Goal: Complete application form: Complete application form

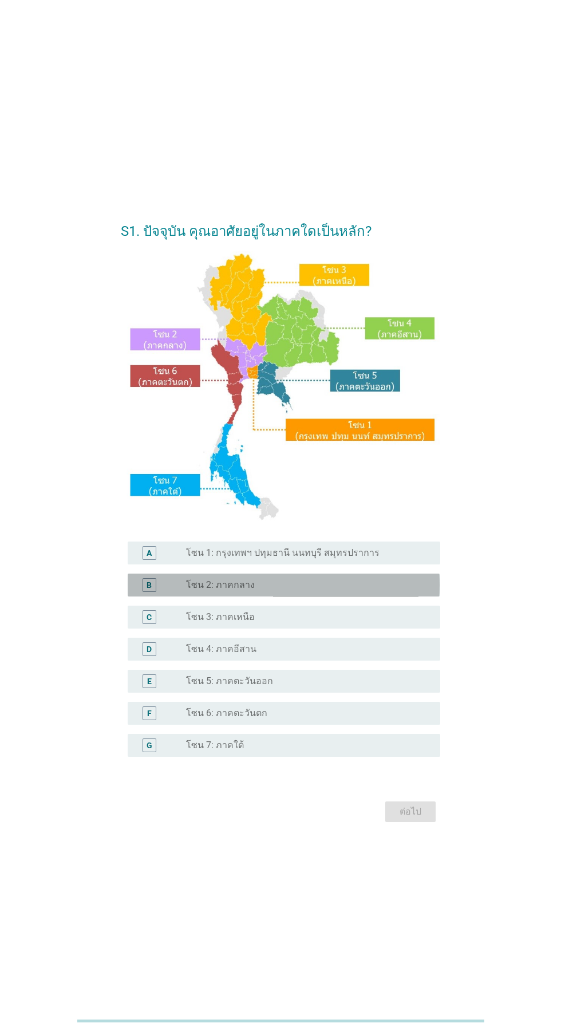
click at [316, 591] on div "radio_button_unchecked โซน 2: ภาคกลาง" at bounding box center [304, 584] width 236 height 11
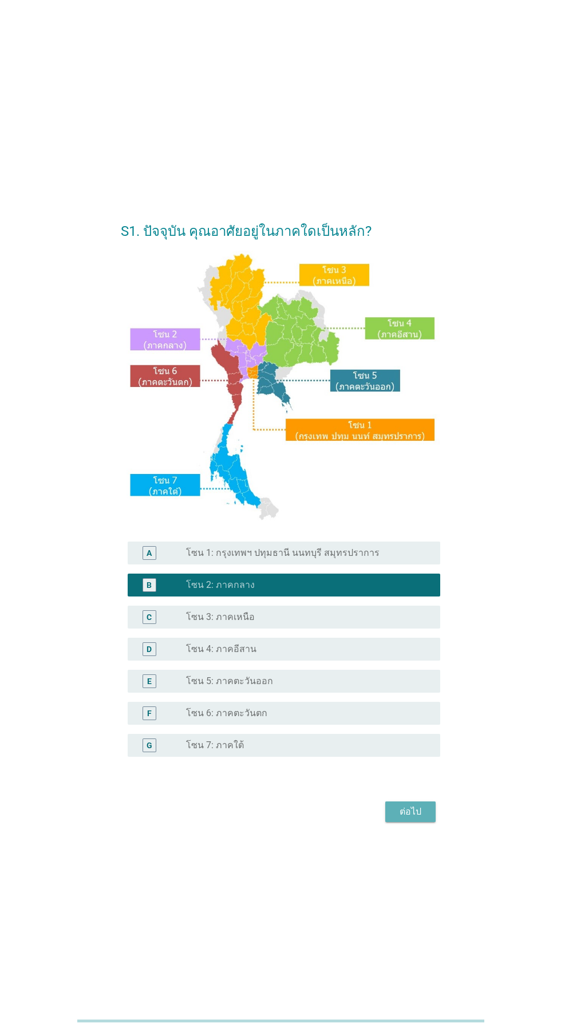
click at [426, 822] on button "ต่อไป" at bounding box center [410, 811] width 50 height 21
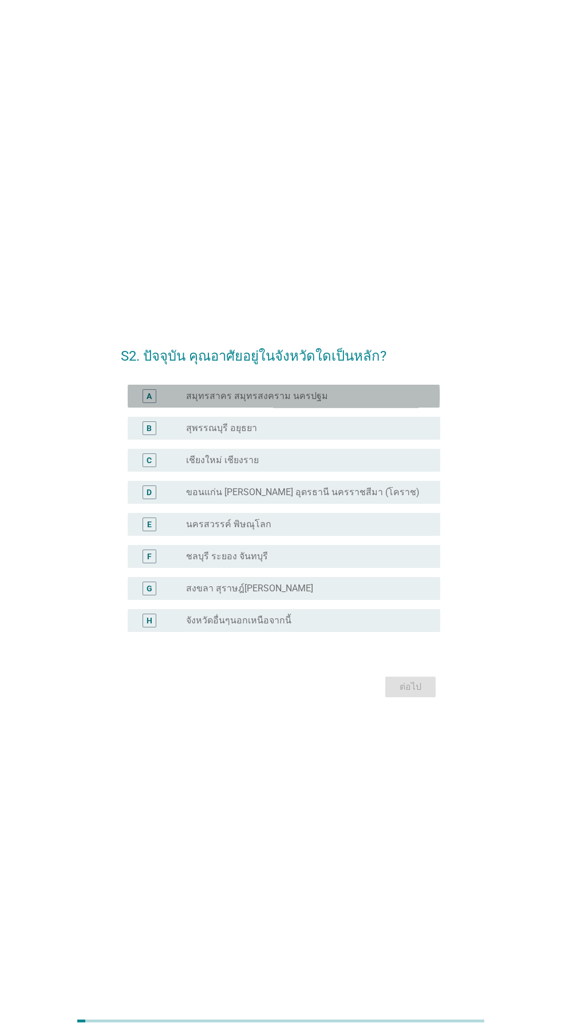
click at [346, 402] on div "radio_button_unchecked สมุทรสาคร สมุทรสงคราม นครปฐม" at bounding box center [304, 395] width 236 height 11
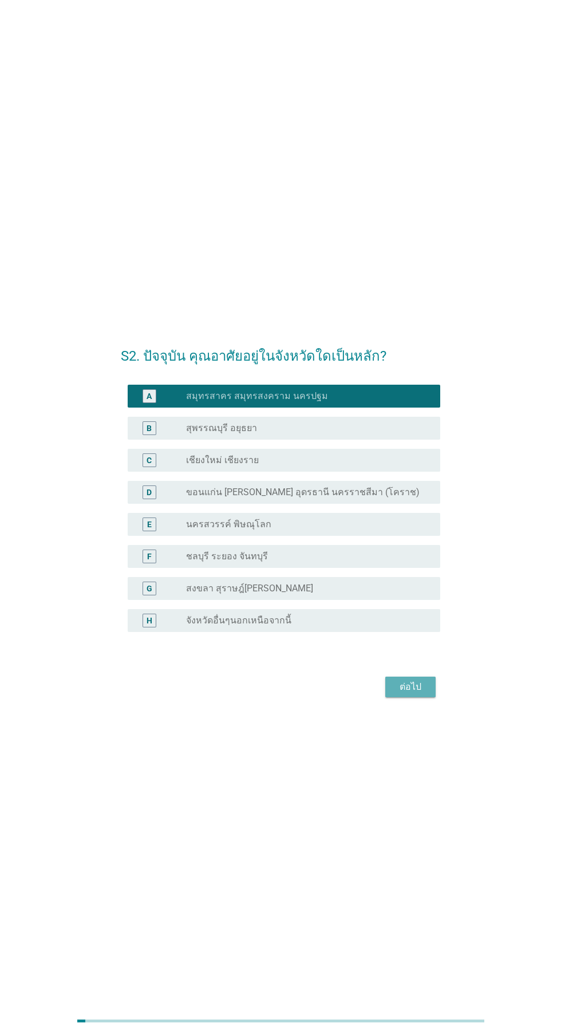
click at [419, 694] on div "ต่อไป" at bounding box center [410, 687] width 32 height 14
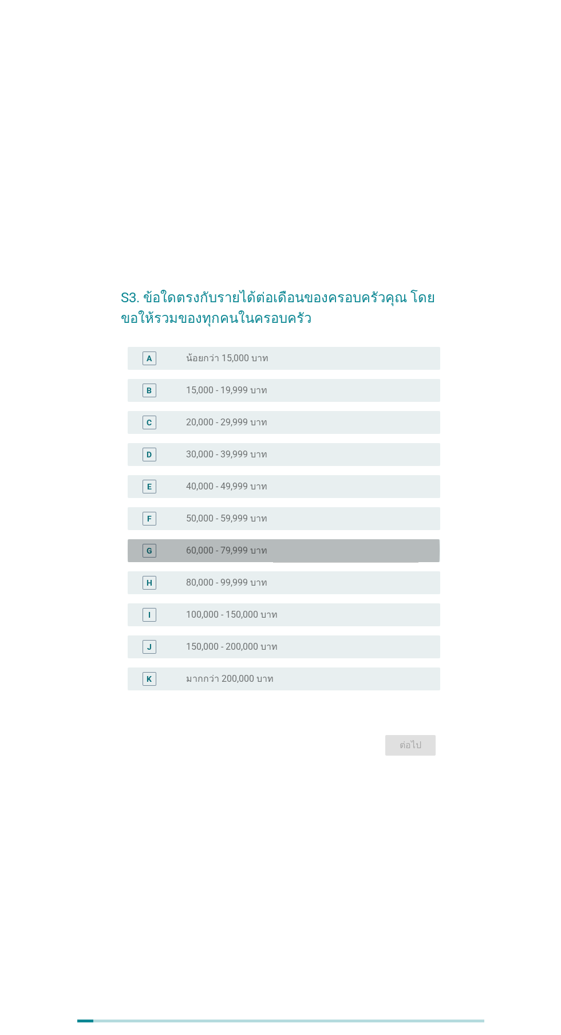
click at [315, 556] on div "radio_button_unchecked 60,000 - 79,999 บาท" at bounding box center [304, 550] width 236 height 11
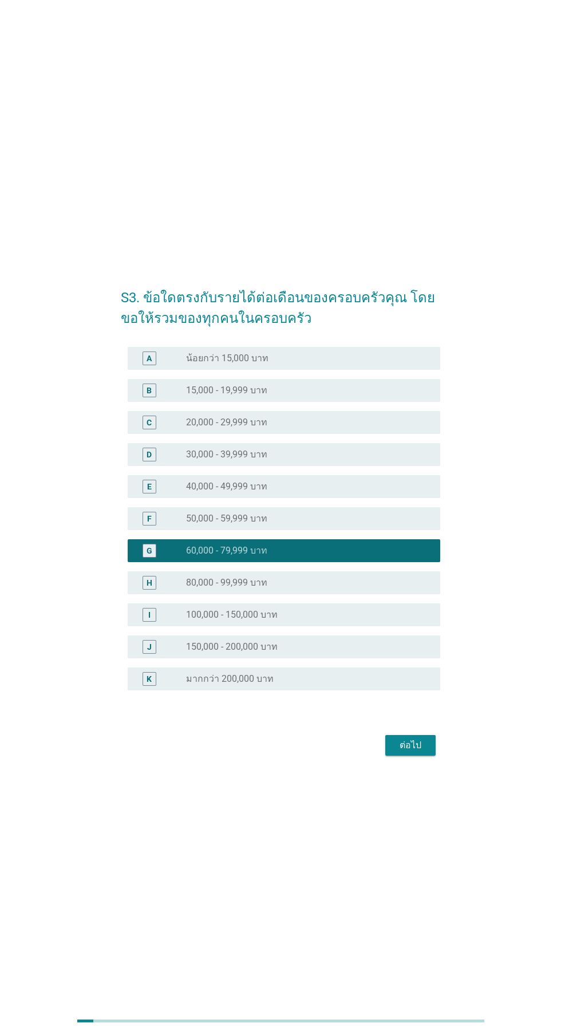
click at [332, 588] on div "radio_button_unchecked 80,000 - 99,999 บาท" at bounding box center [304, 582] width 236 height 11
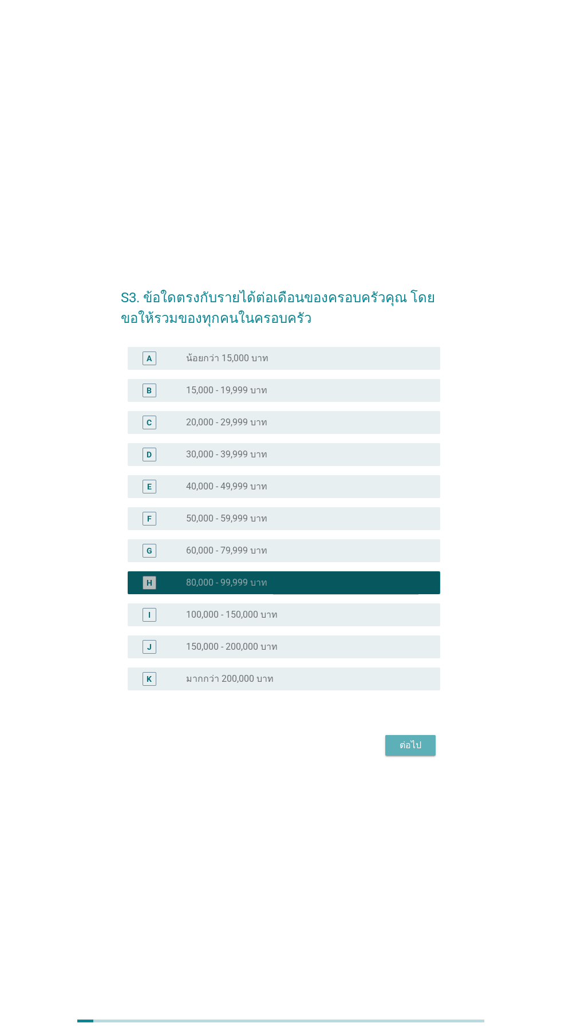
click at [422, 752] on div "ต่อไป" at bounding box center [410, 745] width 32 height 14
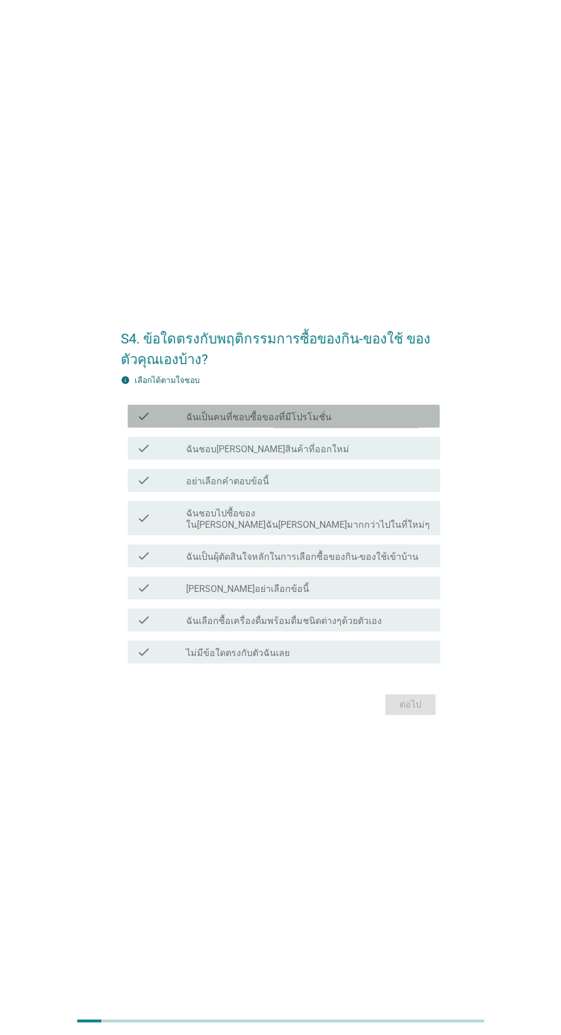
click at [369, 423] on div "check_box_outline_blank ฉันเป็นคนที่ชอบซื้อของที่มีโปรโมชั่น" at bounding box center [308, 416] width 245 height 14
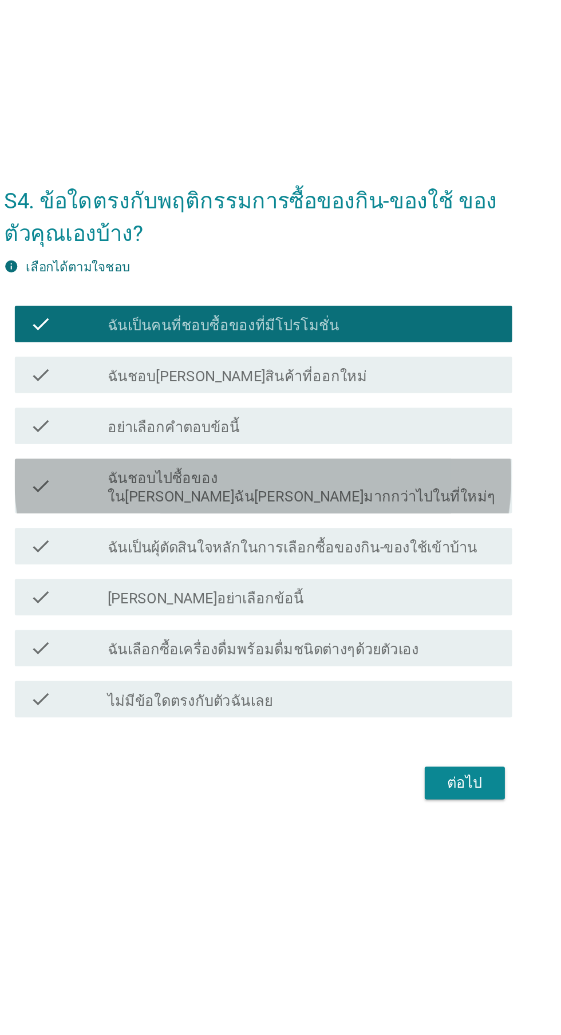
click at [375, 531] on label "ฉันชอบไปซื้อของใน[PERSON_NAME]ฉัน[PERSON_NAME]มากกว่าไปในที่ใหม่ๆ" at bounding box center [308, 519] width 245 height 23
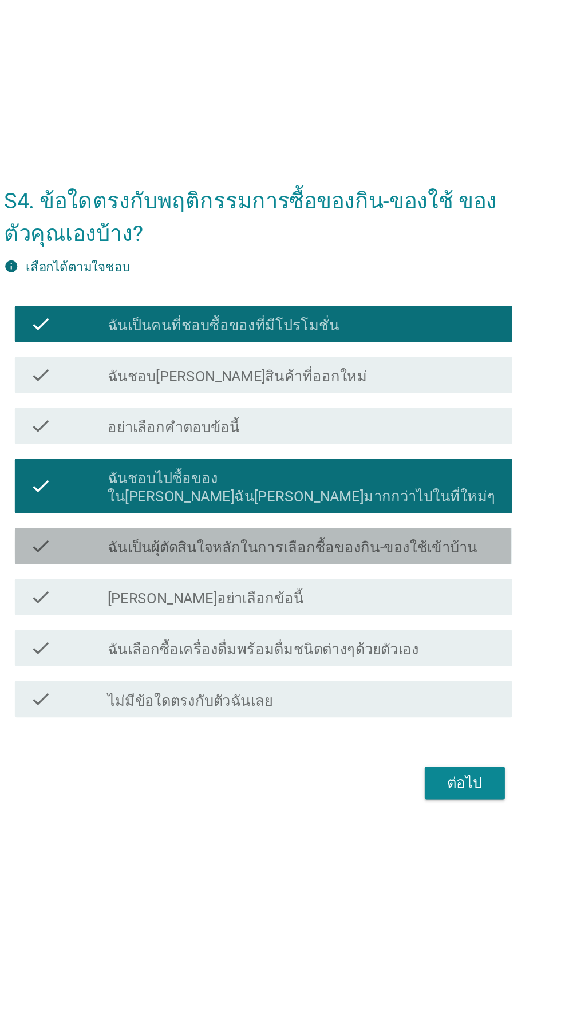
click at [362, 563] on label "ฉันเป็นผุ้ตัดสินใจหลักในการเลือกซื้อของกิน-ของใช้เข้าบ้าน" at bounding box center [302, 556] width 232 height 11
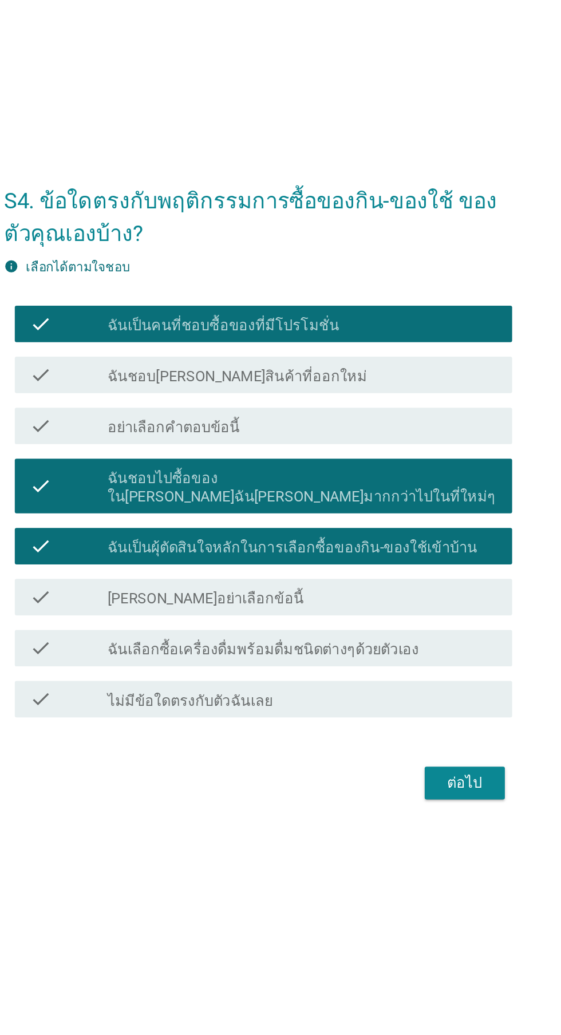
click at [362, 627] on label "ฉันเลือกซื้อเครื่องดื่มพร้อมดื่มชนิดต่างๆด้วยตัวเอง" at bounding box center [284, 620] width 196 height 11
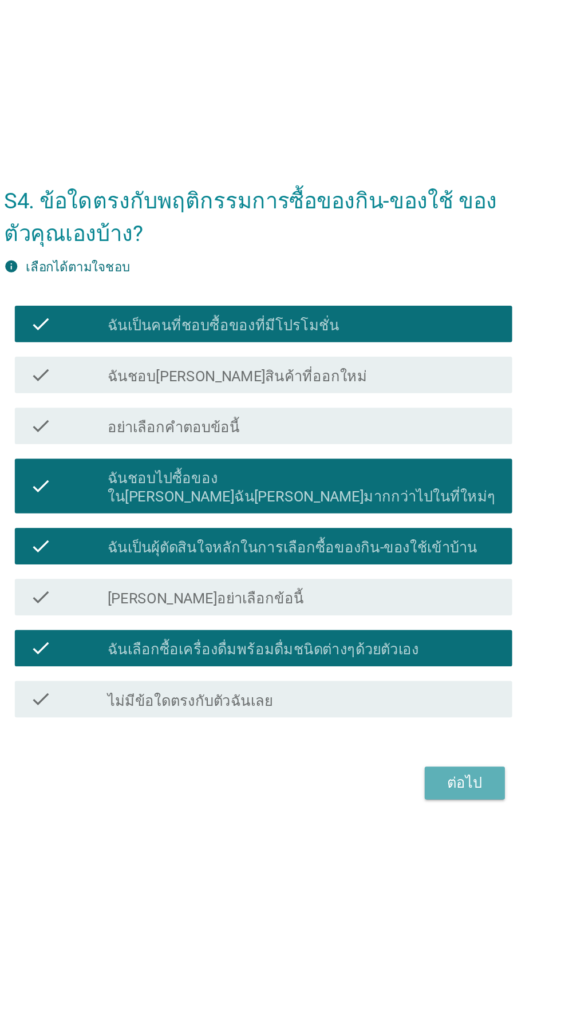
click at [418, 711] on div "ต่อไป" at bounding box center [410, 705] width 32 height 14
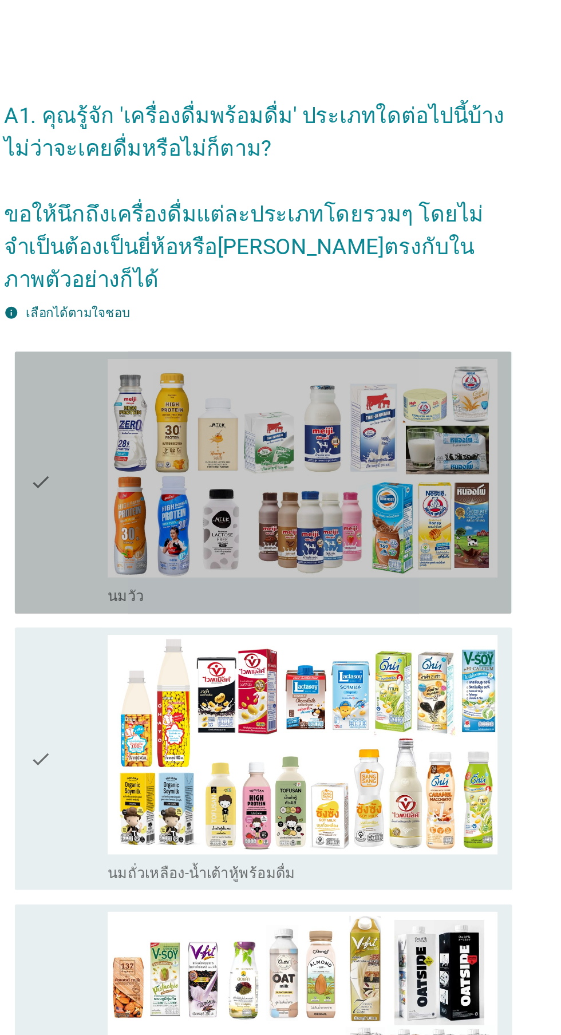
click at [341, 343] on img at bounding box center [308, 294] width 245 height 138
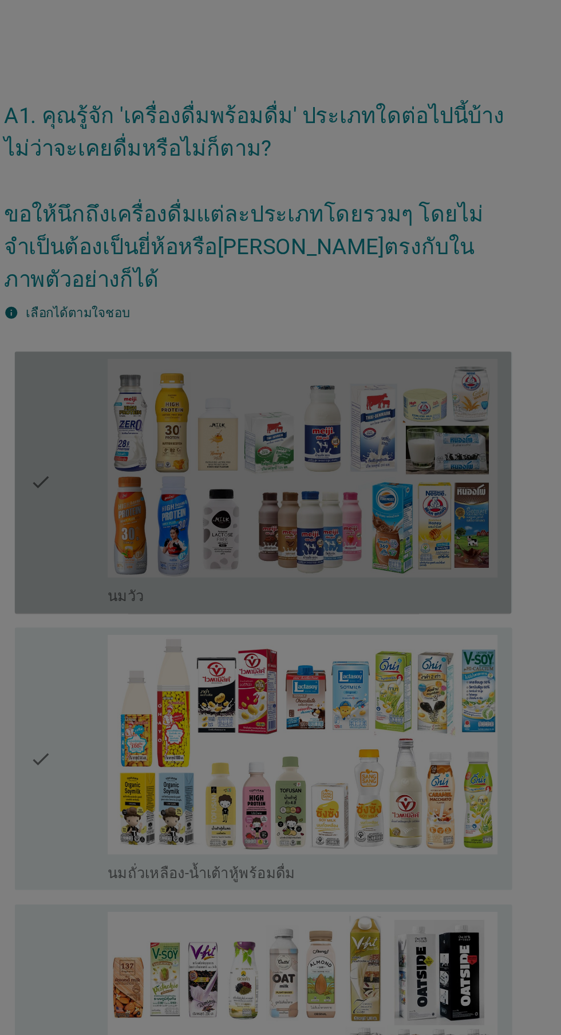
click at [330, 469] on div at bounding box center [280, 517] width 561 height 1035
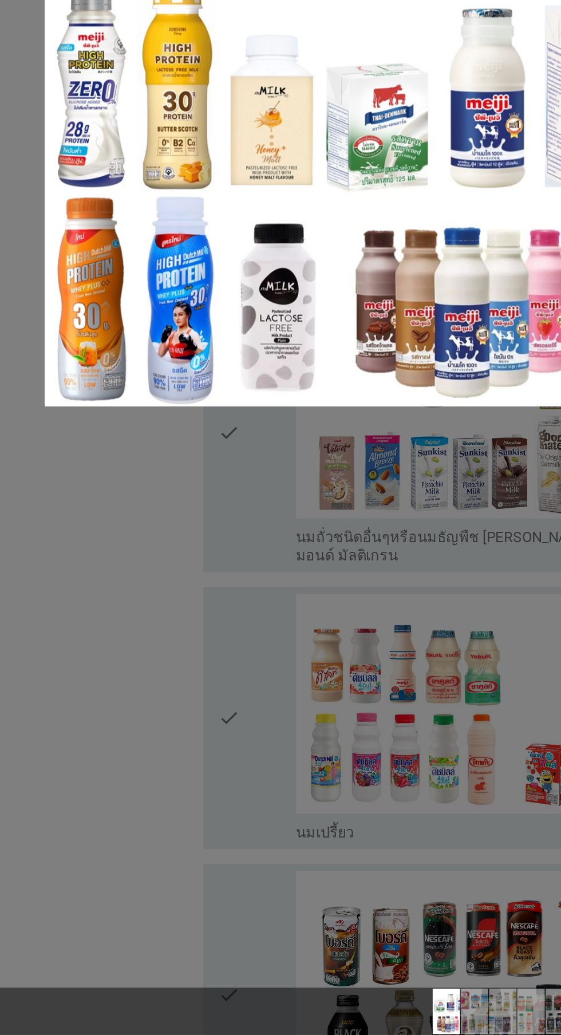
click at [179, 694] on div at bounding box center [280, 517] width 561 height 1035
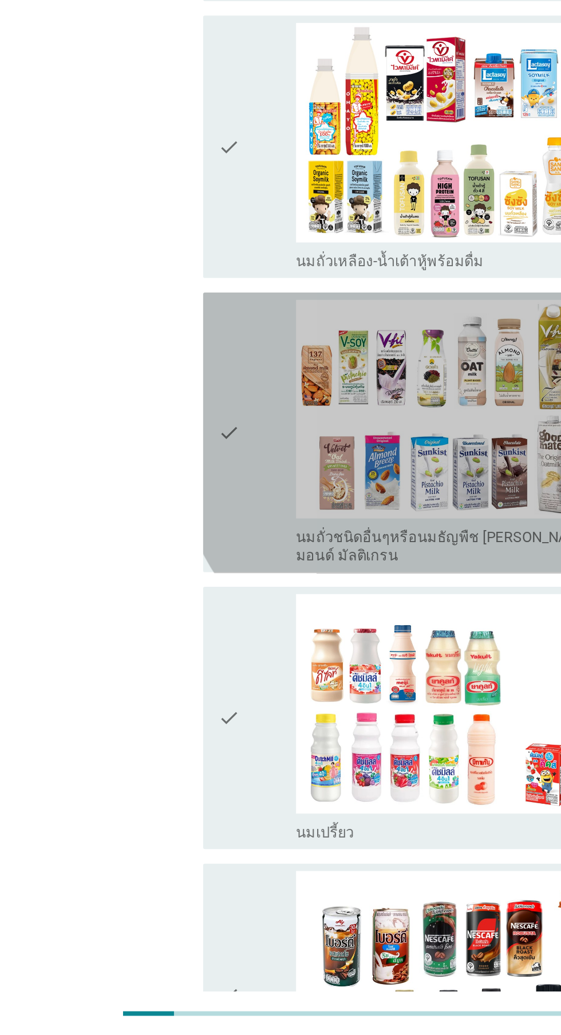
click at [153, 651] on div "check" at bounding box center [161, 656] width 49 height 167
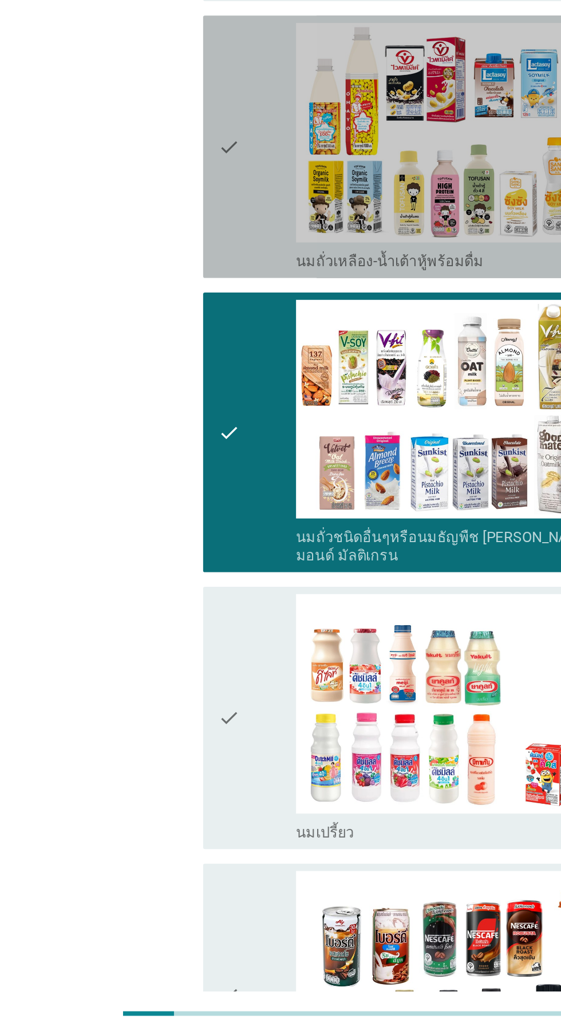
click at [149, 527] on icon "check" at bounding box center [144, 477] width 14 height 156
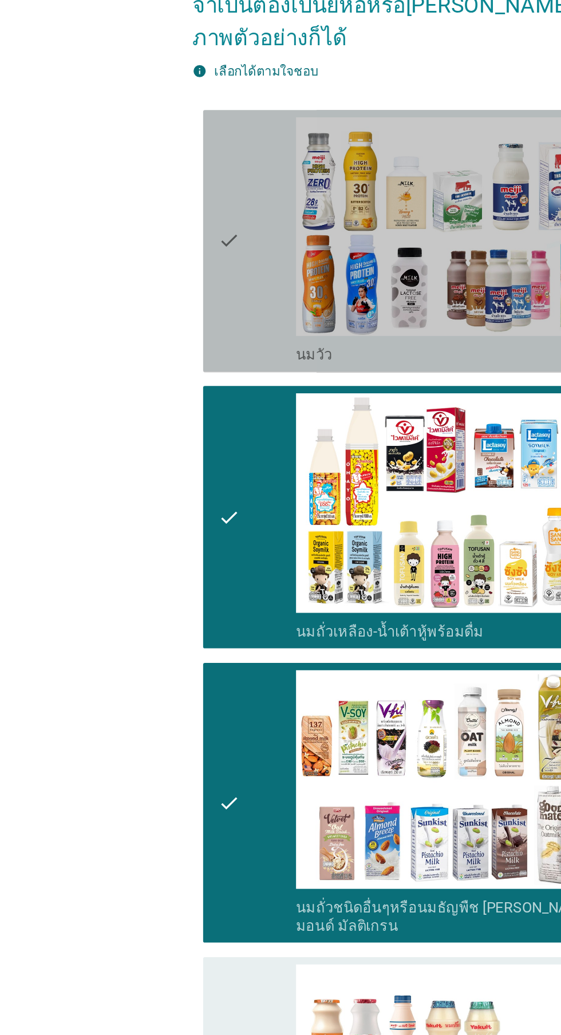
click at [158, 328] on div "check" at bounding box center [161, 303] width 49 height 156
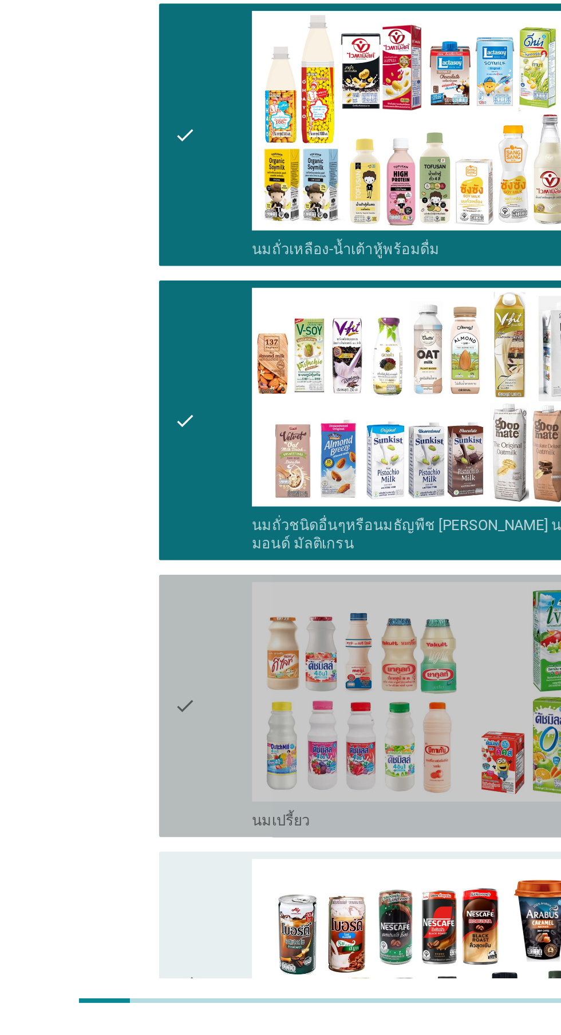
click at [165, 840] on div "check" at bounding box center [161, 836] width 49 height 156
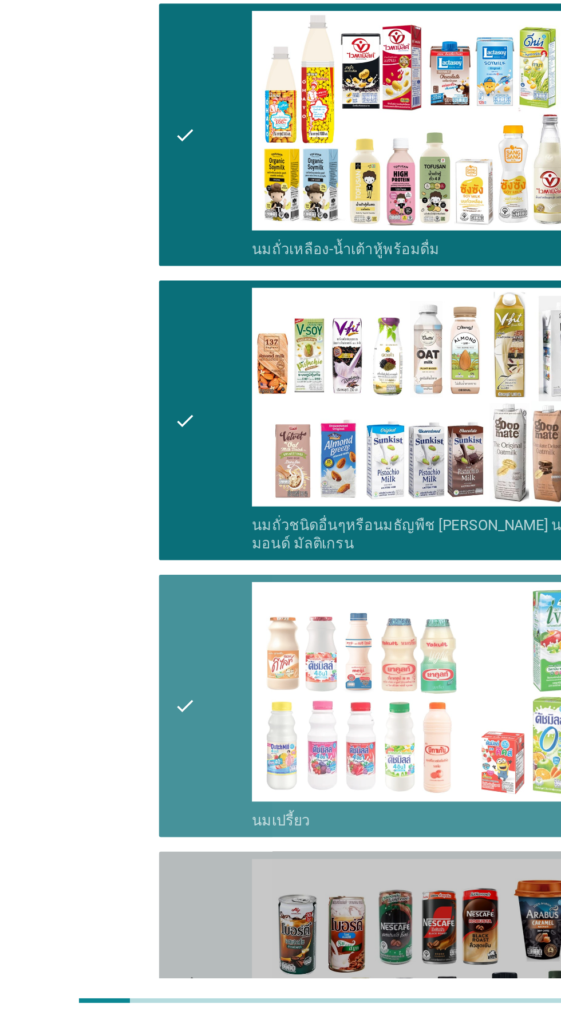
click at [164, 968] on div "check" at bounding box center [161, 1010] width 49 height 156
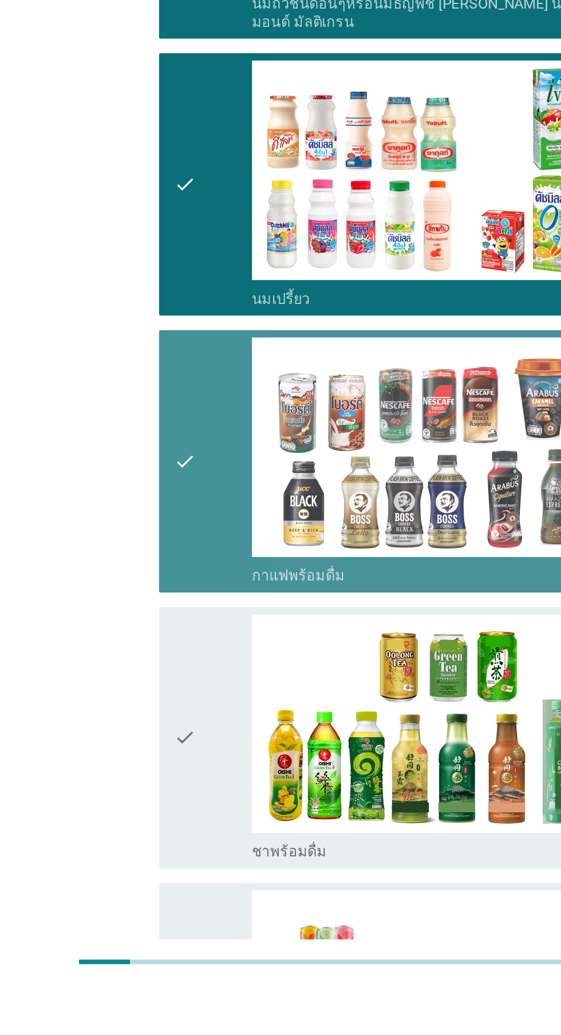
scroll to position [305, 0]
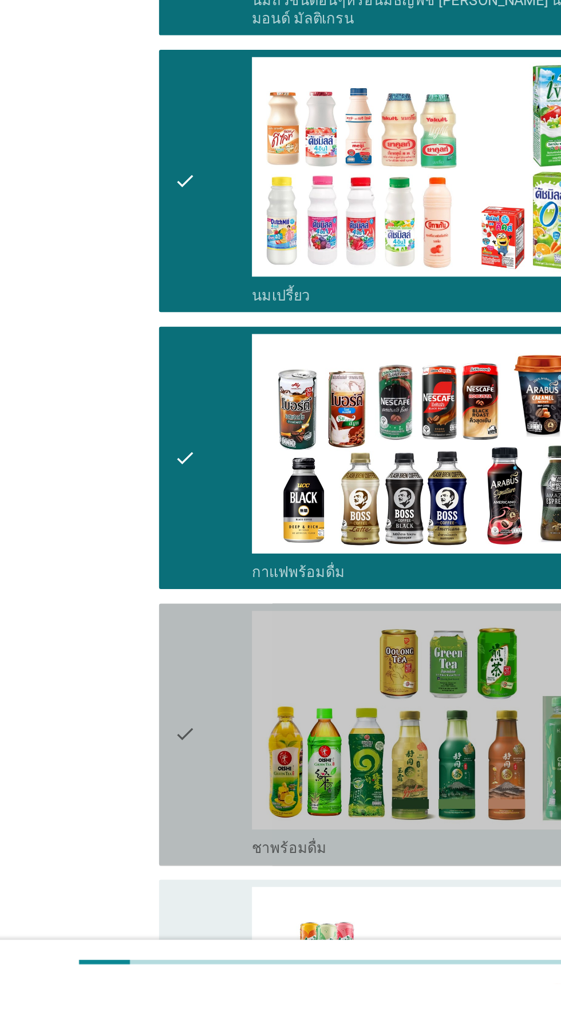
click at [156, 890] on div "check" at bounding box center [161, 879] width 49 height 156
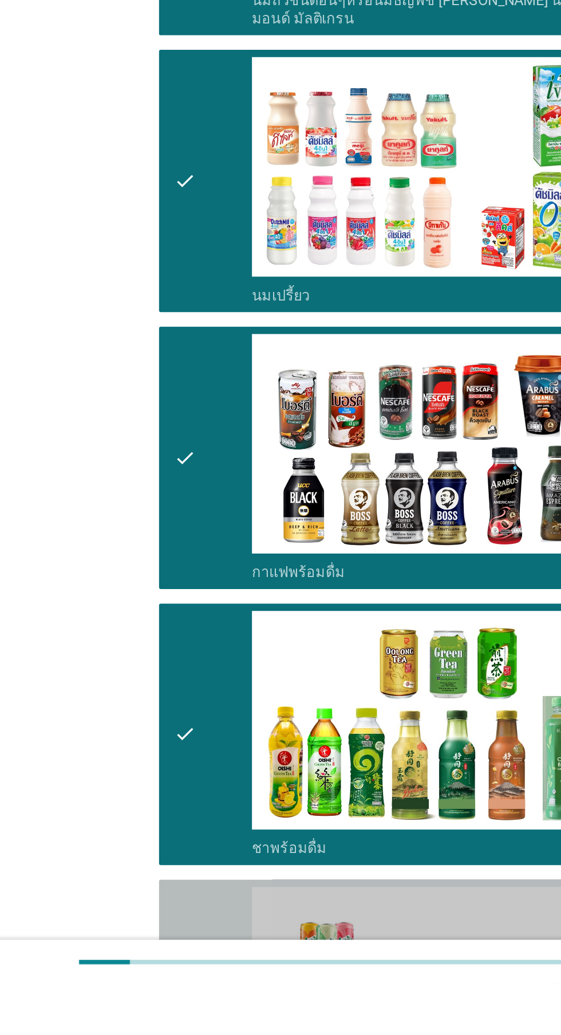
click at [160, 1003] on div "check" at bounding box center [161, 1052] width 49 height 156
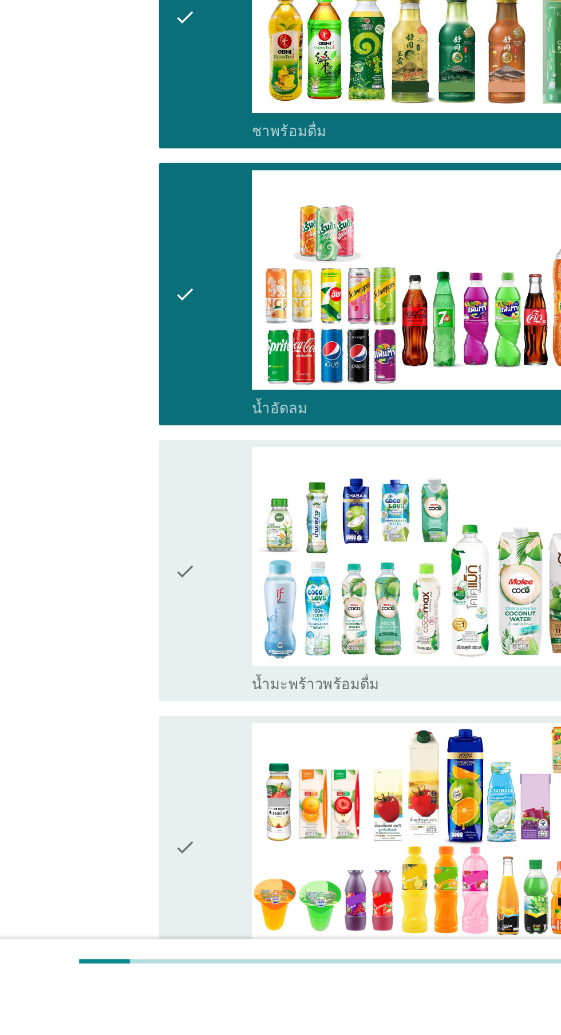
click at [161, 789] on div "check" at bounding box center [161, 776] width 49 height 156
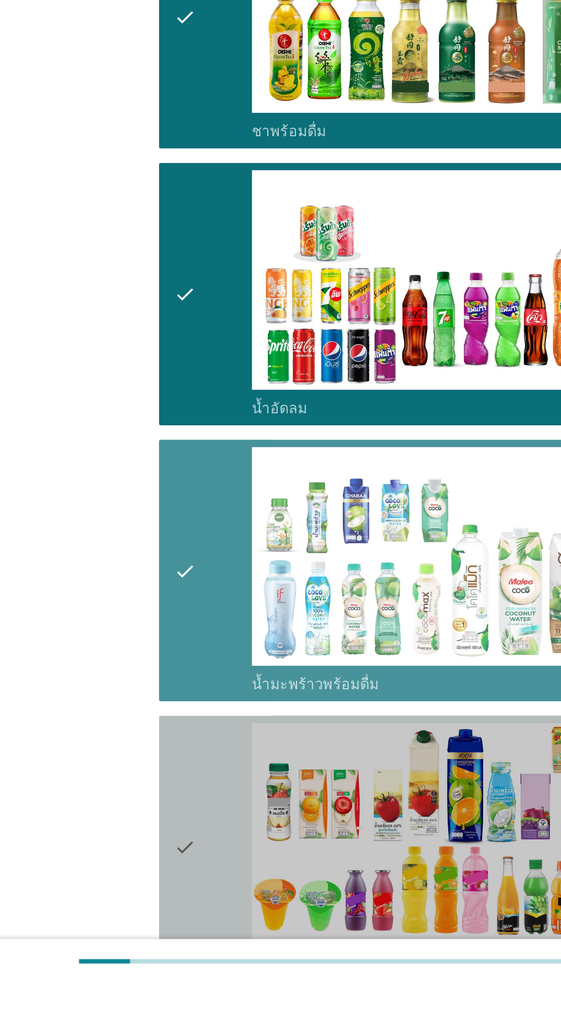
click at [156, 933] on div "check" at bounding box center [161, 949] width 49 height 156
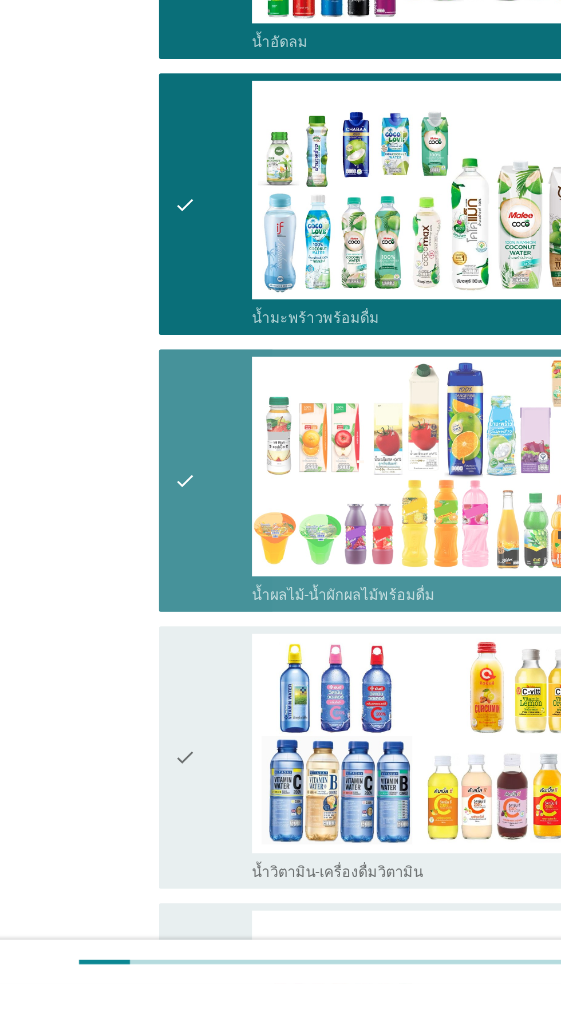
scroll to position [1021, 0]
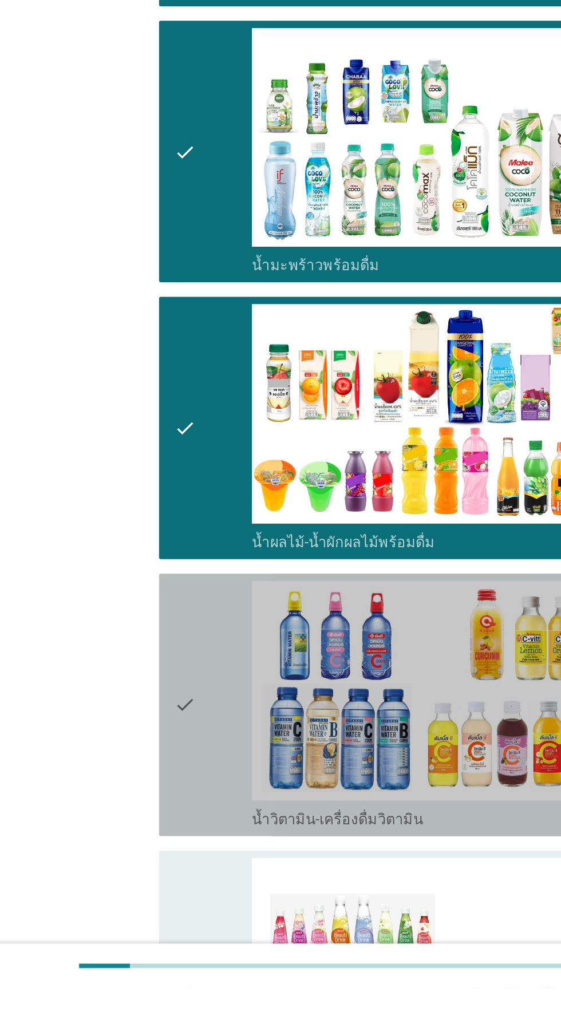
click at [165, 844] on div "check" at bounding box center [161, 857] width 49 height 156
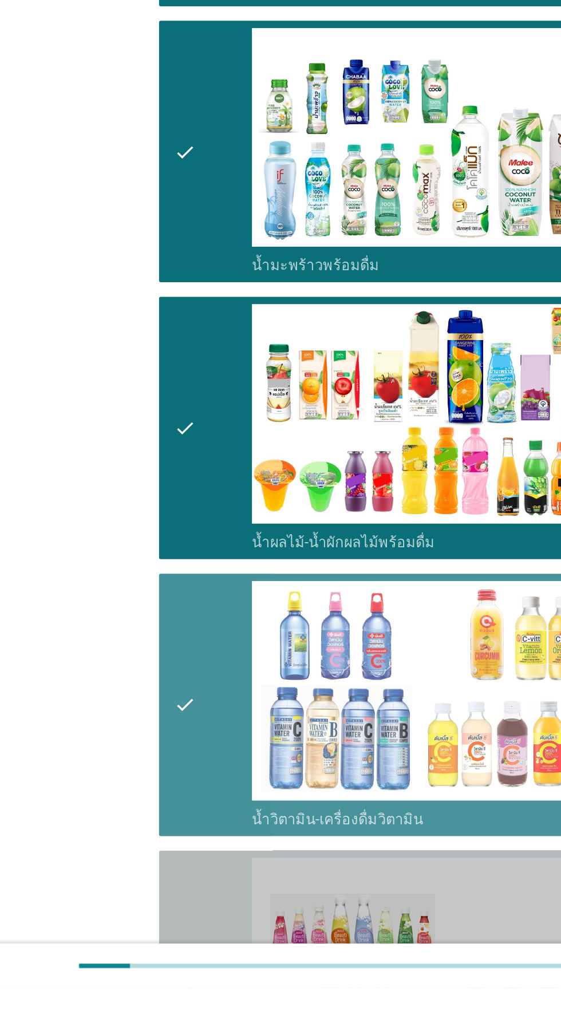
click at [160, 1000] on div "check" at bounding box center [161, 1036] width 49 height 167
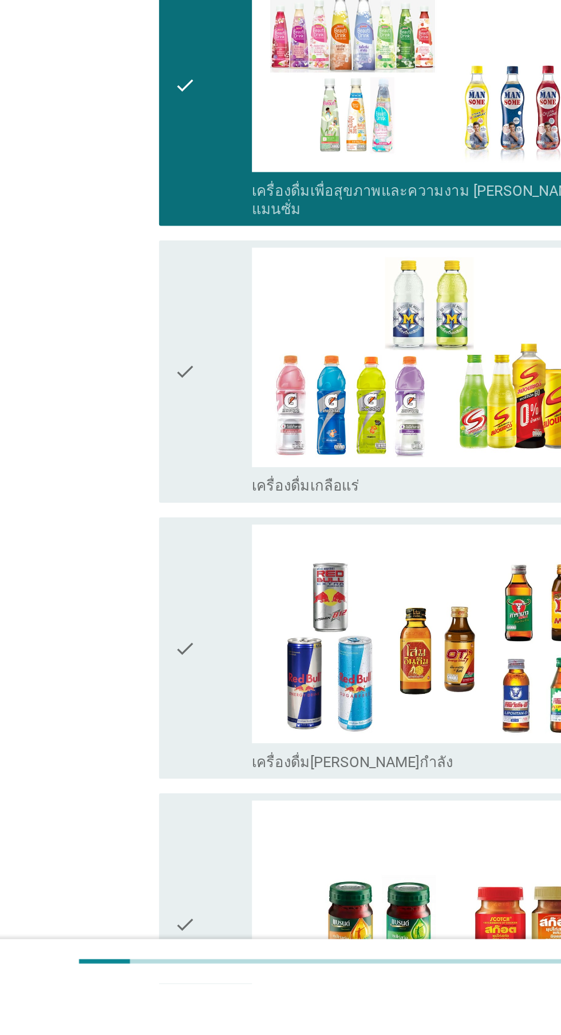
scroll to position [1588, 0]
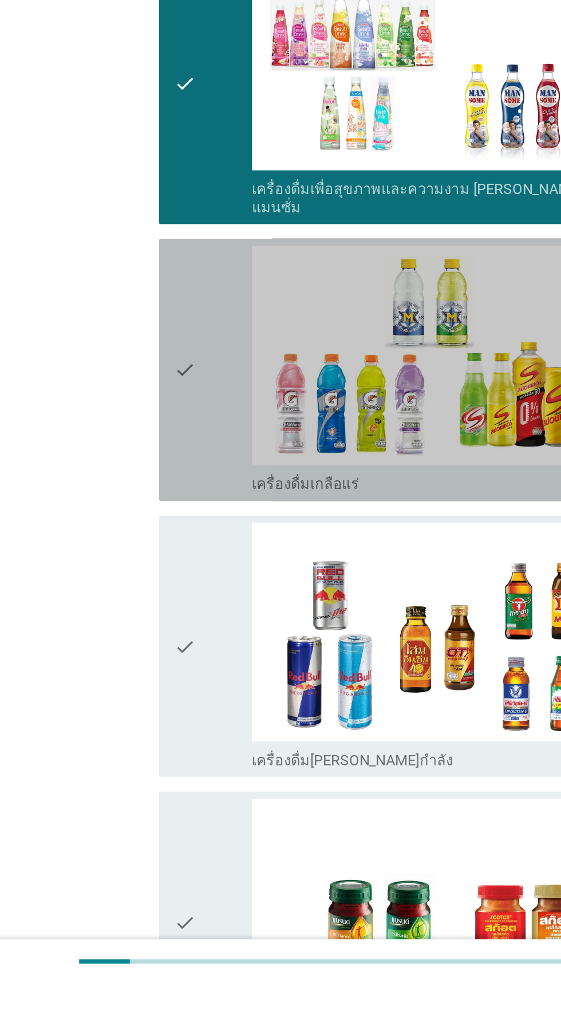
click at [165, 667] on div "check" at bounding box center [161, 649] width 49 height 156
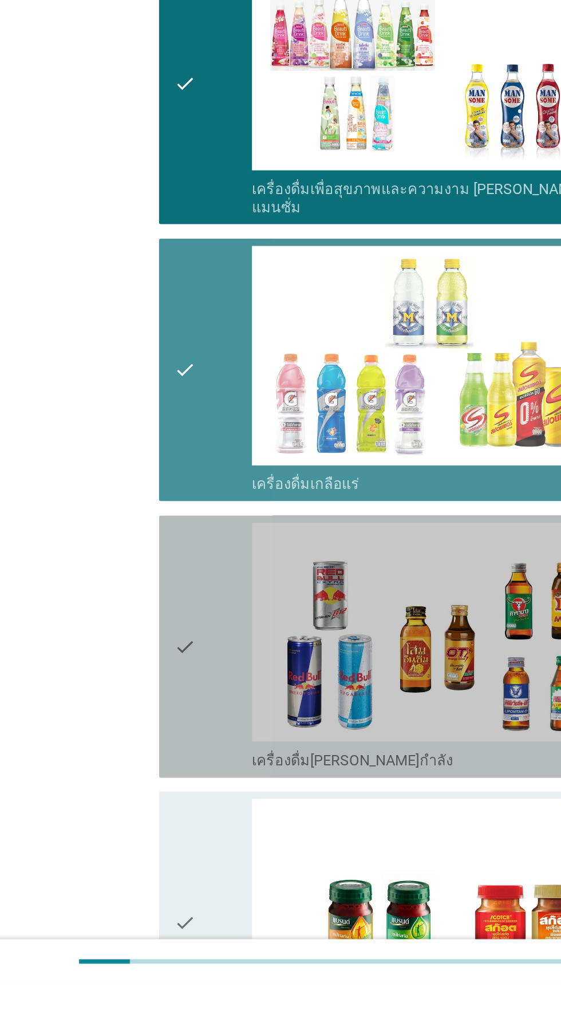
click at [157, 778] on div "check" at bounding box center [161, 823] width 49 height 156
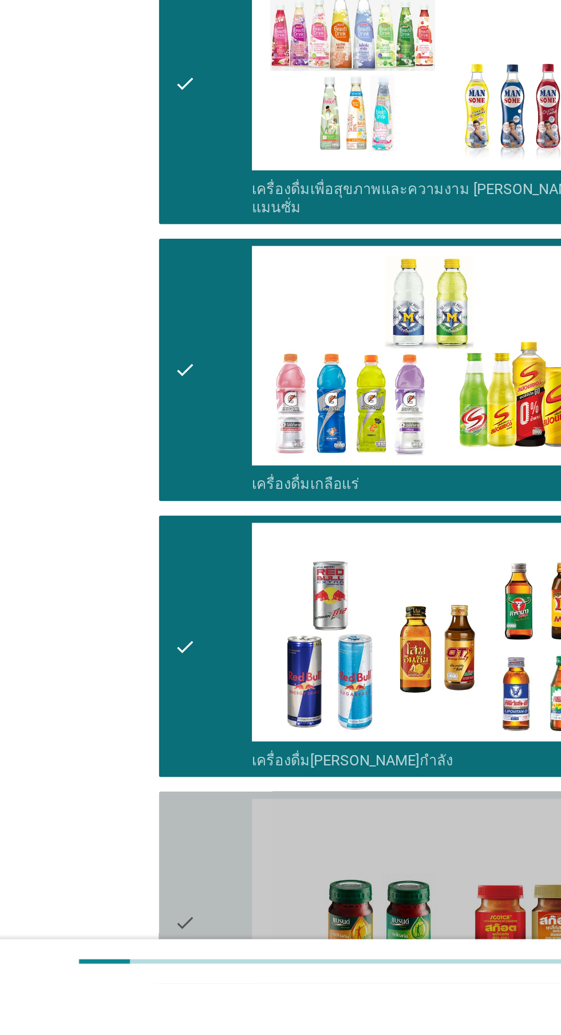
click at [155, 949] on div "check" at bounding box center [161, 997] width 49 height 156
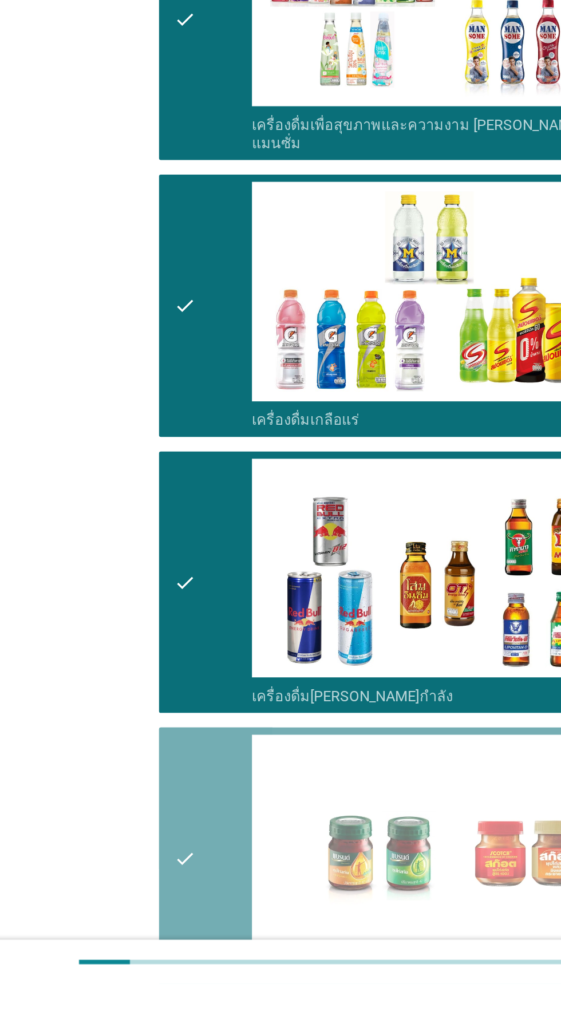
scroll to position [1685, 0]
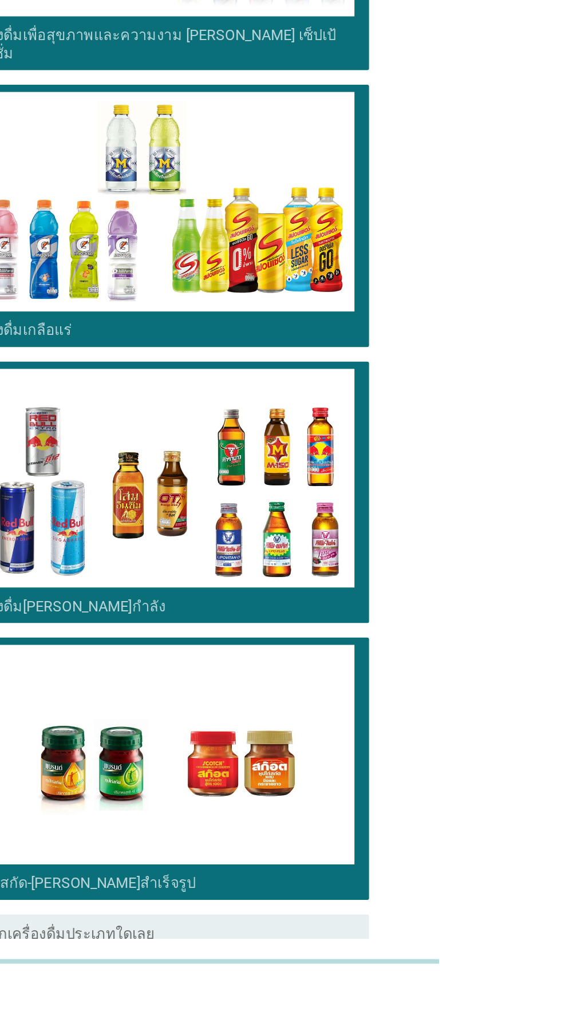
click at [428, 1034] on button "ต่อไป" at bounding box center [410, 1055] width 50 height 21
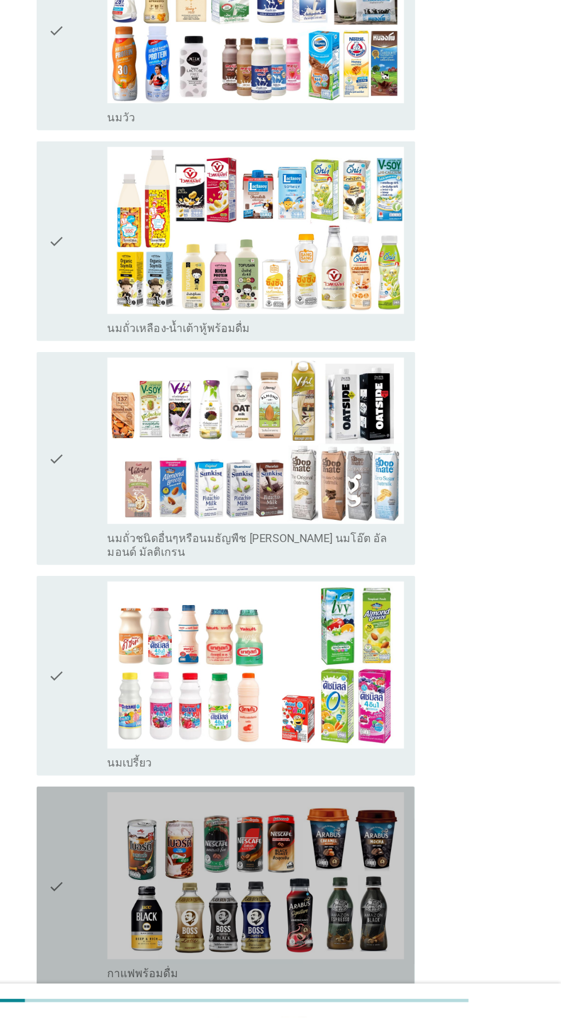
scroll to position [0, 0]
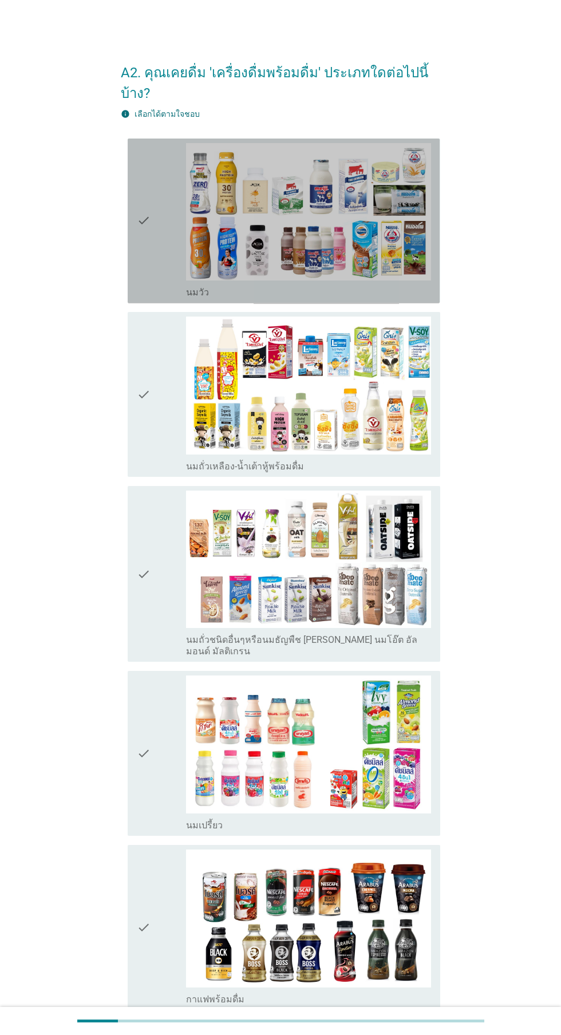
click at [161, 260] on div "check" at bounding box center [161, 221] width 49 height 156
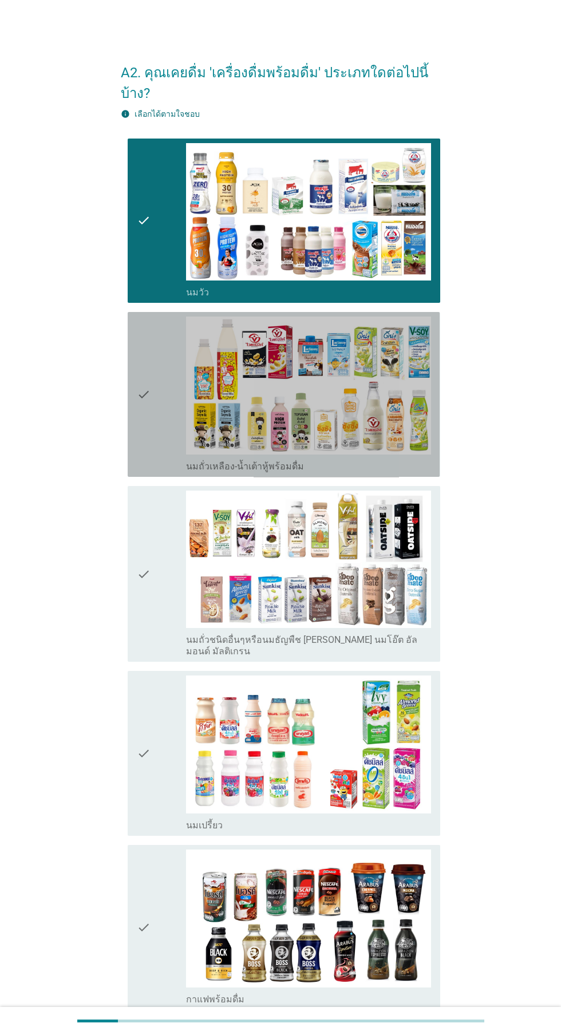
click at [159, 406] on div "check" at bounding box center [161, 394] width 49 height 156
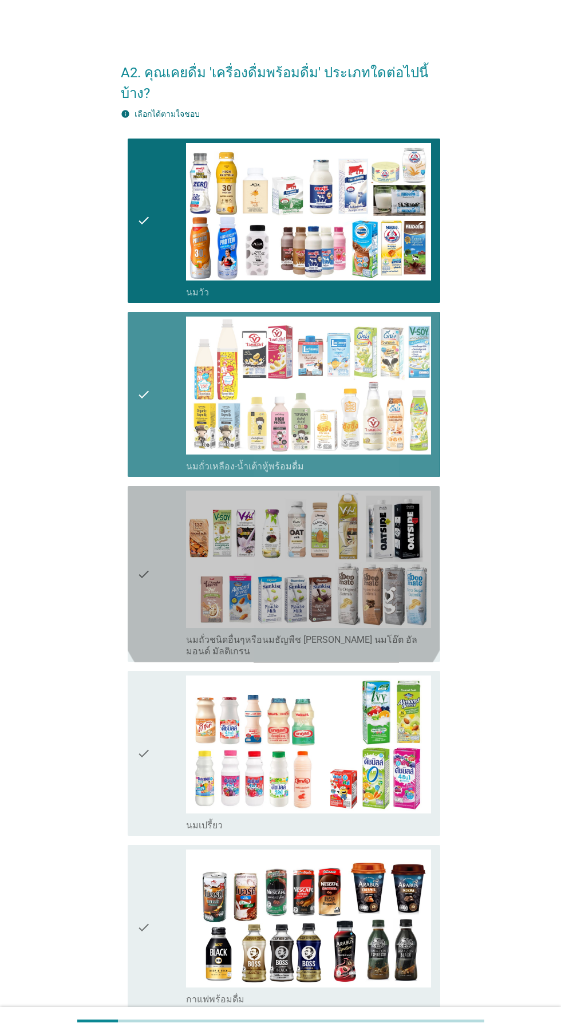
click at [165, 547] on div "check" at bounding box center [161, 573] width 49 height 167
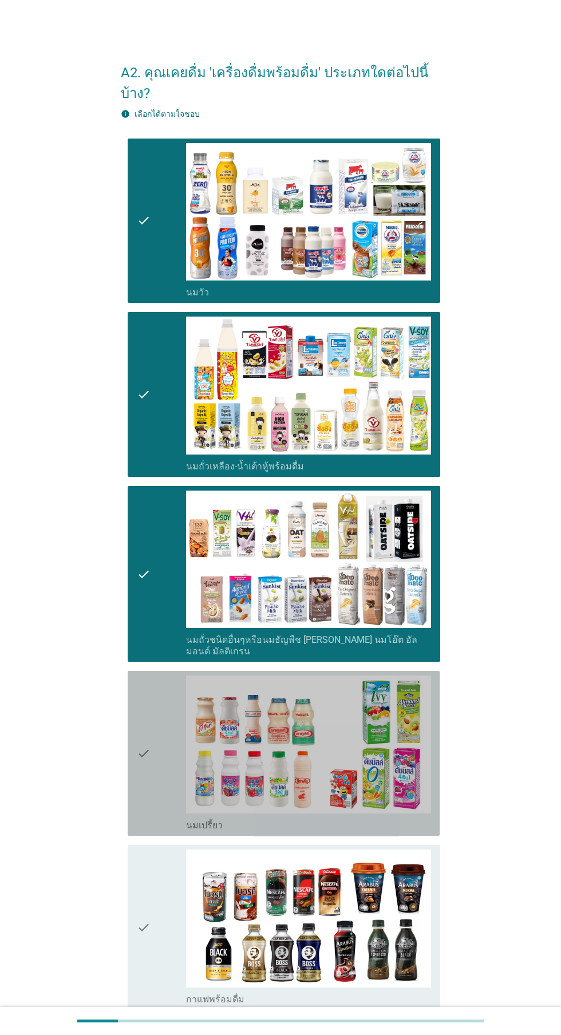
click at [164, 675] on div "check" at bounding box center [161, 753] width 49 height 156
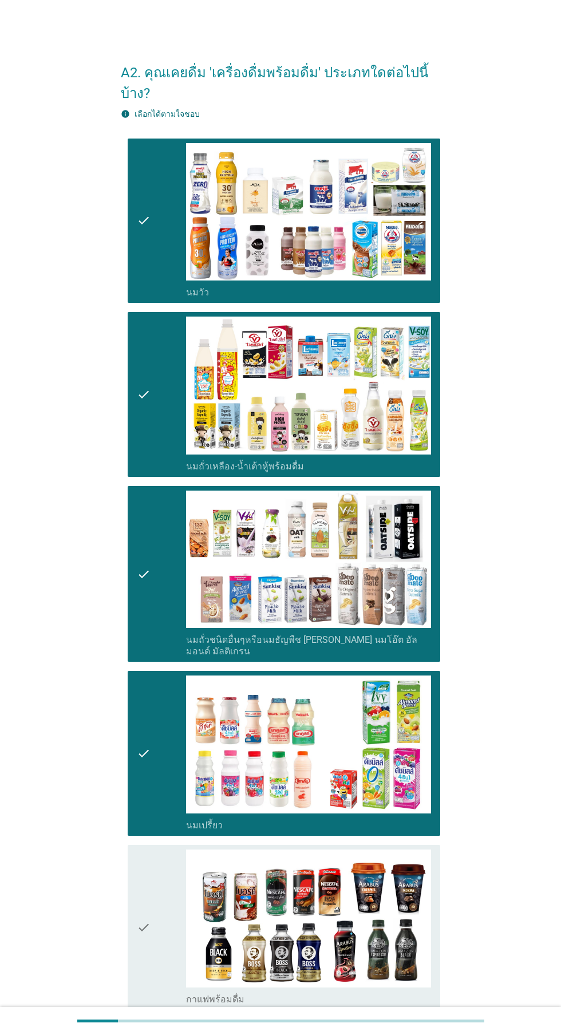
click at [169, 769] on div "check" at bounding box center [161, 753] width 49 height 156
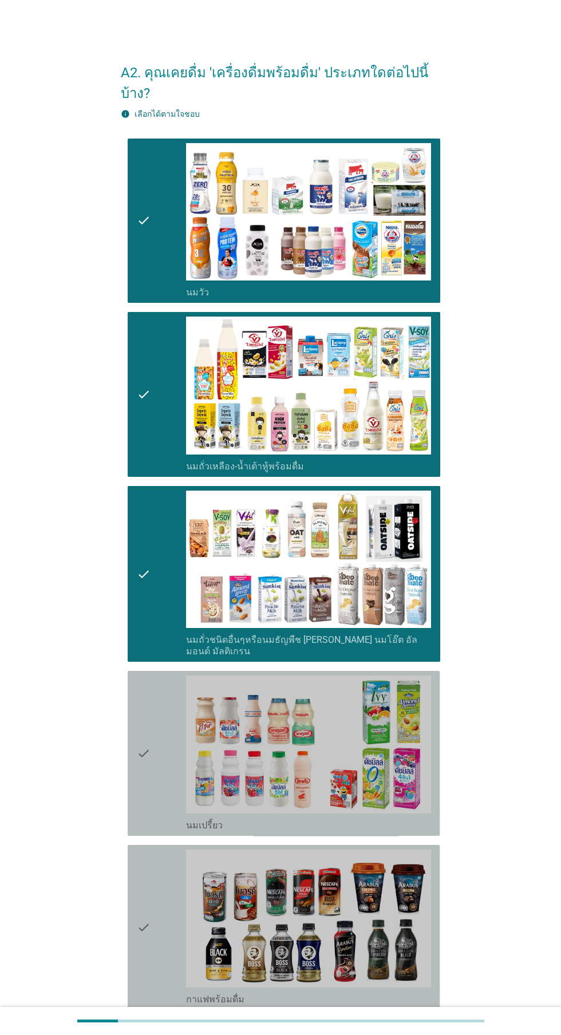
click at [162, 889] on div "check" at bounding box center [161, 927] width 49 height 156
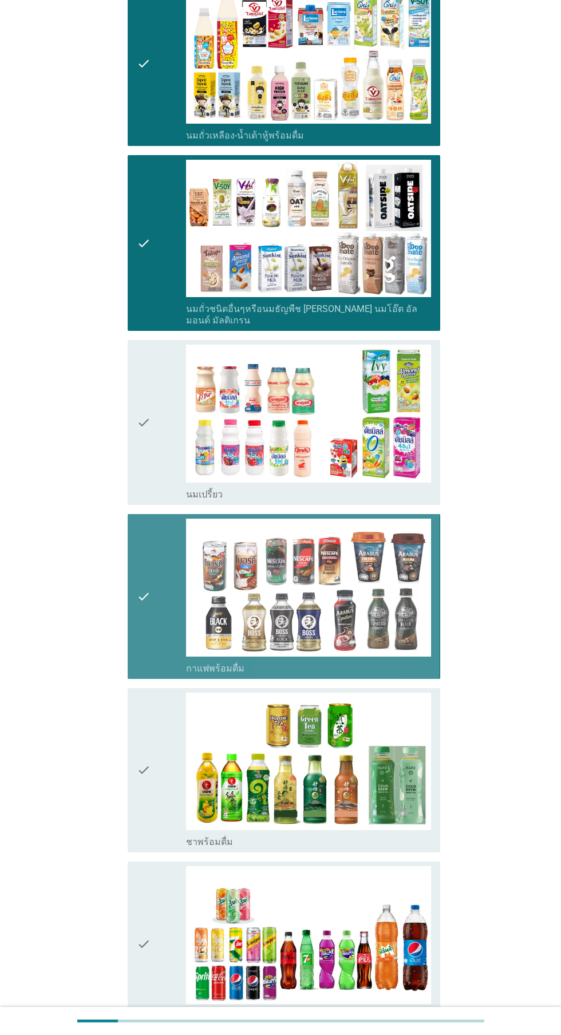
scroll to position [337, 0]
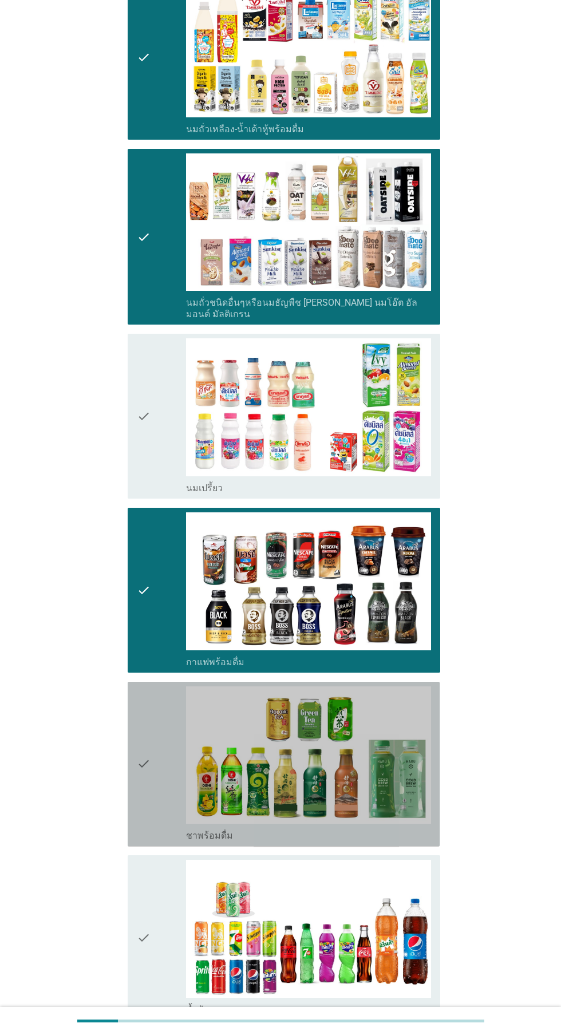
click at [144, 794] on icon "check" at bounding box center [144, 764] width 14 height 156
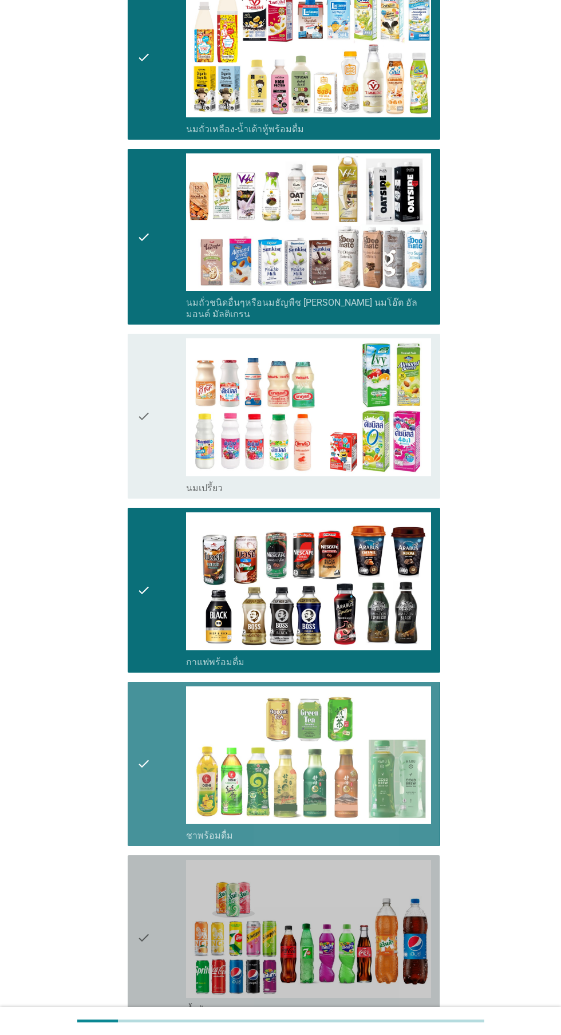
click at [162, 933] on div "check" at bounding box center [161, 938] width 49 height 156
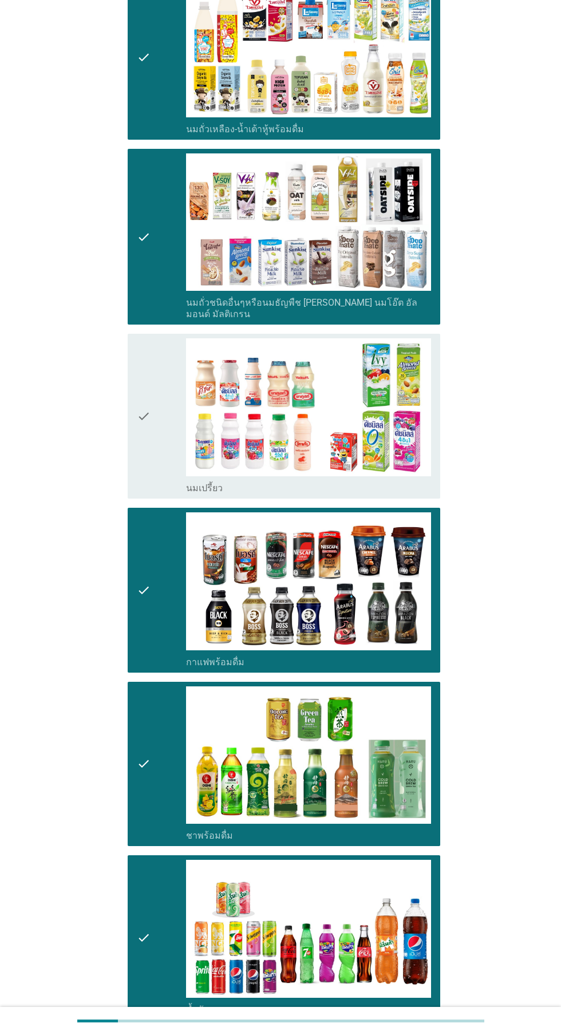
click at [155, 437] on div "check" at bounding box center [161, 416] width 49 height 156
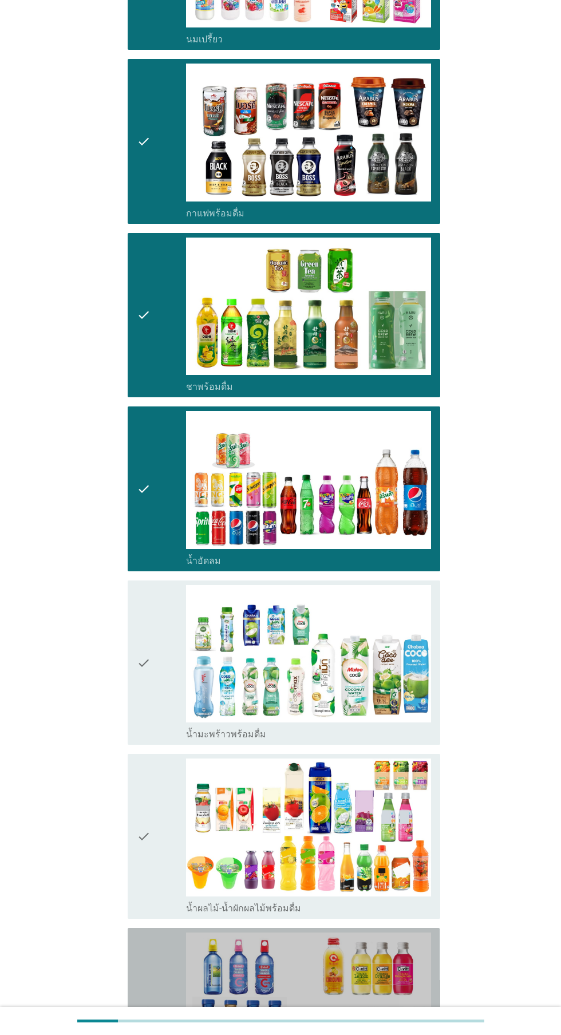
scroll to position [786, 0]
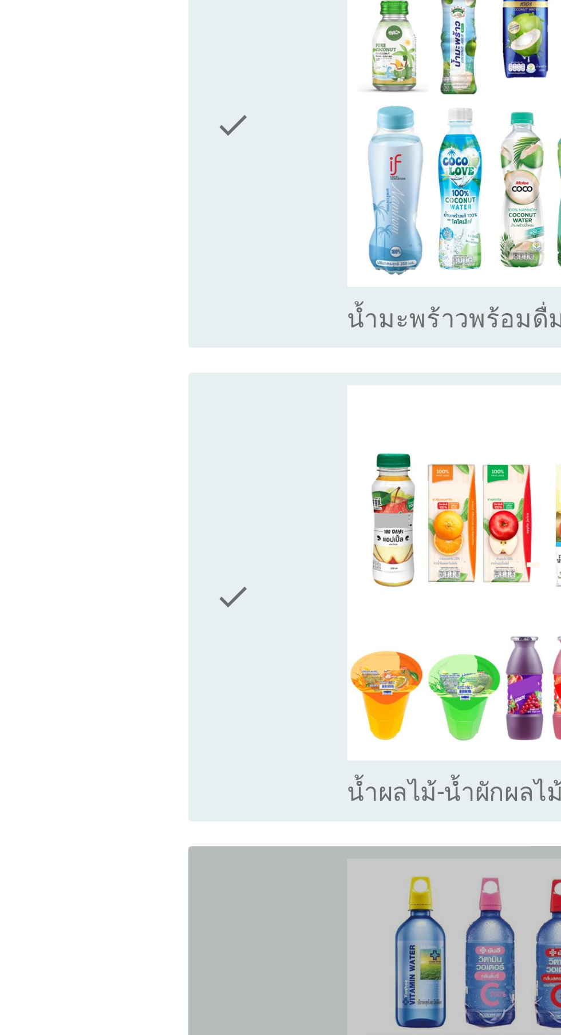
click at [114, 971] on div "A2. คุณเคยดื่ม 'เครื่องดื่มพร้อมดื่ม' ประเภทใดต่อไปนี้บ้าง? info เลือกได้ตามใจช…" at bounding box center [280, 575] width 337 height 2639
click at [155, 943] on div "check" at bounding box center [161, 1010] width 49 height 156
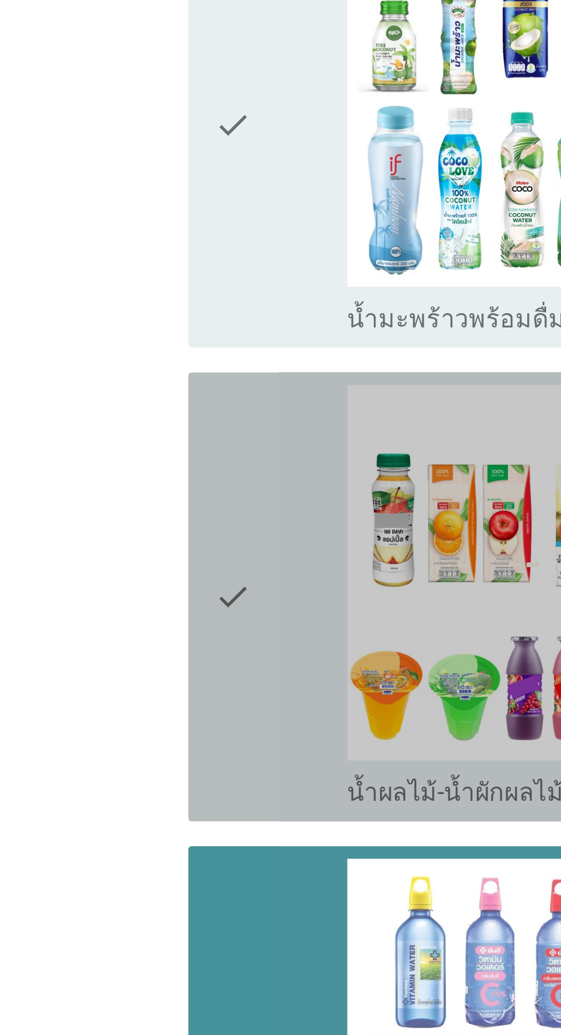
click at [159, 840] on div "check" at bounding box center [161, 836] width 49 height 156
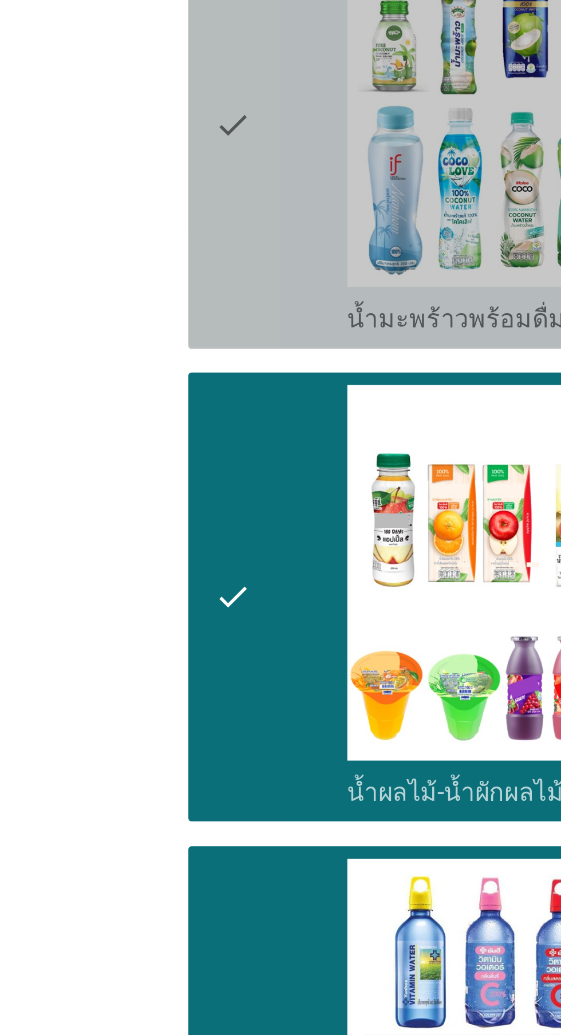
click at [157, 723] on div "check" at bounding box center [161, 663] width 49 height 156
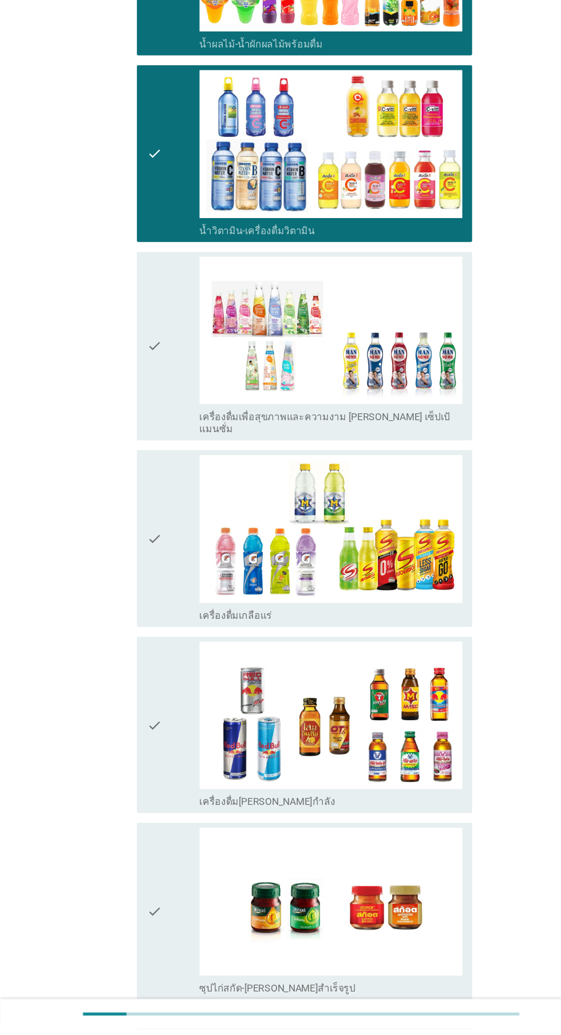
scroll to position [1602, 0]
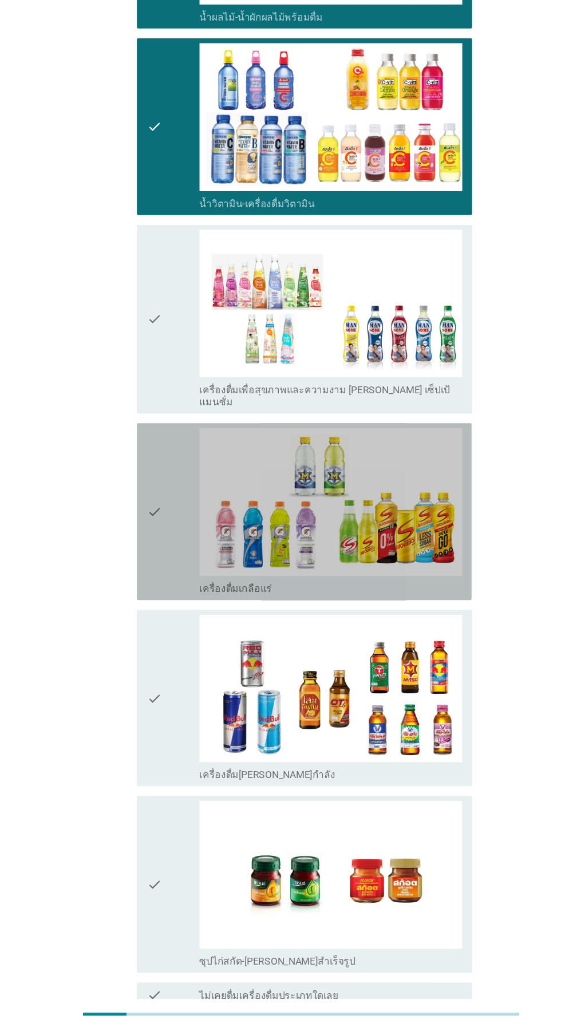
click at [167, 567] on div "check" at bounding box center [161, 552] width 49 height 156
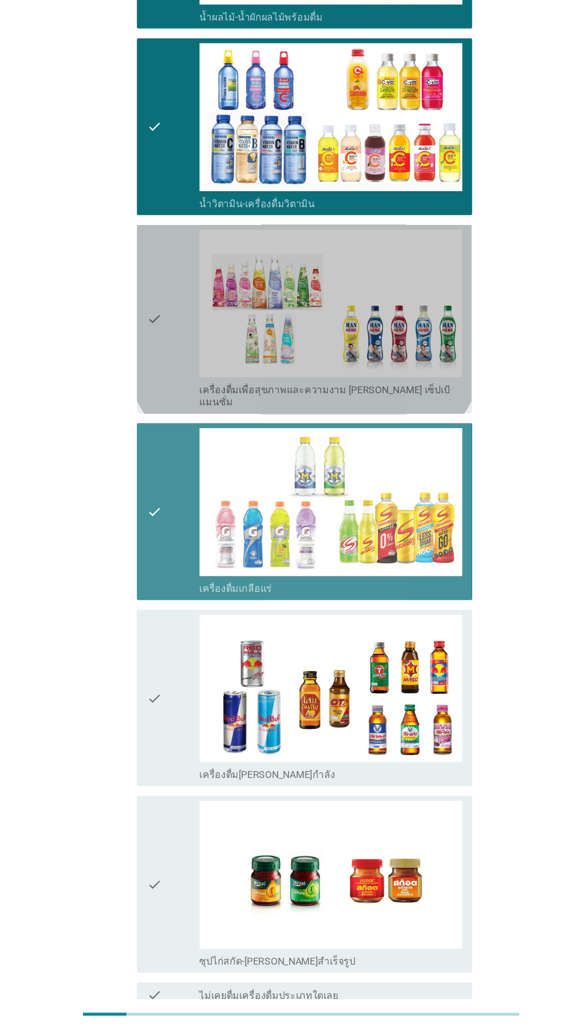
click at [163, 395] on div "check" at bounding box center [161, 373] width 49 height 167
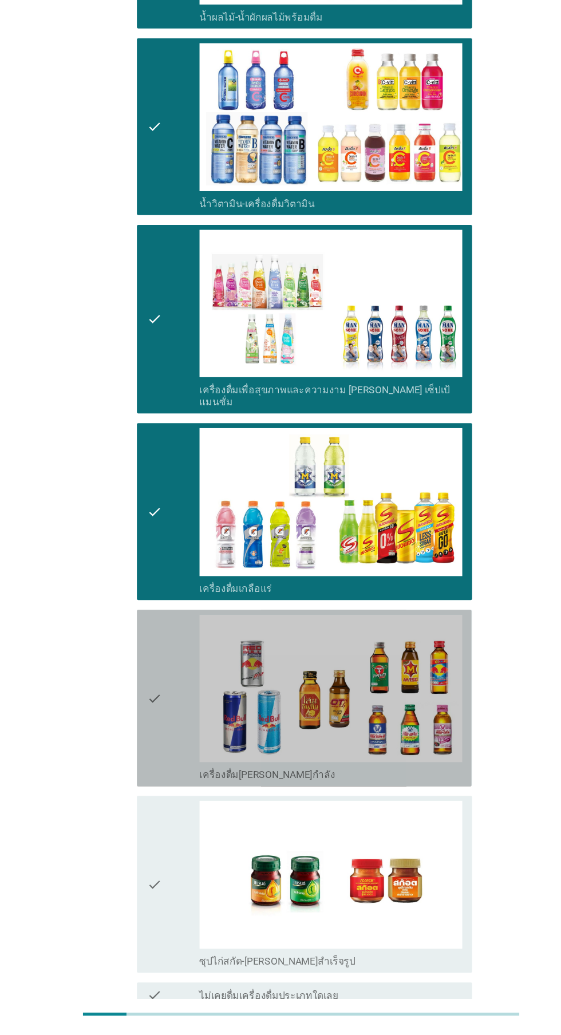
click at [164, 713] on div "check" at bounding box center [161, 726] width 49 height 156
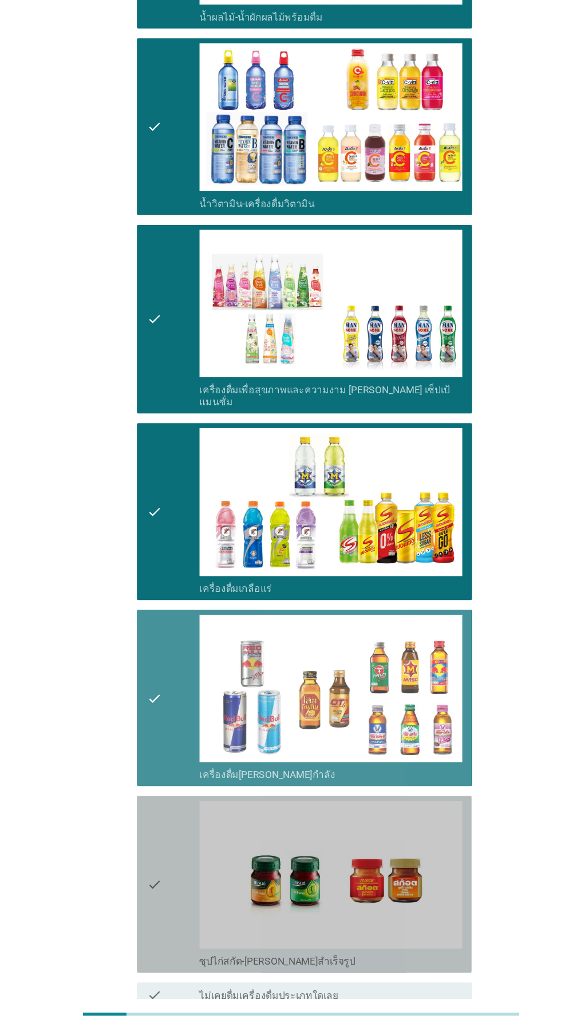
click at [159, 870] on div "check" at bounding box center [161, 900] width 49 height 156
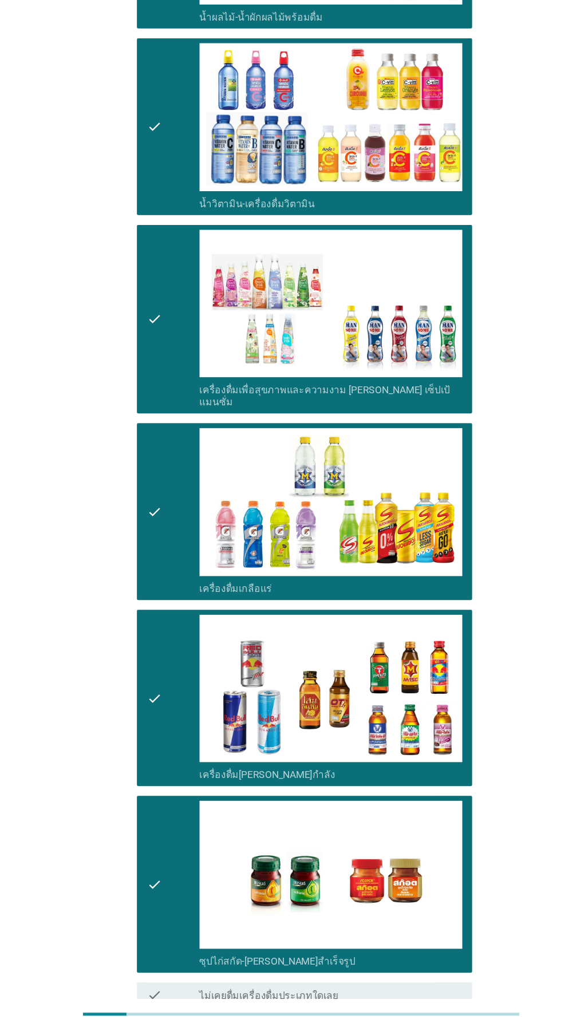
click at [421, 1034] on div "ต่อไป" at bounding box center [410, 1055] width 32 height 14
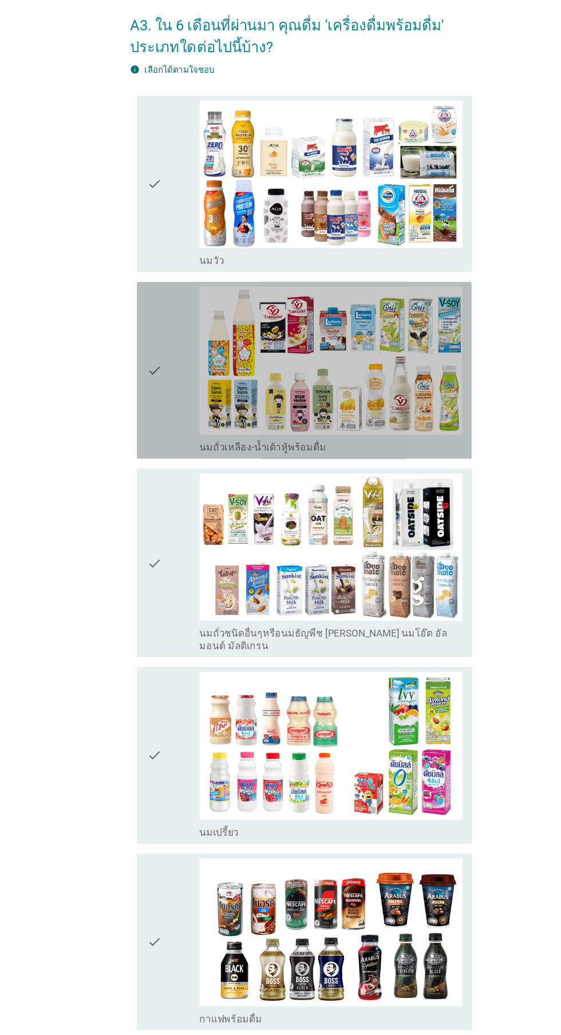
scroll to position [0, 0]
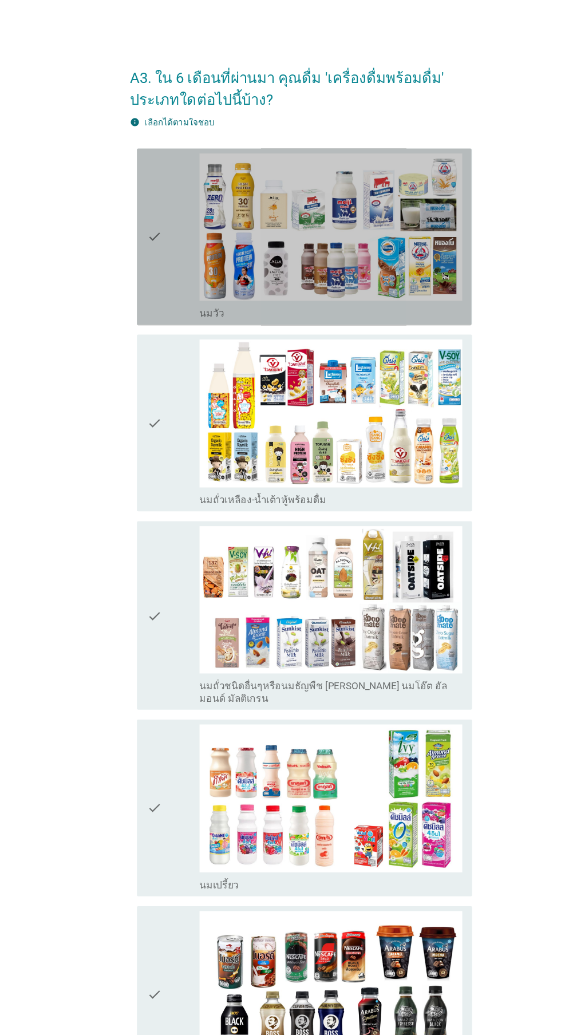
click at [159, 243] on div "check" at bounding box center [161, 221] width 49 height 156
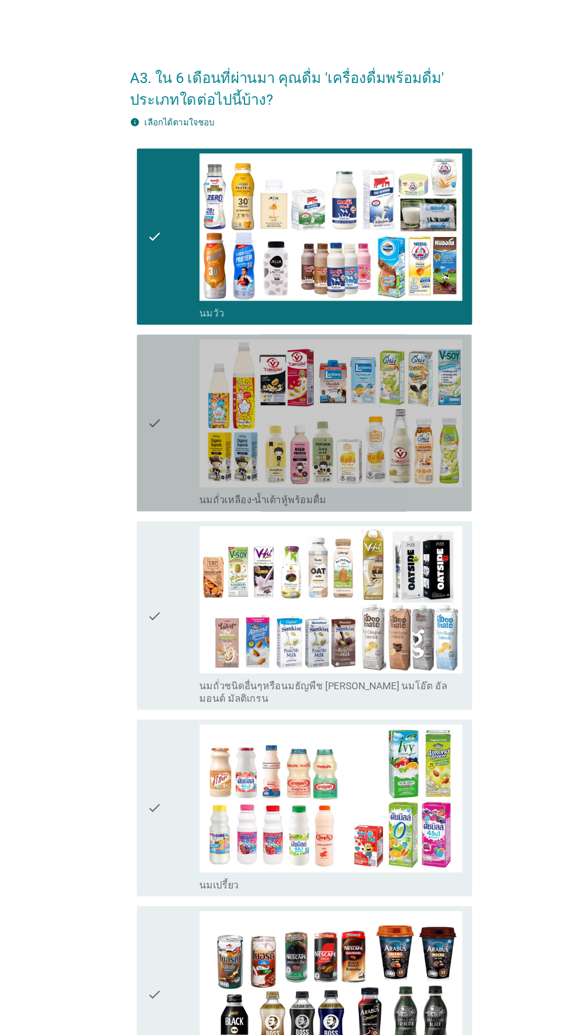
click at [186, 427] on img at bounding box center [308, 385] width 245 height 138
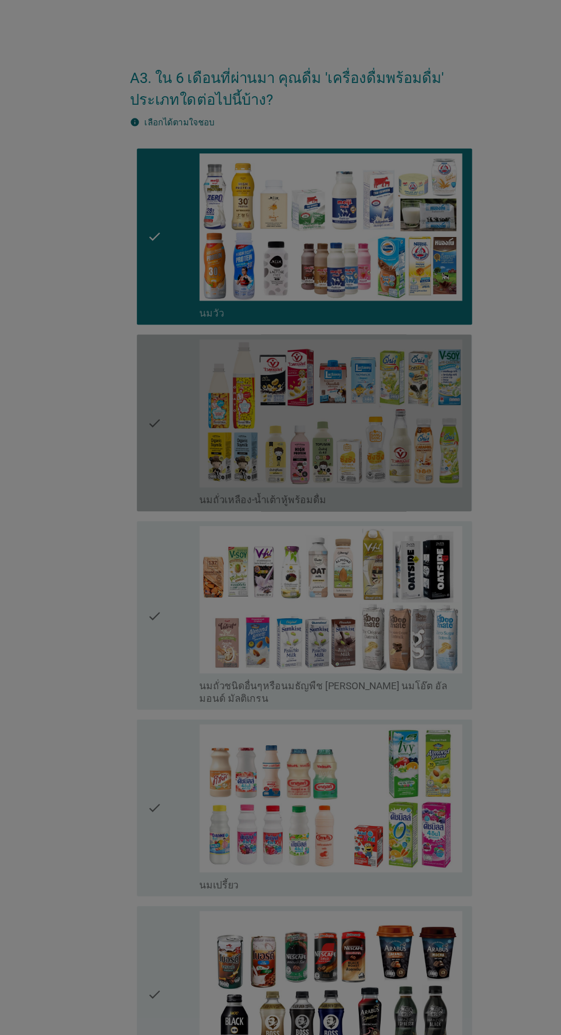
click at [177, 699] on div at bounding box center [280, 517] width 561 height 1035
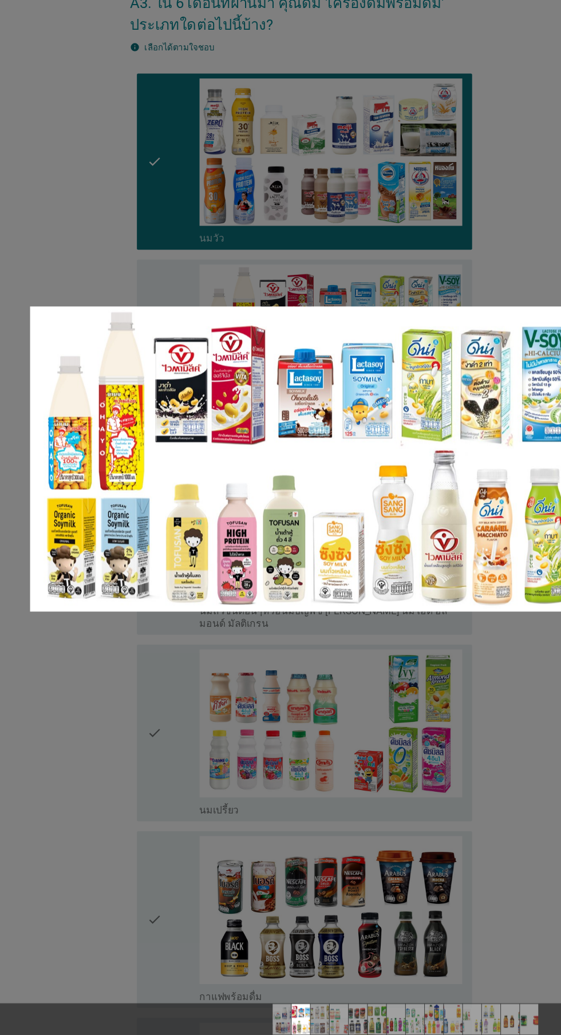
click at [141, 754] on div at bounding box center [280, 517] width 561 height 1035
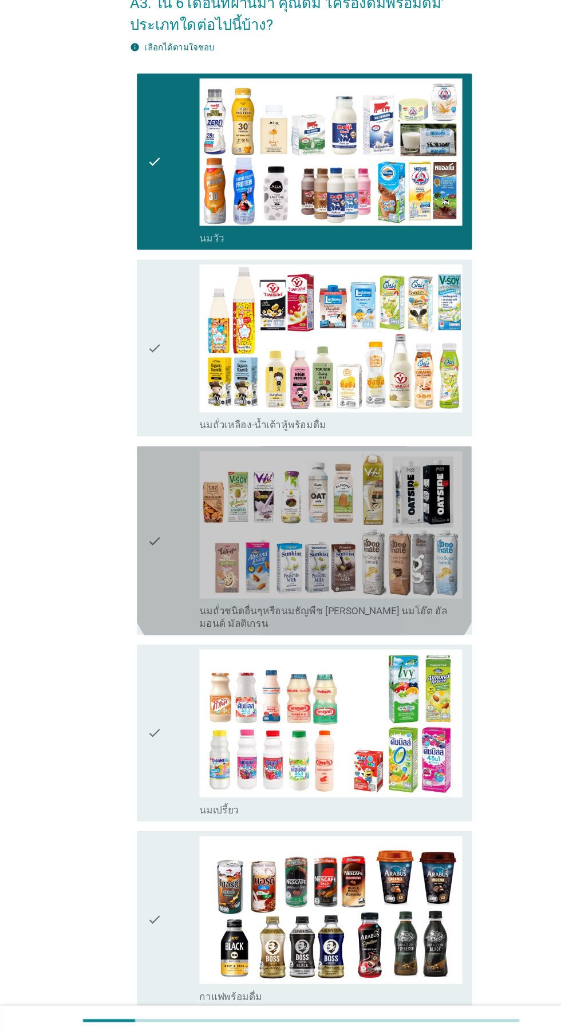
click at [142, 579] on icon "check" at bounding box center [144, 573] width 14 height 167
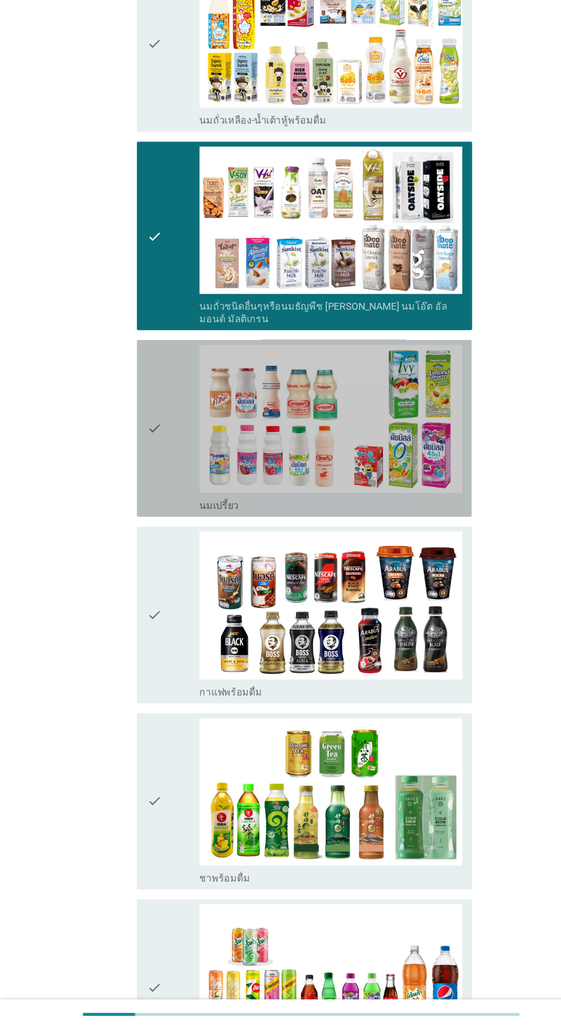
scroll to position [301, 0]
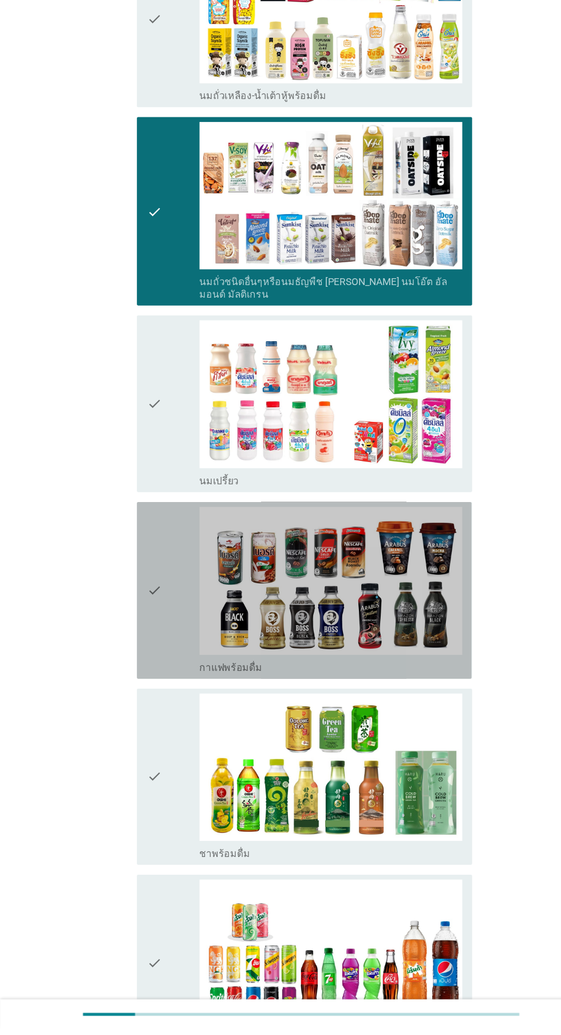
click at [155, 643] on div "check" at bounding box center [161, 626] width 49 height 156
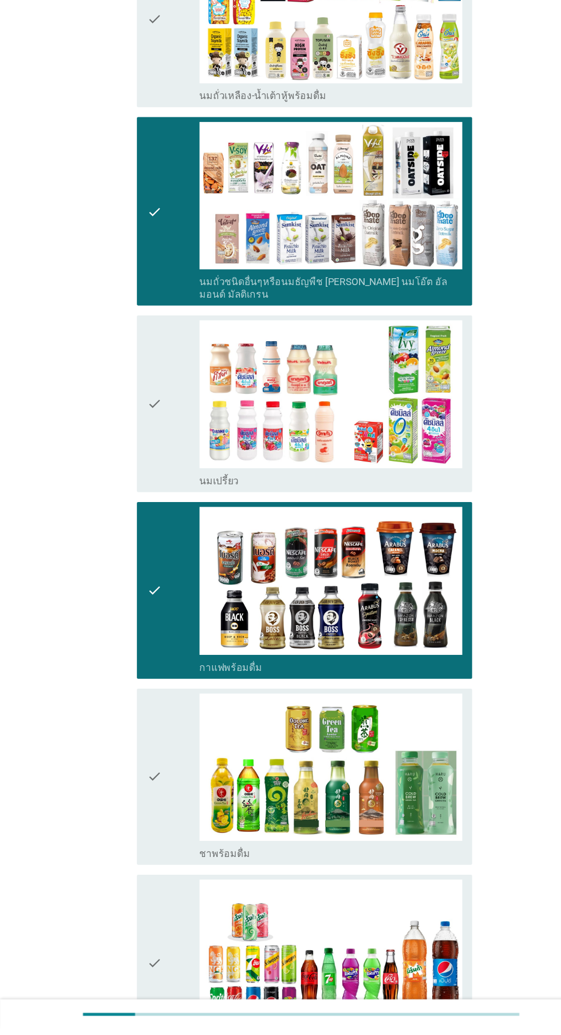
click at [155, 797] on div "check" at bounding box center [161, 800] width 49 height 156
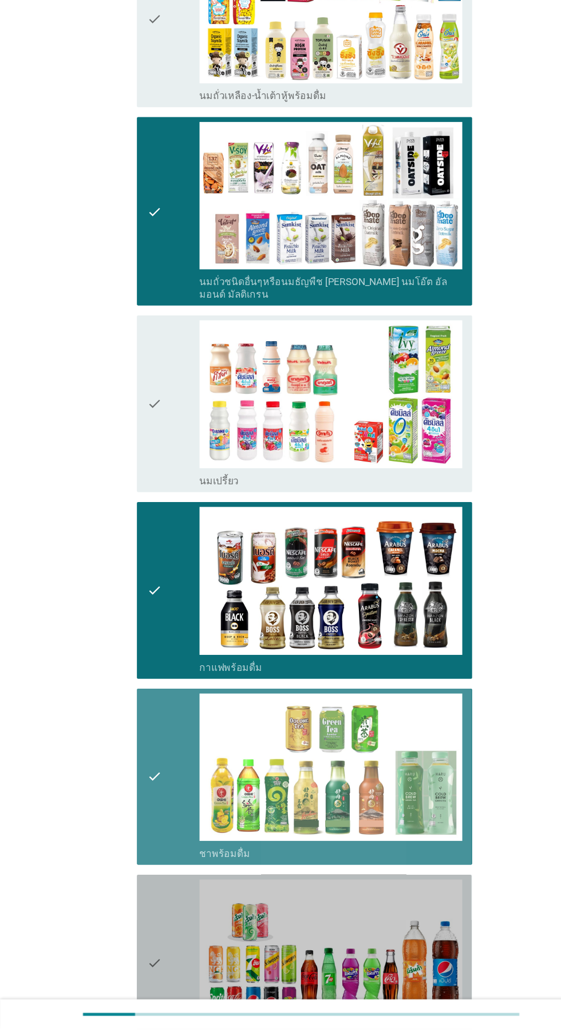
click at [146, 947] on icon "check" at bounding box center [144, 974] width 14 height 156
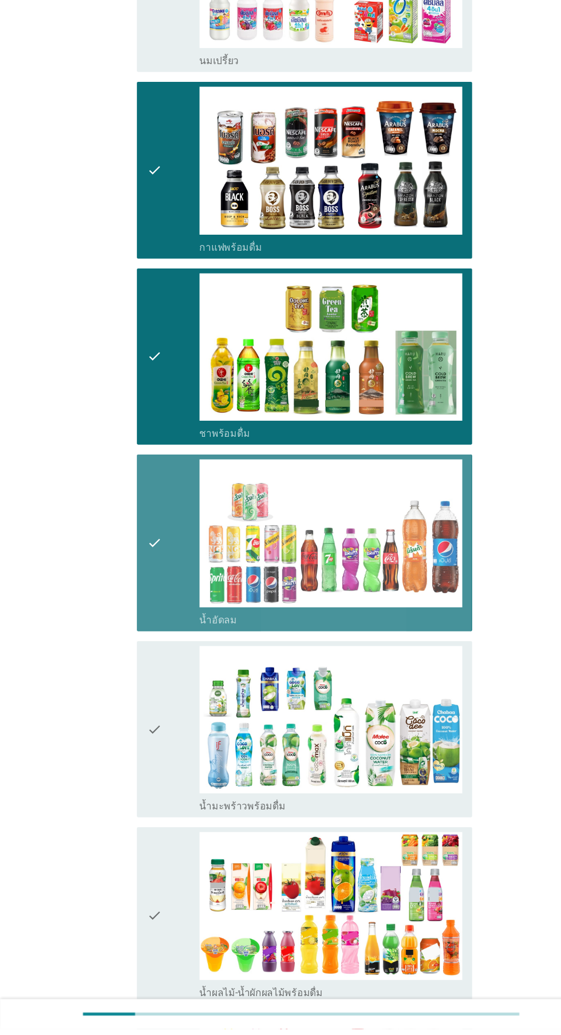
scroll to position [761, 0]
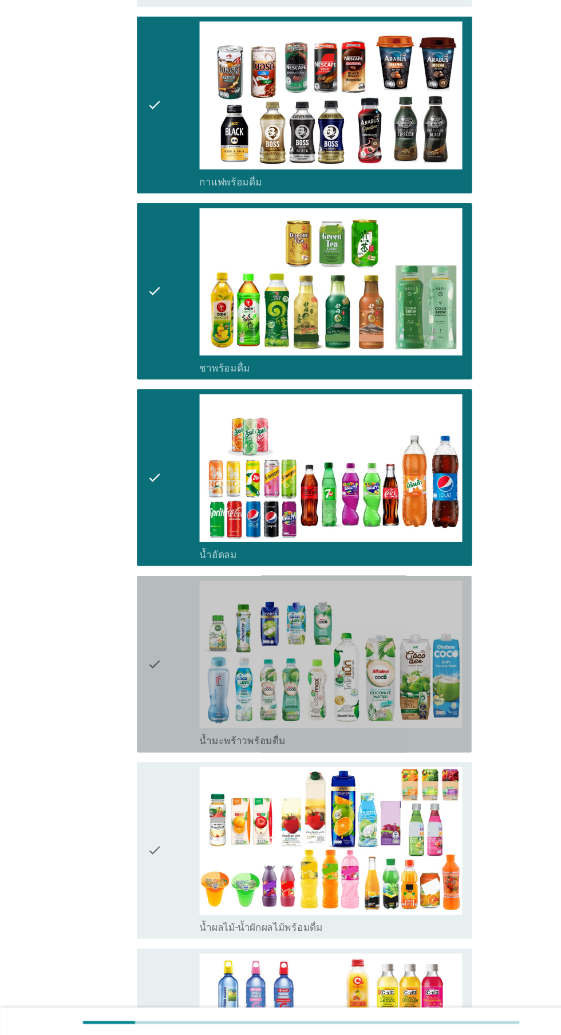
click at [187, 711] on img at bounding box center [308, 678] width 245 height 138
click at [0, 0] on div at bounding box center [0, 0] width 0 height 0
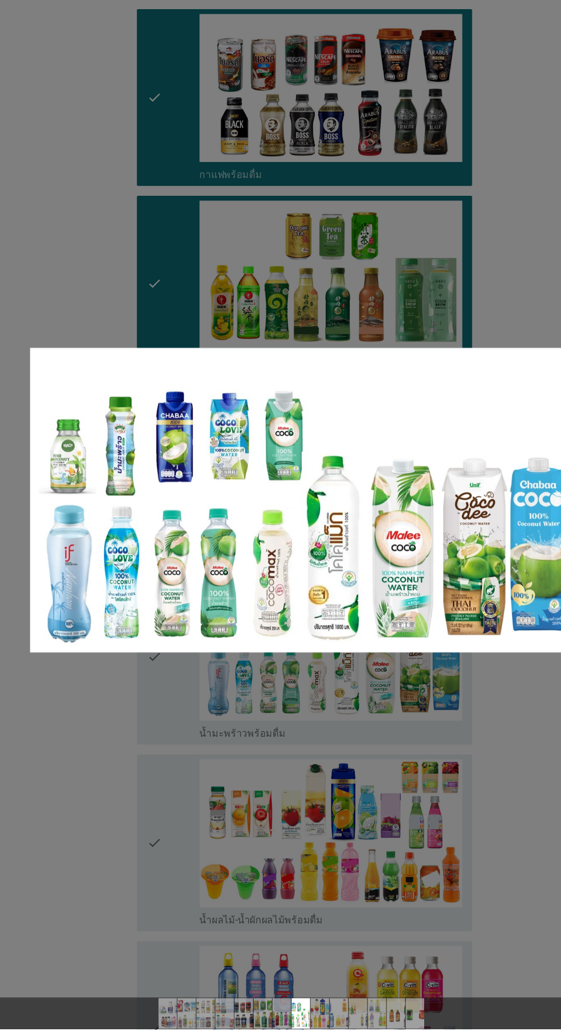
click at [165, 985] on div at bounding box center [280, 517] width 561 height 1035
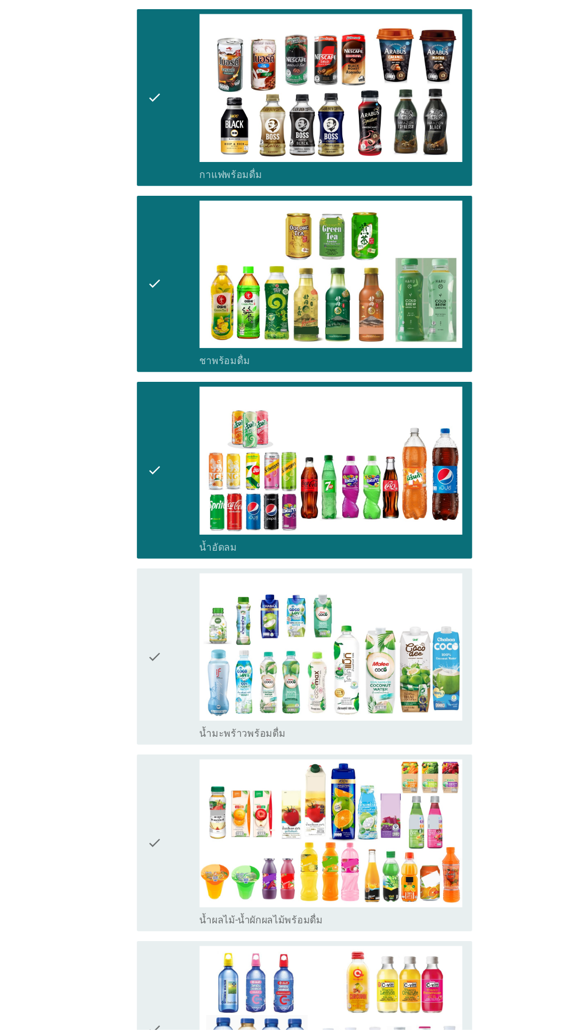
click at [154, 841] on div at bounding box center [280, 517] width 561 height 1035
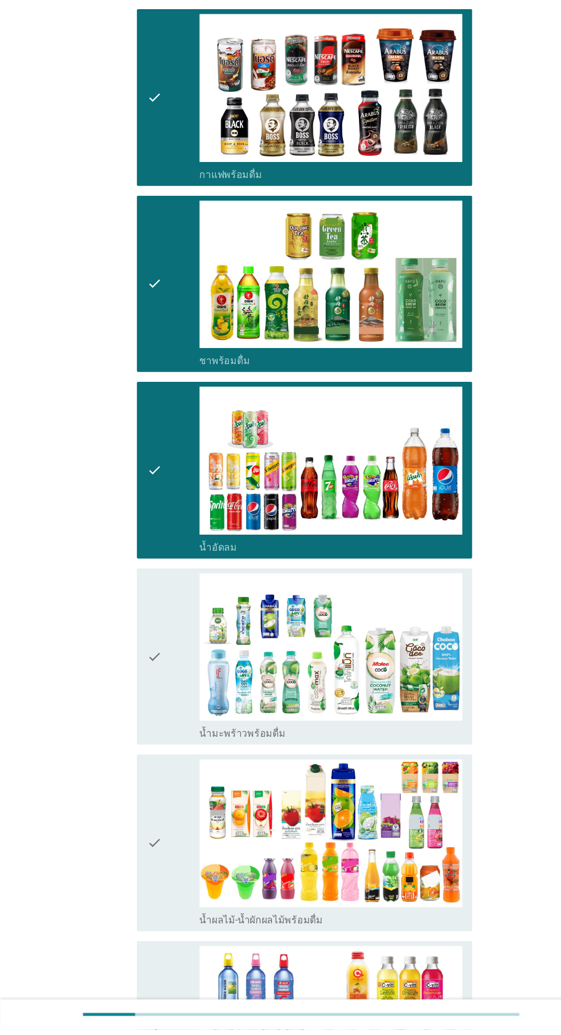
click at [160, 677] on div "check" at bounding box center [161, 687] width 49 height 156
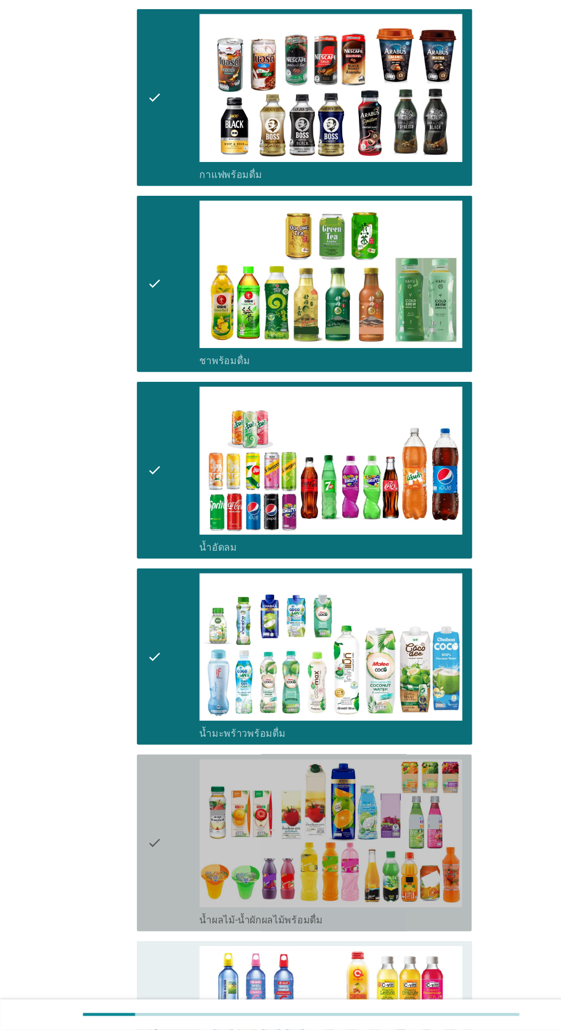
click at [154, 839] on div "check" at bounding box center [161, 861] width 49 height 156
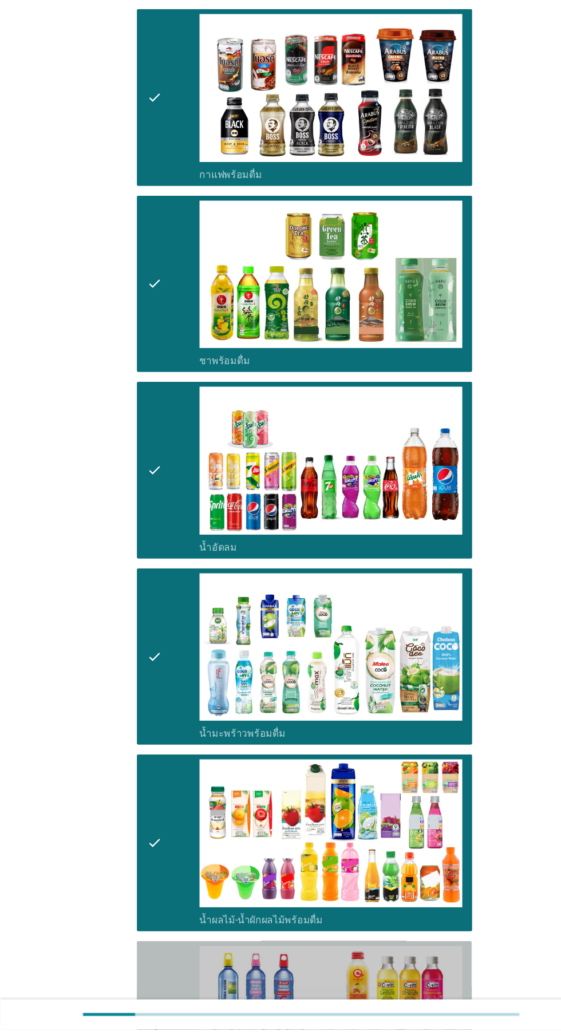
click at [152, 991] on div "check" at bounding box center [161, 1035] width 49 height 156
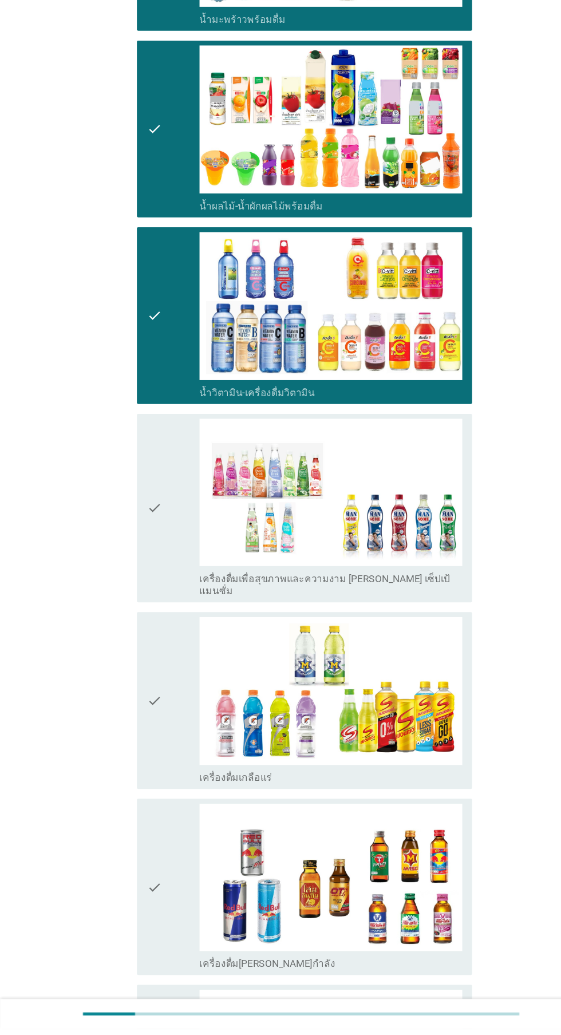
scroll to position [1430, 0]
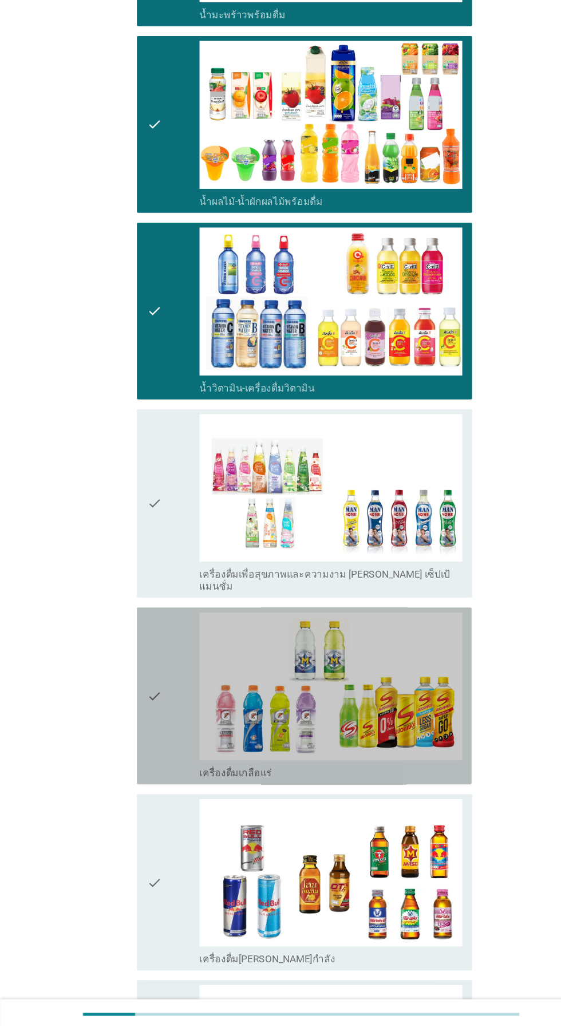
click at [152, 687] on div "check" at bounding box center [161, 725] width 49 height 156
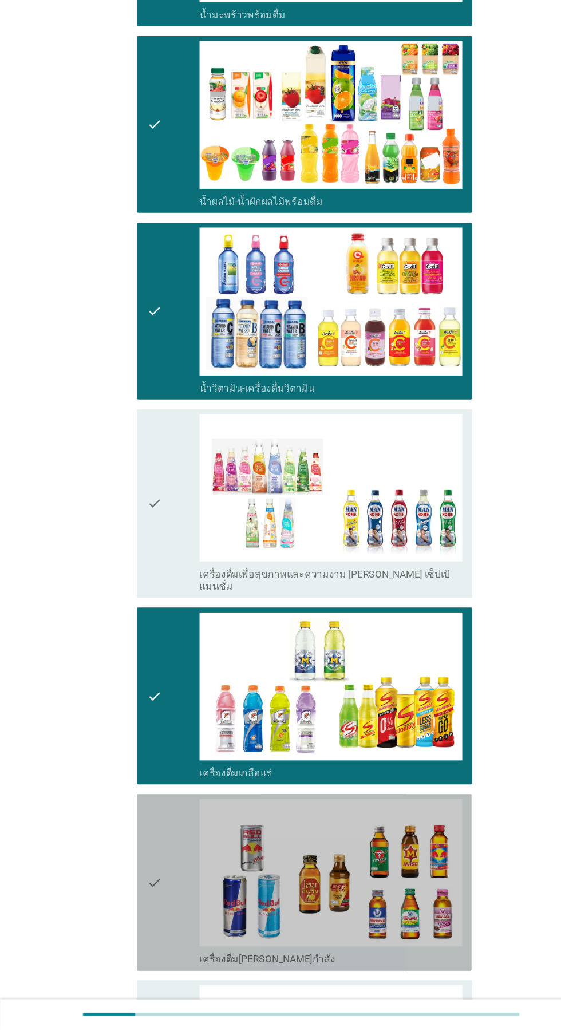
click at [144, 873] on icon "check" at bounding box center [144, 899] width 14 height 156
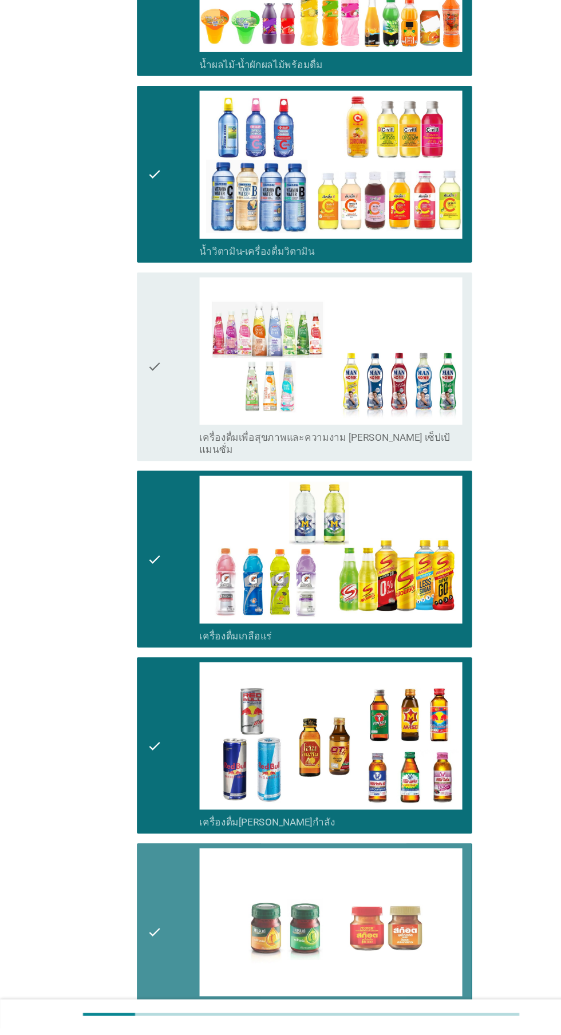
scroll to position [1602, 0]
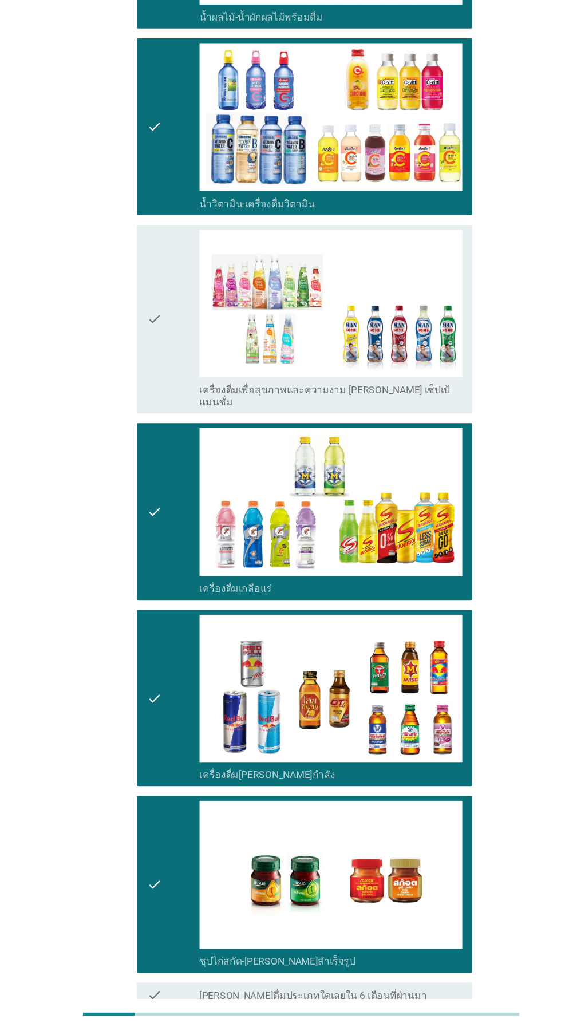
click at [414, 1034] on div "ต่อไป" at bounding box center [410, 1055] width 32 height 14
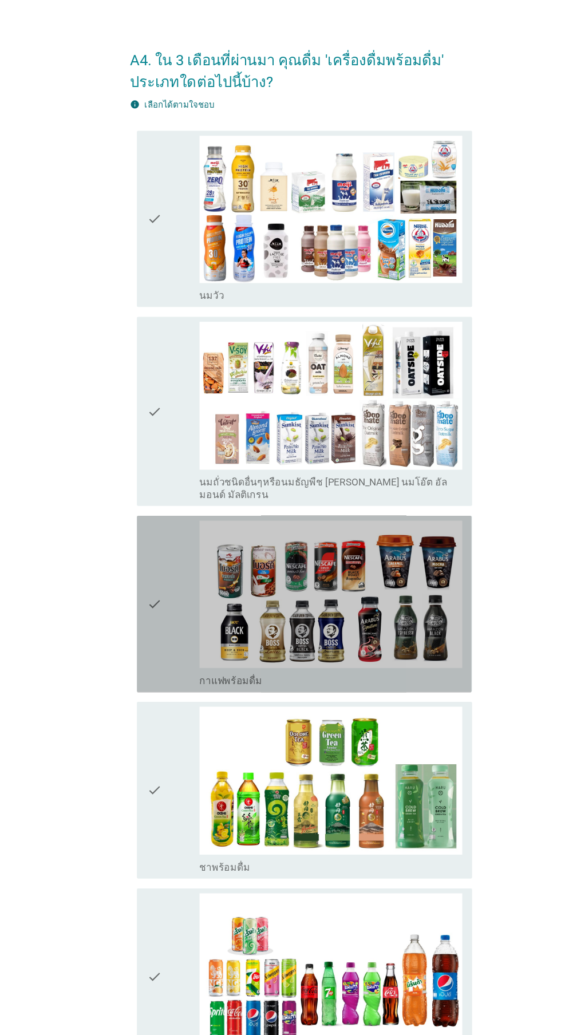
scroll to position [0, 0]
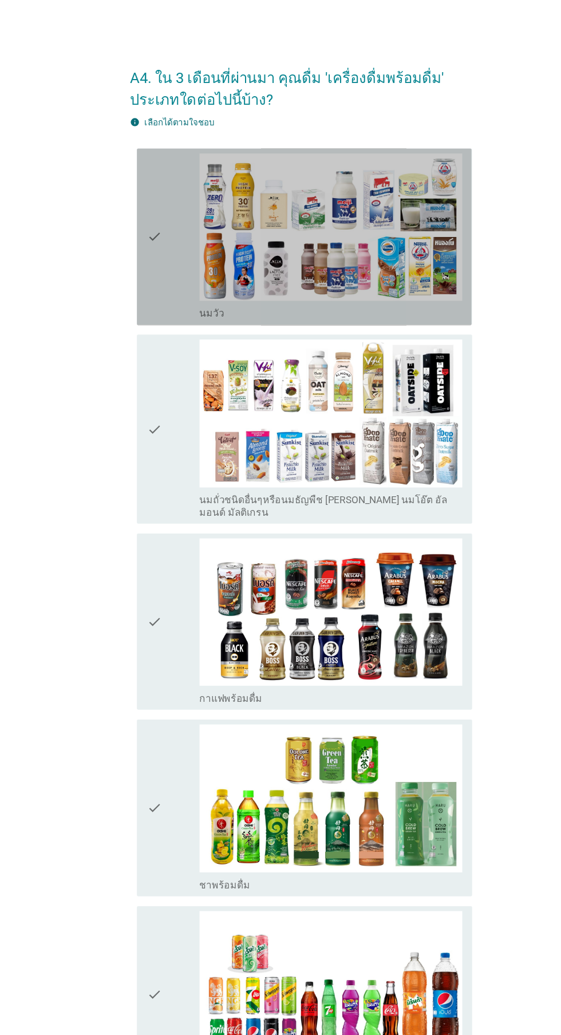
click at [162, 272] on div "check" at bounding box center [161, 221] width 49 height 156
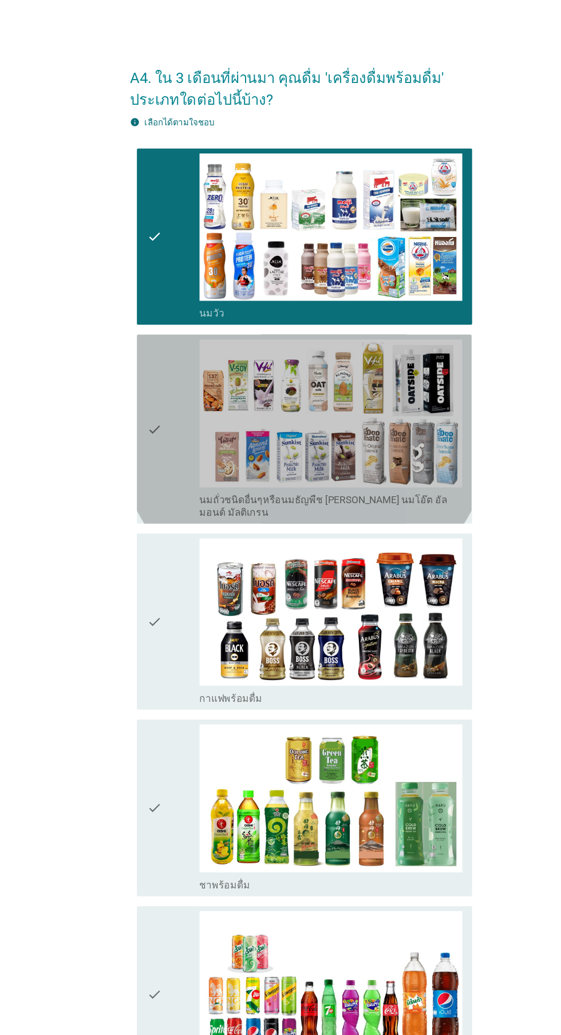
click at [146, 410] on icon "check" at bounding box center [144, 399] width 14 height 167
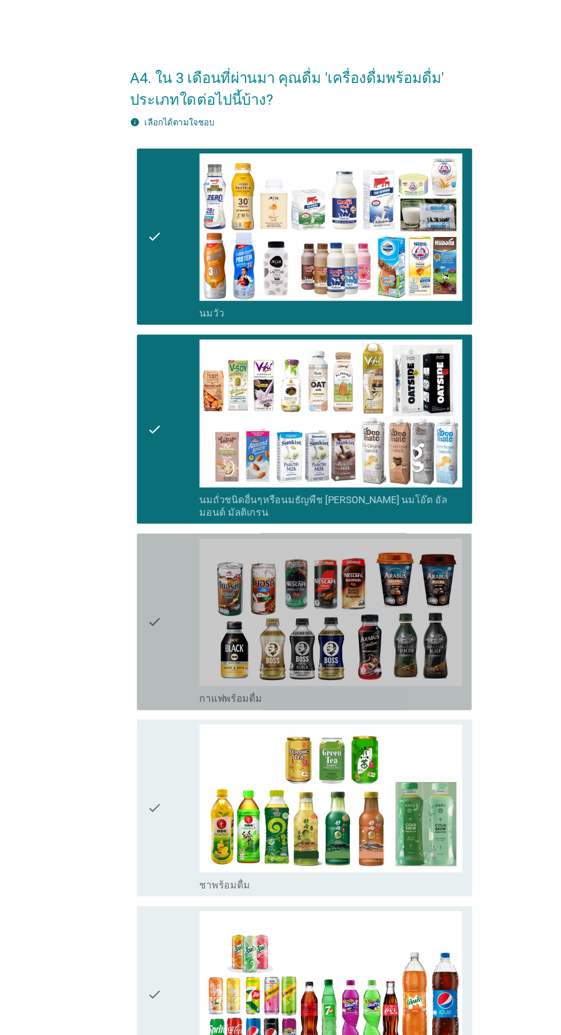
click at [163, 605] on div "check" at bounding box center [161, 580] width 49 height 156
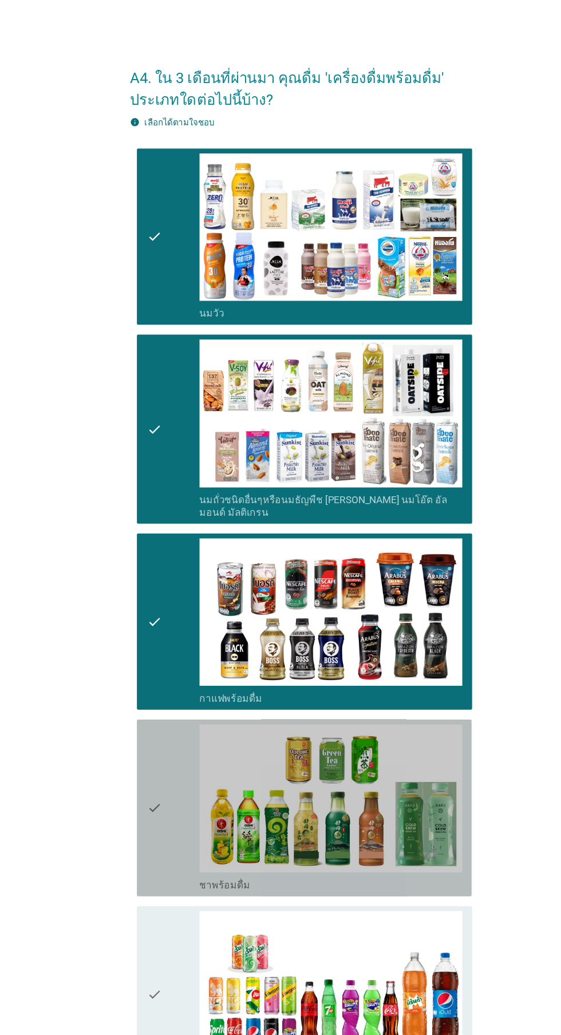
click at [153, 762] on div "check" at bounding box center [161, 753] width 49 height 156
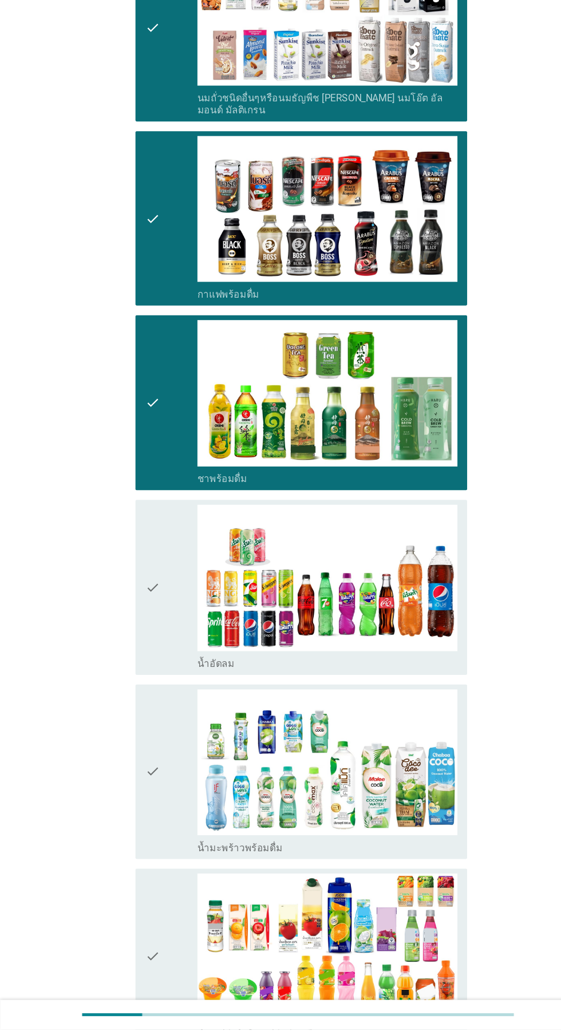
scroll to position [315, 0]
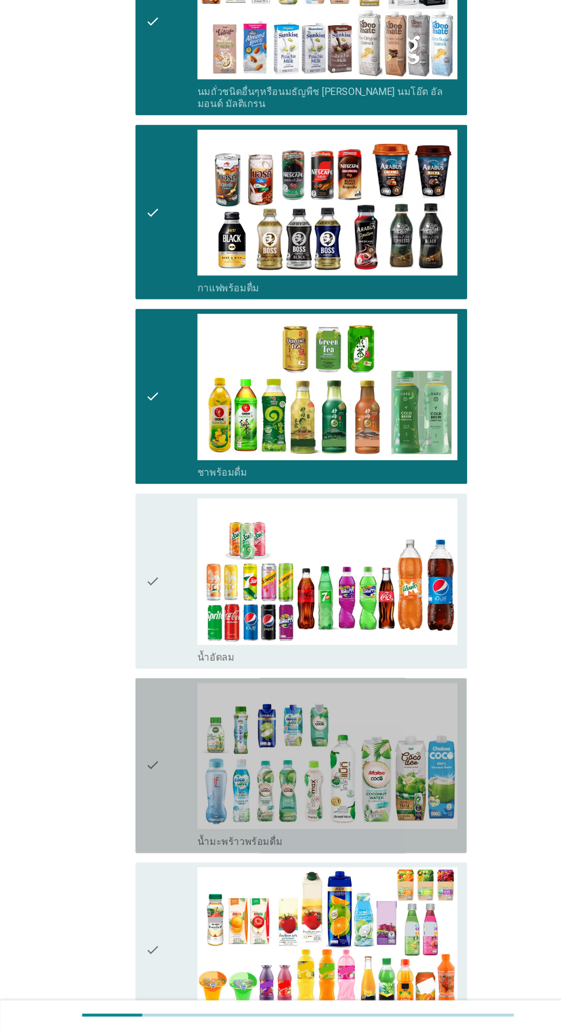
click at [153, 787] on div "check" at bounding box center [161, 786] width 49 height 156
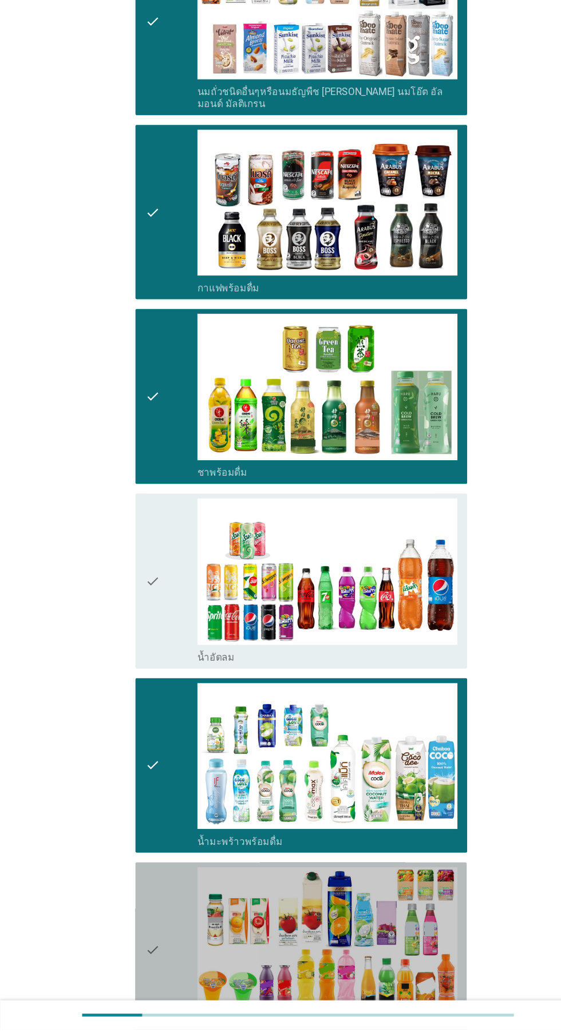
click at [160, 945] on div "check" at bounding box center [161, 959] width 49 height 156
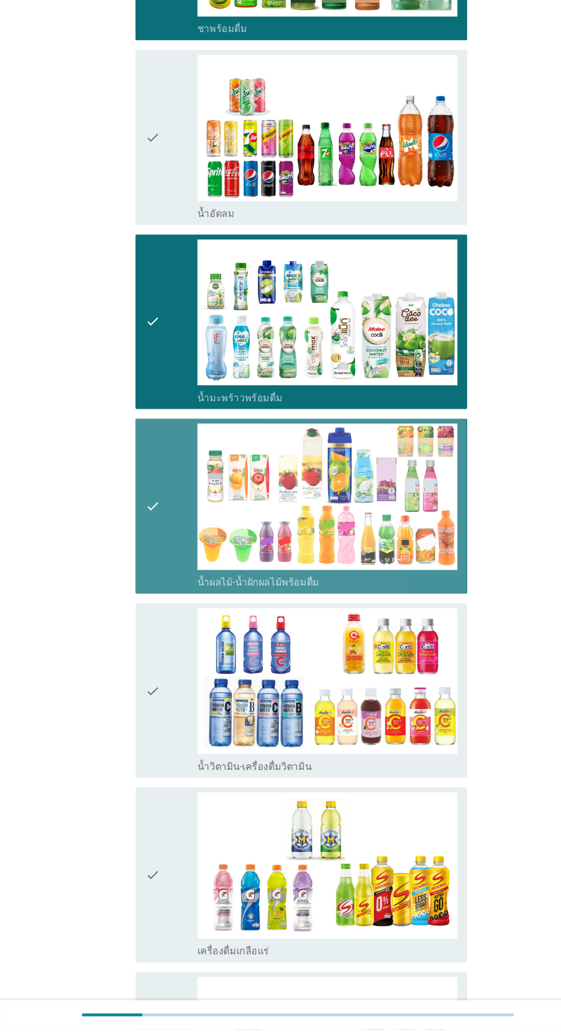
scroll to position [743, 0]
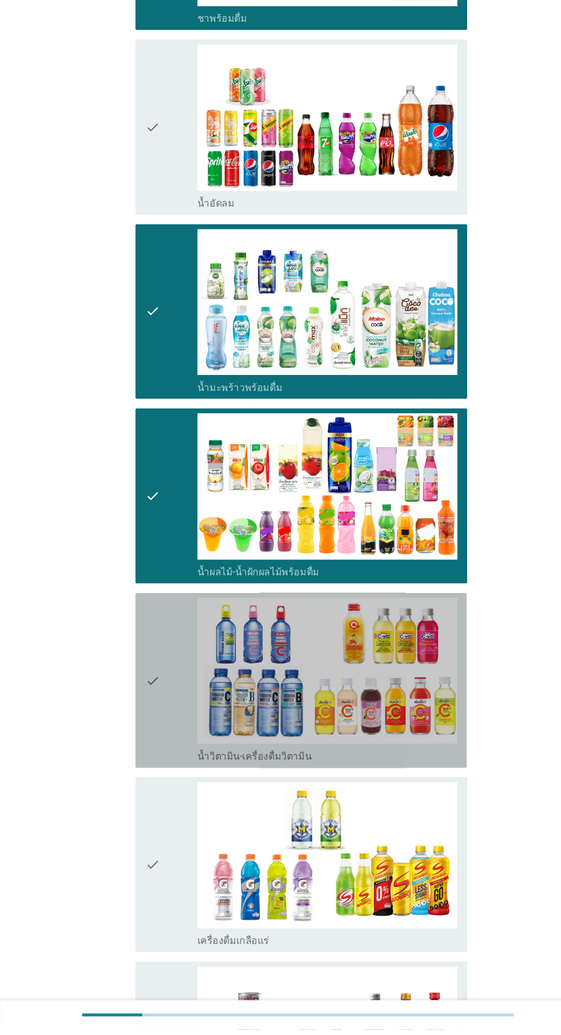
click at [159, 742] on div "check" at bounding box center [161, 706] width 49 height 156
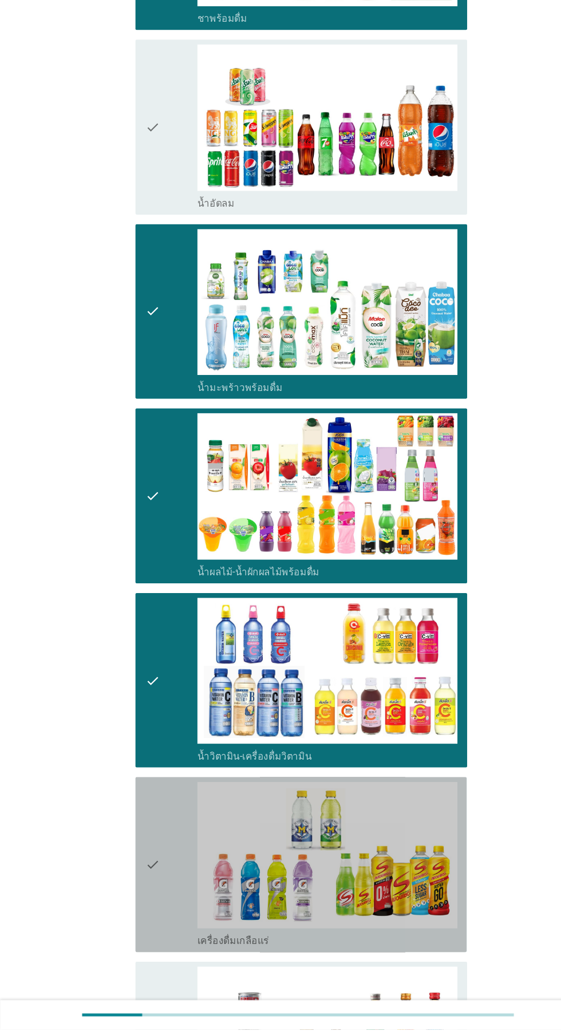
click at [166, 881] on div "check" at bounding box center [161, 879] width 49 height 156
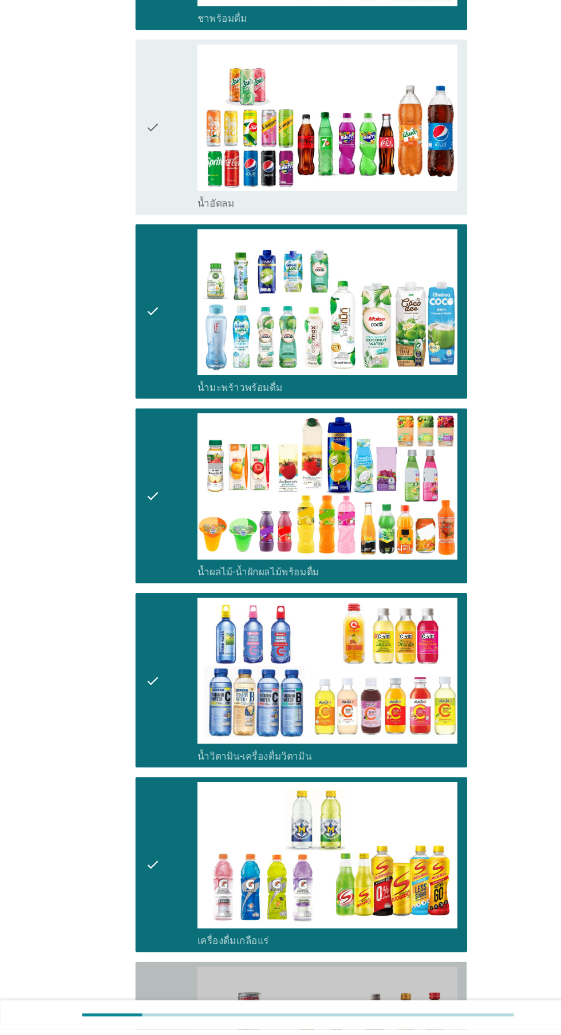
click at [157, 1026] on div "check" at bounding box center [161, 1053] width 49 height 156
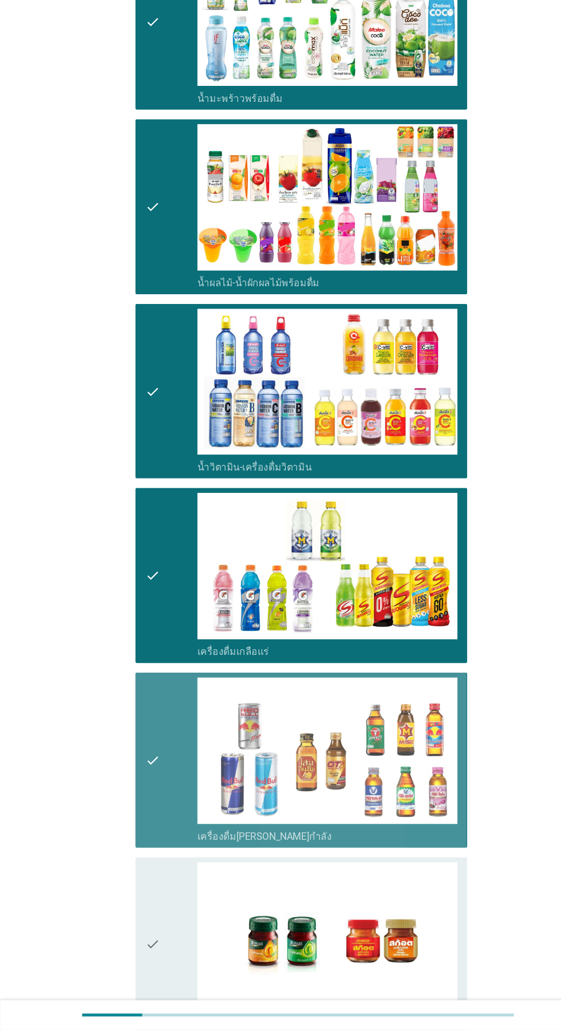
scroll to position [1053, 0]
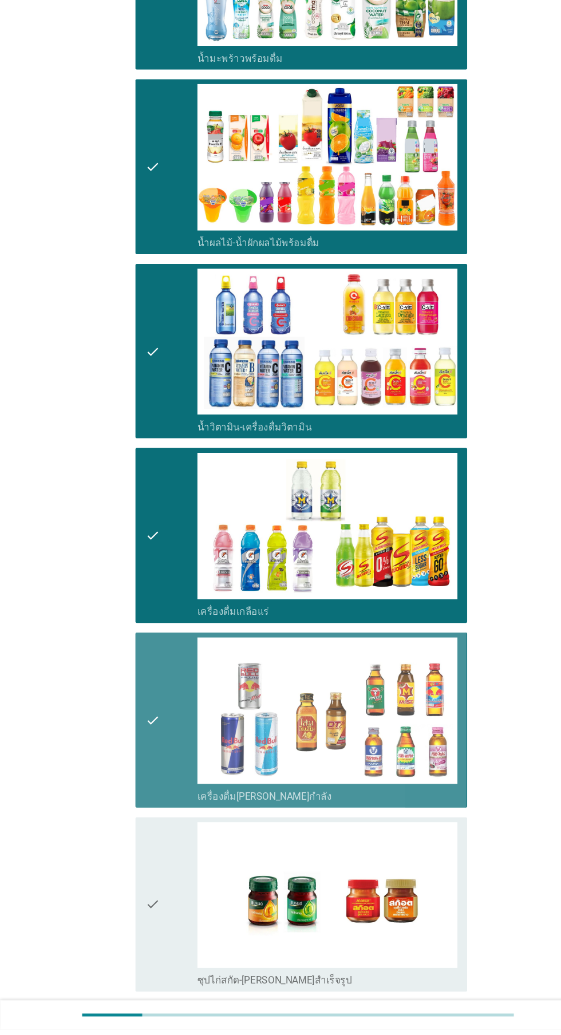
click at [161, 756] on div "check" at bounding box center [161, 743] width 49 height 156
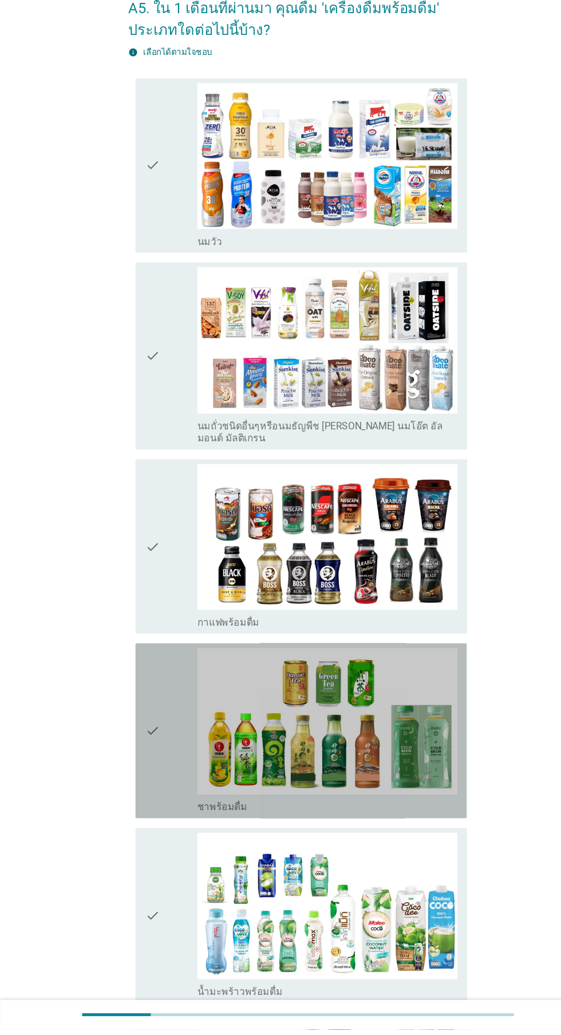
scroll to position [11, 0]
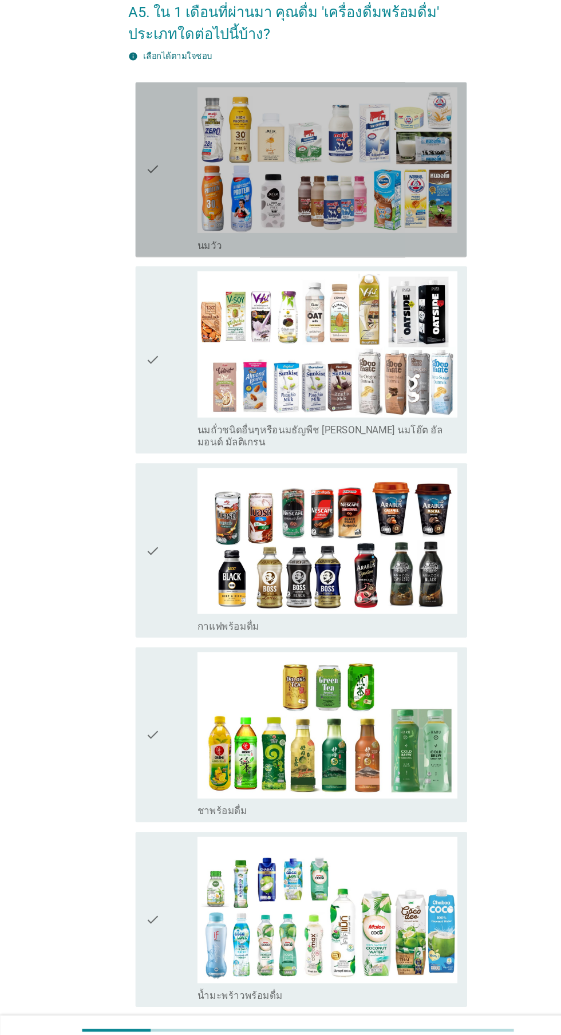
click at [190, 232] on img at bounding box center [308, 201] width 245 height 138
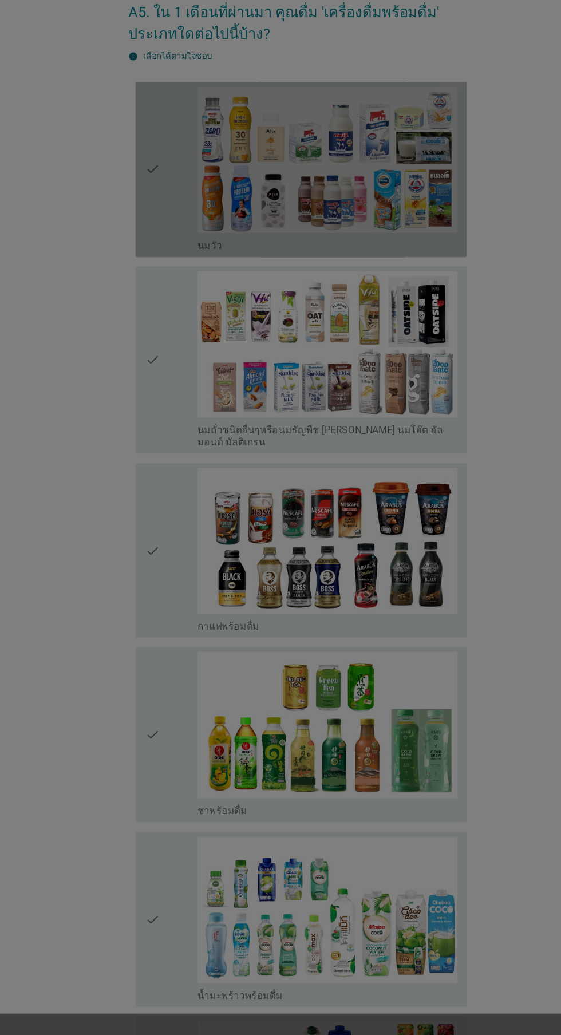
click at [156, 380] on div at bounding box center [280, 517] width 561 height 1035
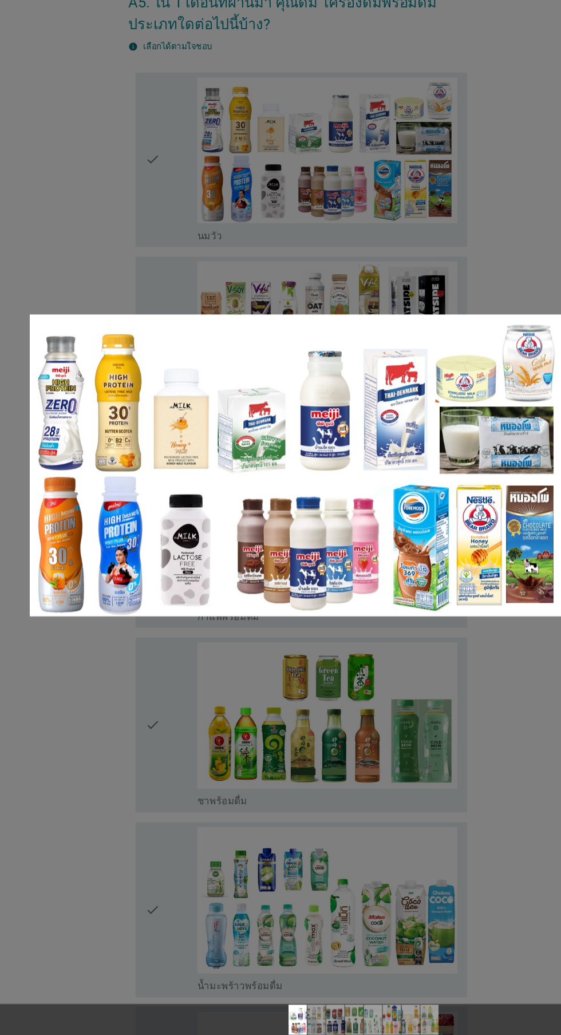
click at [192, 322] on div at bounding box center [280, 517] width 561 height 1035
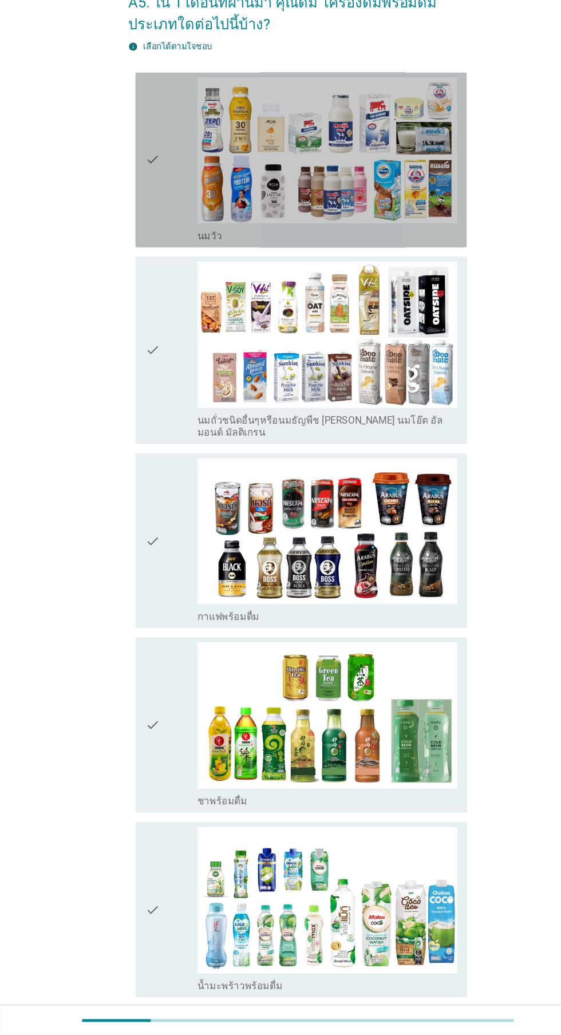
click at [145, 246] on icon "check" at bounding box center [144, 210] width 14 height 156
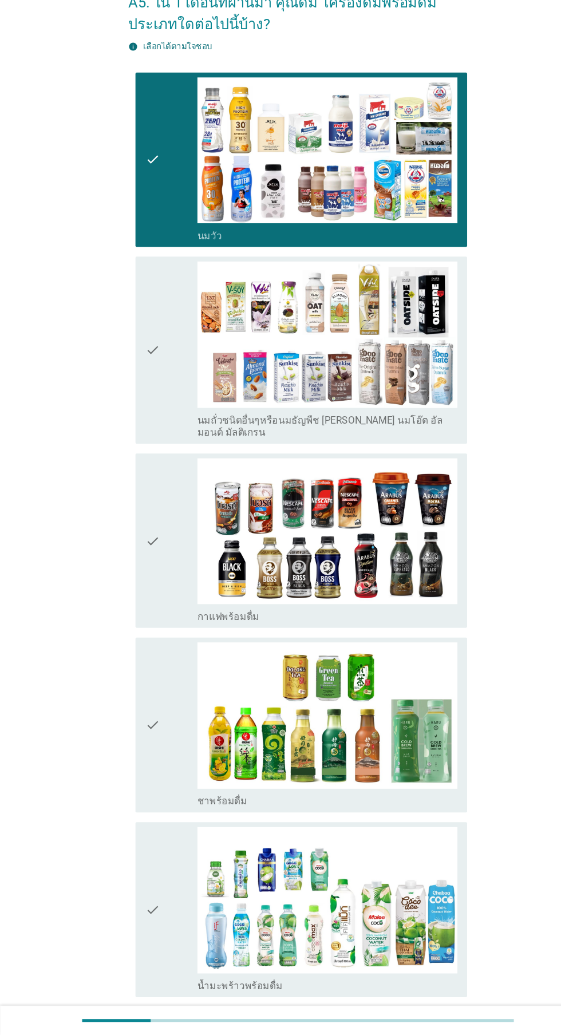
click at [144, 386] on icon "check" at bounding box center [144, 389] width 14 height 167
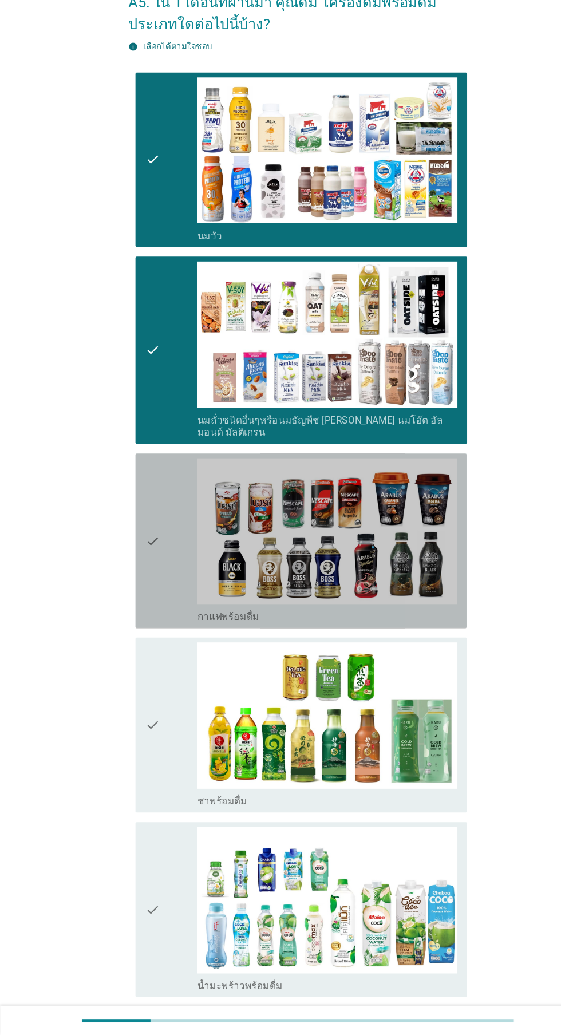
click at [152, 560] on div "check" at bounding box center [161, 569] width 49 height 156
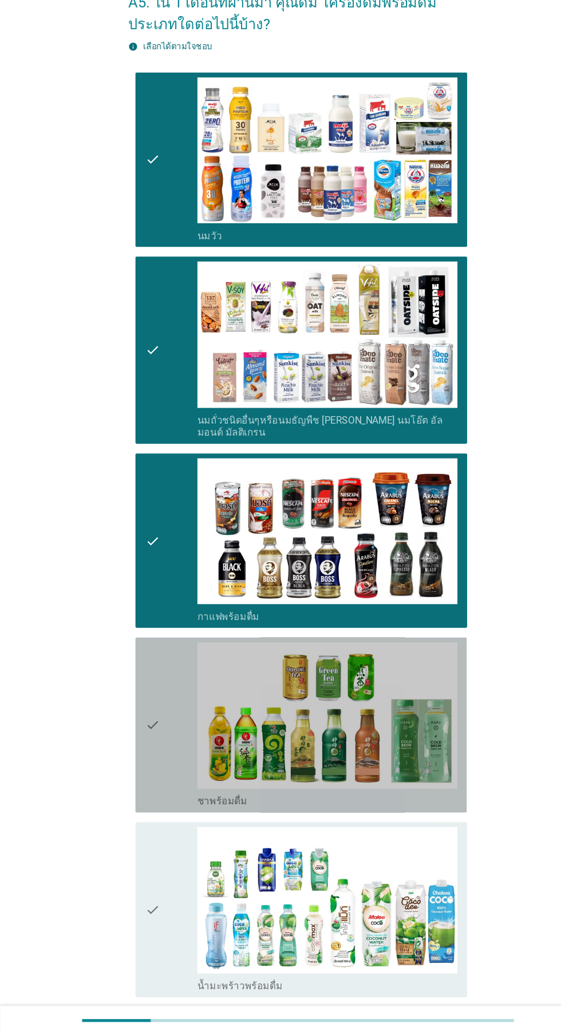
click at [164, 735] on div "check" at bounding box center [161, 742] width 49 height 156
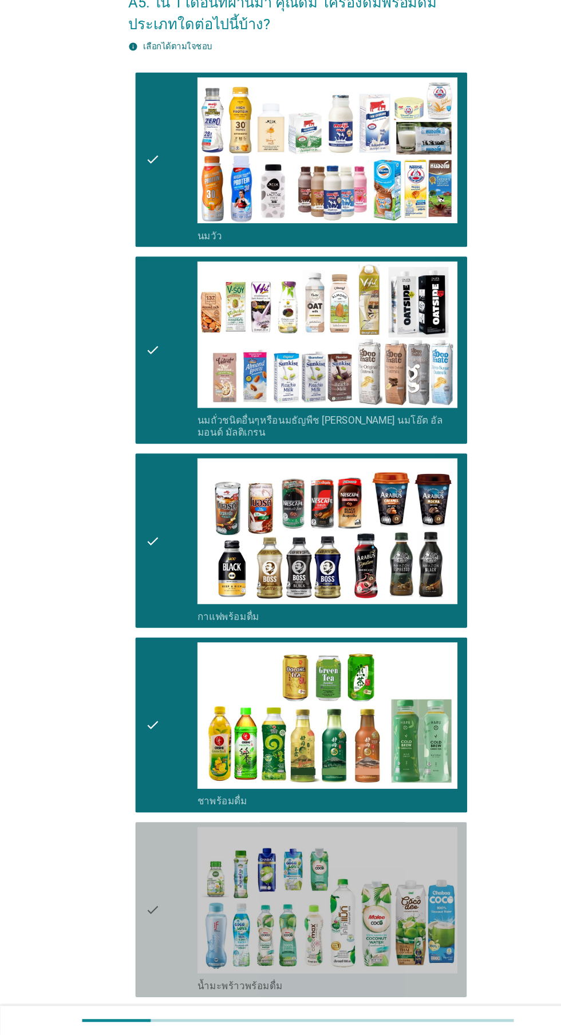
click at [154, 872] on div "check" at bounding box center [161, 916] width 49 height 156
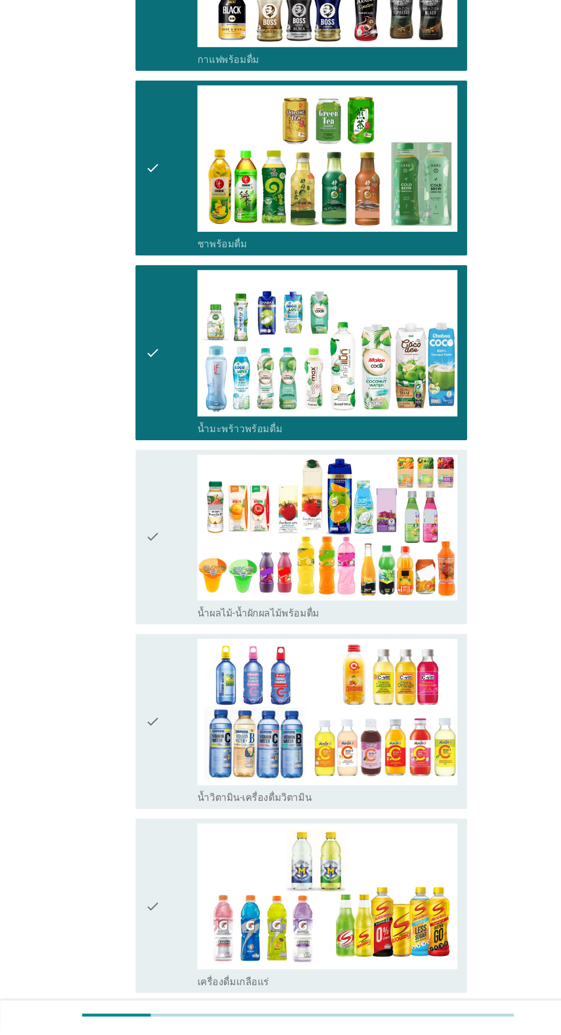
scroll to position [561, 0]
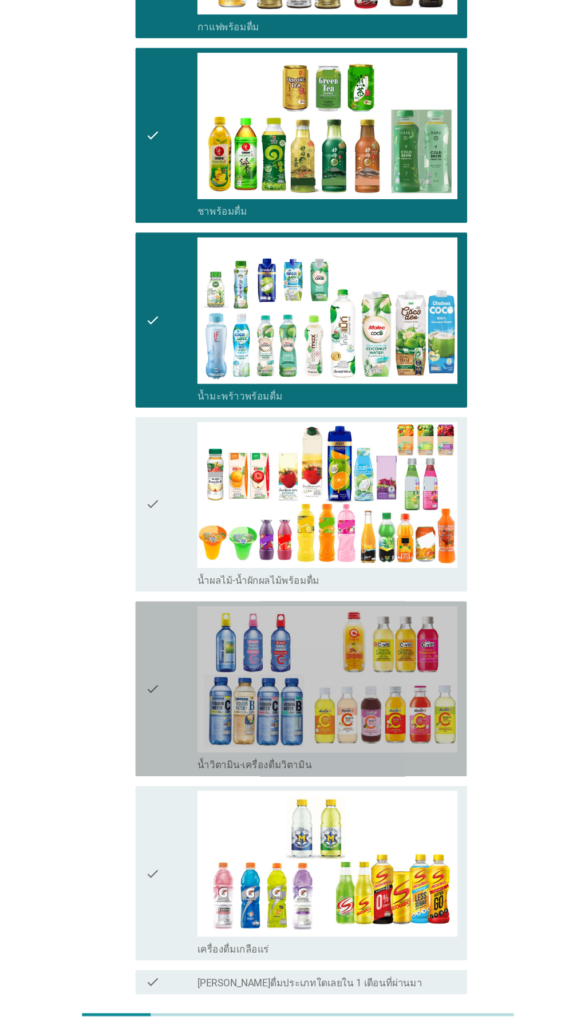
click at [154, 692] on div "check" at bounding box center [161, 714] width 49 height 156
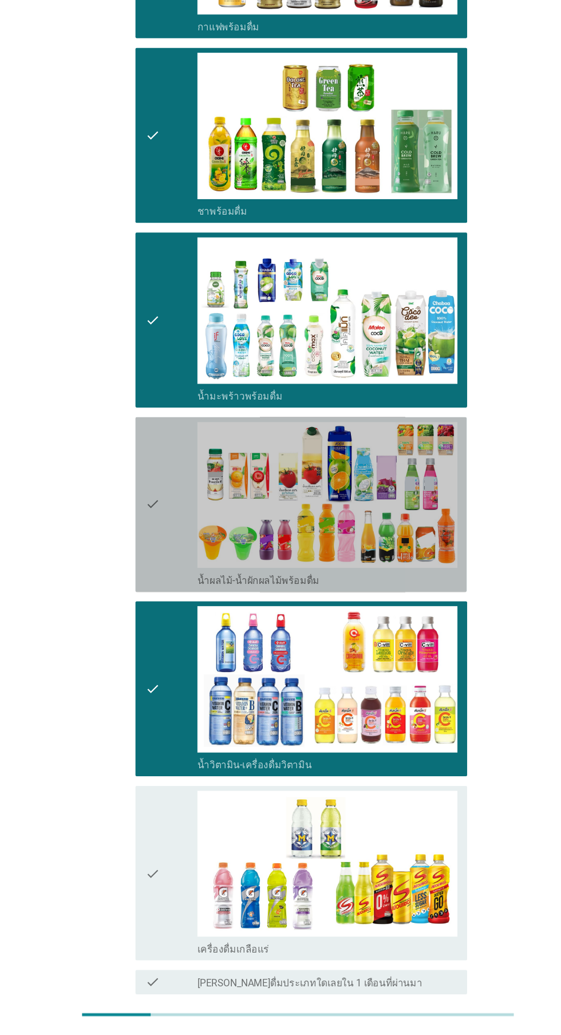
click at [143, 537] on icon "check" at bounding box center [144, 540] width 14 height 156
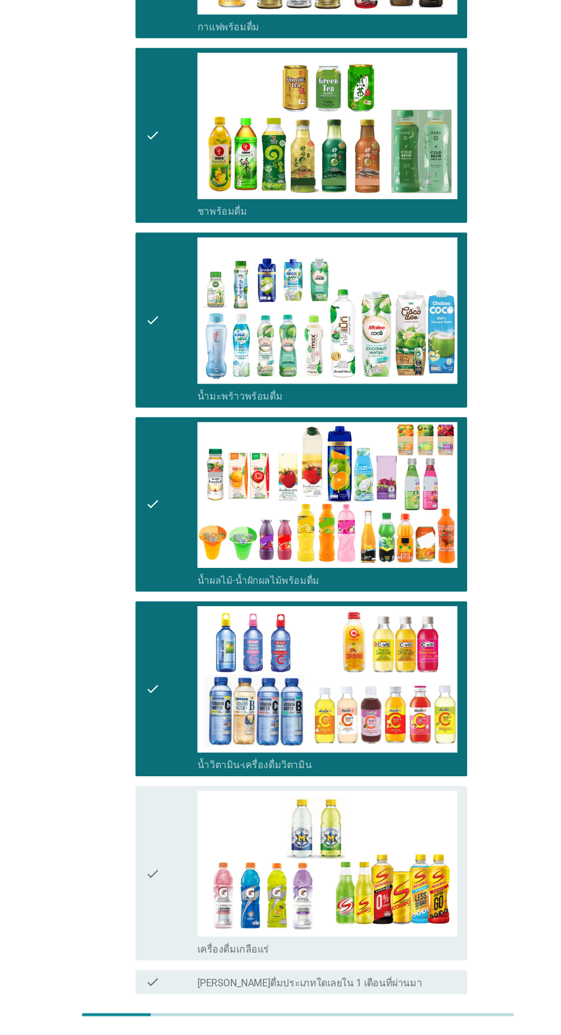
click at [427, 1032] on button "ต่อไป" at bounding box center [410, 1042] width 50 height 21
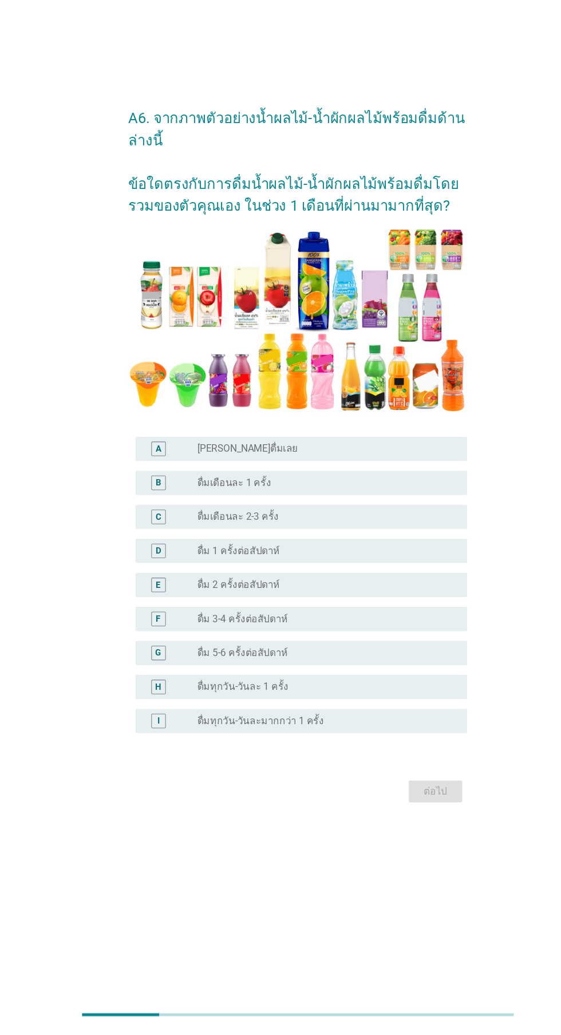
scroll to position [27, 0]
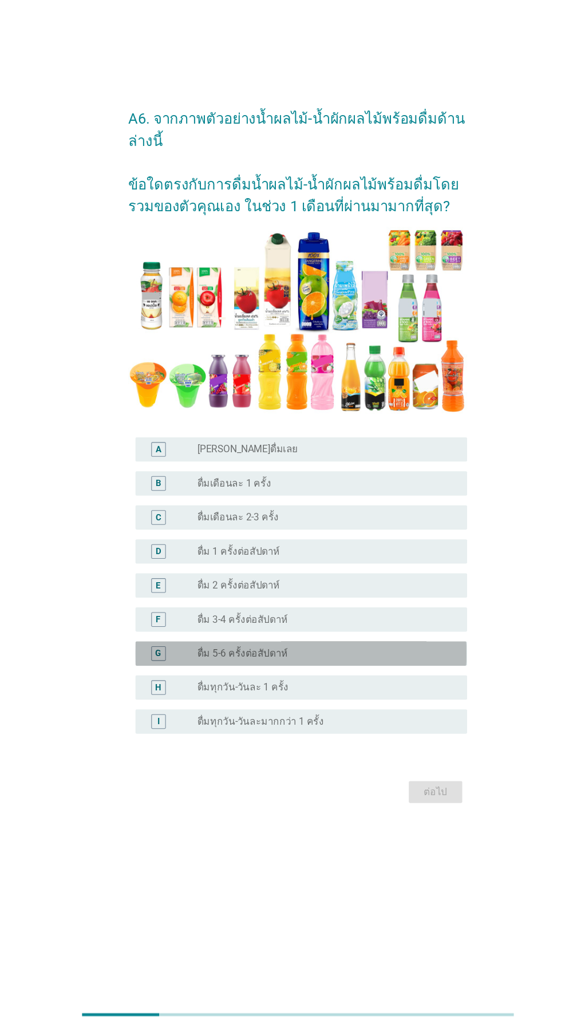
click at [318, 686] on div "radio_button_unchecked ดื่ม 5-6 ครั้งต่อสัปดาห์" at bounding box center [304, 680] width 236 height 11
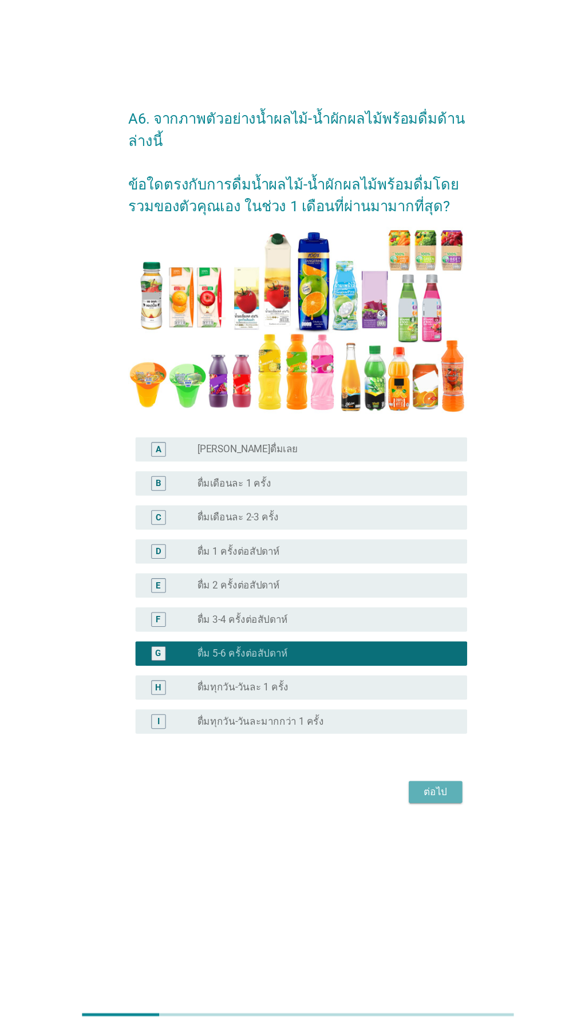
click at [419, 818] on div "ต่อไป" at bounding box center [410, 811] width 32 height 14
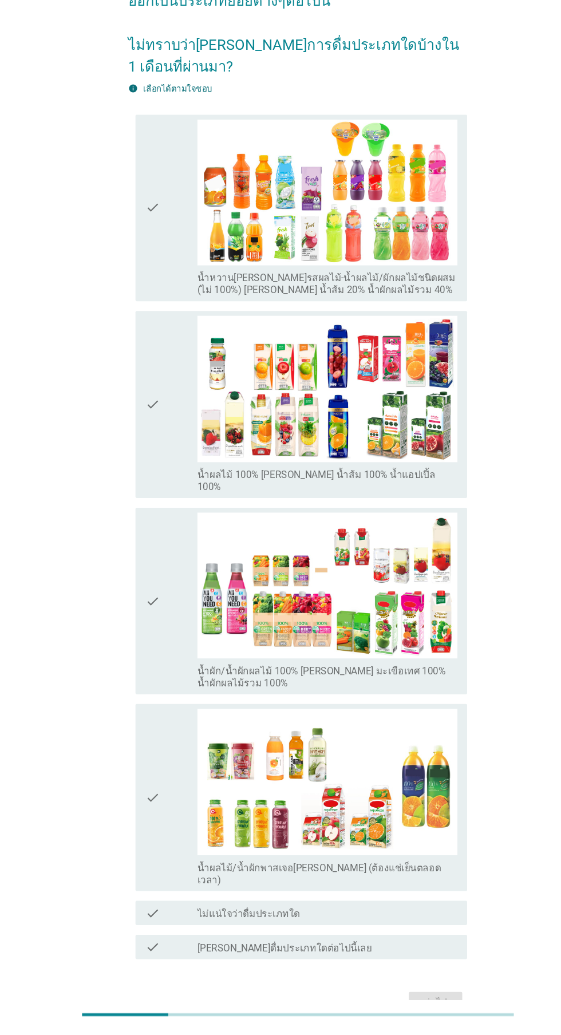
scroll to position [0, 0]
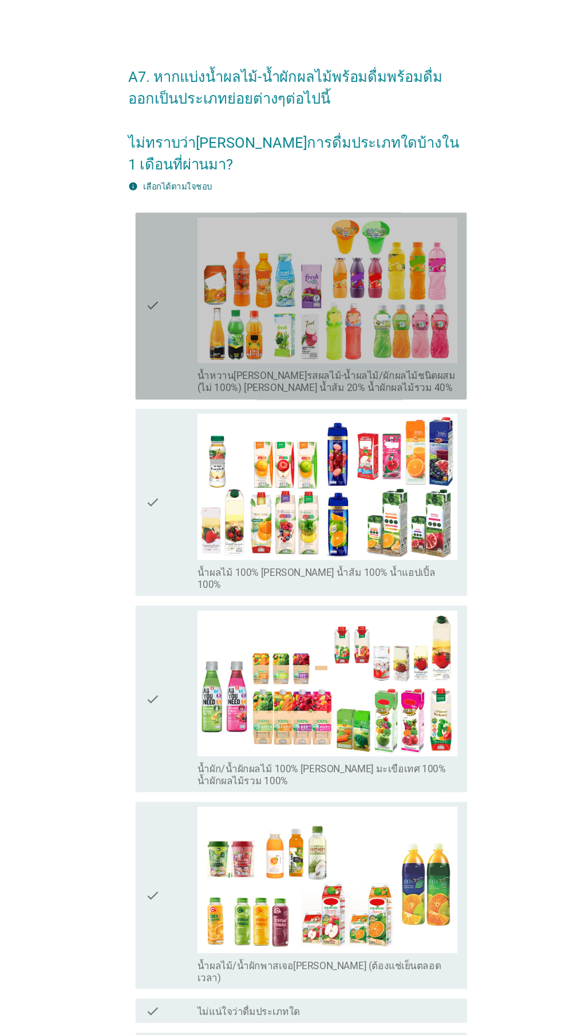
click at [187, 331] on img at bounding box center [308, 274] width 245 height 138
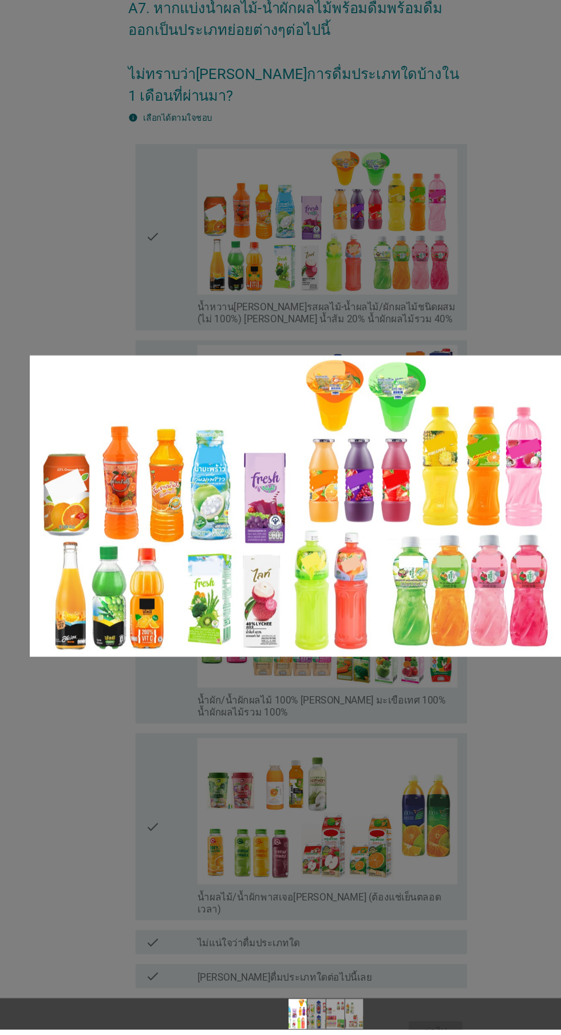
click at [106, 748] on div at bounding box center [280, 517] width 561 height 1035
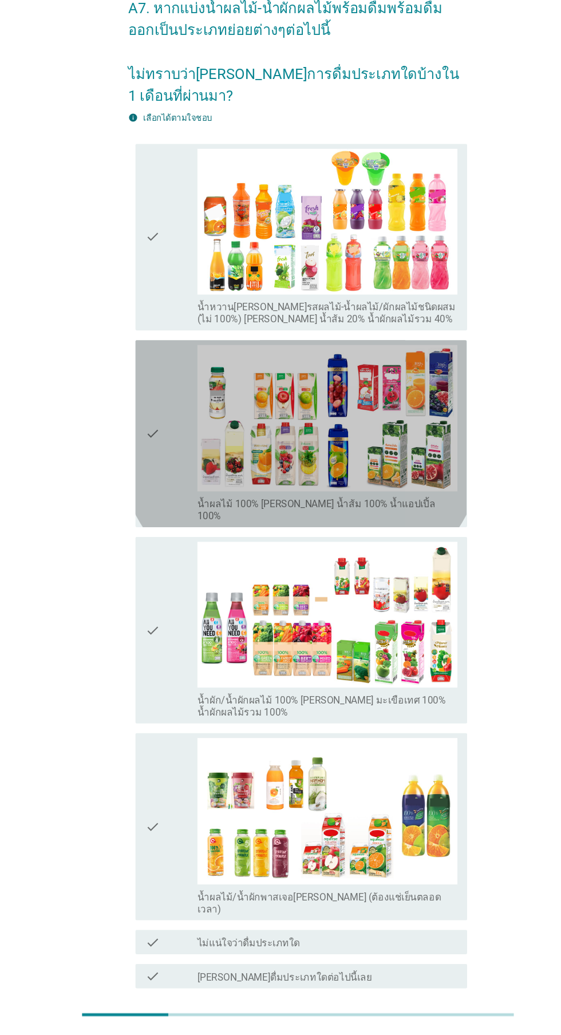
click at [142, 489] on icon "check" at bounding box center [144, 473] width 14 height 167
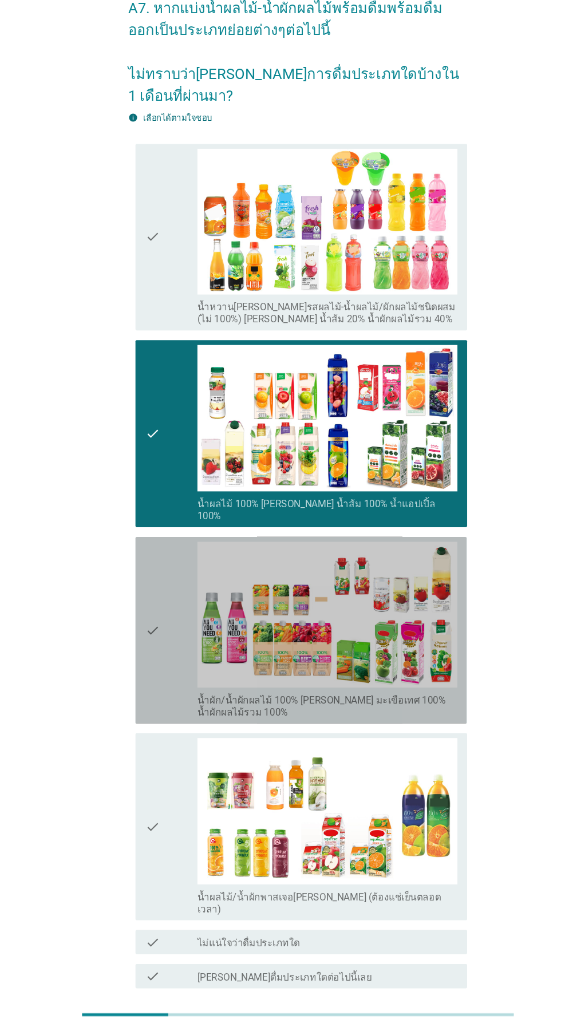
click at [153, 661] on div "check" at bounding box center [161, 658] width 49 height 167
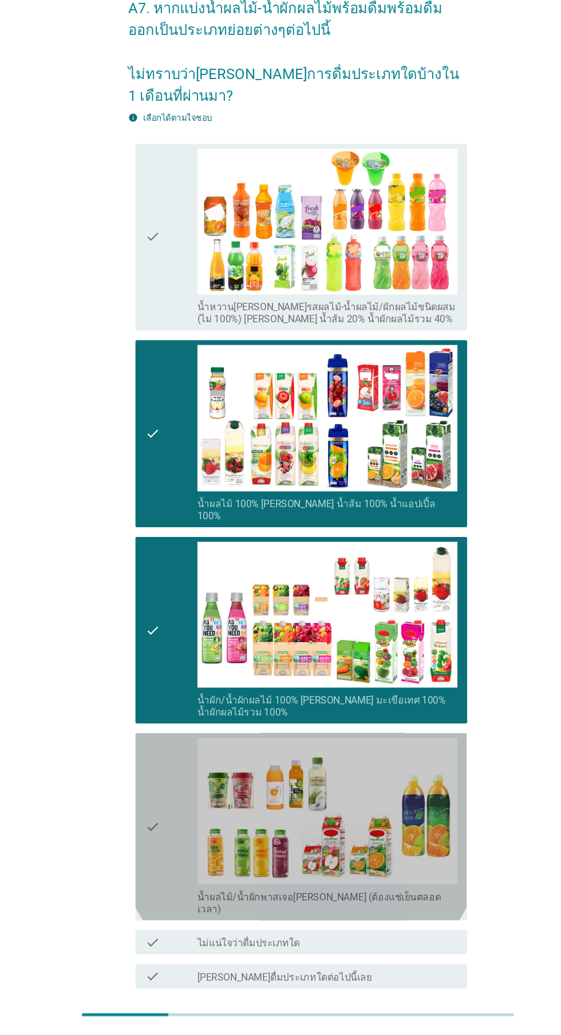
click at [152, 833] on div "check" at bounding box center [161, 843] width 49 height 167
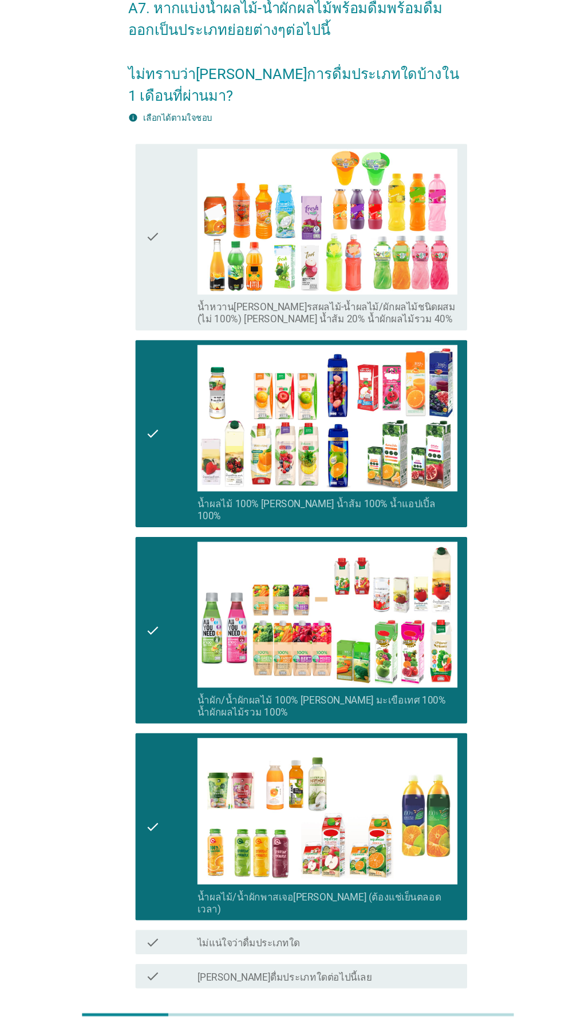
click at [417, 1034] on div "ต่อไป" at bounding box center [410, 1037] width 32 height 14
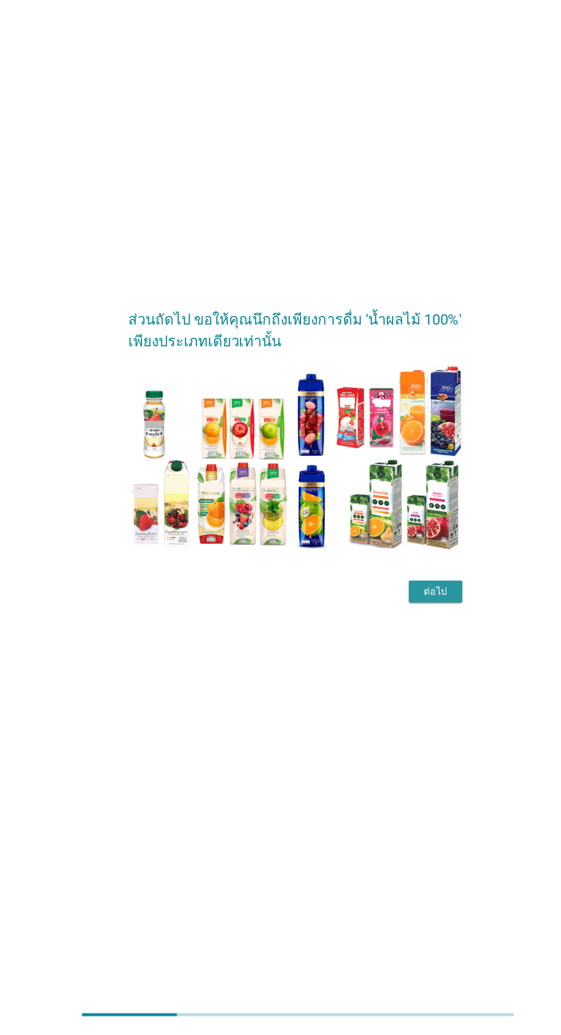
click at [420, 632] on button "ต่อไป" at bounding box center [410, 622] width 50 height 21
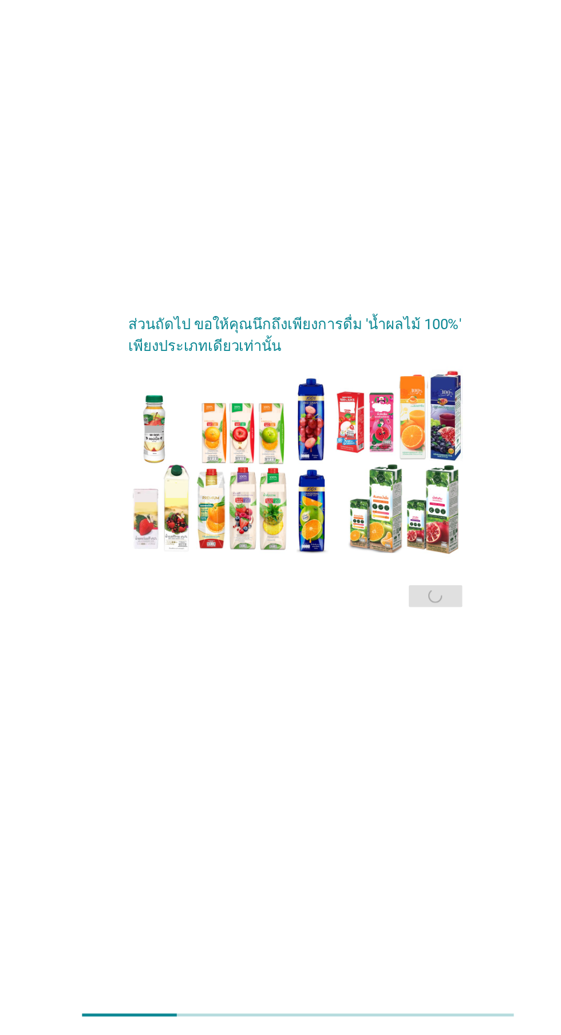
scroll to position [0, 0]
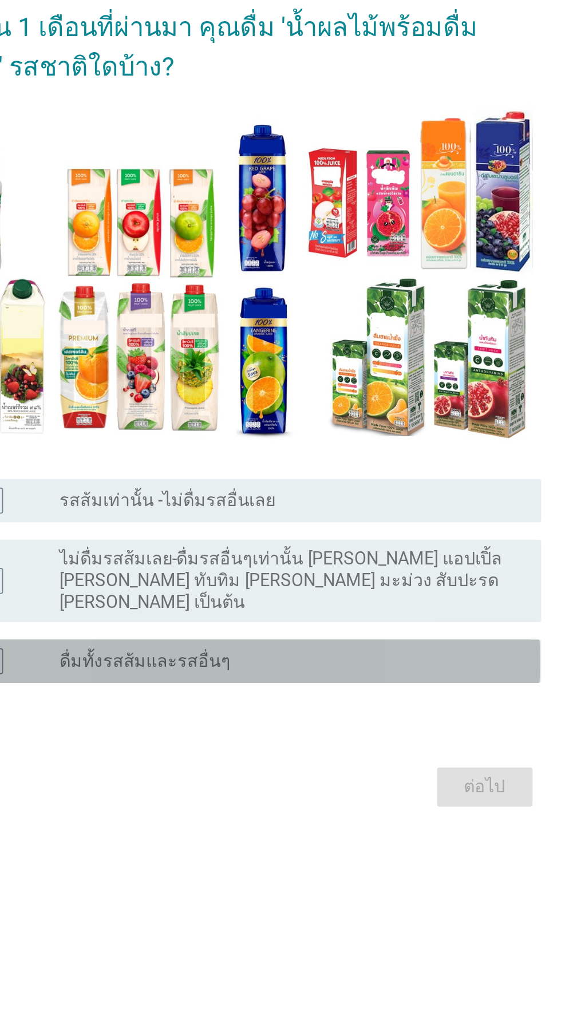
click at [316, 667] on div "C radio_button_unchecked ดื่มทั้งรสส้มและรสอื่นๆ" at bounding box center [284, 655] width 312 height 23
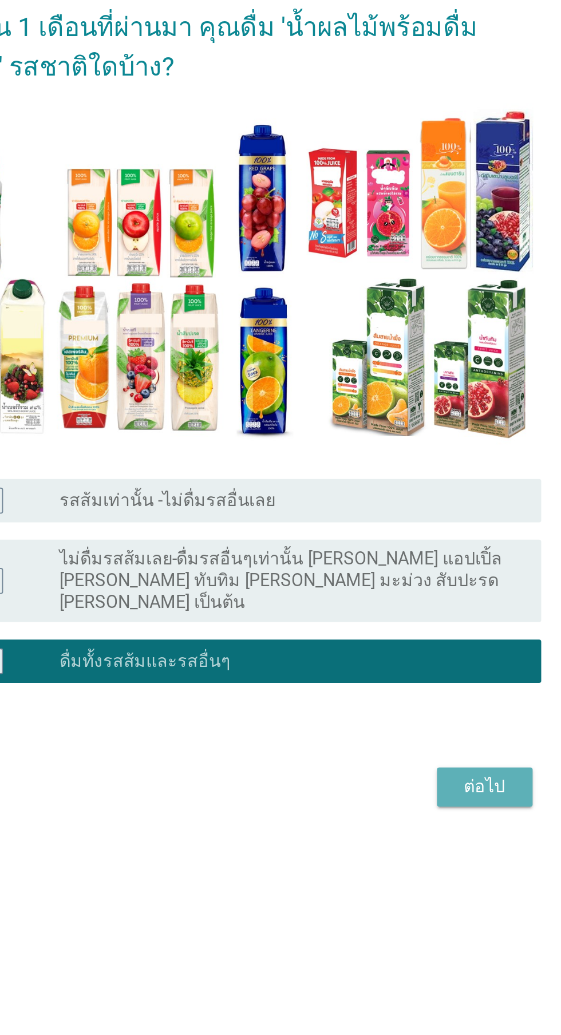
click at [412, 729] on div "ต่อไป" at bounding box center [410, 722] width 32 height 14
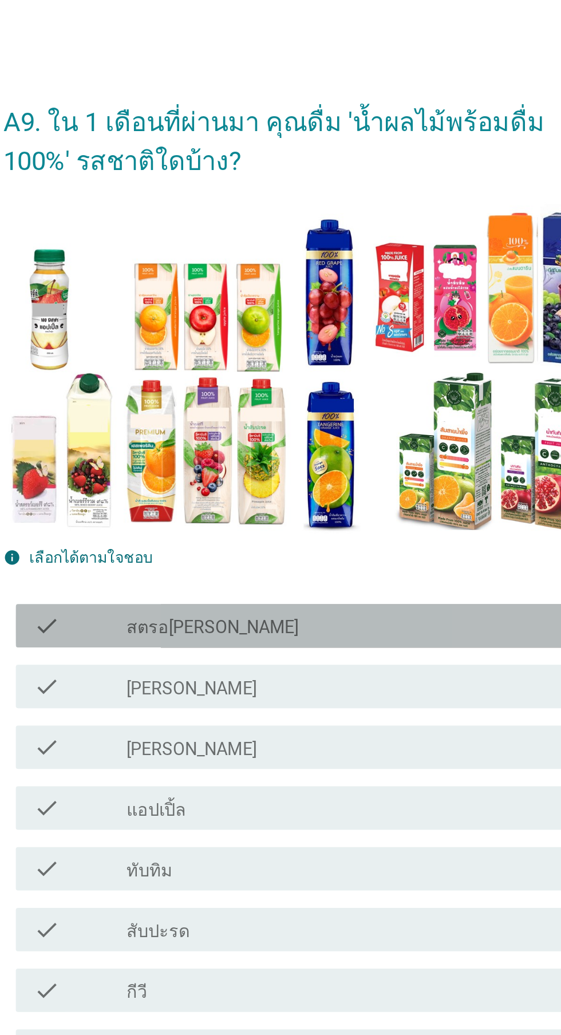
click at [312, 342] on div "check_box_outline_blank สตรอ[PERSON_NAME]" at bounding box center [308, 338] width 245 height 14
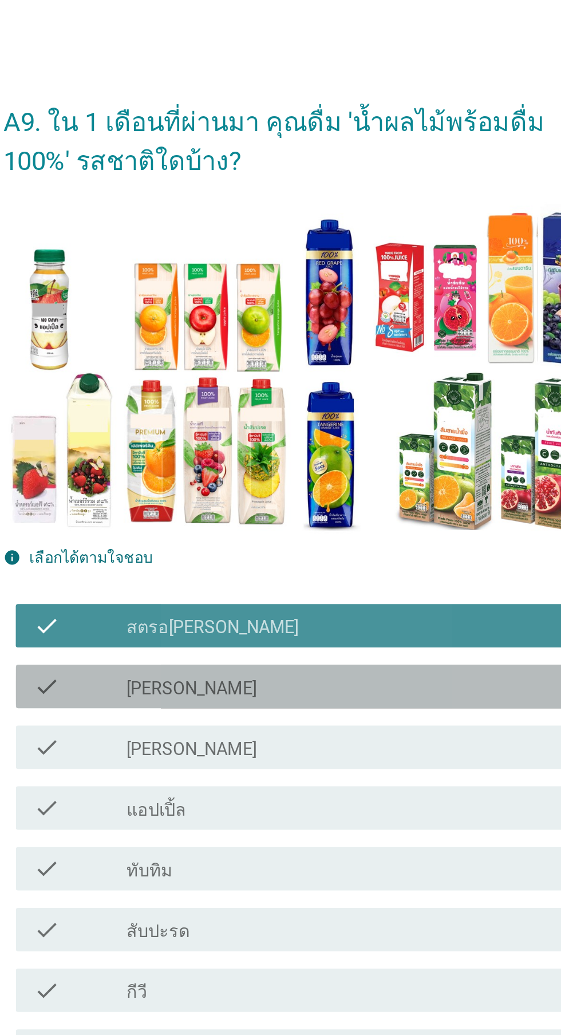
click at [292, 380] on div "check check_box_outline_blank [PERSON_NAME]" at bounding box center [284, 370] width 312 height 23
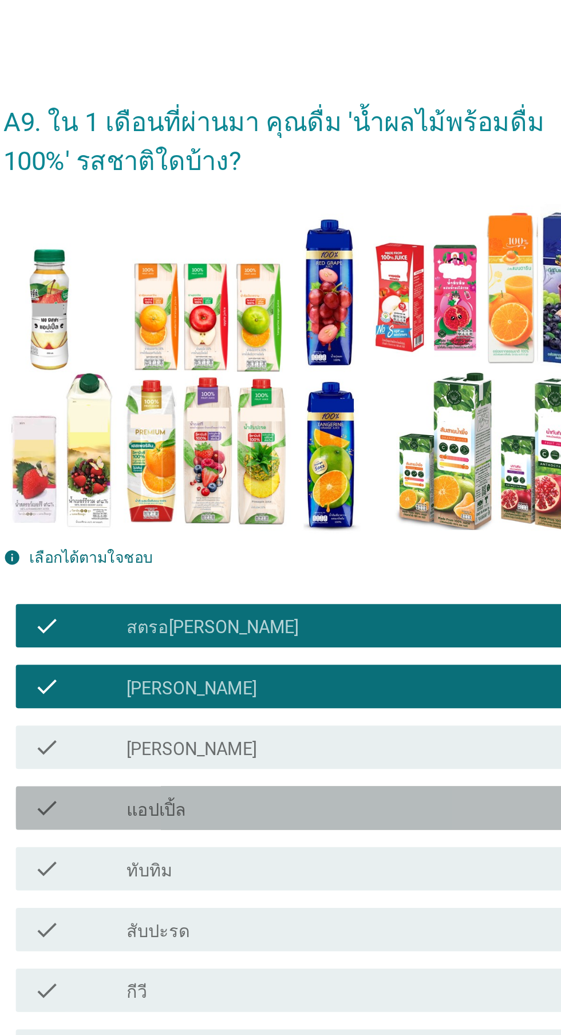
click at [286, 438] on div "check_box_outline_blank แอปเปิ้ล" at bounding box center [308, 434] width 245 height 14
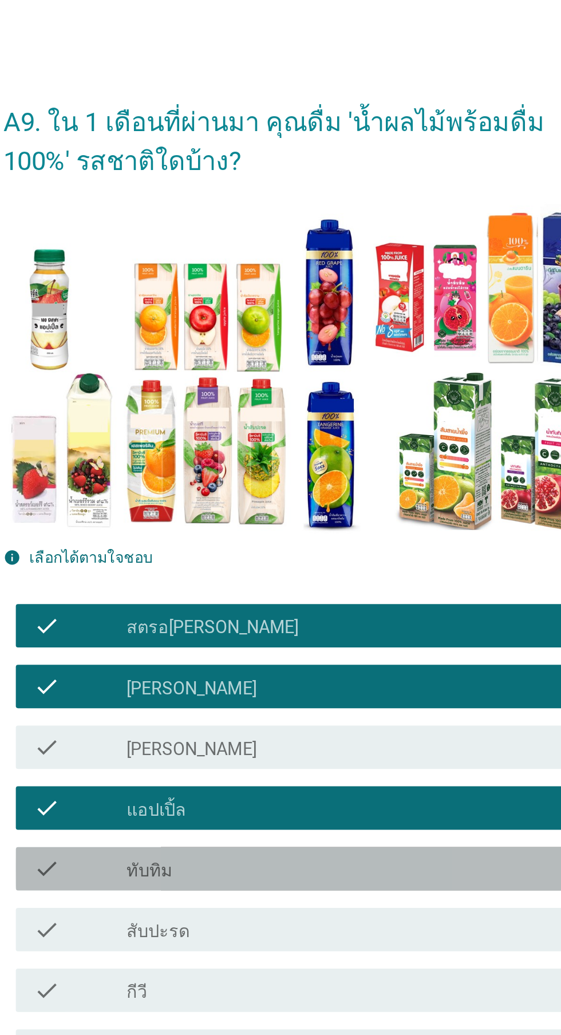
click at [289, 467] on div "check_box_outline_blank ทับทิม" at bounding box center [308, 467] width 245 height 14
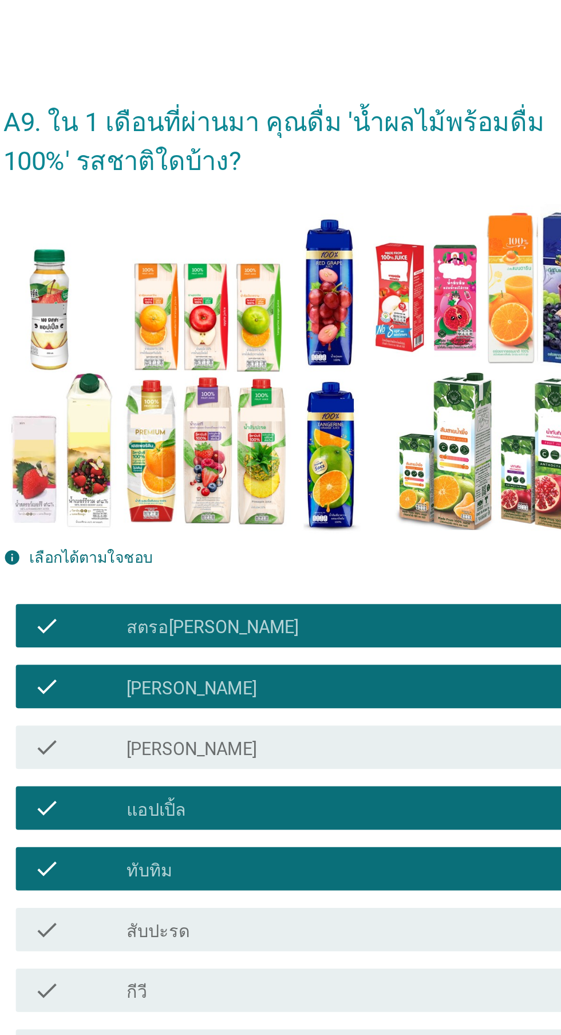
click at [278, 505] on div "check check_box_outline_blank สับปะรด" at bounding box center [284, 498] width 312 height 23
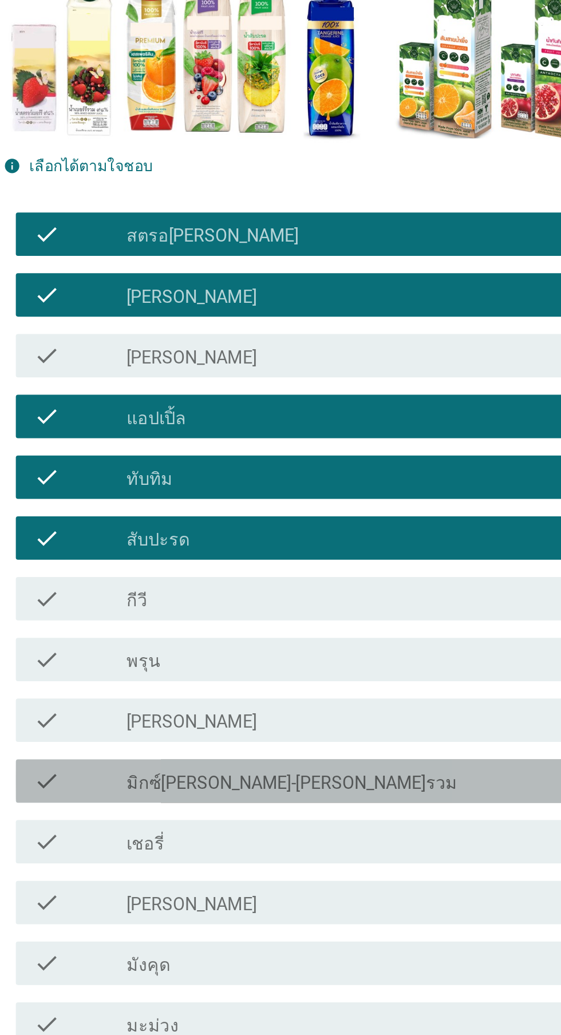
click at [305, 635] on div "check check_box_outline_blank มิกซ์[PERSON_NAME]-[PERSON_NAME]รวม" at bounding box center [284, 626] width 312 height 23
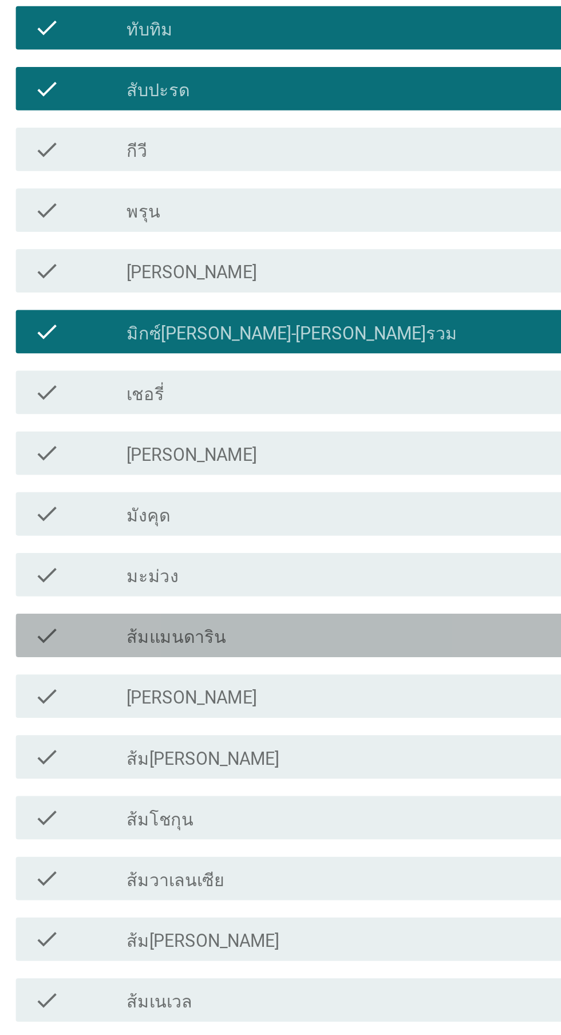
click at [319, 790] on div "check_box_outline_blank ส้มแมนดาริน" at bounding box center [308, 787] width 245 height 14
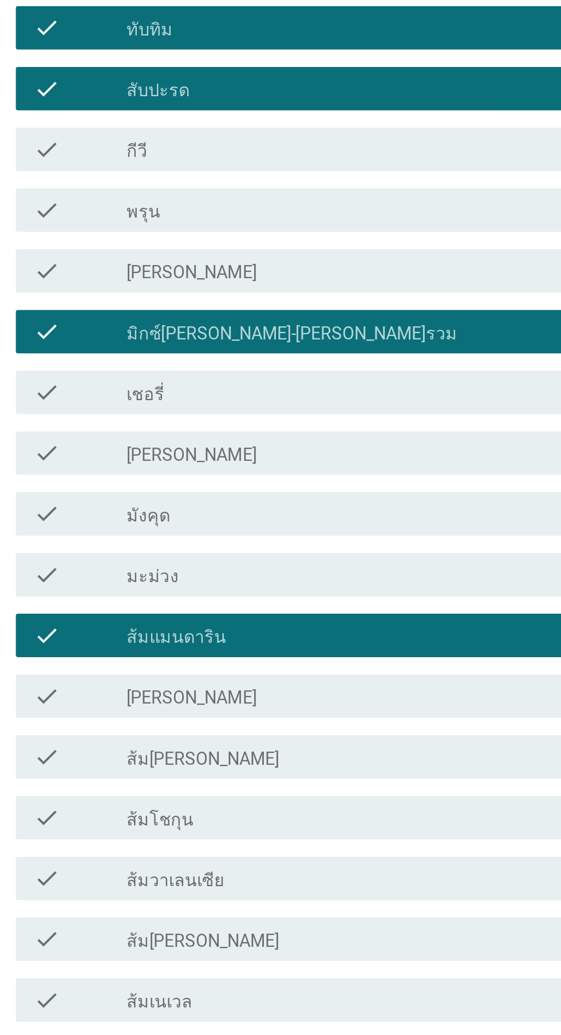
click at [292, 828] on div "check check_box_outline_blank [PERSON_NAME]" at bounding box center [284, 818] width 312 height 23
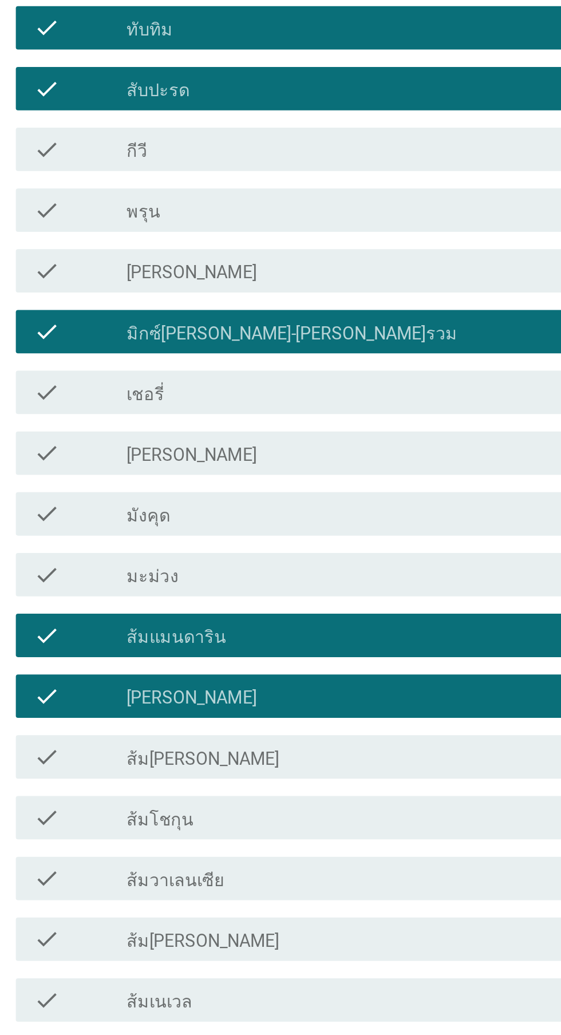
click at [292, 852] on div "check_box_outline_blank ส้ม[PERSON_NAME]" at bounding box center [308, 851] width 245 height 14
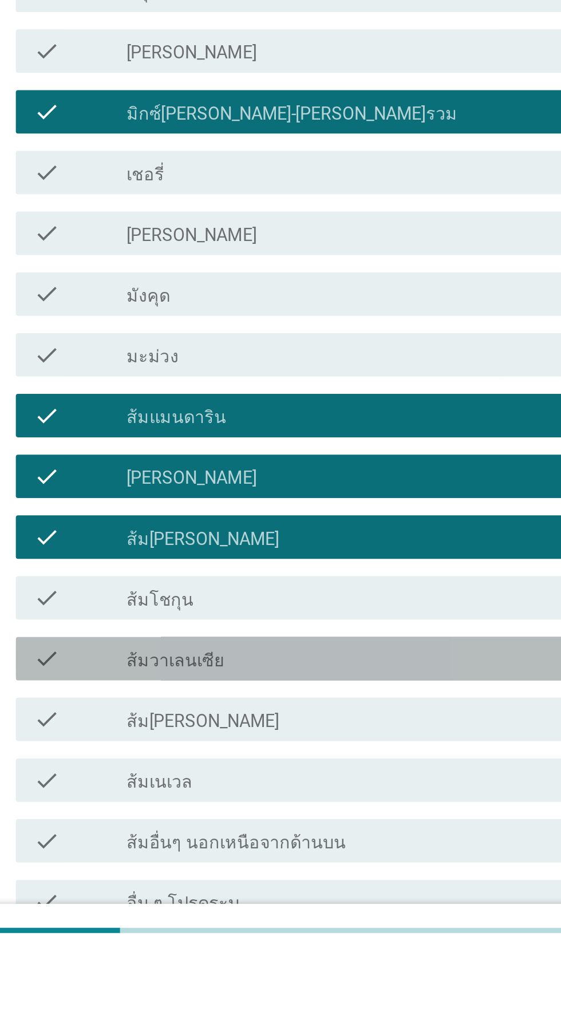
scroll to position [66, 0]
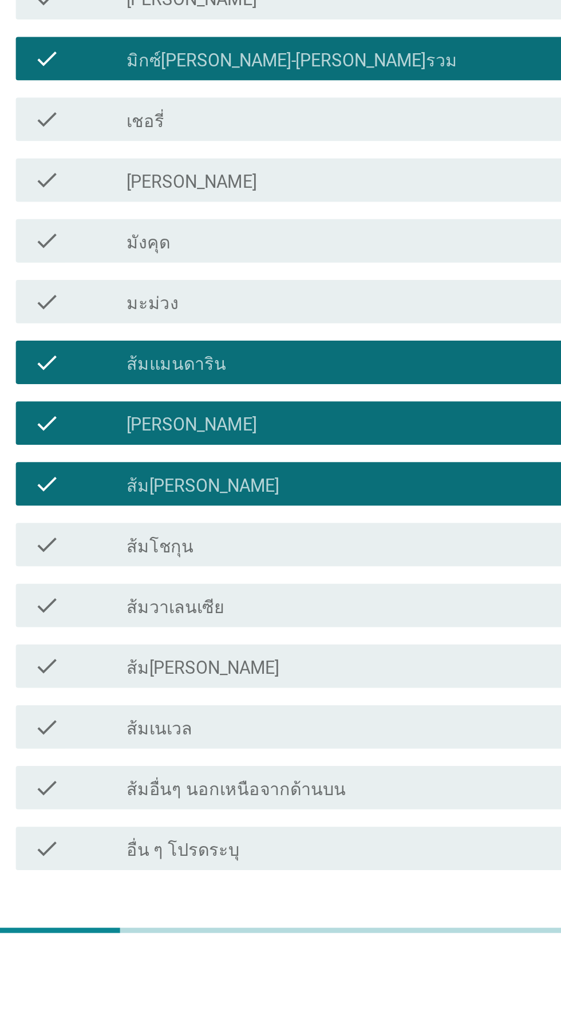
click at [392, 1027] on button "ต่อไป" at bounding box center [410, 1030] width 50 height 21
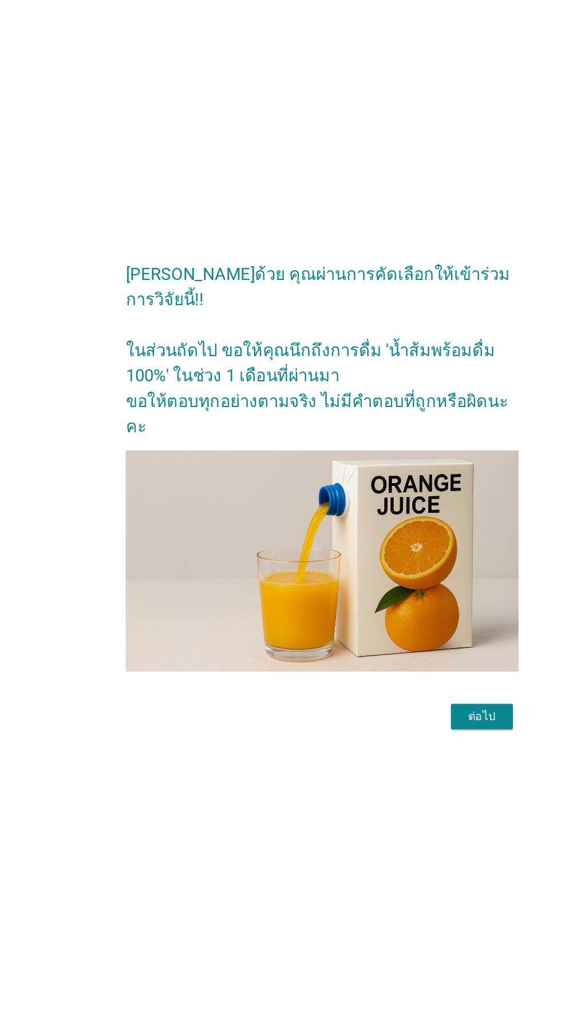
scroll to position [27, 0]
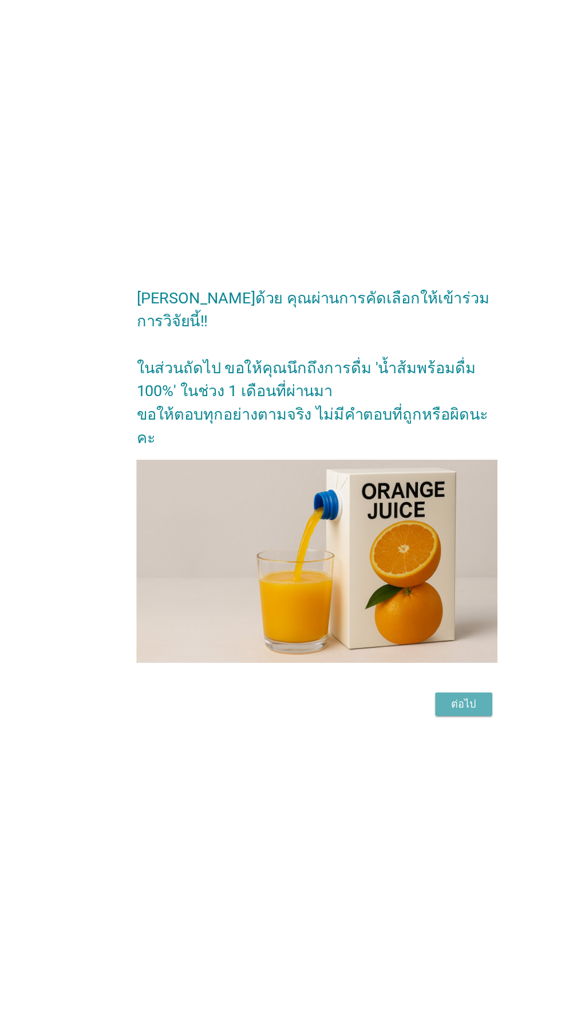
click at [431, 684] on button "ต่อไป" at bounding box center [410, 673] width 50 height 21
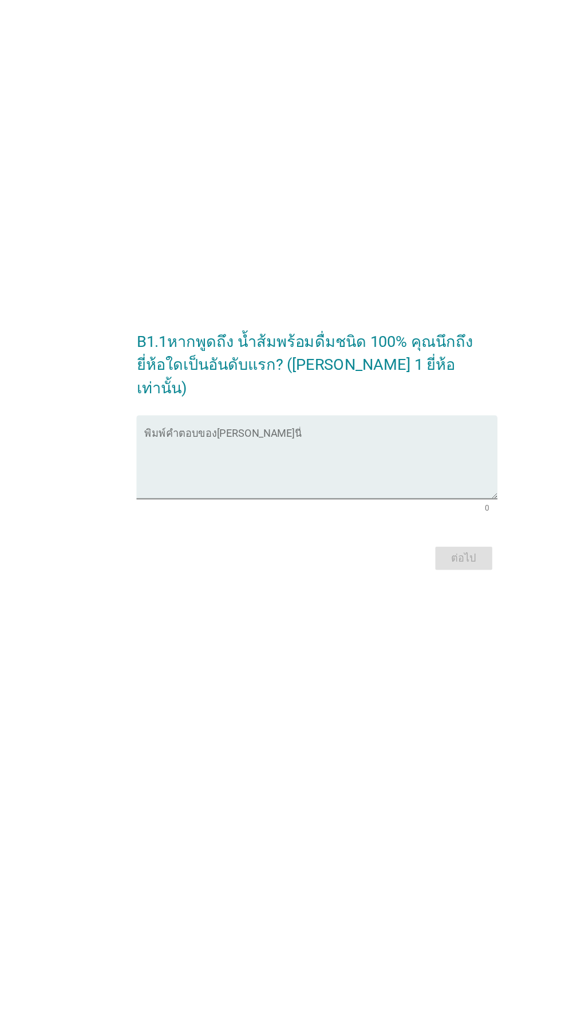
click at [343, 523] on textarea "พิมพ์คำตอบของคุณ ที่นี่" at bounding box center [284, 507] width 312 height 60
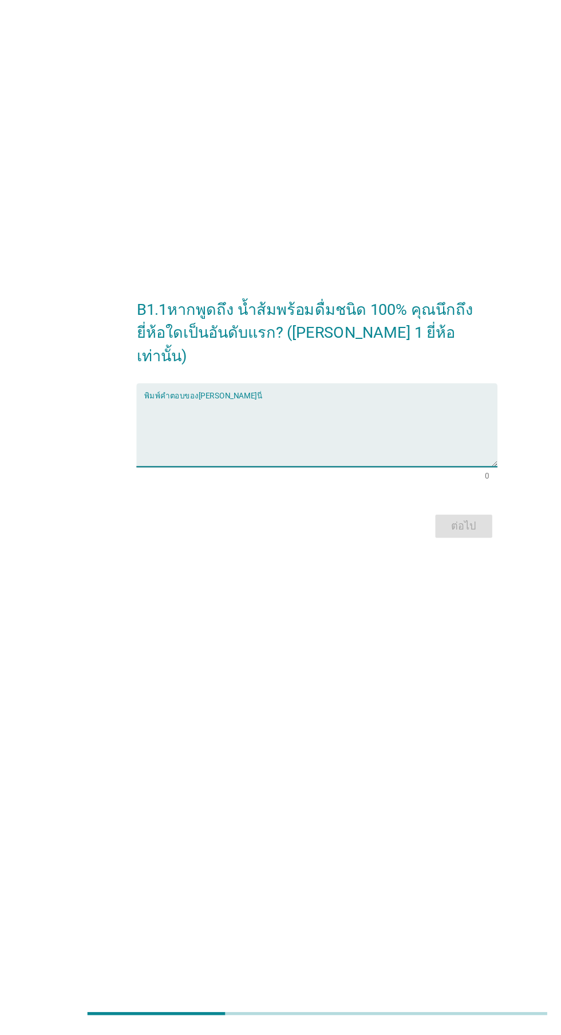
scroll to position [88, 0]
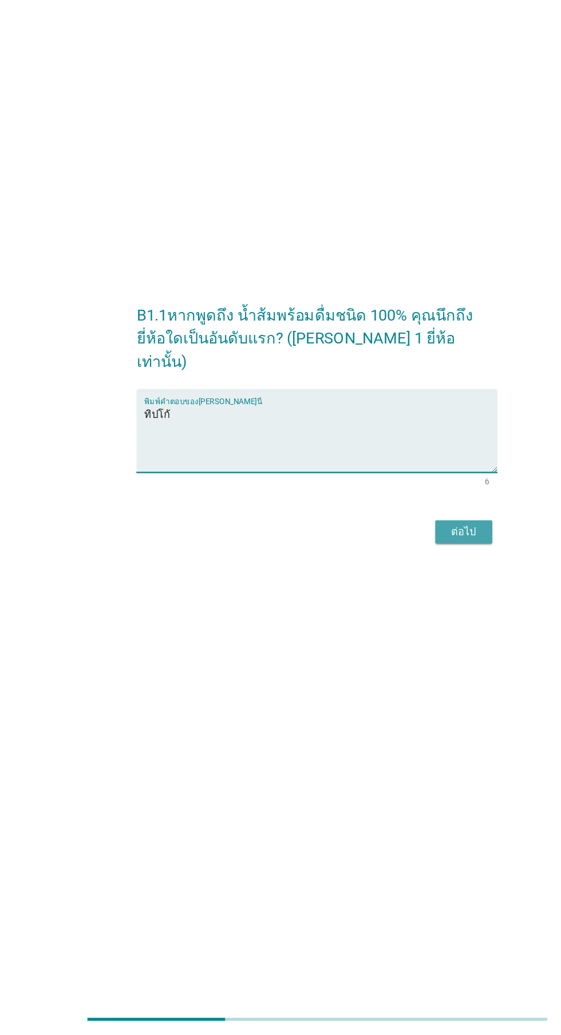
type textarea "ทิปโก้"
click at [406, 583] on div "ต่อไป" at bounding box center [410, 590] width 32 height 14
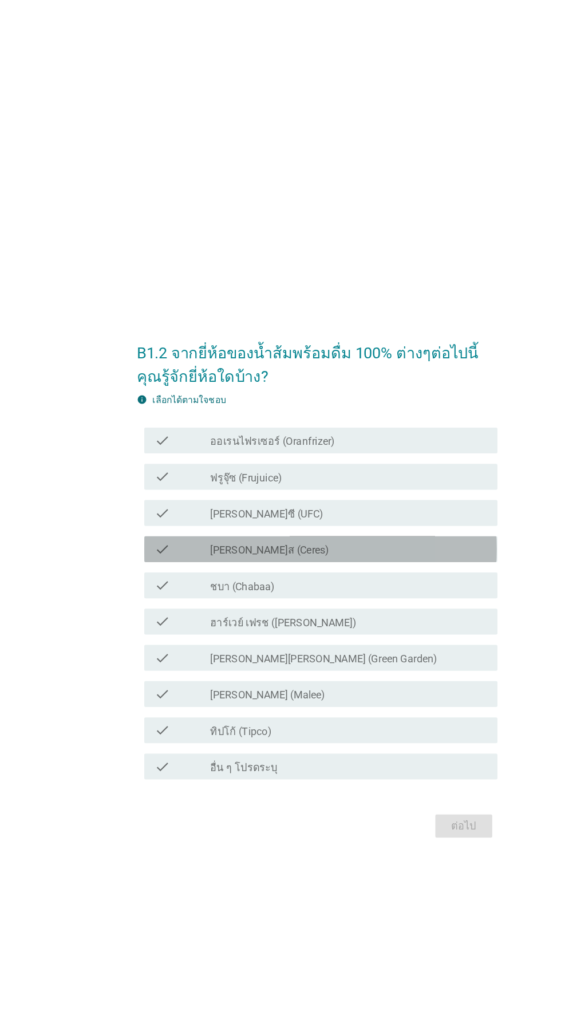
click at [330, 493] on div "check_box_outline_blank [PERSON_NAME]ส (Ceres)" at bounding box center [308, 486] width 245 height 14
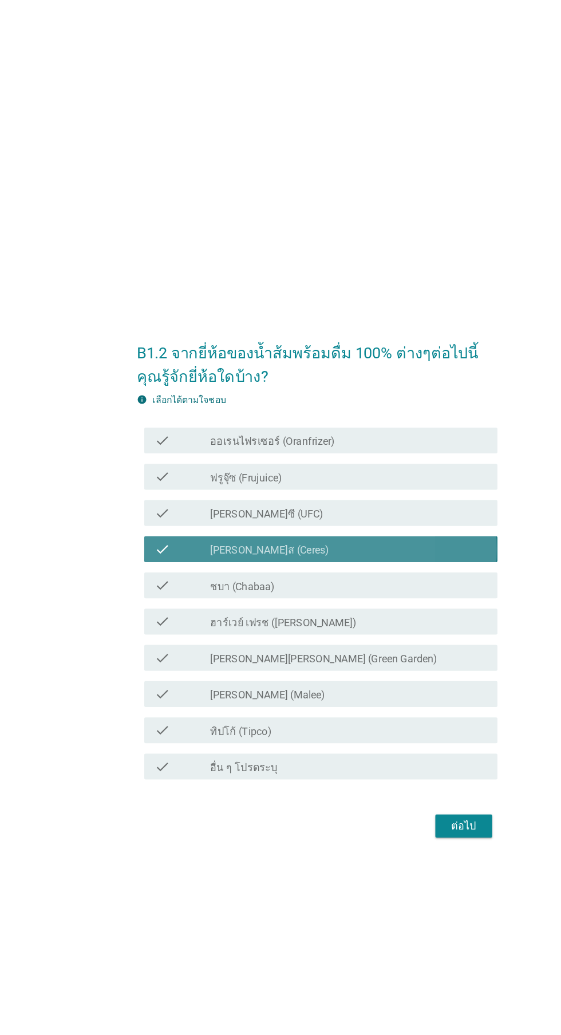
click at [331, 493] on div "check_box_outline_blank [PERSON_NAME]ส (Ceres)" at bounding box center [308, 486] width 245 height 14
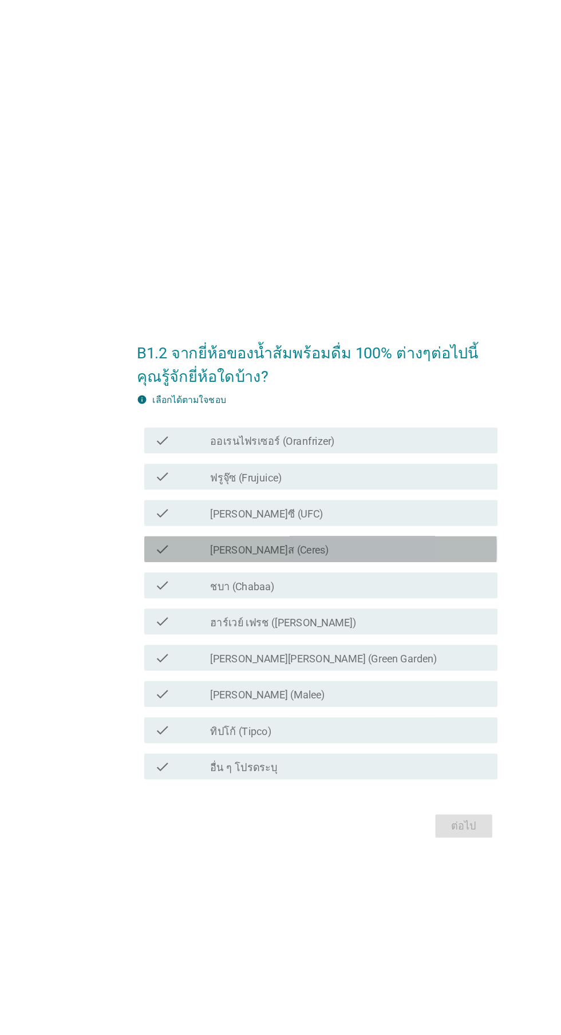
click at [331, 493] on div "check_box_outline_blank [PERSON_NAME]ส (Ceres)" at bounding box center [308, 486] width 245 height 14
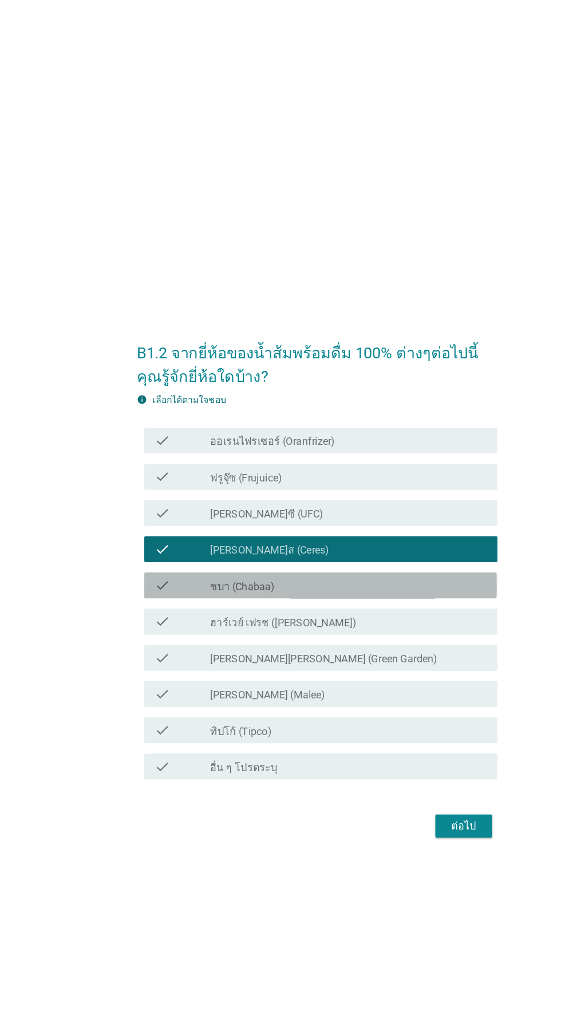
click at [339, 525] on div "check_box_outline_blank ชบา (Chabaa)" at bounding box center [308, 518] width 245 height 14
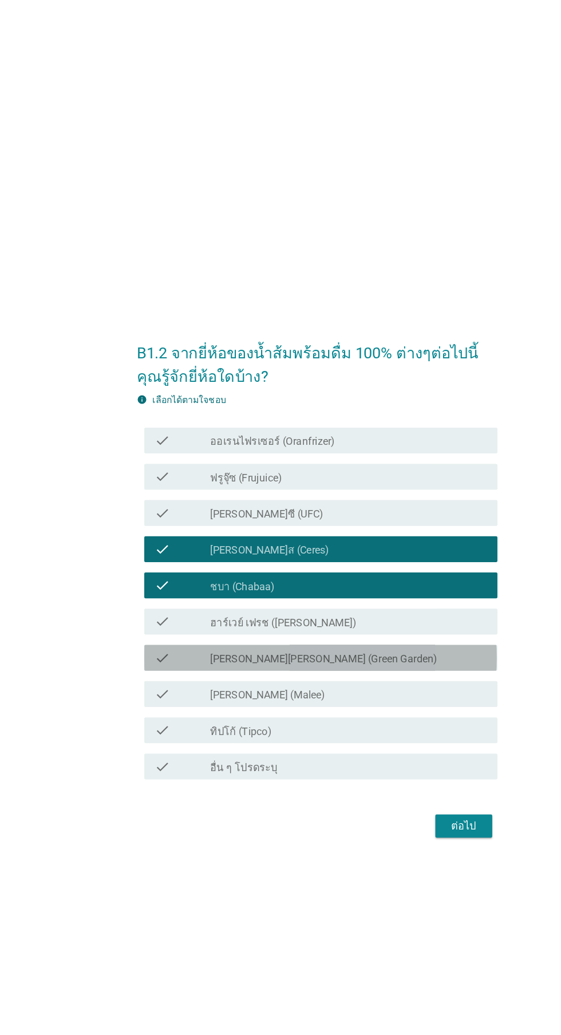
click at [335, 589] on div "check_box_outline_blank [PERSON_NAME][PERSON_NAME] (Green Garden)" at bounding box center [308, 582] width 245 height 14
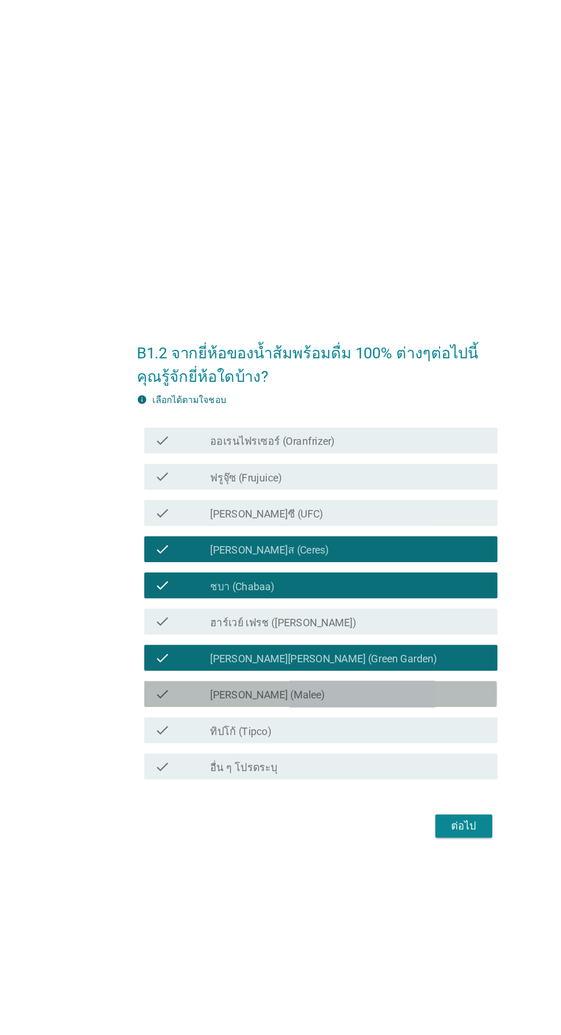
click at [316, 621] on div "check_box_outline_blank [PERSON_NAME] (Malee)" at bounding box center [308, 614] width 245 height 14
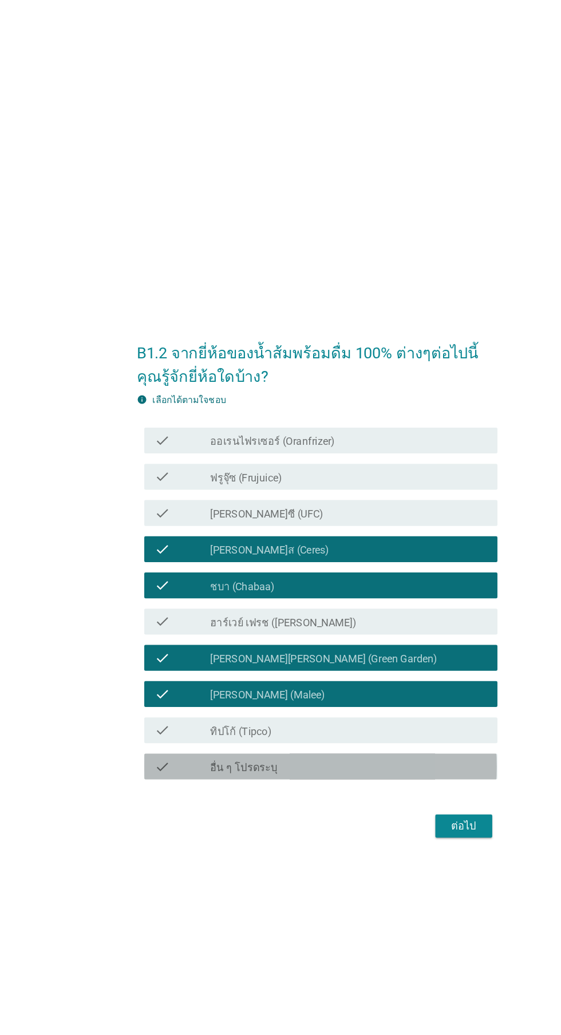
click at [317, 685] on div "check_box_outline_blank อื่น ๆ โปรดระบุ" at bounding box center [308, 678] width 245 height 14
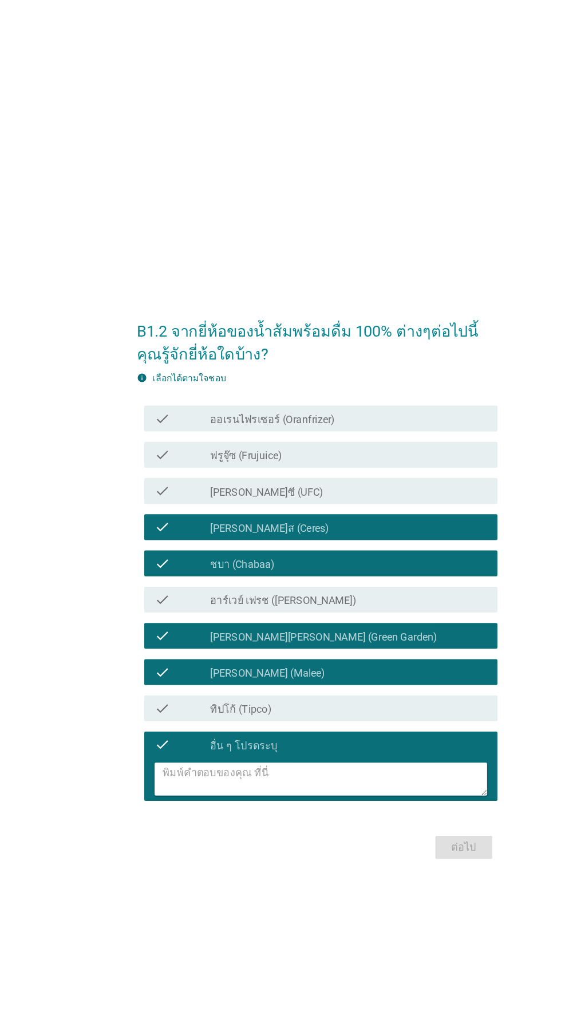
click at [223, 666] on label "อื่น ๆ โปรดระบุ" at bounding box center [216, 659] width 60 height 11
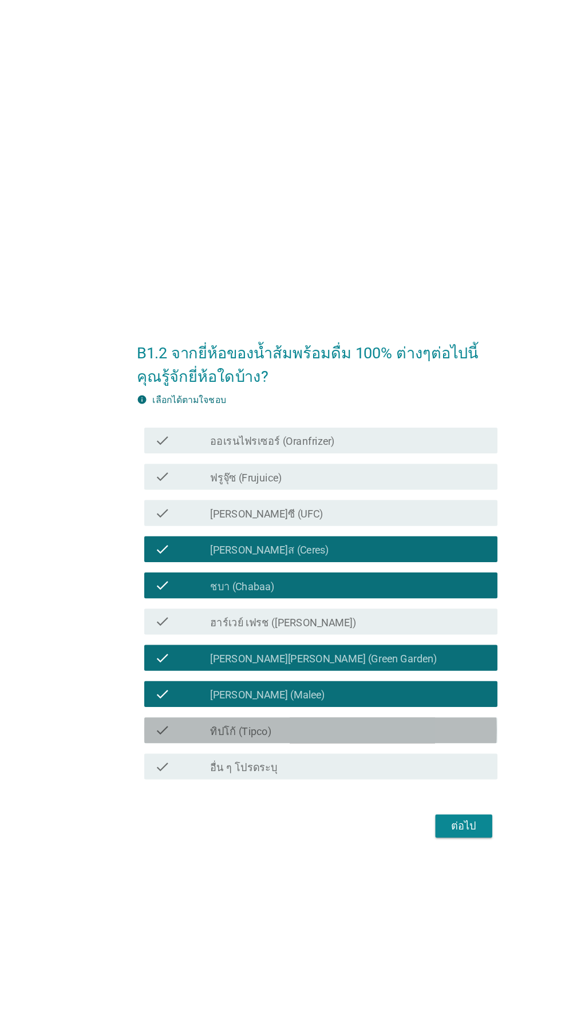
click at [275, 653] on div "check_box_outline_blank ทิปโก้ (Tipco)" at bounding box center [308, 646] width 245 height 14
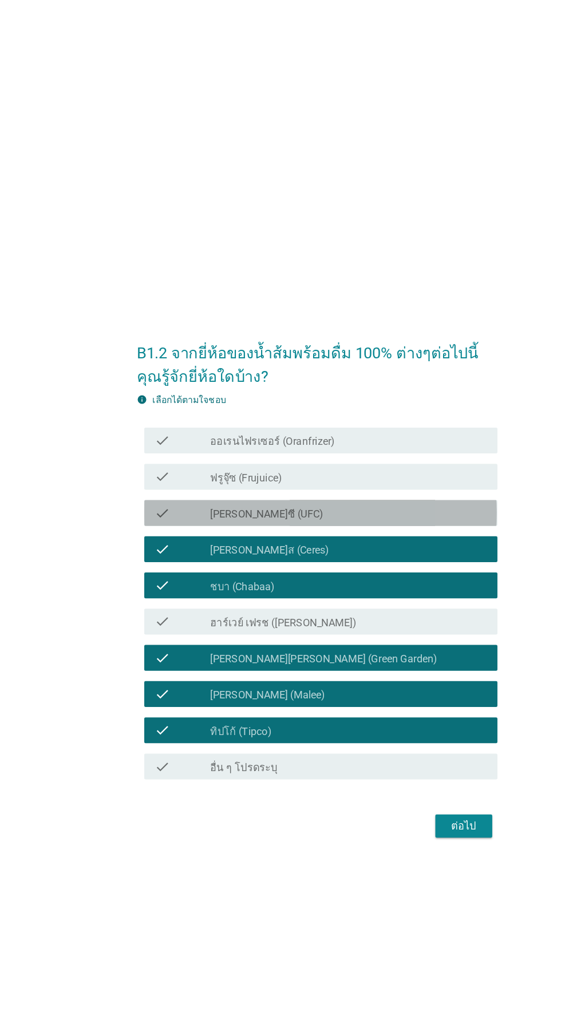
click at [349, 461] on div "check_box_outline_blank [PERSON_NAME]ซี (UFC)" at bounding box center [308, 454] width 245 height 14
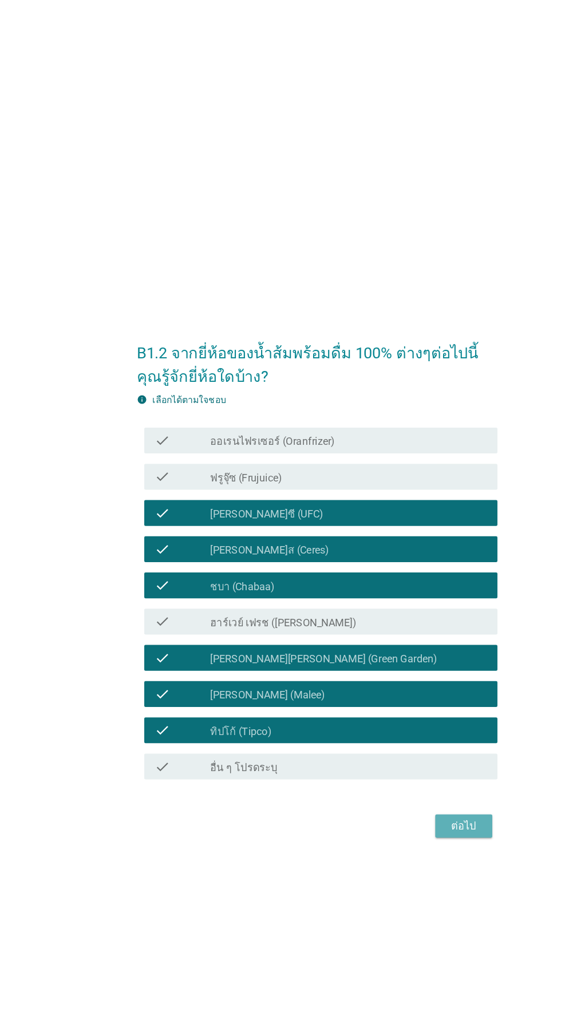
click at [408, 741] on button "ต่อไป" at bounding box center [410, 731] width 50 height 21
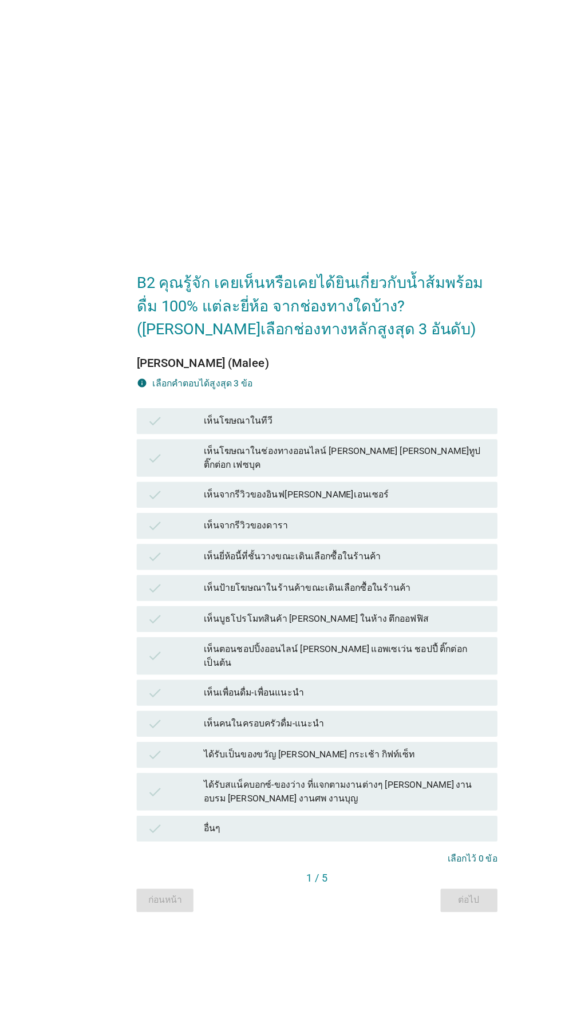
click at [356, 472] on div "เห็นจากรีวิวของดารา" at bounding box center [305, 465] width 251 height 14
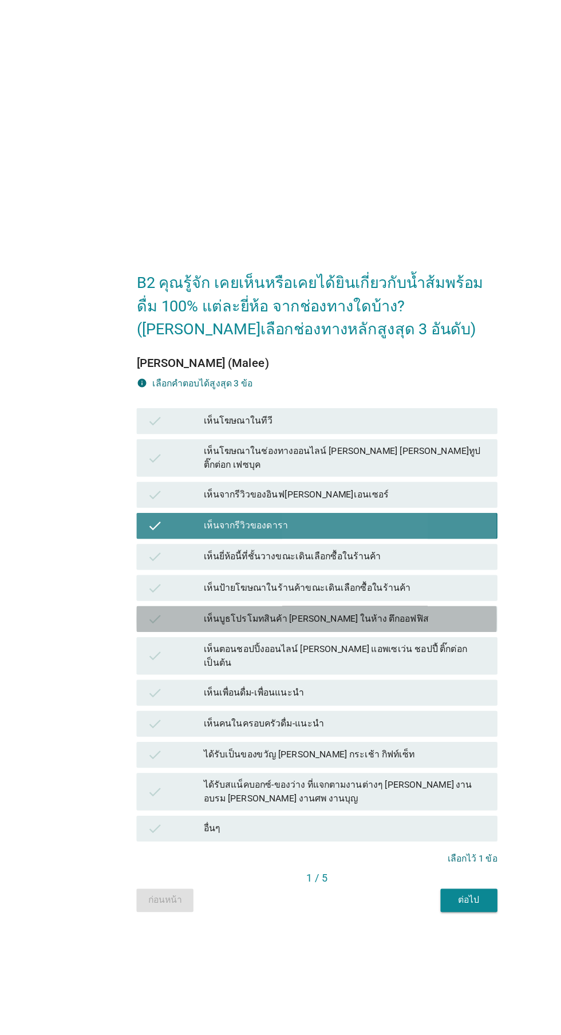
click at [324, 555] on div "เห็นบูธโปรโมทสินค้า [PERSON_NAME] ในห้าง ตึกออฟฟิส" at bounding box center [305, 548] width 251 height 14
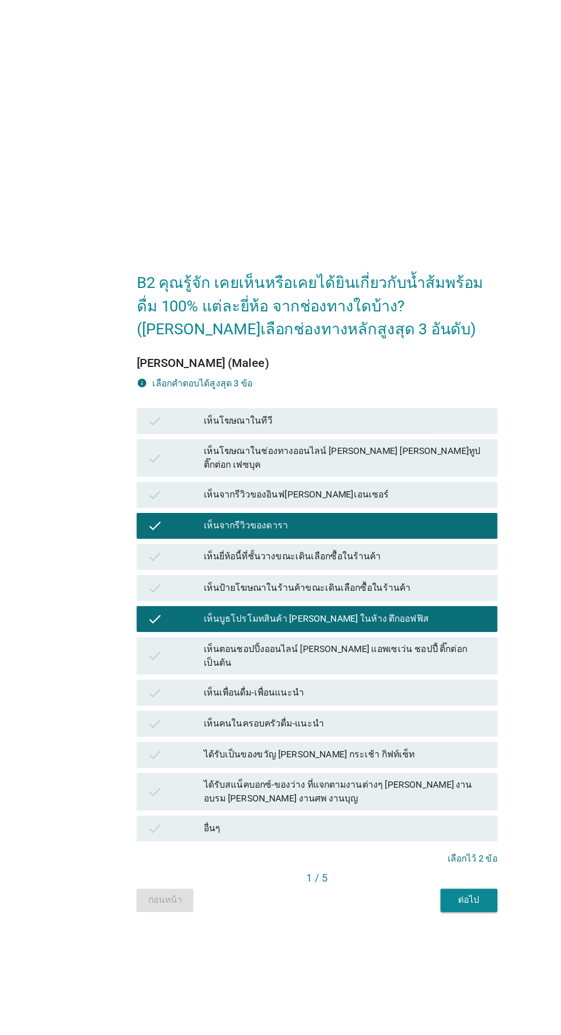
click at [302, 647] on div "เห็นคนในครอบครัวดื่ม-แนะนำ" at bounding box center [305, 641] width 251 height 14
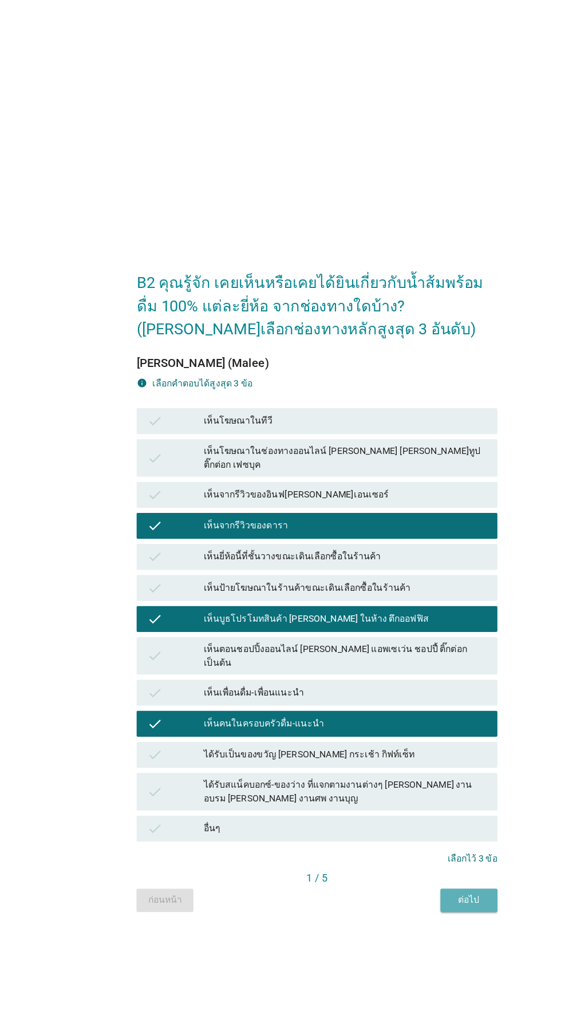
click at [423, 802] on div "ต่อไป" at bounding box center [415, 796] width 32 height 12
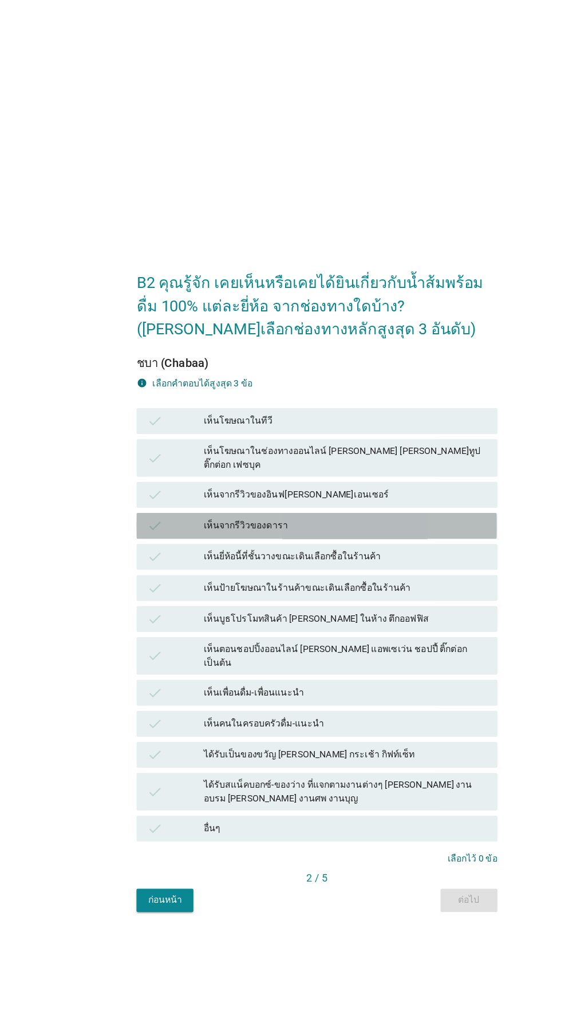
click at [363, 472] on div "เห็นจากรีวิวของดารา" at bounding box center [305, 465] width 251 height 14
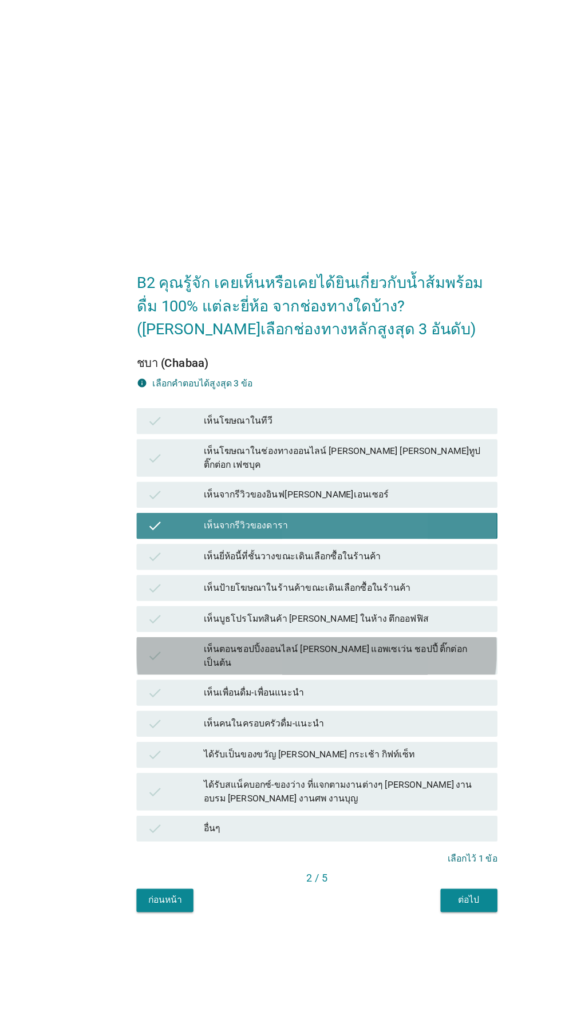
click at [319, 592] on div "เห็นตอนชอปปิ้งออนไลน์ [PERSON_NAME] แอพเซเว่น ชอปปี้ ติ๊กต่อก เป็นต้น" at bounding box center [305, 580] width 251 height 24
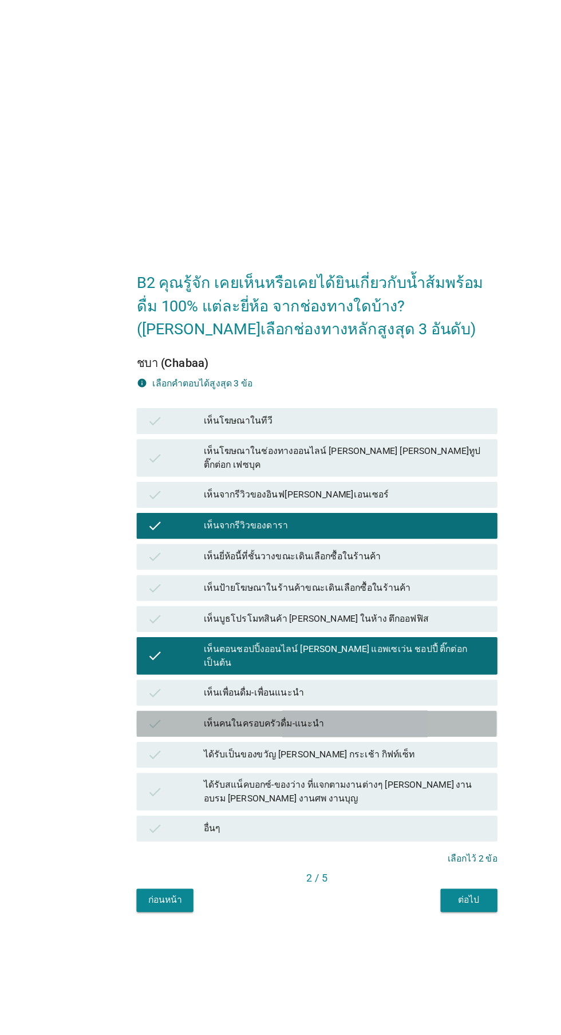
click at [308, 647] on div "เห็นคนในครอบครัวดื่ม-แนะนำ" at bounding box center [305, 641] width 251 height 14
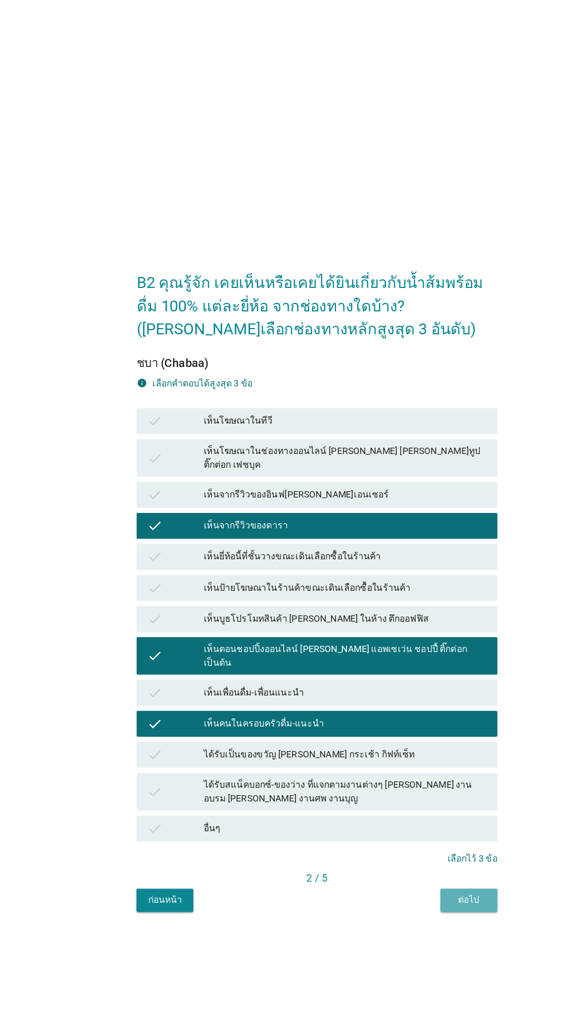
click at [416, 802] on div "ต่อไป" at bounding box center [415, 796] width 32 height 12
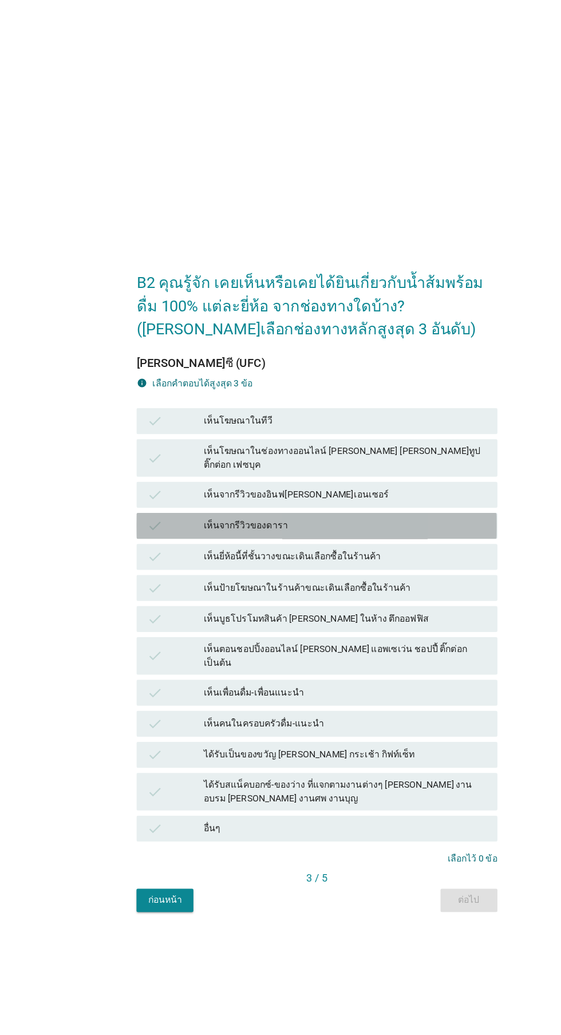
click at [370, 472] on div "เห็นจากรีวิวของดารา" at bounding box center [305, 465] width 251 height 14
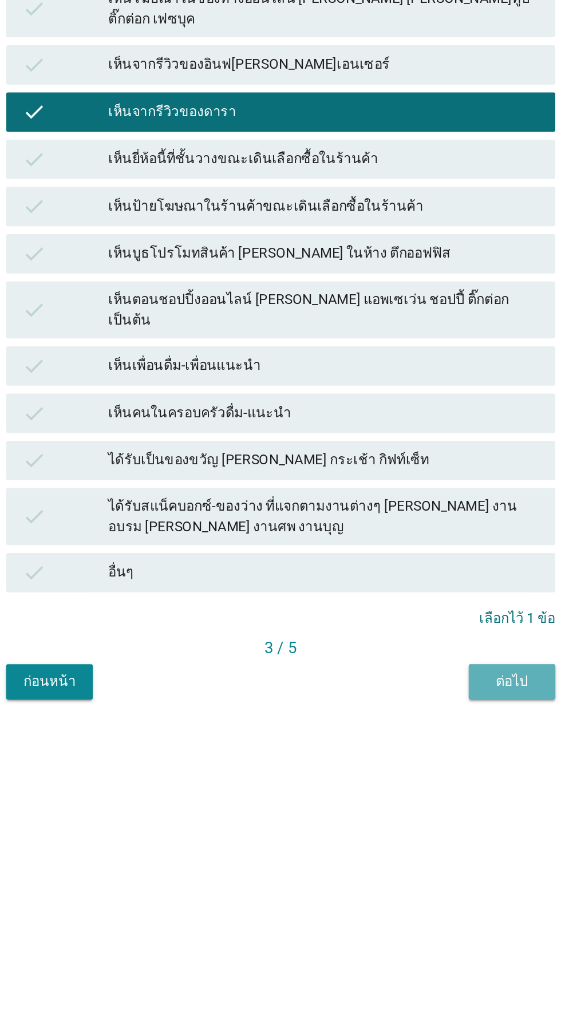
click at [414, 802] on div "ต่อไป" at bounding box center [415, 796] width 32 height 12
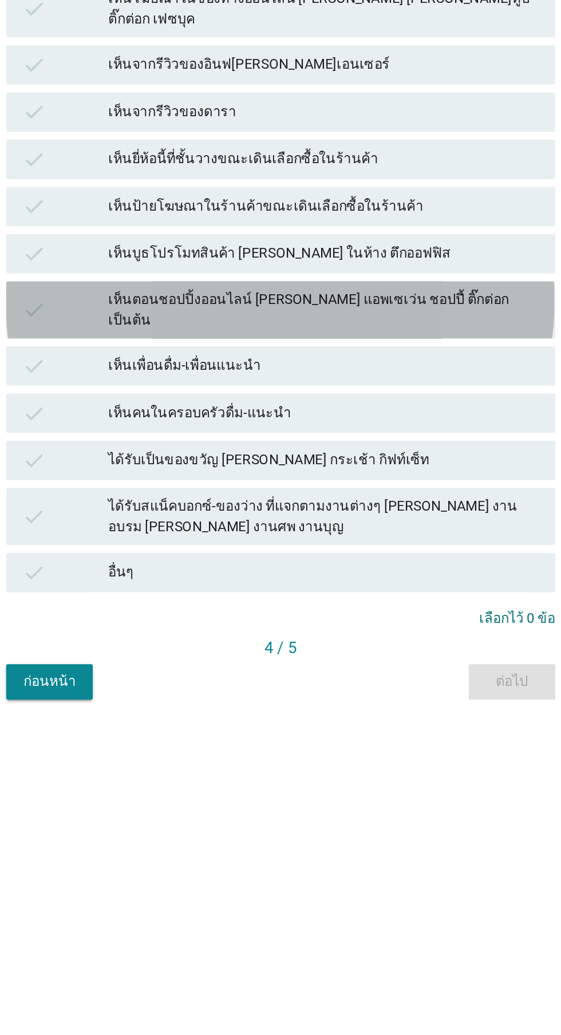
click at [325, 592] on div "เห็นตอนชอปปิ้งออนไลน์ [PERSON_NAME] แอพเซเว่น ชอปปี้ ติ๊กต่อก เป็นต้น" at bounding box center [305, 580] width 251 height 24
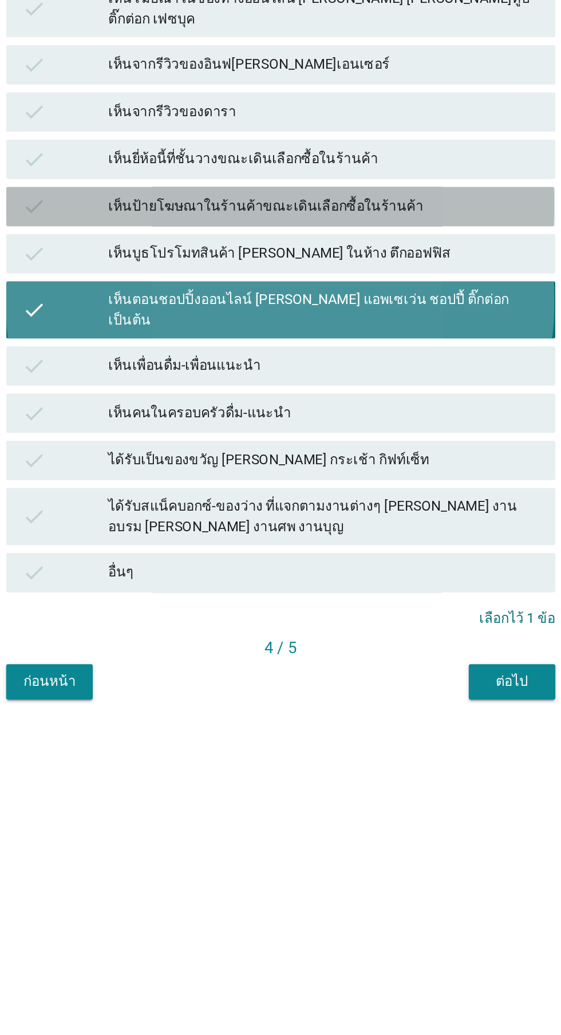
click at [337, 532] on div "check เห็นป้ายโฆษณาในร้านค้าขณะเดินเลือกซื้อในร้านค้า" at bounding box center [280, 520] width 319 height 23
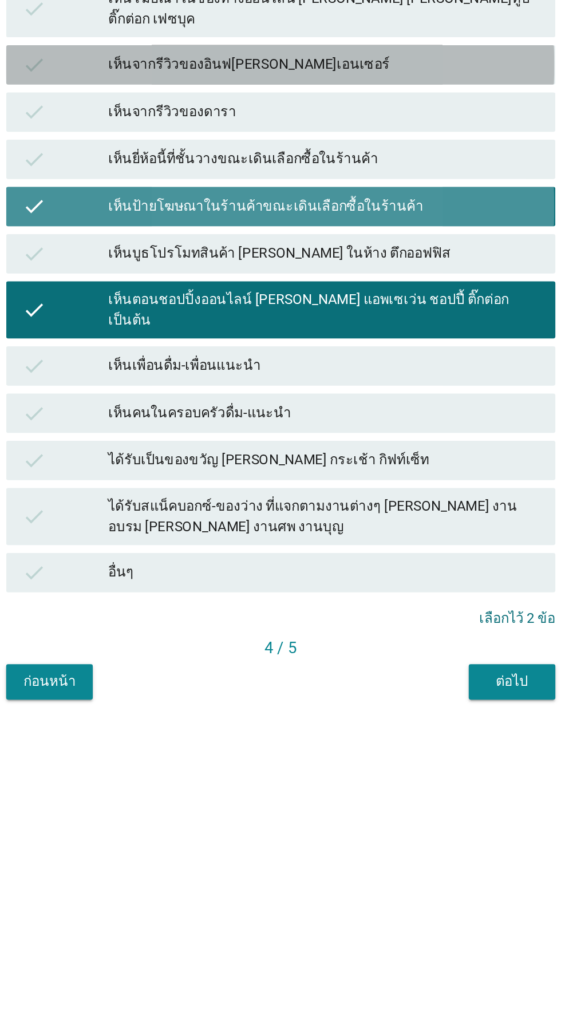
click at [346, 445] on div "เห็นจากรีวิวของอินฟ[PERSON_NAME]เอนเซอร์" at bounding box center [305, 438] width 251 height 14
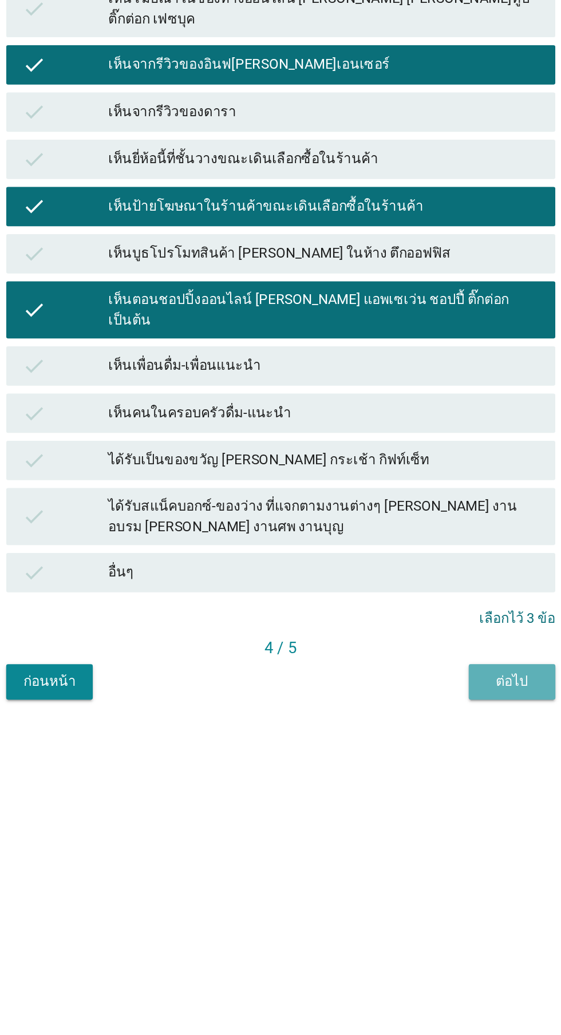
click at [410, 802] on div "ต่อไป" at bounding box center [415, 796] width 32 height 12
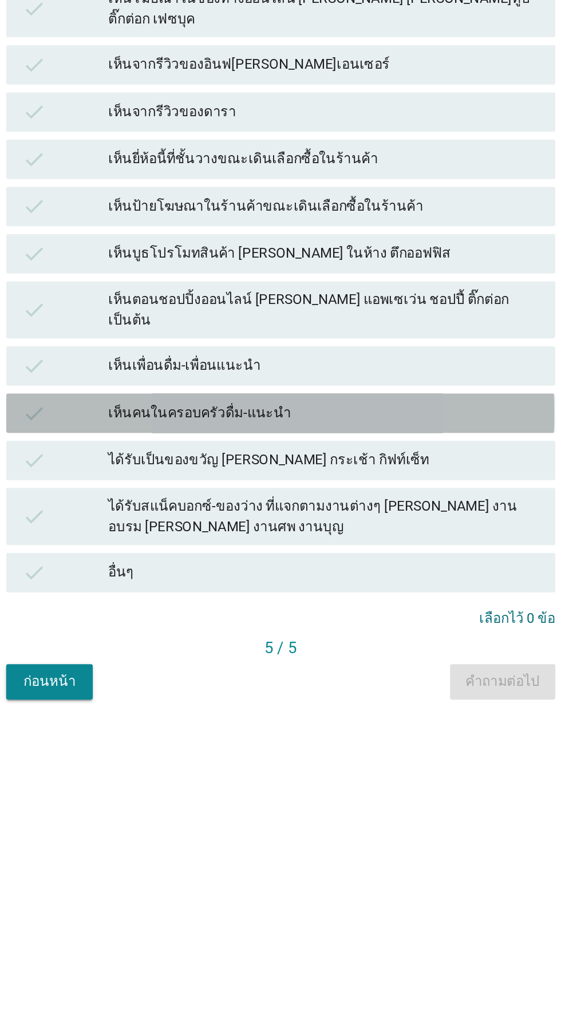
click at [294, 647] on div "เห็นคนในครอบครัวดื่ม-แนะนำ" at bounding box center [305, 641] width 251 height 14
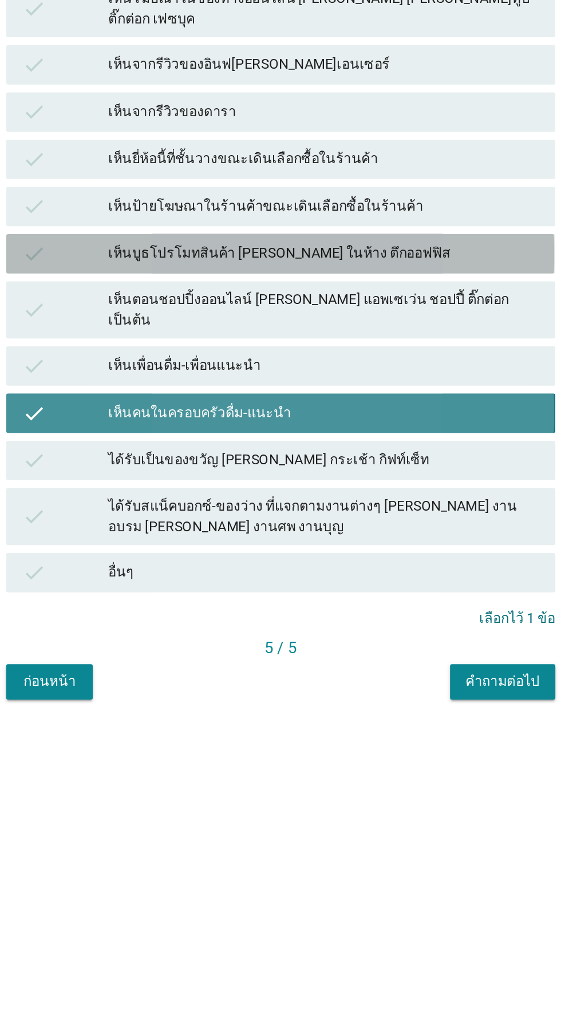
click at [316, 555] on div "เห็นบูธโปรโมทสินค้า [PERSON_NAME] ในห้าง ตึกออฟฟิส" at bounding box center [305, 548] width 251 height 14
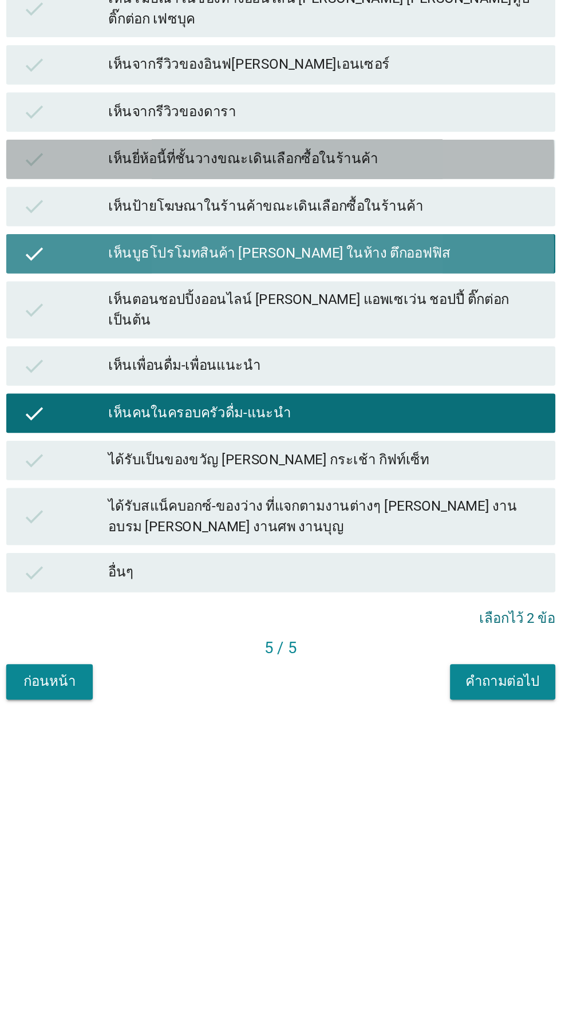
click at [318, 500] on div "เห็นยี่ห้อนี้ที่ชั้นวางขณะเดินเลือกซื้อในร้านค้า" at bounding box center [305, 493] width 251 height 14
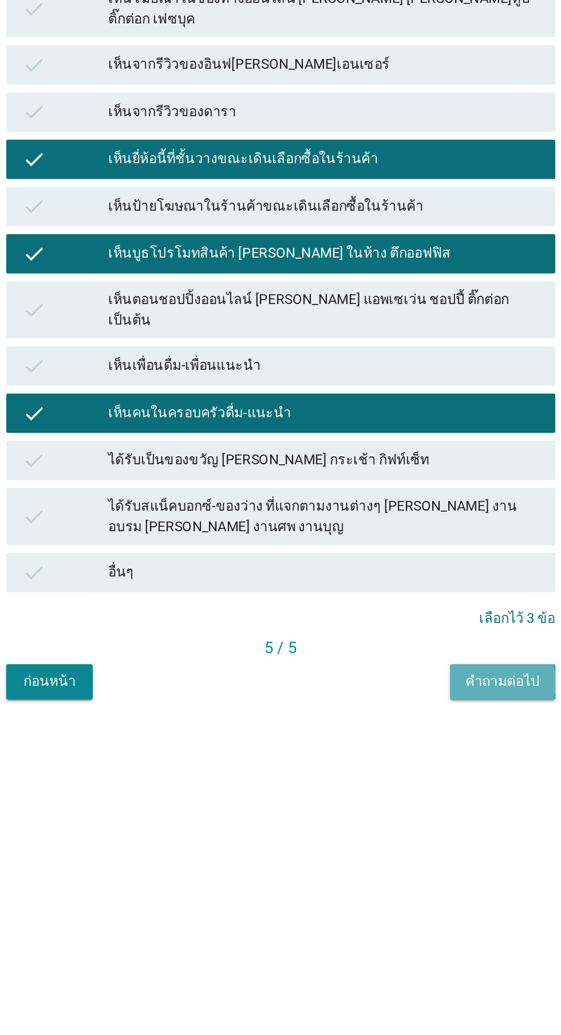
click at [405, 807] on button "คำถามต่อไป" at bounding box center [409, 796] width 61 height 21
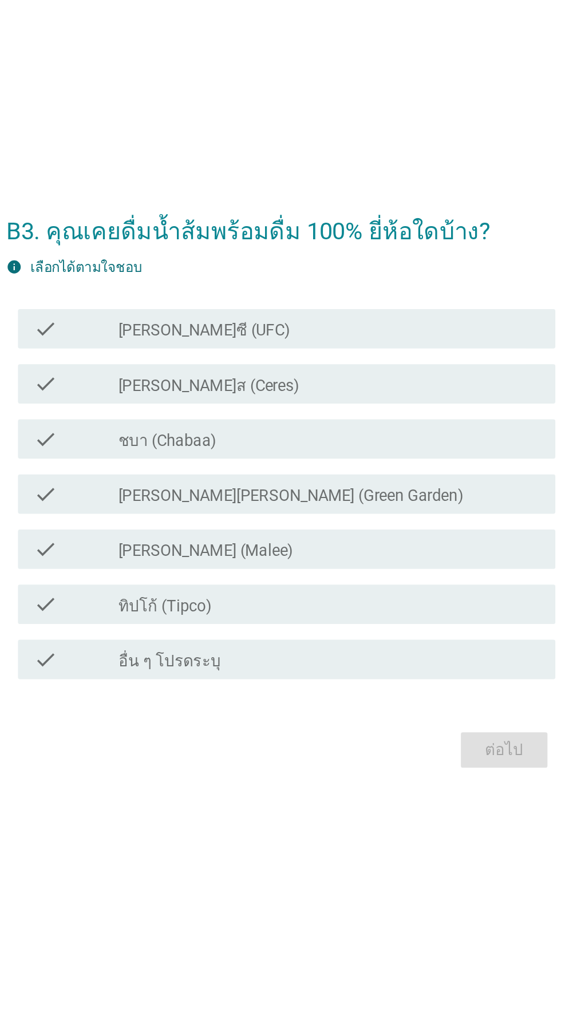
scroll to position [110, 0]
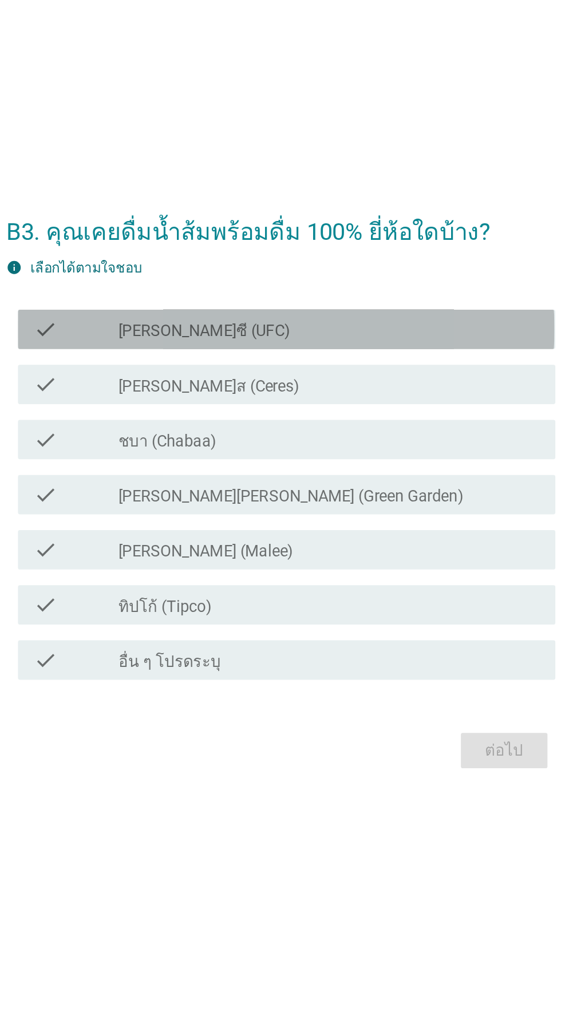
click at [344, 388] on div "check check_box_outline_blank [PERSON_NAME]ซี (UFC)" at bounding box center [284, 399] width 312 height 23
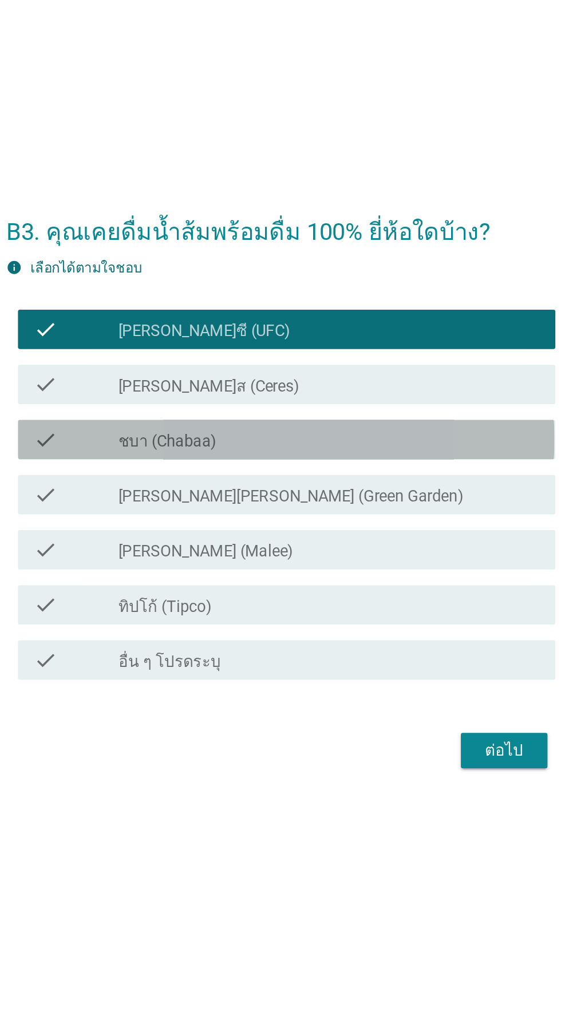
click at [311, 457] on div "check_box_outline_blank ชบา (Chabaa)" at bounding box center [308, 464] width 245 height 14
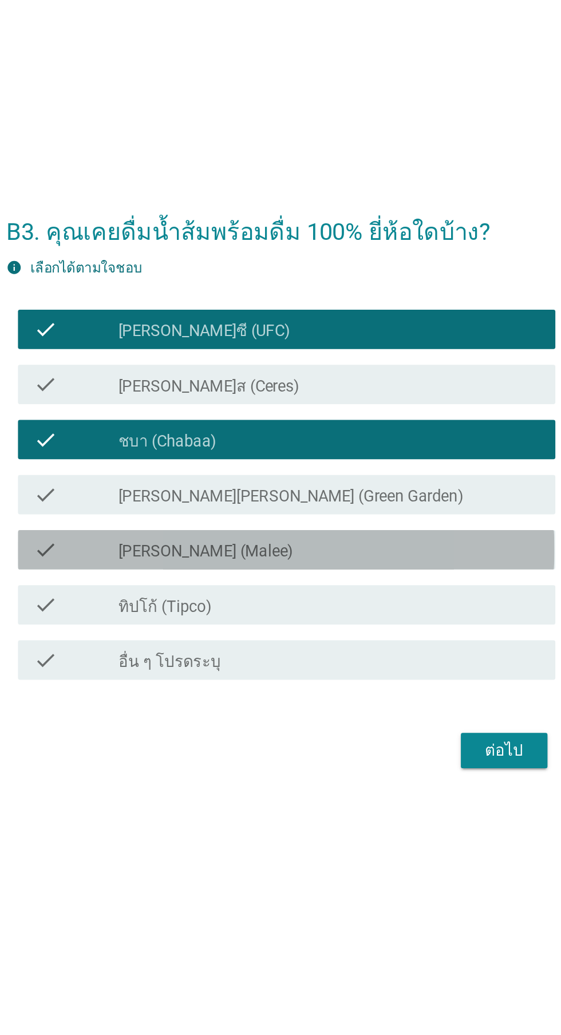
click at [304, 516] on div "check check_box_outline_blank [PERSON_NAME] (Malee)" at bounding box center [284, 527] width 312 height 23
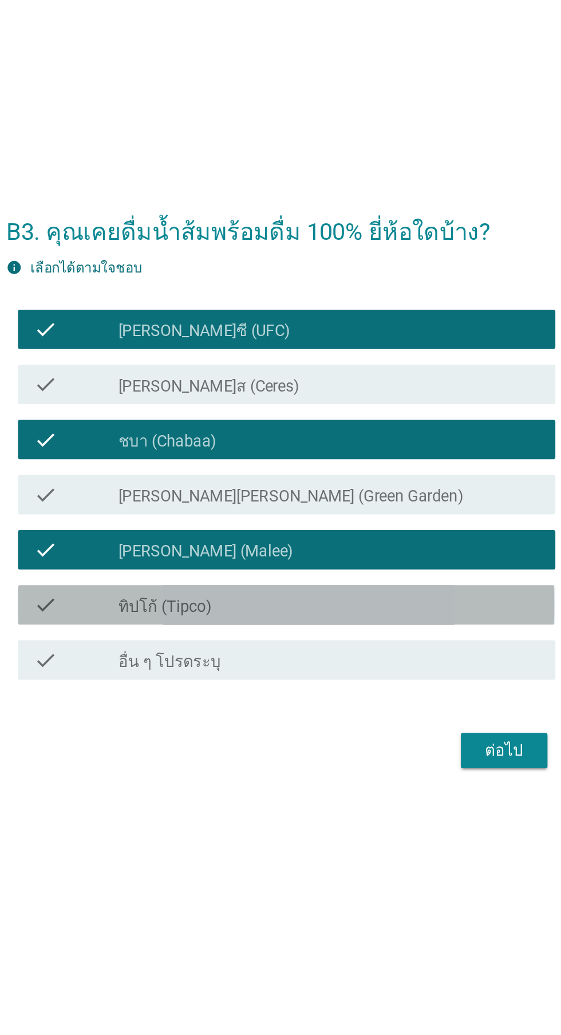
click at [304, 553] on div "check_box_outline_blank ทิปโก้ (Tipco)" at bounding box center [308, 560] width 245 height 14
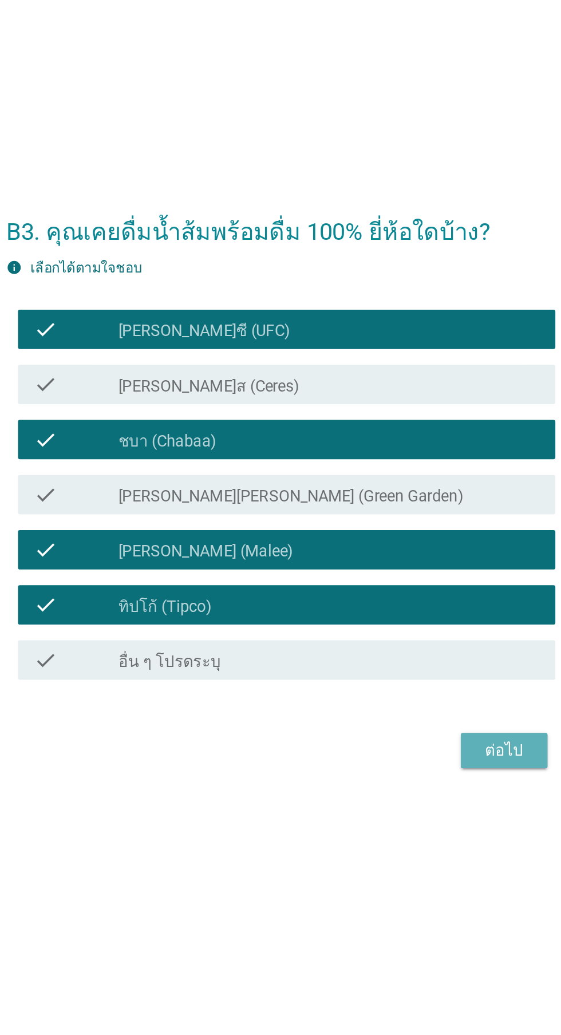
click at [397, 638] on div "ต่อไป" at bounding box center [410, 645] width 32 height 14
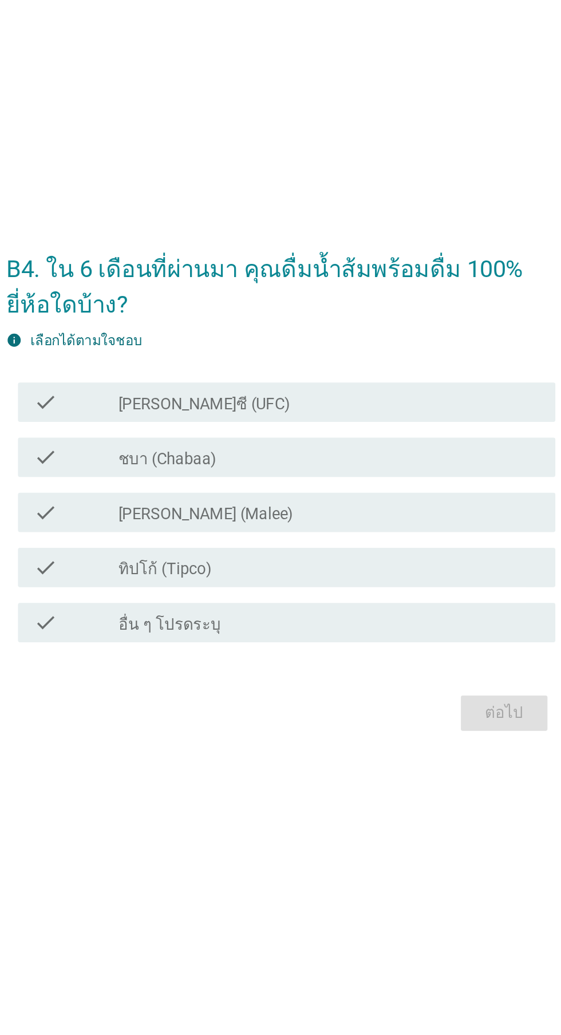
scroll to position [32, 0]
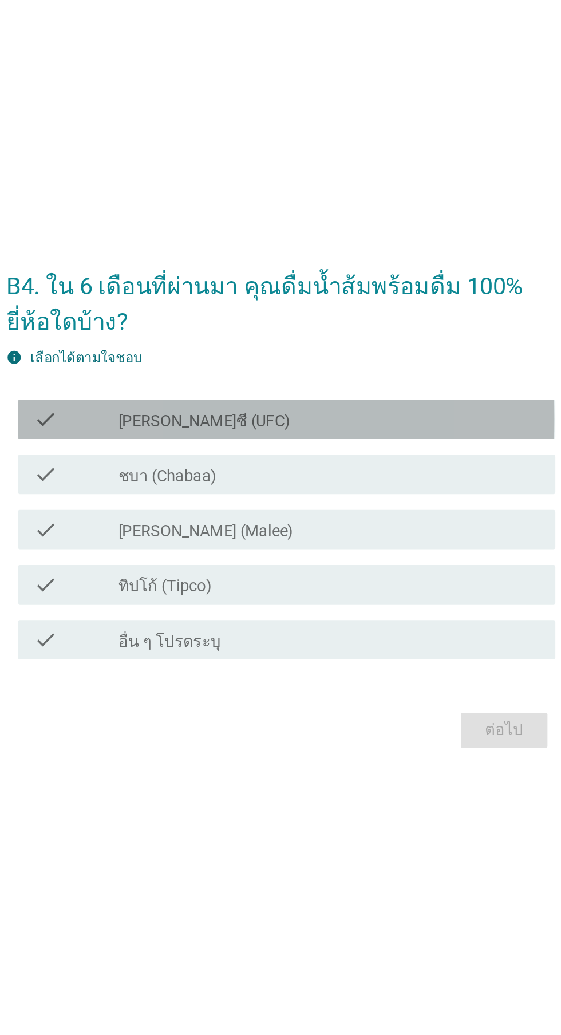
click at [335, 449] on div "check_box_outline_blank [PERSON_NAME]ซี (UFC)" at bounding box center [308, 442] width 245 height 14
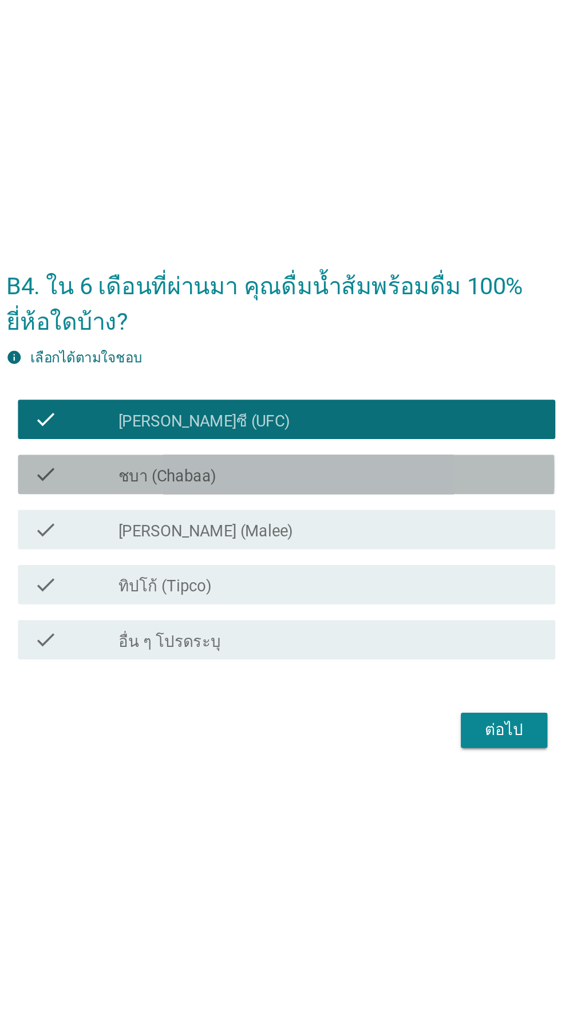
click at [319, 481] on div "check_box ชบา (Chabaa)" at bounding box center [308, 474] width 245 height 14
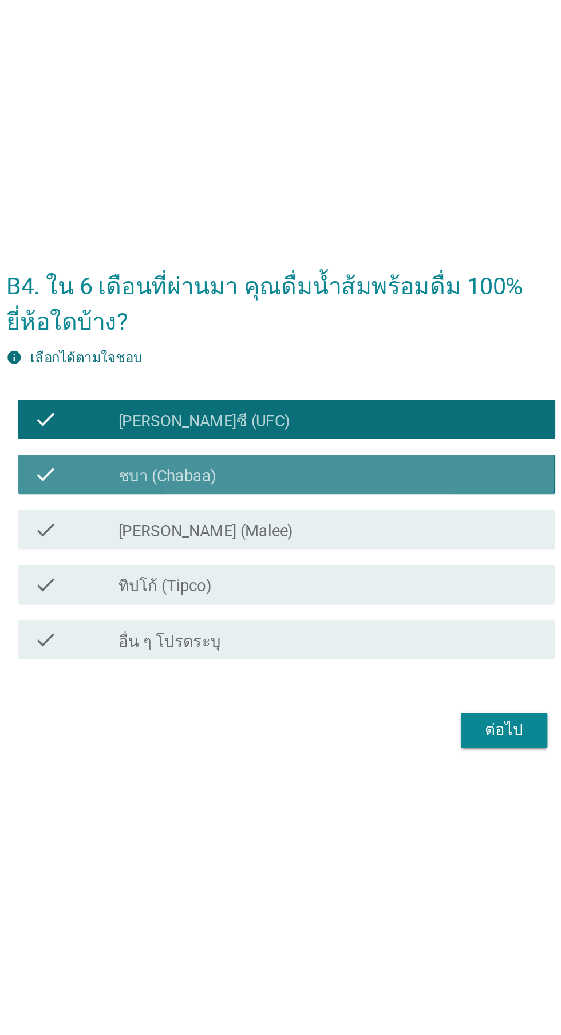
click at [330, 481] on div "check_box ชบา (Chabaa)" at bounding box center [308, 474] width 245 height 14
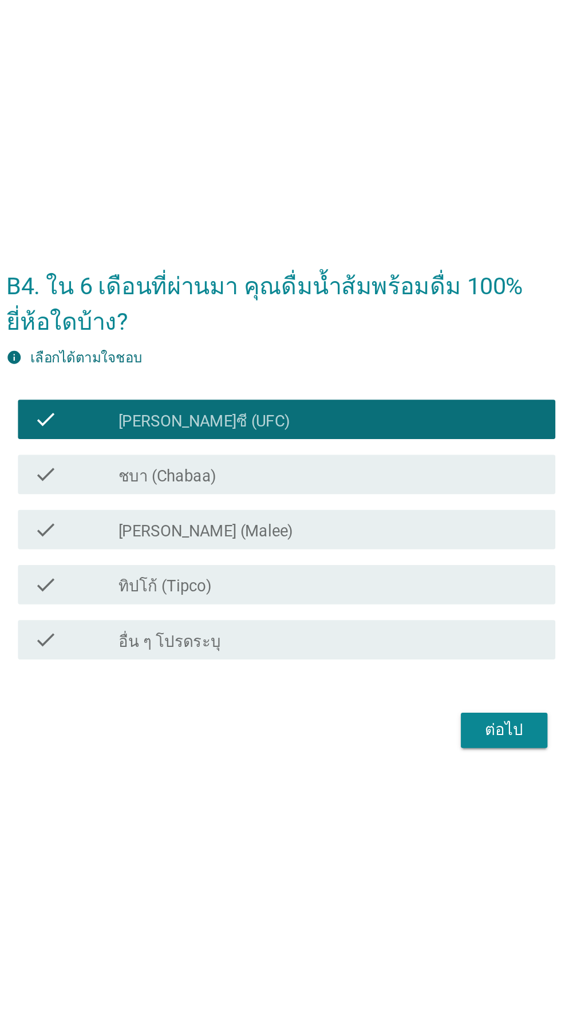
click at [306, 517] on div "check check_box [PERSON_NAME] (Malee)" at bounding box center [284, 505] width 312 height 23
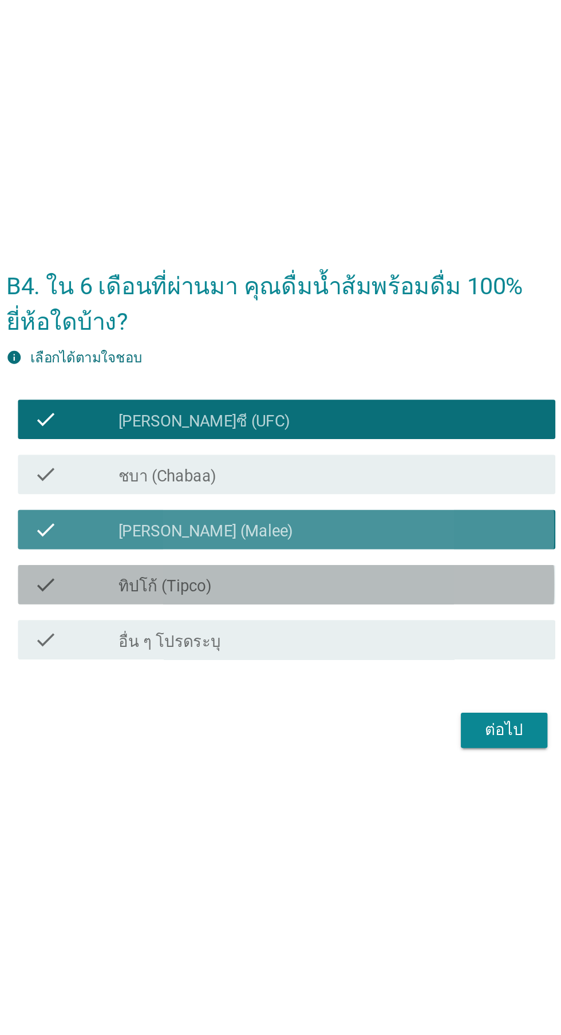
click at [313, 545] on div "check_box ทิปโก้ (Tipco)" at bounding box center [308, 538] width 245 height 14
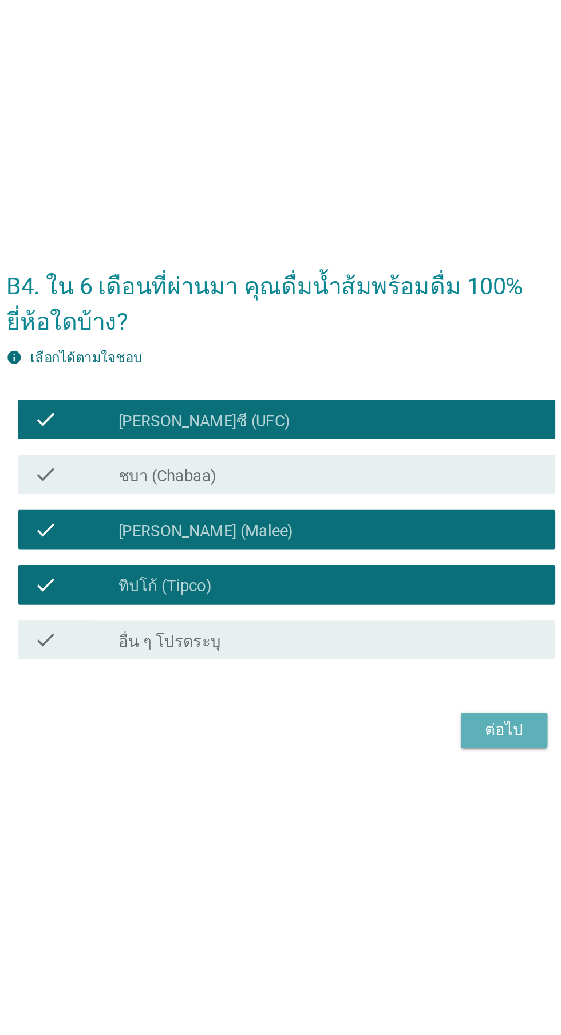
click at [405, 633] on button "ต่อไป" at bounding box center [410, 622] width 50 height 21
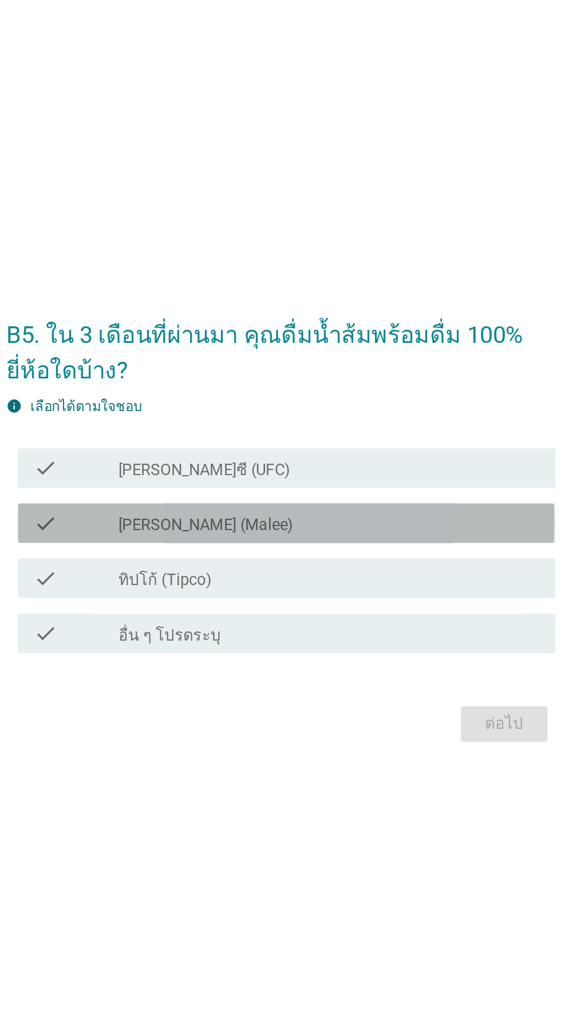
click at [303, 513] on div "check check_box [PERSON_NAME] (Malee)" at bounding box center [284, 501] width 312 height 23
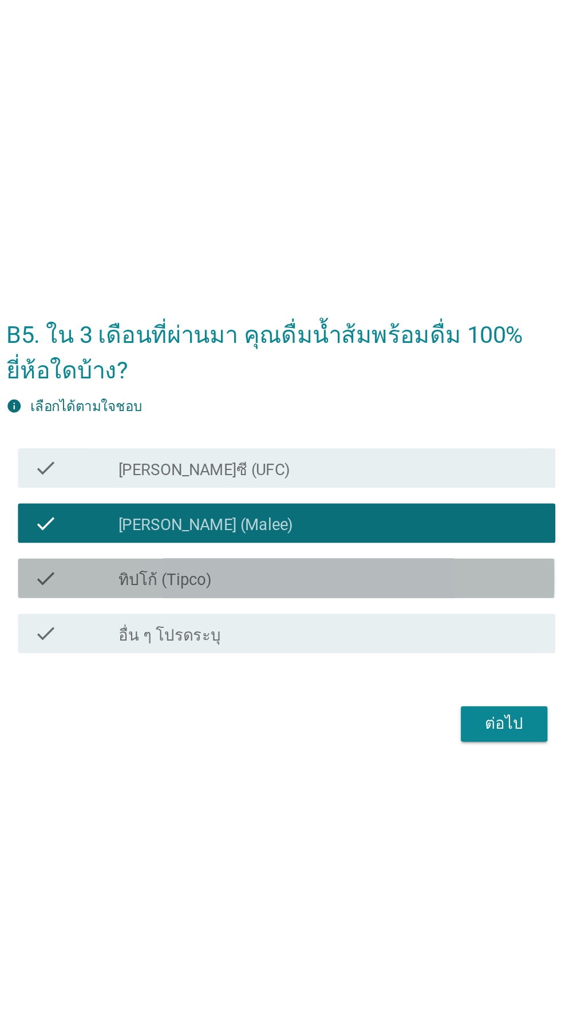
click at [307, 541] on div "check_box ทิปโก้ (Tipco)" at bounding box center [308, 534] width 245 height 14
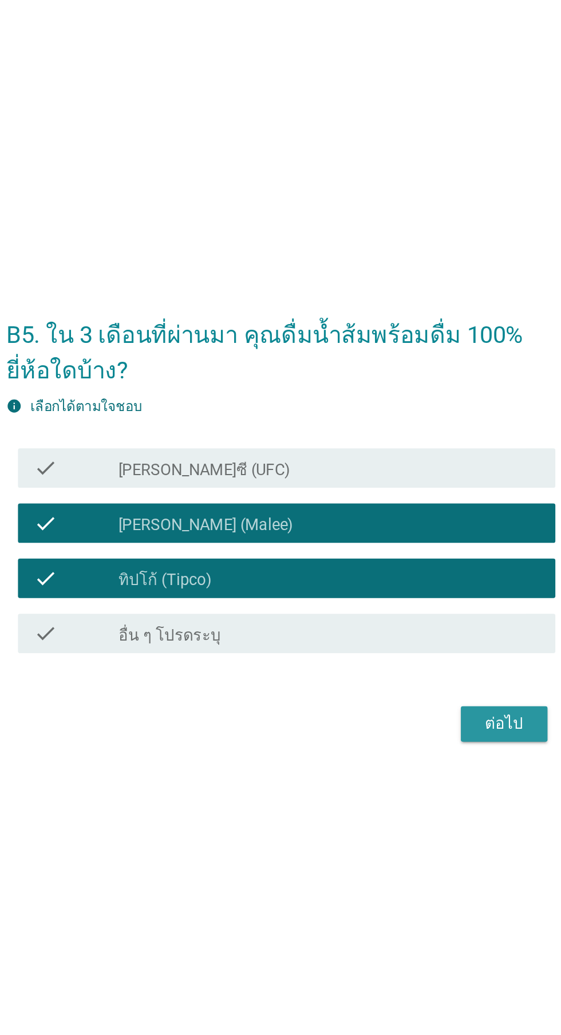
click at [388, 629] on button "ต่อไป" at bounding box center [410, 618] width 50 height 21
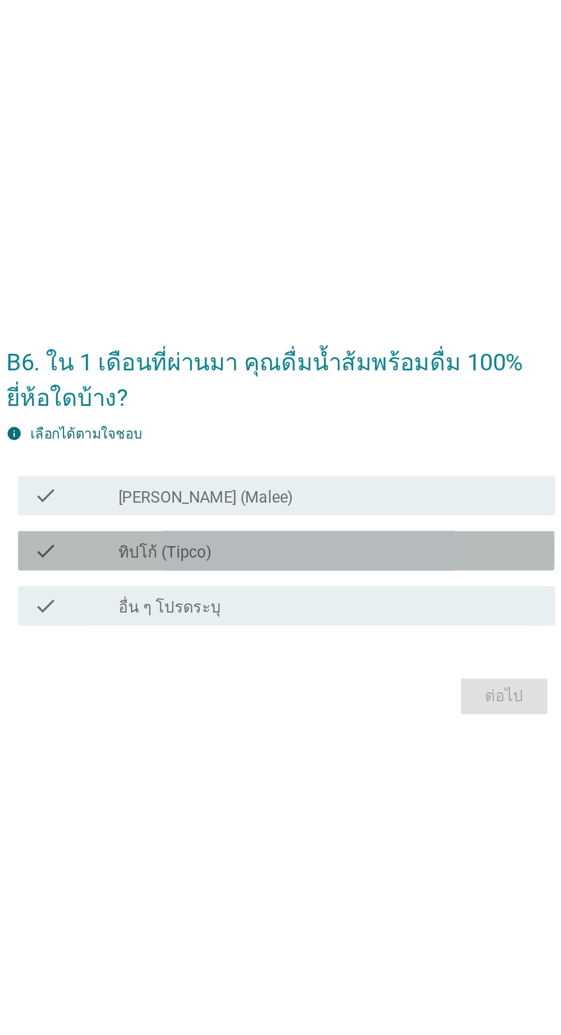
click at [314, 525] on div "check_box ทิปโก้ (Tipco)" at bounding box center [308, 518] width 245 height 14
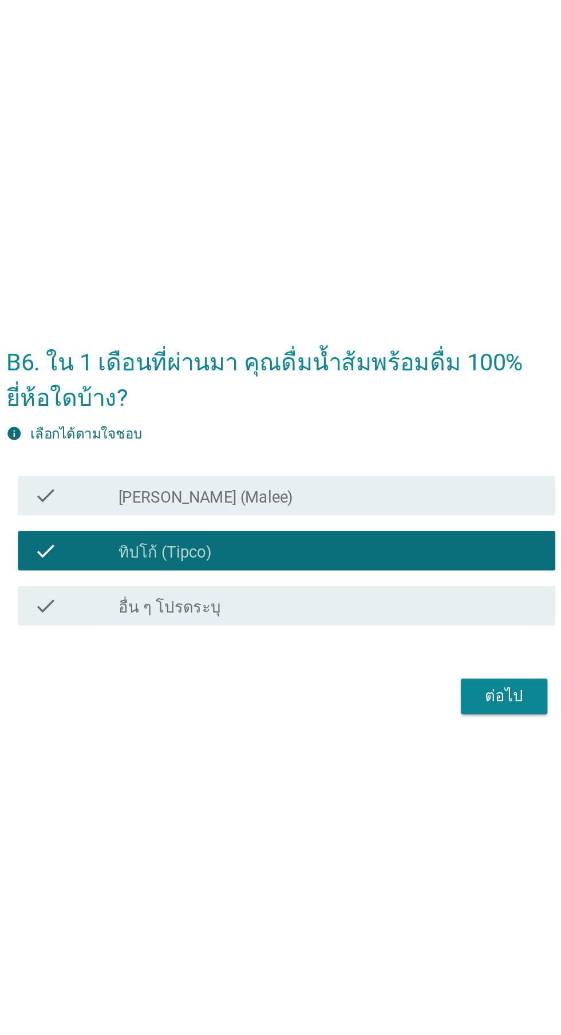
click at [324, 497] on div "check check_box [PERSON_NAME] (Malee)" at bounding box center [284, 485] width 312 height 23
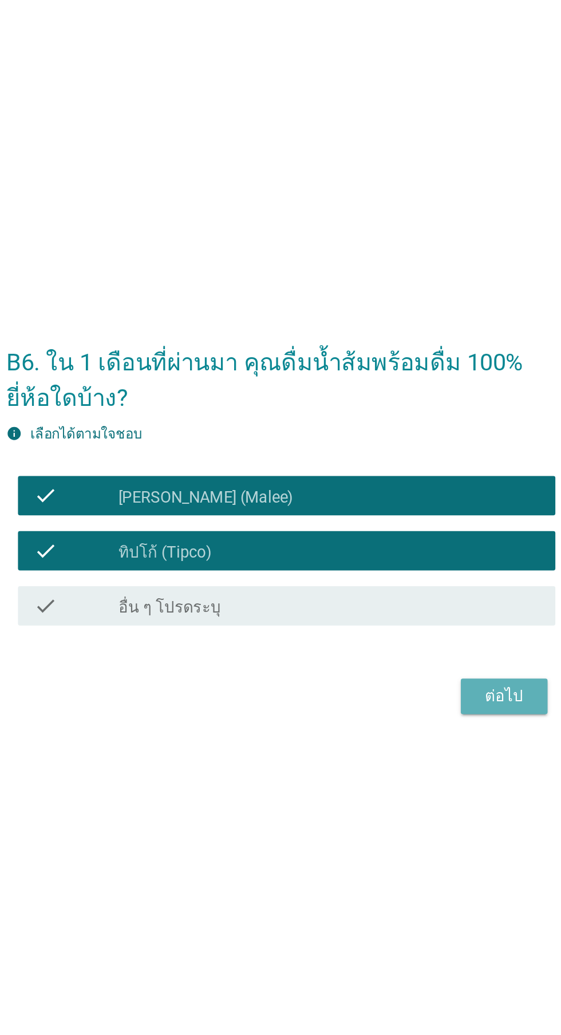
click at [393, 613] on button "ต่อไป" at bounding box center [410, 602] width 50 height 21
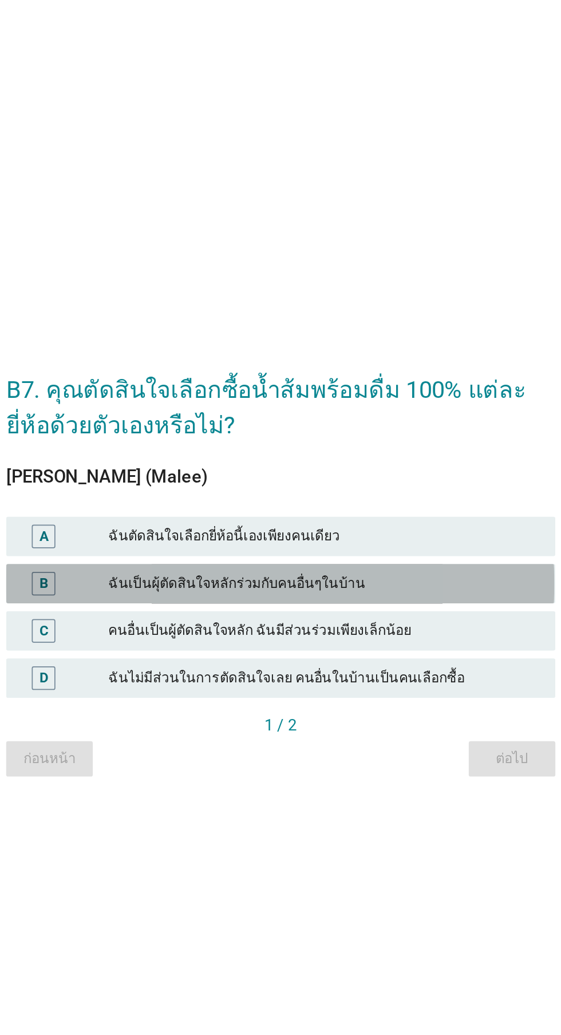
click at [355, 540] on div "B ฉันเป็นผุ้ตัดสินใจหลักร่วมกับคนอื่นๆในบ้าน" at bounding box center [280, 528] width 319 height 23
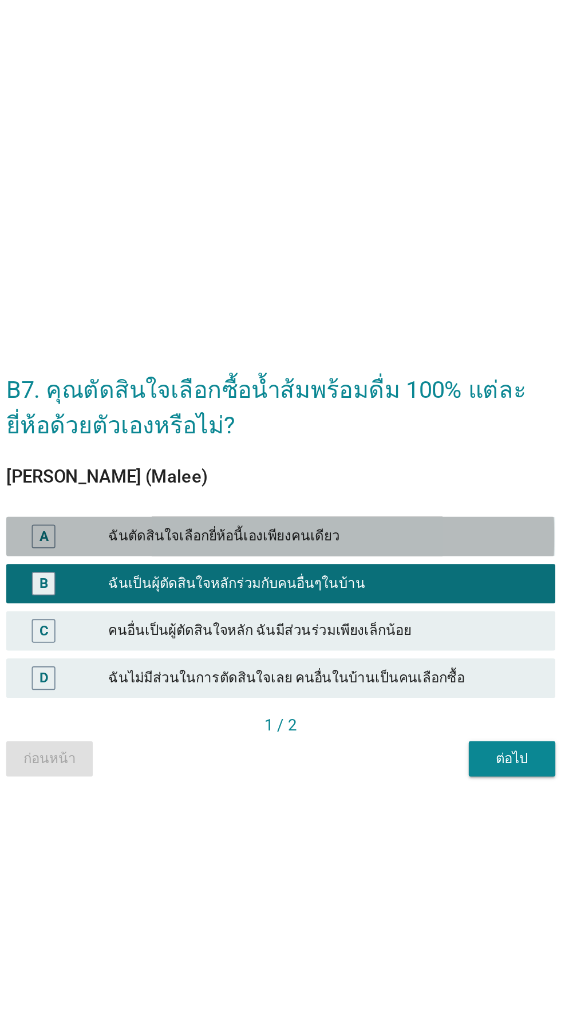
click at [343, 513] on div "A ฉันตัดสินใจเลือกยี่ห้อนี้เองเพียงคนเดียว" at bounding box center [280, 501] width 319 height 23
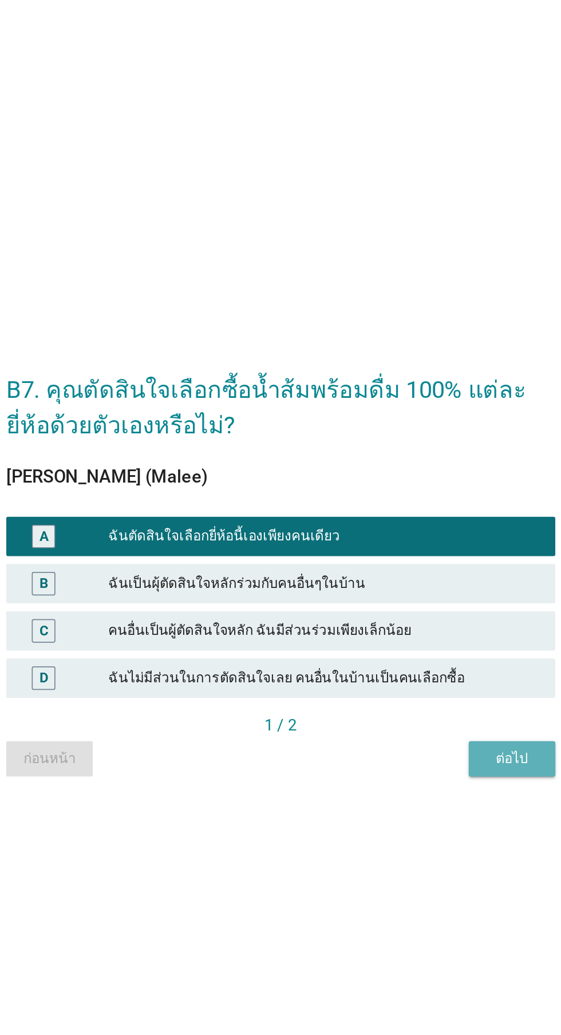
click at [408, 636] on div "ต่อไป" at bounding box center [415, 630] width 32 height 12
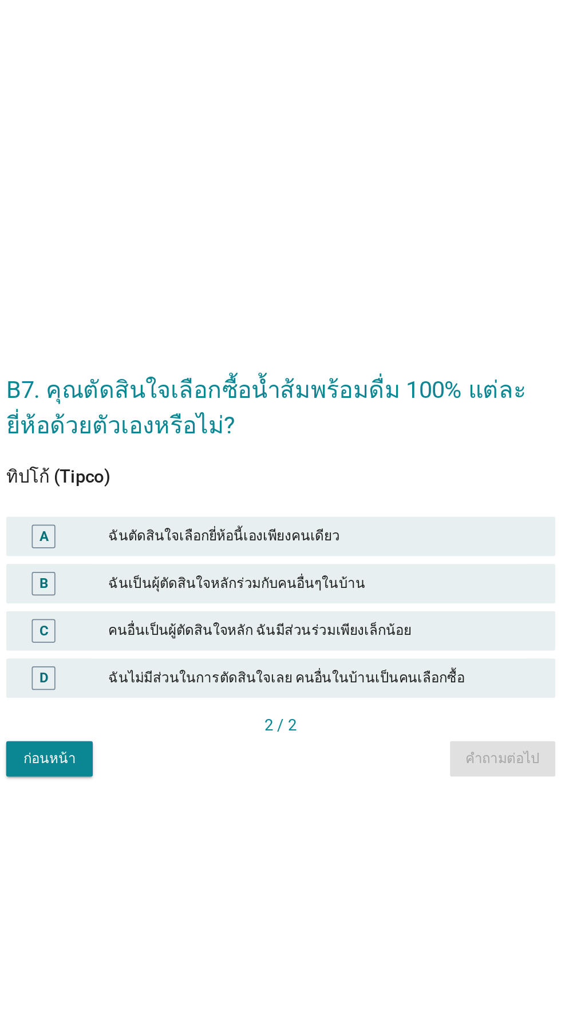
click at [368, 508] on div "ฉันตัดสินใจเลือกยี่ห้อนี้เองเพียงคนเดียว" at bounding box center [305, 501] width 251 height 14
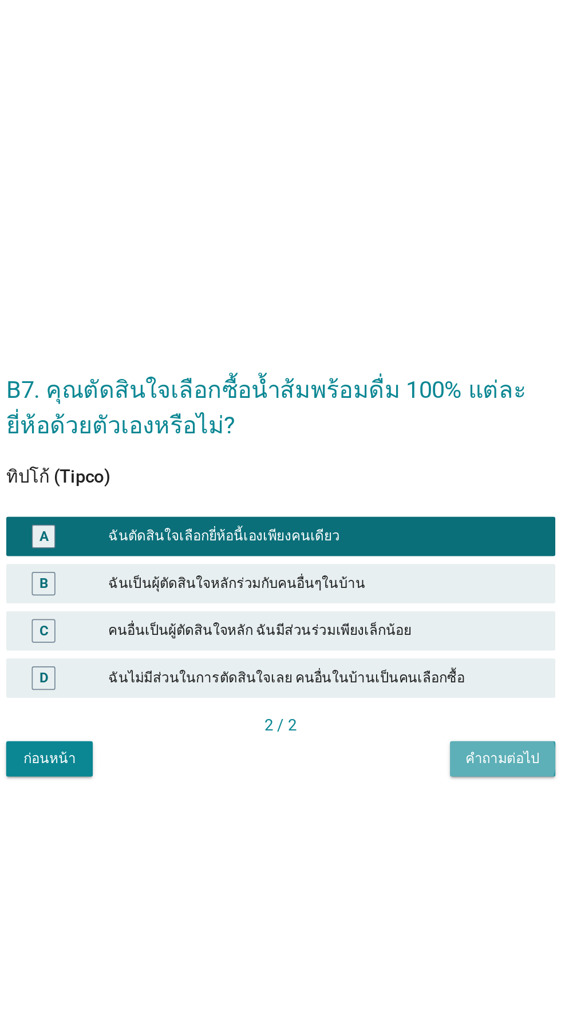
click at [410, 641] on button "คำถามต่อไป" at bounding box center [409, 630] width 61 height 21
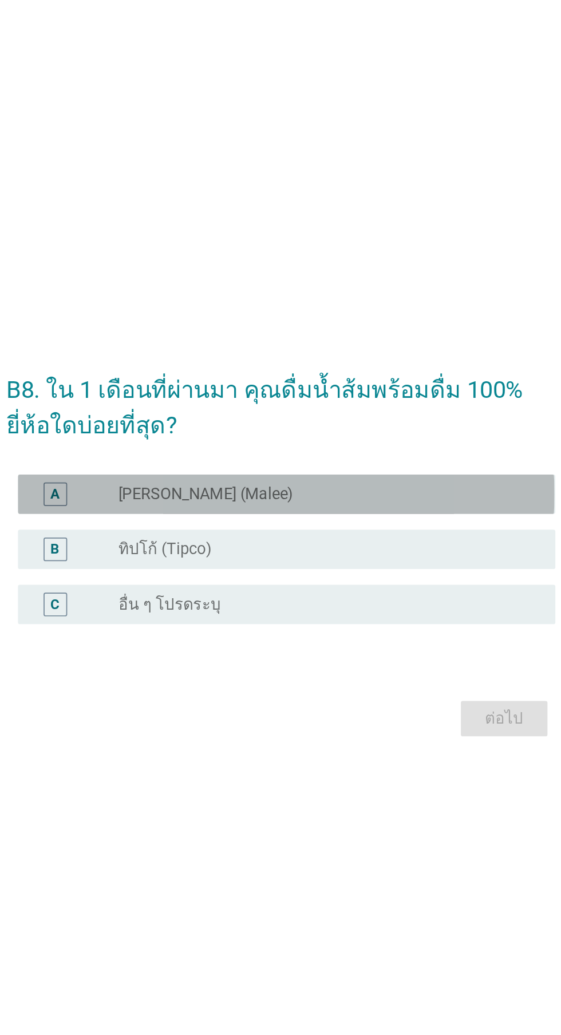
click at [358, 482] on div "radio_button_unchecked [PERSON_NAME] (Malee)" at bounding box center [304, 476] width 236 height 11
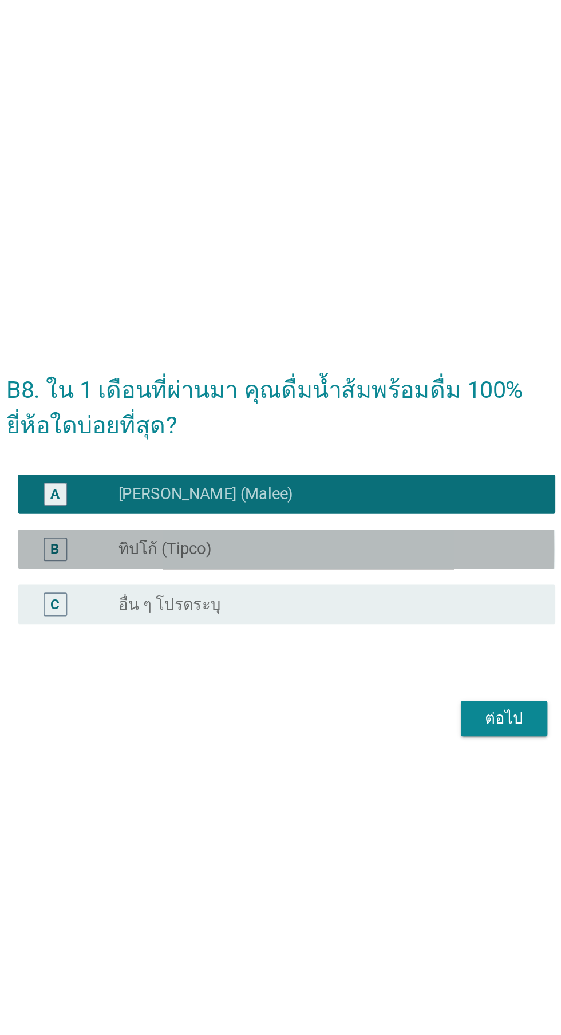
click at [338, 520] on div "B radio_button_unchecked ทิปโก้ (Tipco)" at bounding box center [284, 508] width 312 height 23
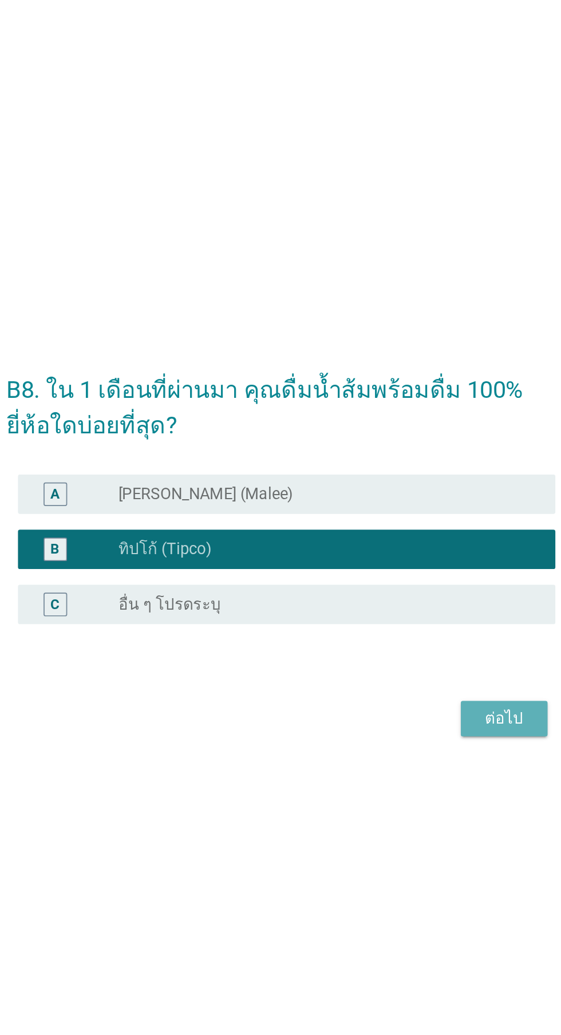
click at [405, 614] on div "ต่อไป" at bounding box center [410, 607] width 32 height 14
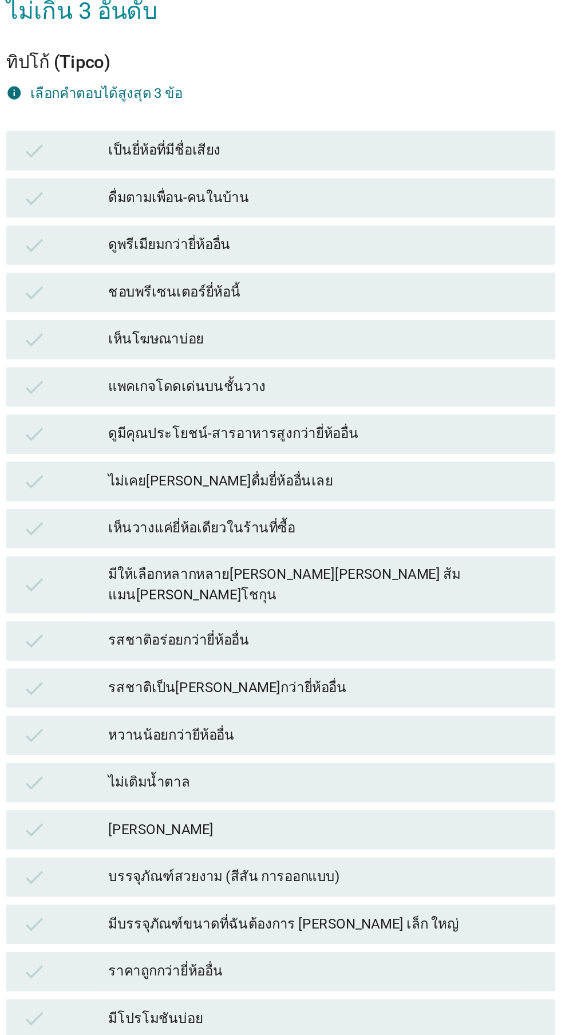
scroll to position [0, 0]
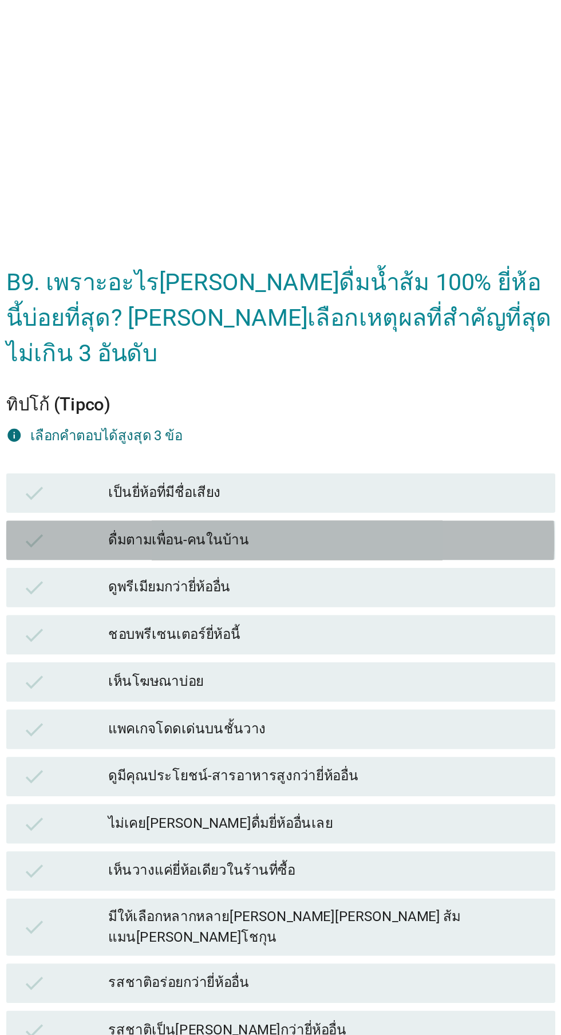
click at [347, 321] on div "ดื่มตามเพื่อน-คนในบ้าน" at bounding box center [305, 314] width 251 height 14
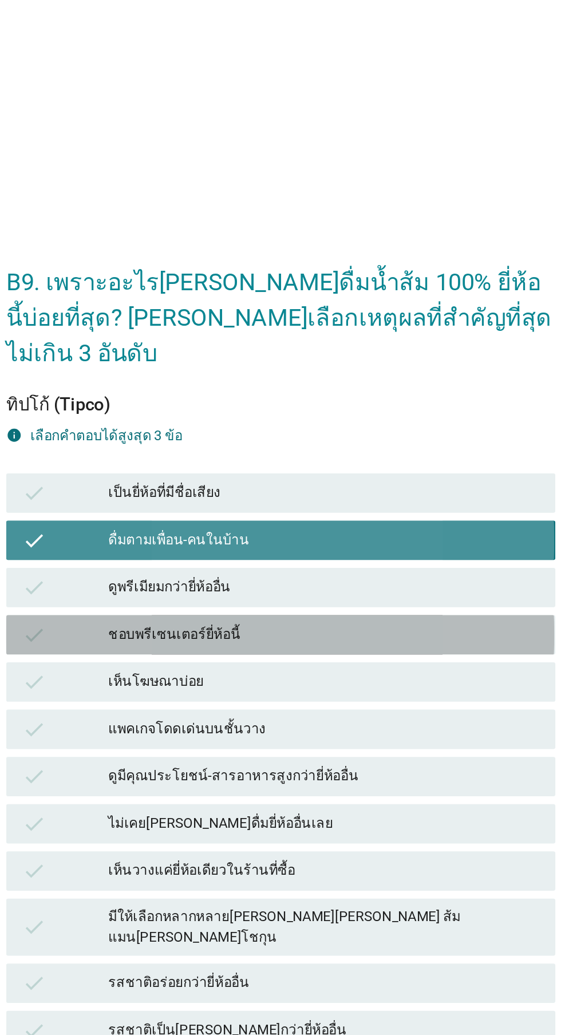
click at [330, 381] on div "check ชอบพรีเซนเตอร์ยี่ห้อนี้" at bounding box center [280, 369] width 319 height 23
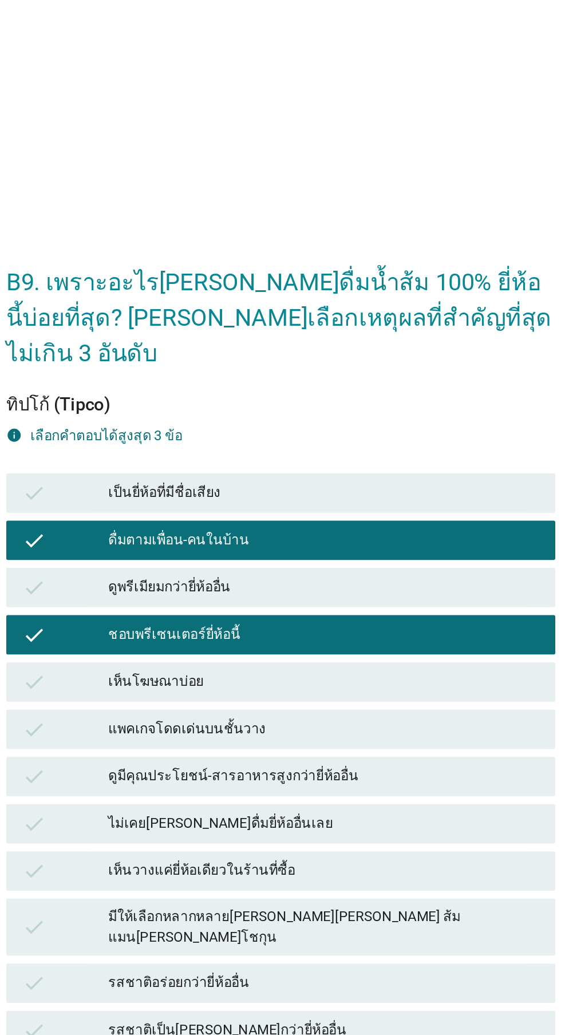
click at [321, 458] on div "ดูมีคุณประโยชน์-สารอาหารสูงกว่ายี่ห้ออื่น" at bounding box center [305, 452] width 251 height 14
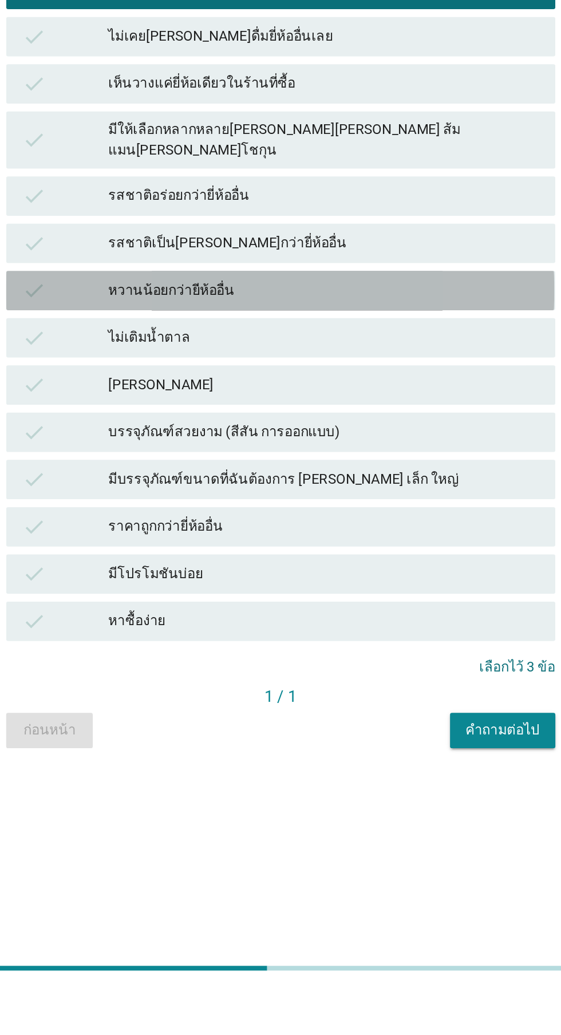
scroll to position [27, 0]
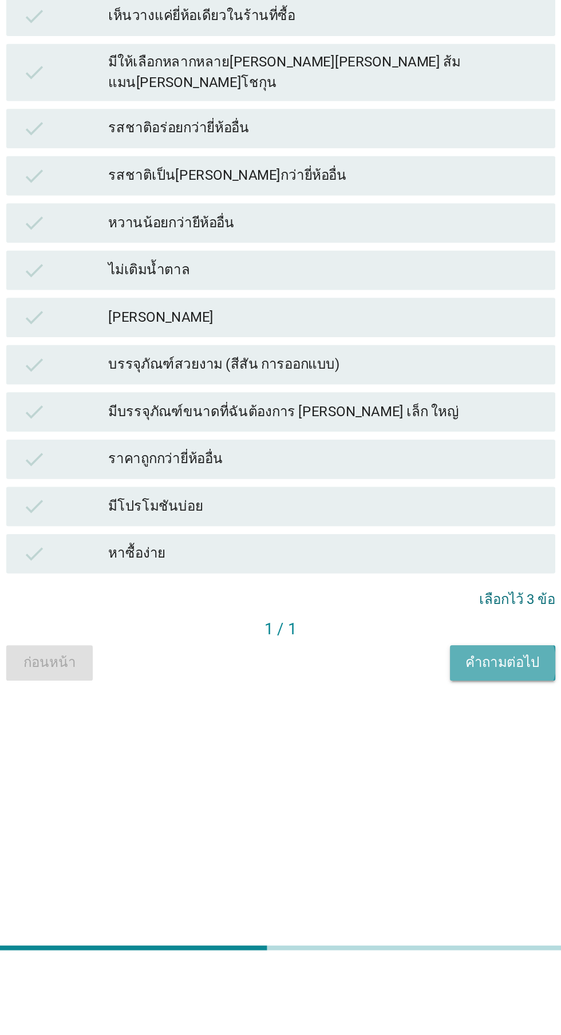
click at [406, 865] on button "คำถามต่อไป" at bounding box center [409, 855] width 61 height 21
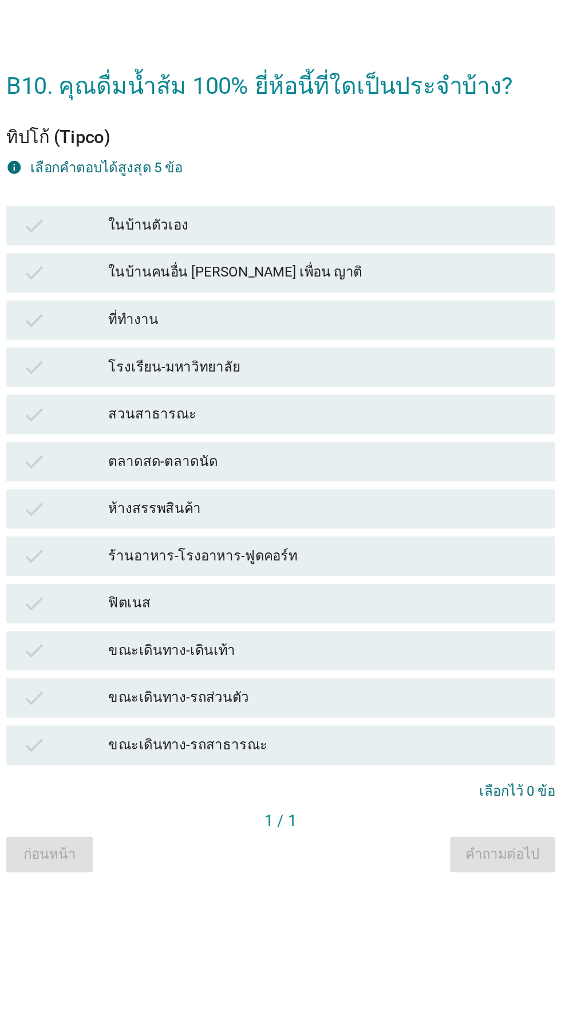
scroll to position [92, 0]
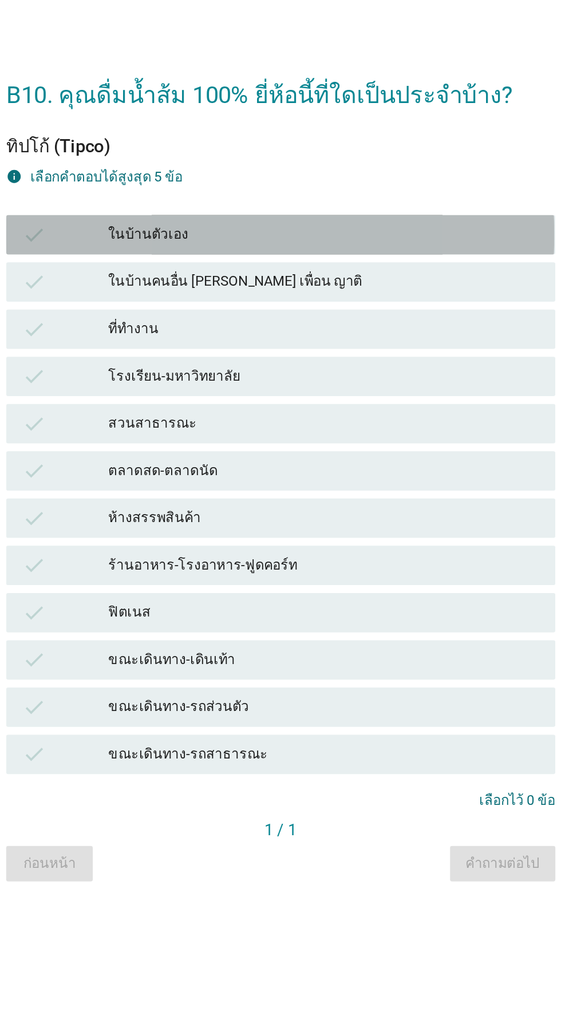
click at [385, 346] on div "ในบ้านตัวเอง" at bounding box center [305, 353] width 251 height 14
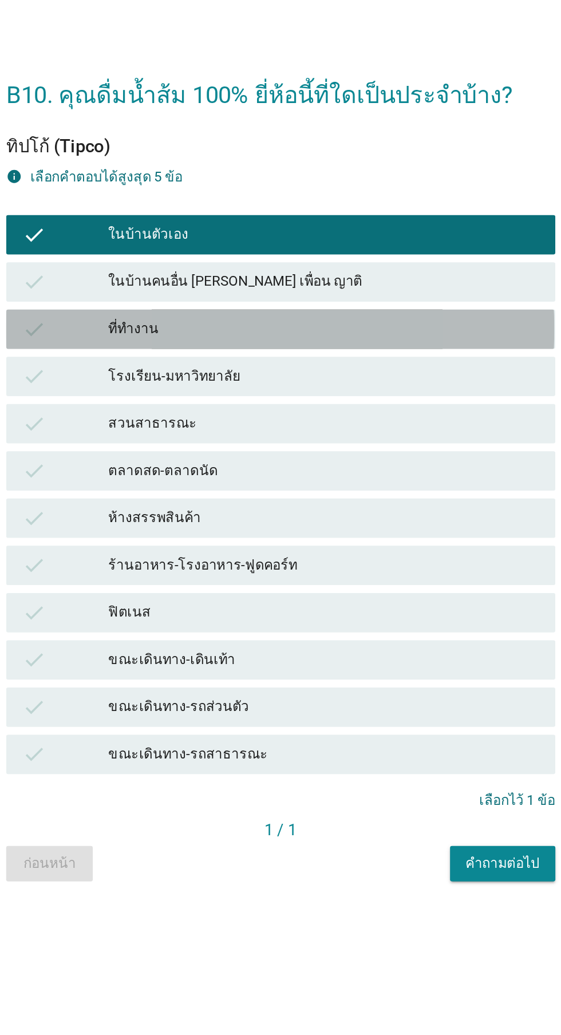
click at [346, 401] on div "ที่ทำงาน" at bounding box center [305, 408] width 251 height 14
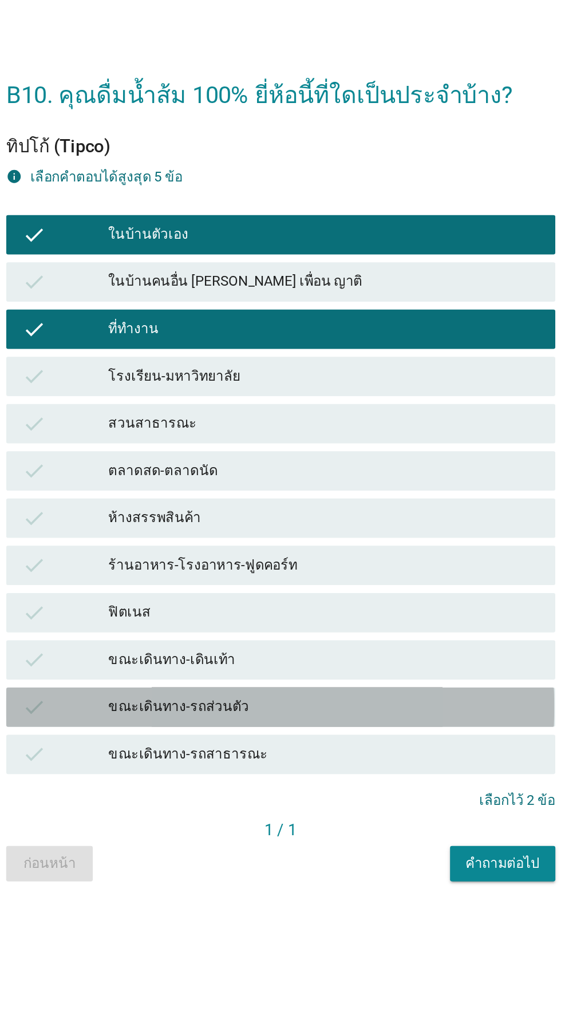
click at [366, 621] on div "ขณะเดินทาง-รถส่วนตัว" at bounding box center [305, 628] width 251 height 14
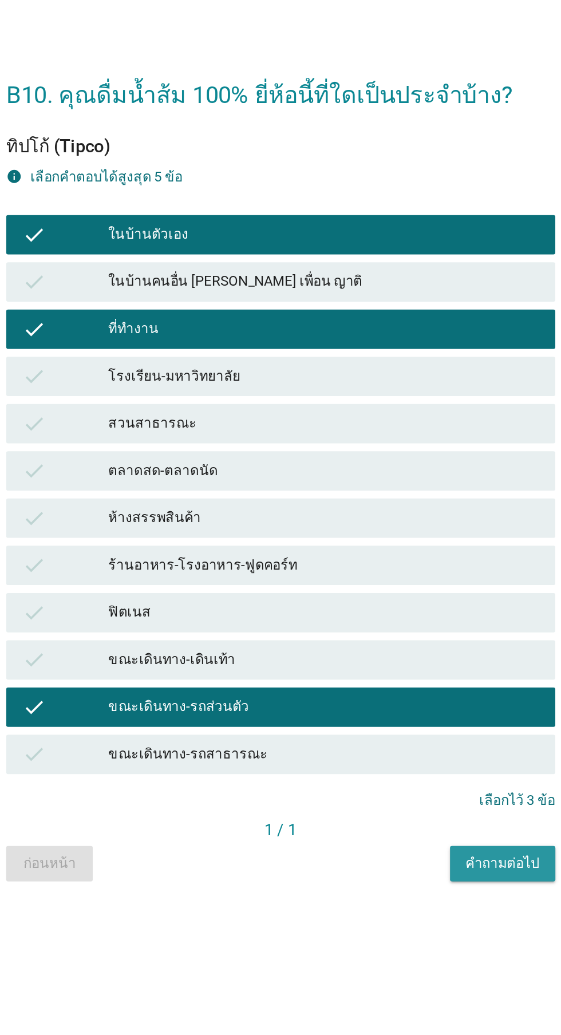
click at [407, 712] on div "คำถามต่อไป" at bounding box center [409, 718] width 43 height 12
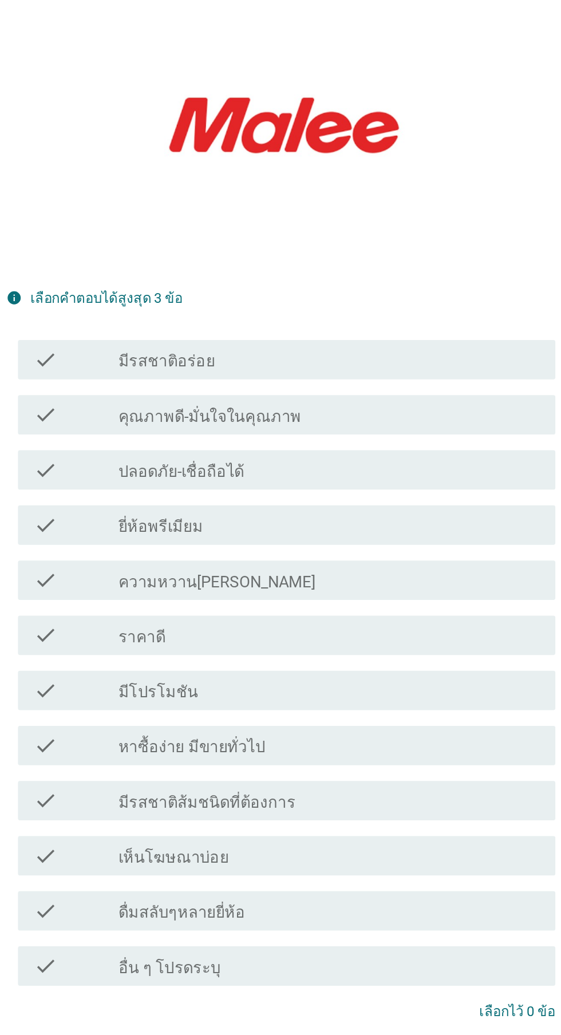
scroll to position [0, 0]
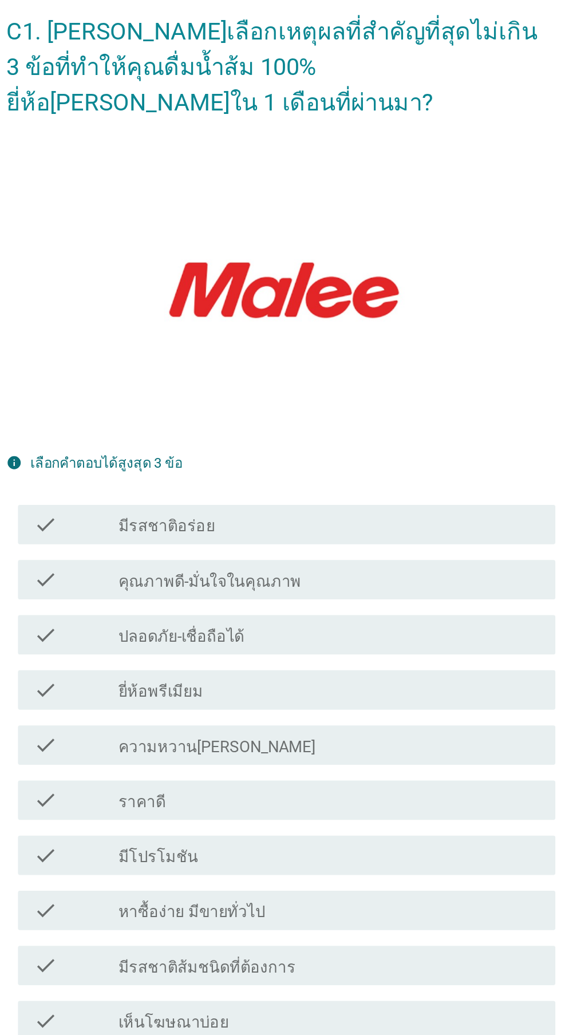
click at [338, 493] on div "check_box_outline_blank คุณภาพดี-มั่นใจในคุณภาพ" at bounding box center [308, 486] width 245 height 14
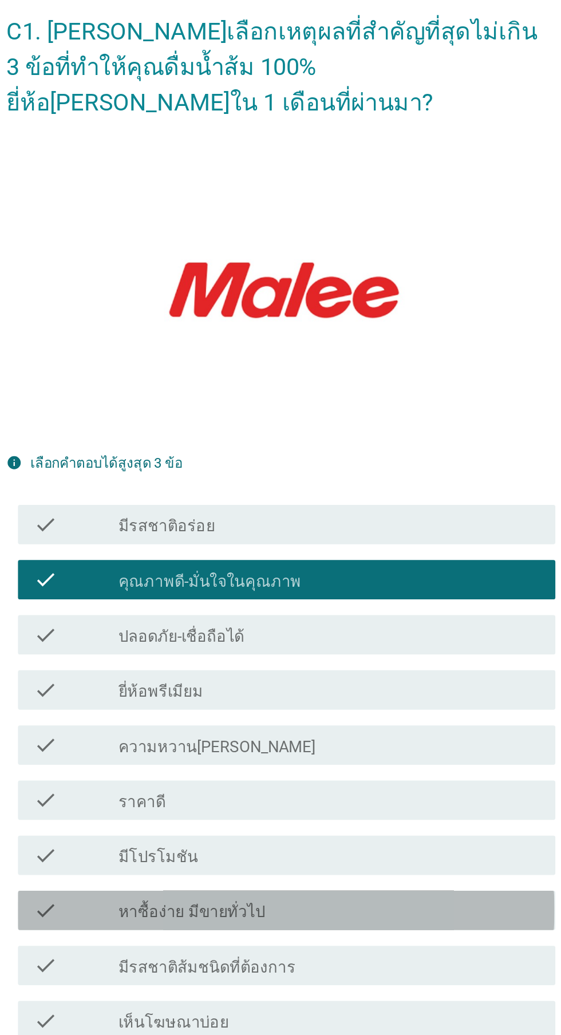
click at [307, 685] on div "check_box_outline_blank หาซื้อง่าย มีขายทั่วไป" at bounding box center [308, 678] width 245 height 14
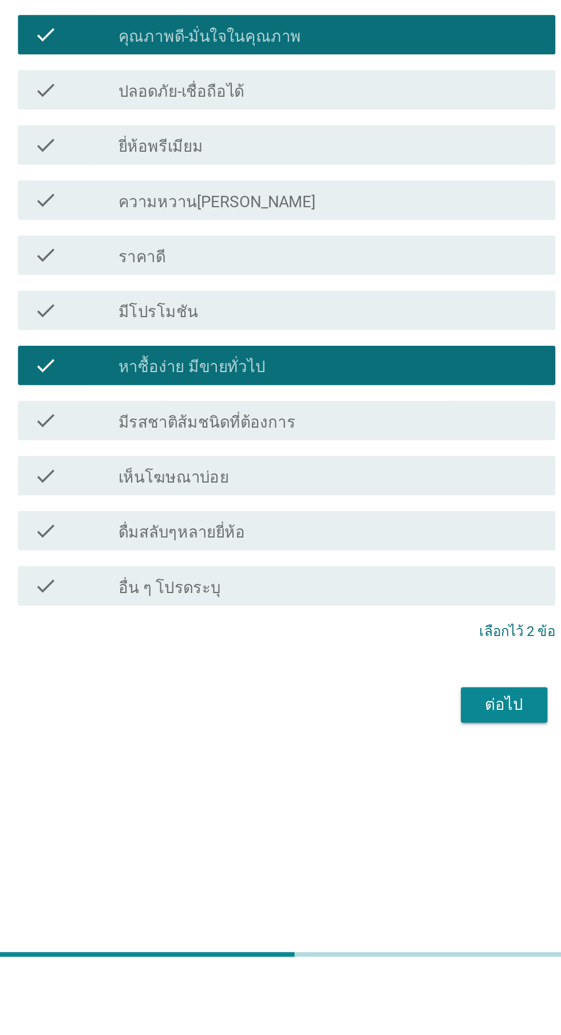
scroll to position [27, 0]
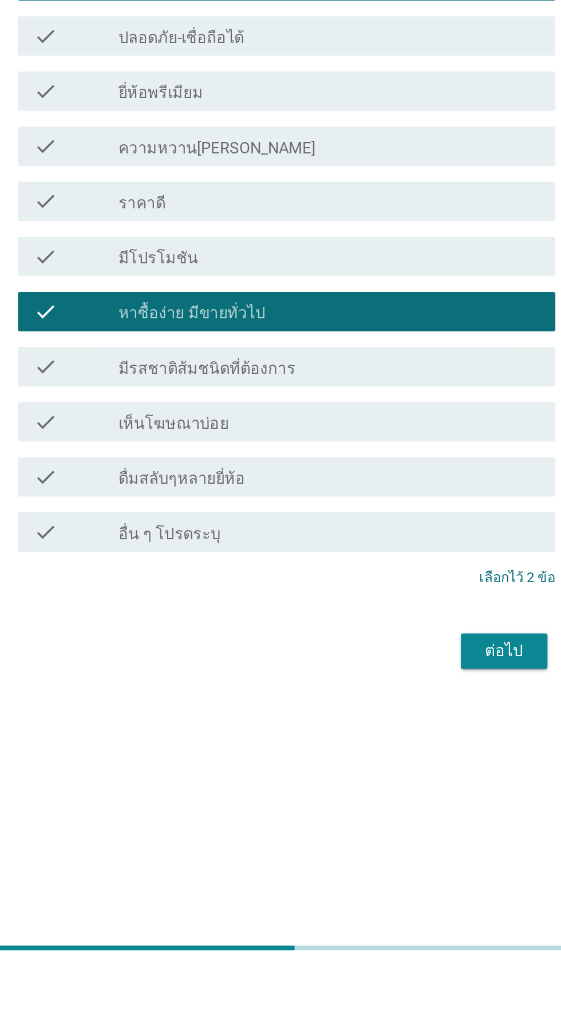
click at [369, 593] on div "check_box_outline_blank ราคาดี" at bounding box center [308, 587] width 245 height 14
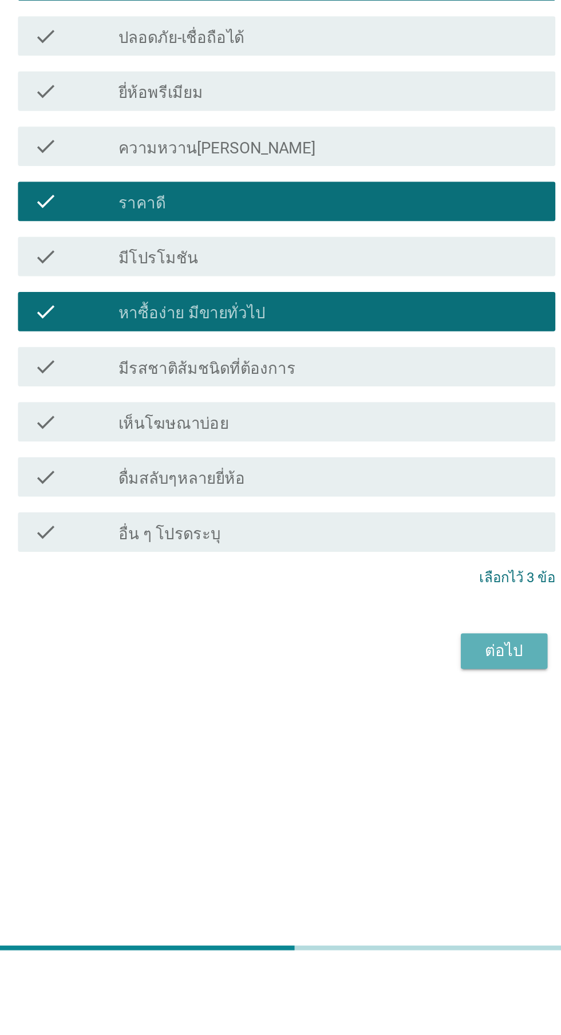
click at [401, 858] on button "ต่อไป" at bounding box center [410, 848] width 50 height 21
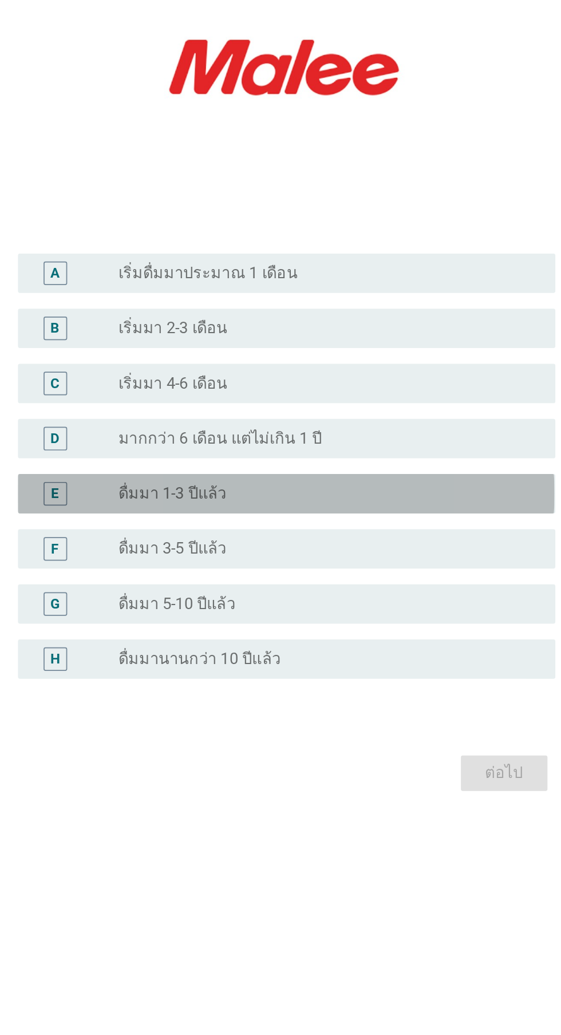
click at [346, 635] on div "radio_button_unchecked ดื่มมา 1-3 ปีแล้ว" at bounding box center [304, 628] width 236 height 11
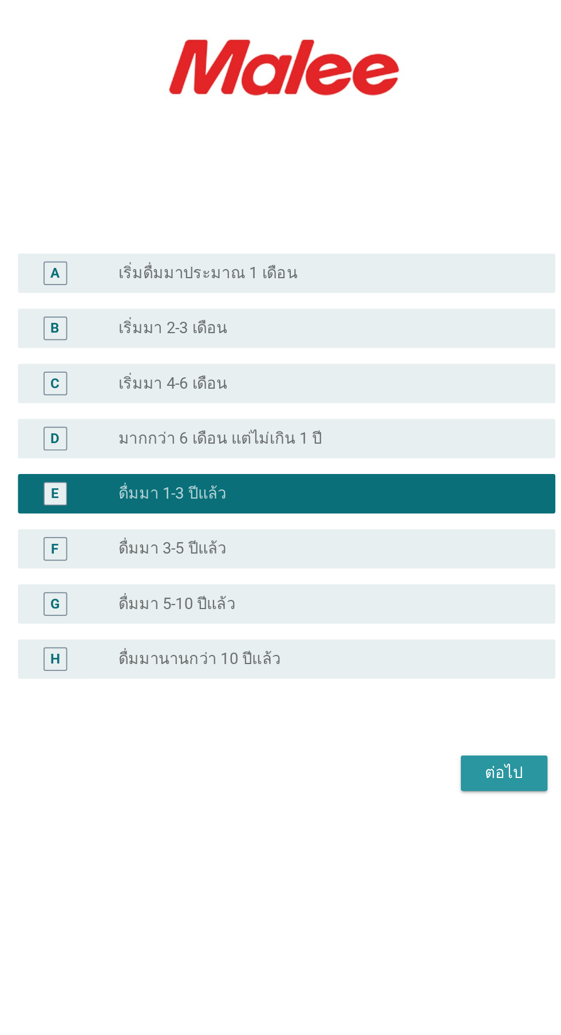
click at [394, 802] on button "ต่อไป" at bounding box center [410, 791] width 50 height 21
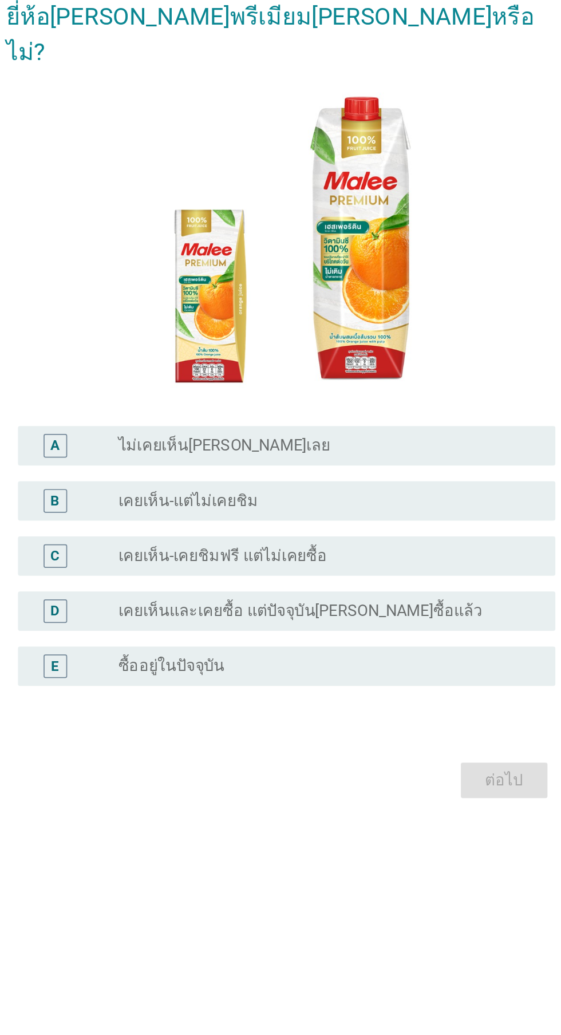
scroll to position [27, 0]
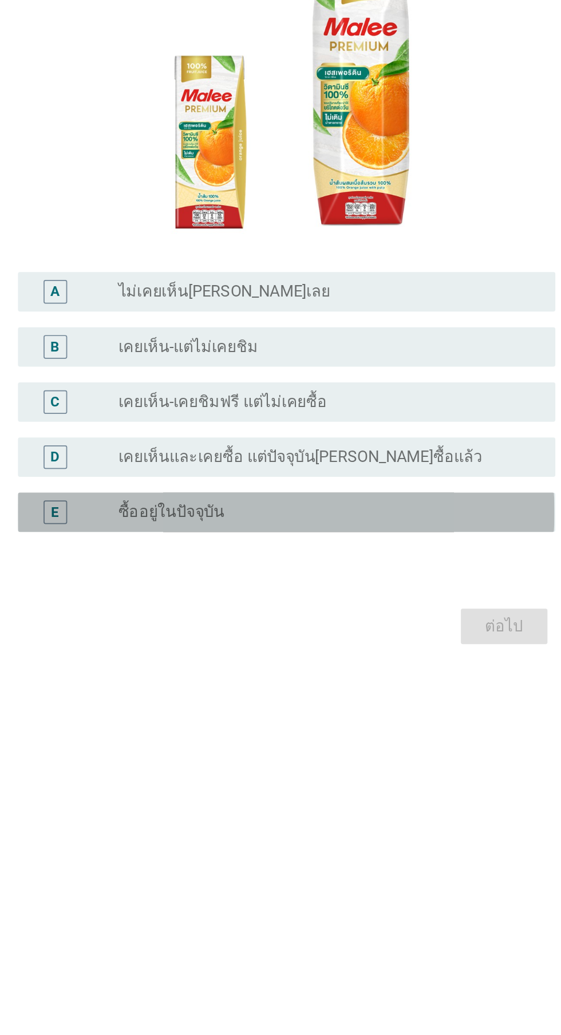
click at [334, 667] on div "radio_button_unchecked ซื้ออยู่ในปัจจุบัน" at bounding box center [308, 660] width 245 height 14
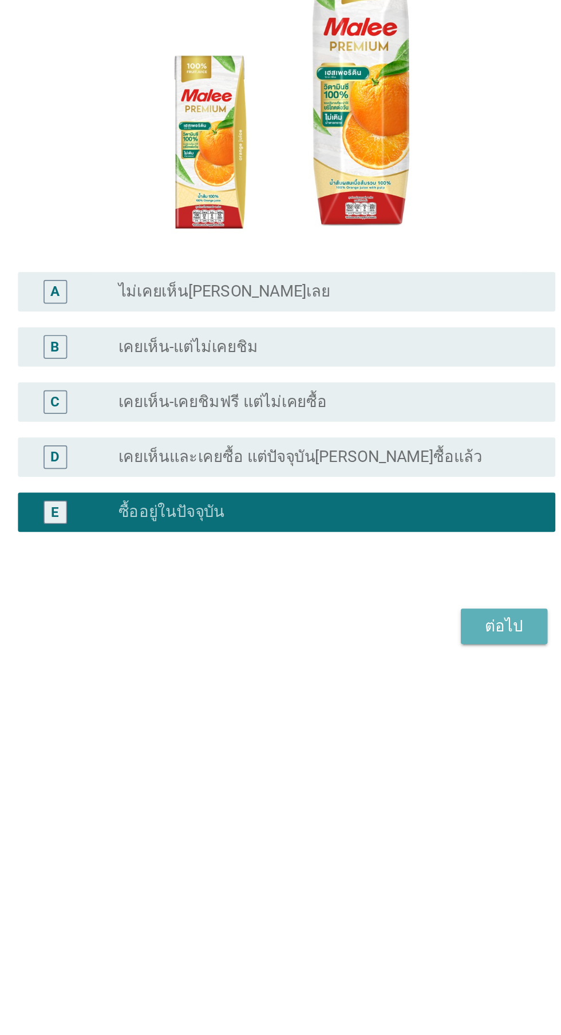
click at [392, 737] on button "ต่อไป" at bounding box center [410, 726] width 50 height 21
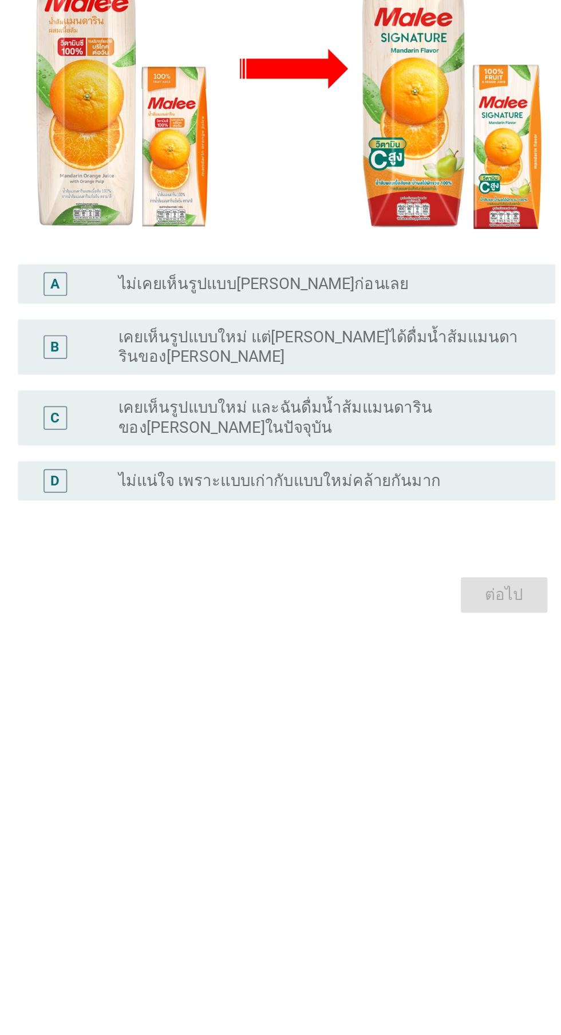
scroll to position [0, 0]
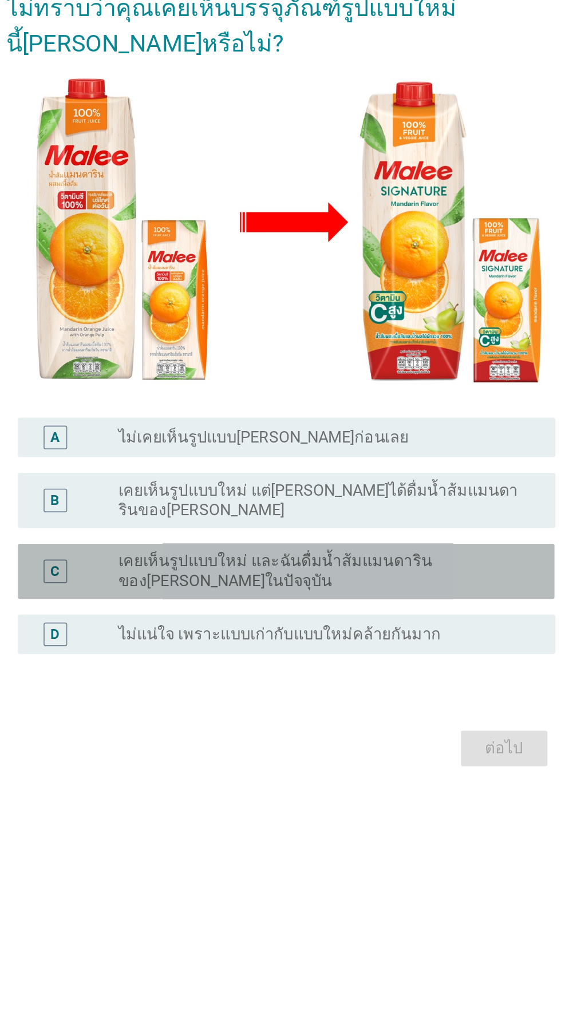
click at [371, 686] on label "เคยเห็นรูปแบบใหม่ และฉันดื่มน้ำส้มแมนดารินของ[PERSON_NAME]ในปัจจุบัน" at bounding box center [304, 674] width 236 height 23
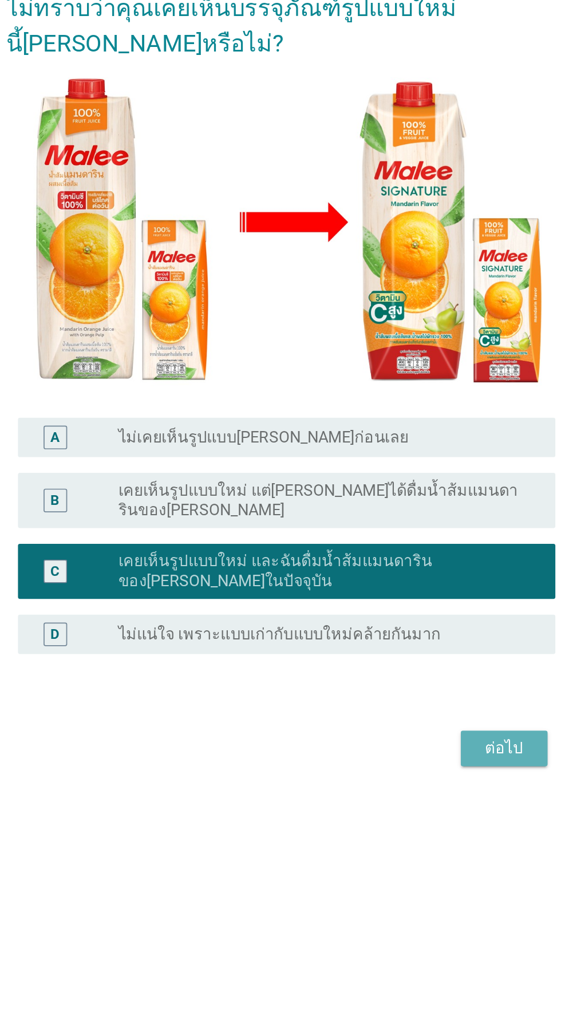
click at [387, 788] on button "ต่อไป" at bounding box center [410, 777] width 50 height 21
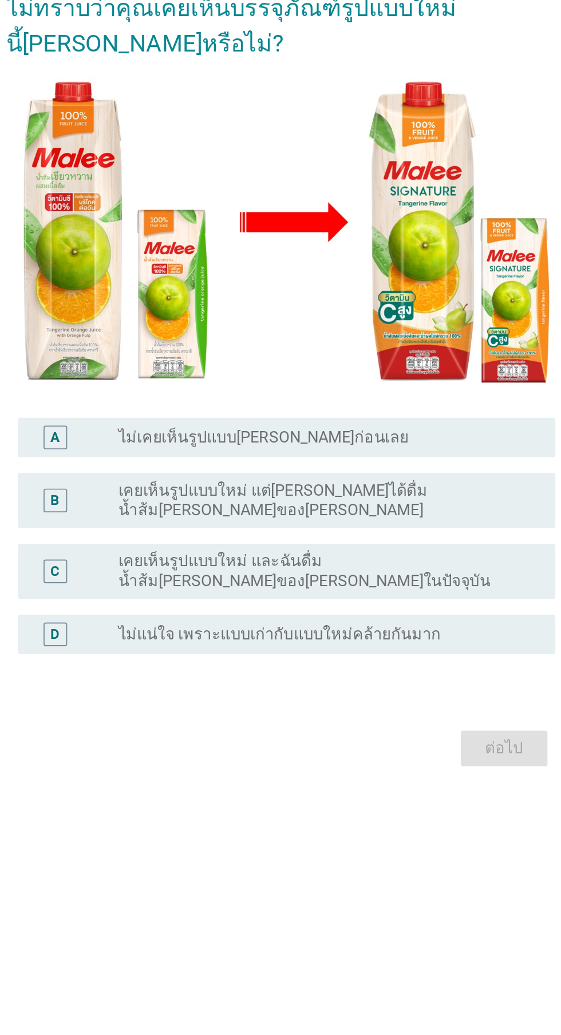
click at [374, 645] on label "เคยเห็นรูปแบบใหม่ แต่[PERSON_NAME]ได้ดื่มน้ำส้ม[PERSON_NAME]ของ[PERSON_NAME]" at bounding box center [304, 633] width 236 height 23
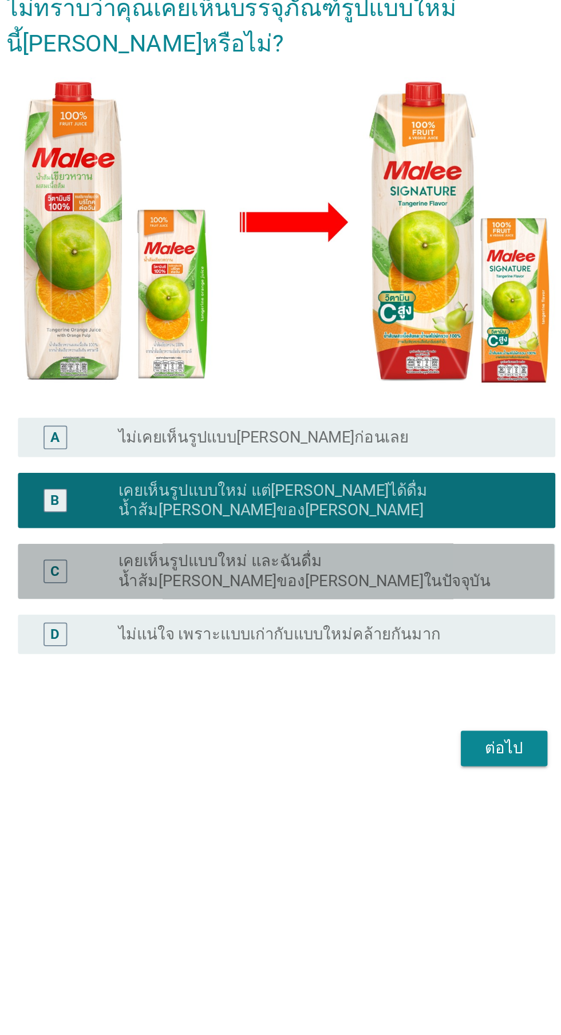
click at [388, 686] on label "เคยเห็นรูปแบบใหม่ และฉันดื่มน้ำส้ม[PERSON_NAME]ของ[PERSON_NAME]ในปัจจุบัน" at bounding box center [304, 674] width 236 height 23
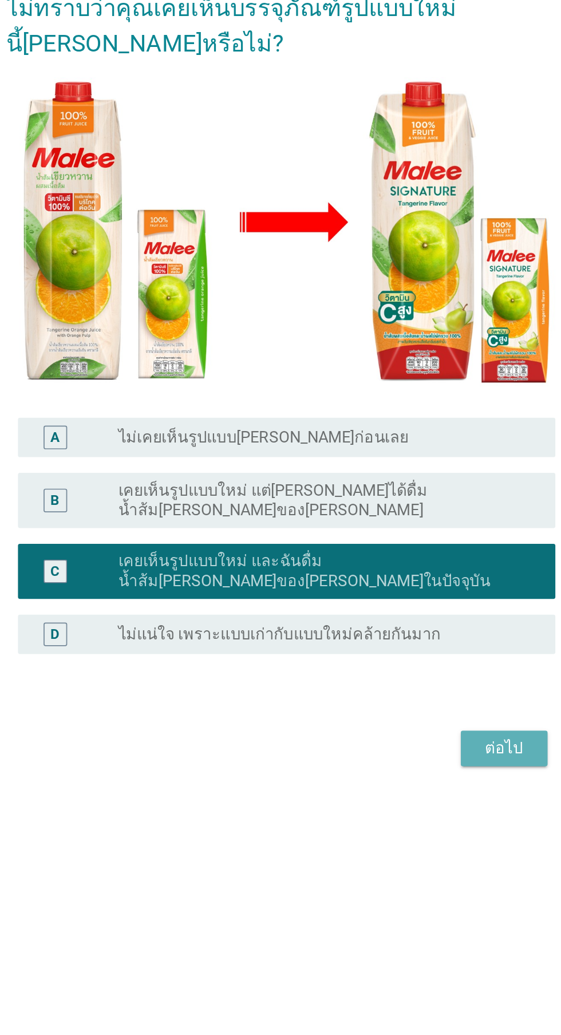
click at [397, 785] on div "ต่อไป" at bounding box center [410, 778] width 32 height 14
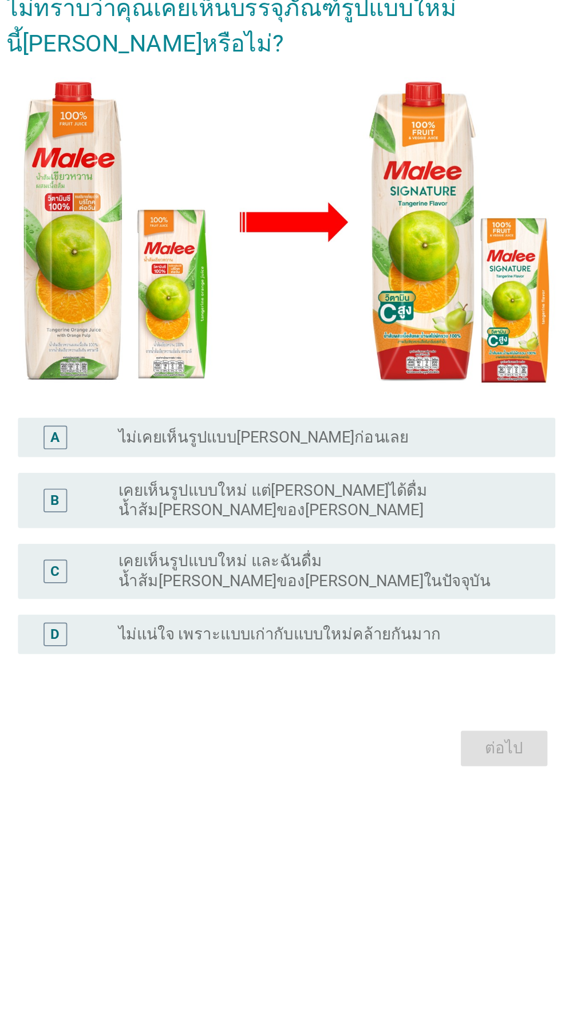
click at [350, 686] on label "เคยเห็นรูปแบบใหม่ และฉันดื่มน้ำส้ม[PERSON_NAME]ของ[PERSON_NAME]ในปัจจุบัน" at bounding box center [304, 674] width 236 height 23
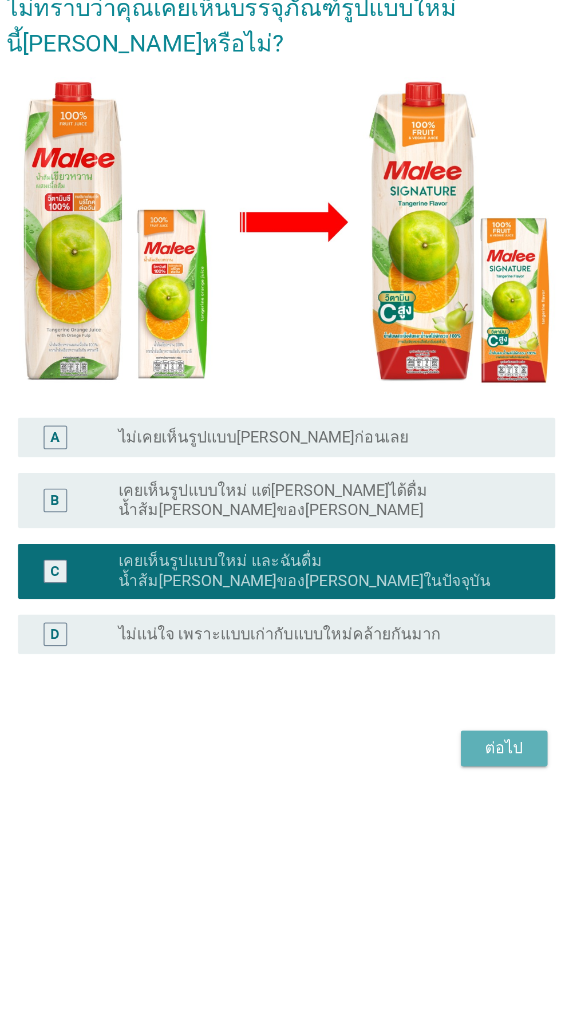
click at [397, 785] on div "ต่อไป" at bounding box center [410, 778] width 32 height 14
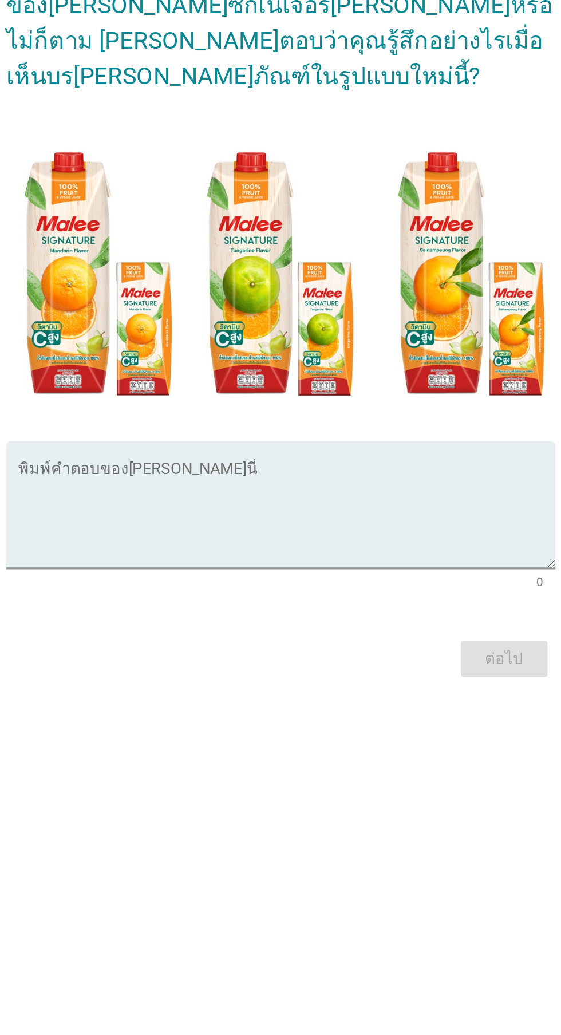
click at [320, 647] on textarea "พิมพ์คำตอบของคุณ ที่นี่" at bounding box center [284, 639] width 312 height 60
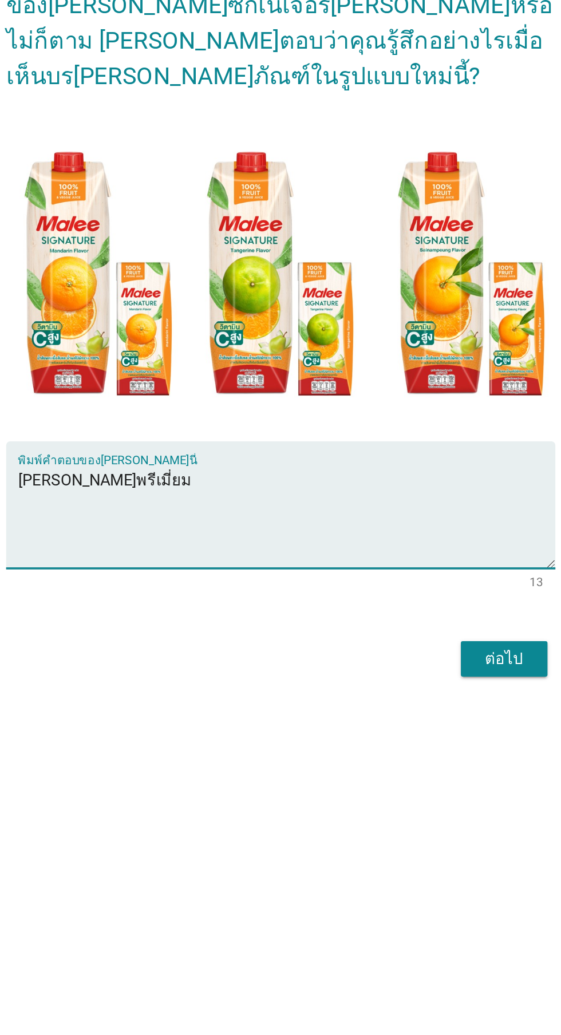
click at [359, 630] on div "พิมพ์คำตอบของ[PERSON_NAME]นี่ [PERSON_NAME]พรีเมี่ยม" at bounding box center [284, 632] width 312 height 74
type textarea "[PERSON_NAME]พรีเมี่ยม"
click at [284, 912] on div "PR5. ไม่ว่าคุณจะเคยเห็นบรรจุภัณฑ์ของ[PERSON_NAME]ซิกเนเจอร์[PERSON_NAME]หรือไม่…" at bounding box center [280, 517] width 561 height 1035
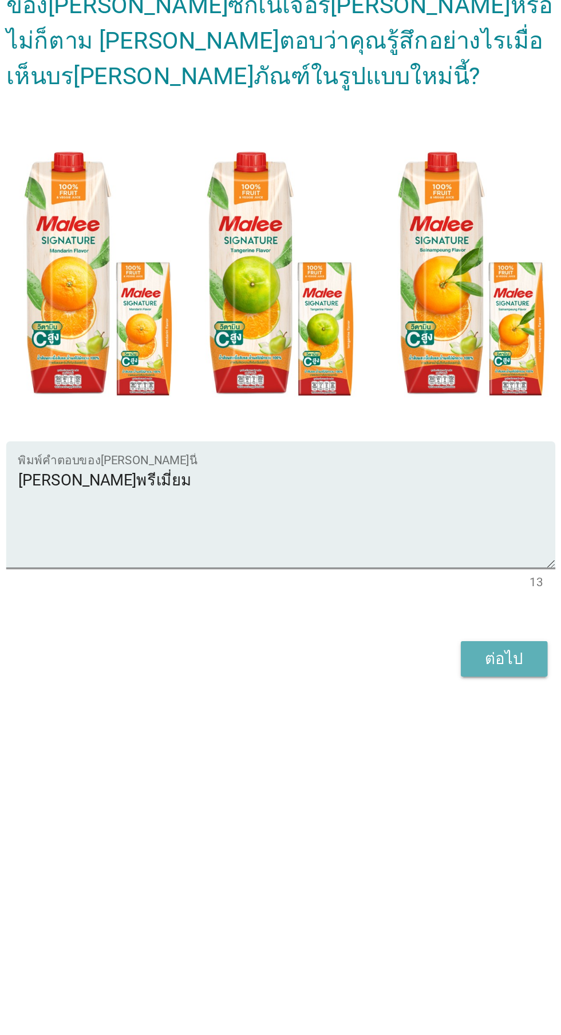
click at [411, 729] on div "ต่อไป" at bounding box center [410, 722] width 32 height 14
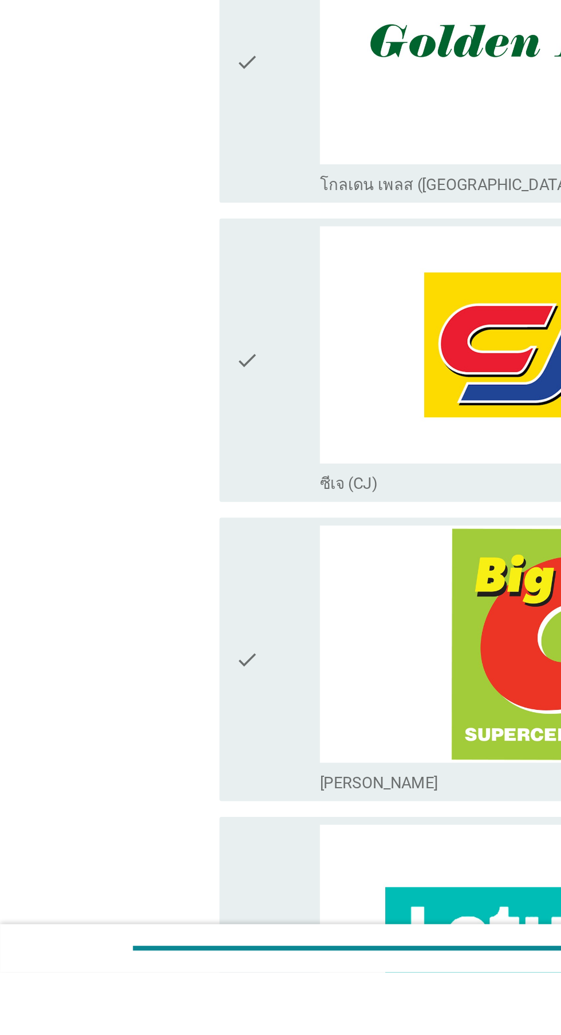
scroll to position [87, 0]
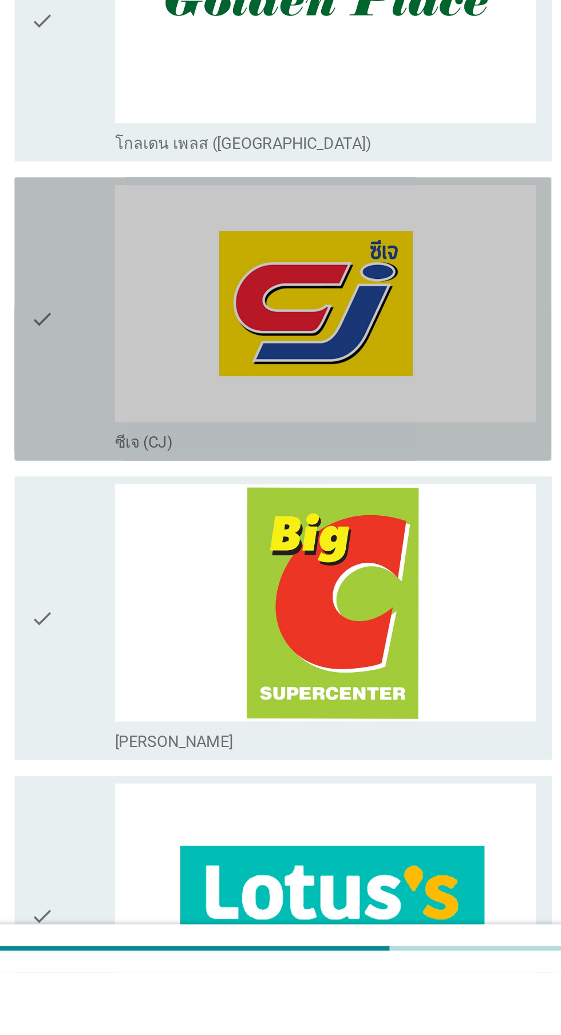
click at [342, 684] on img at bounding box center [308, 646] width 245 height 138
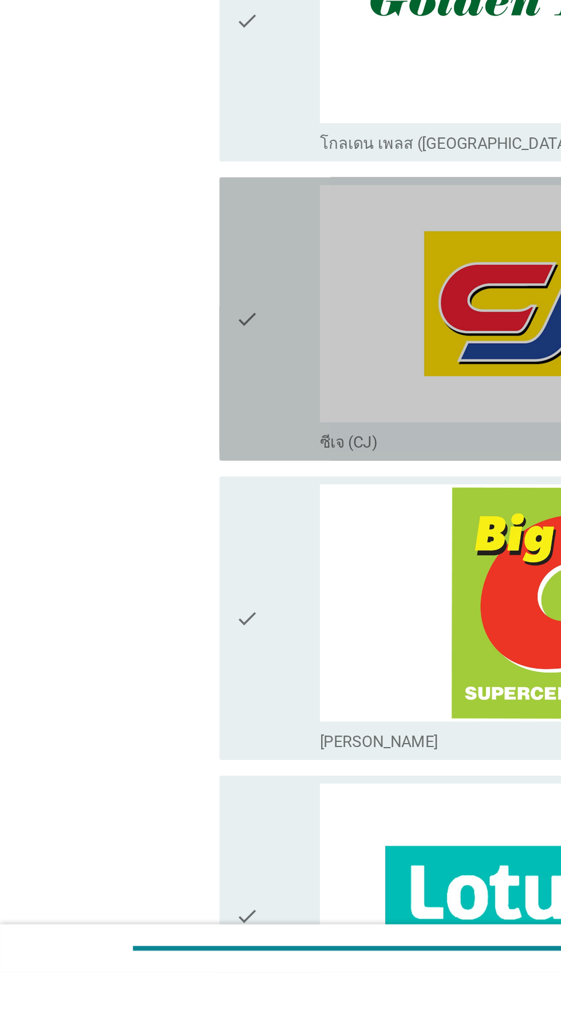
click at [156, 683] on div "check" at bounding box center [161, 655] width 49 height 156
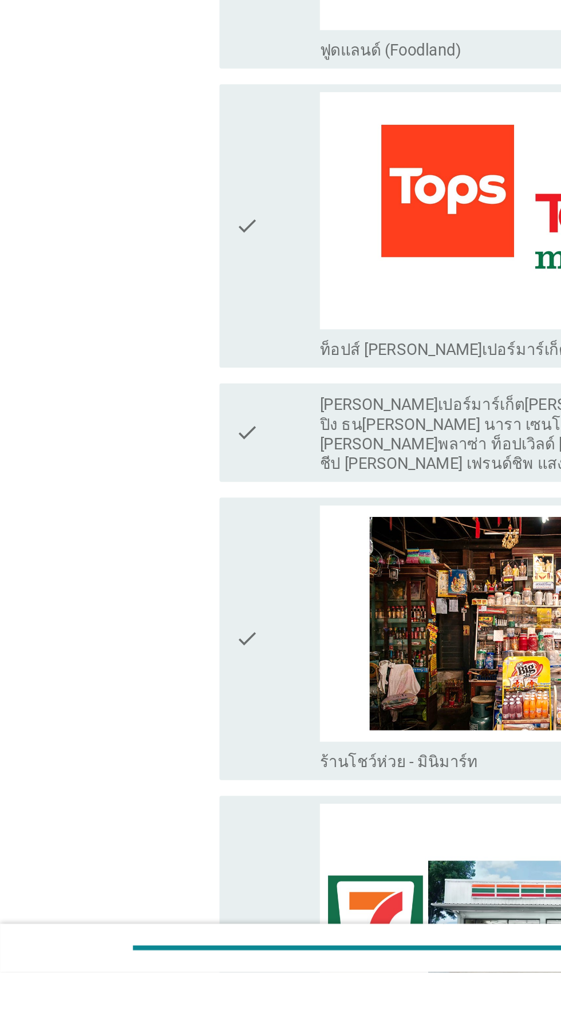
scroll to position [1191, 0]
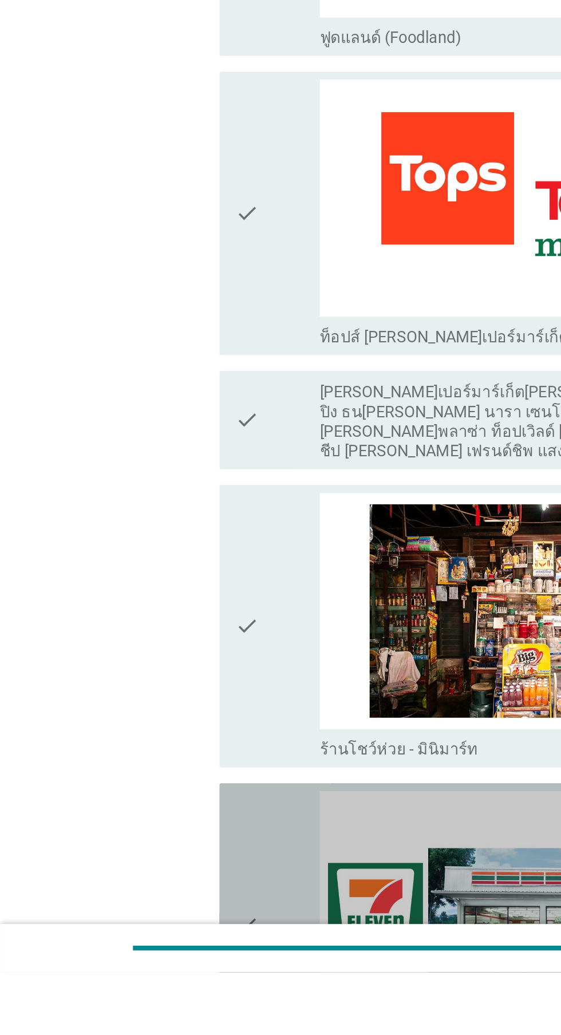
click at [145, 980] on icon "check" at bounding box center [144, 1007] width 14 height 156
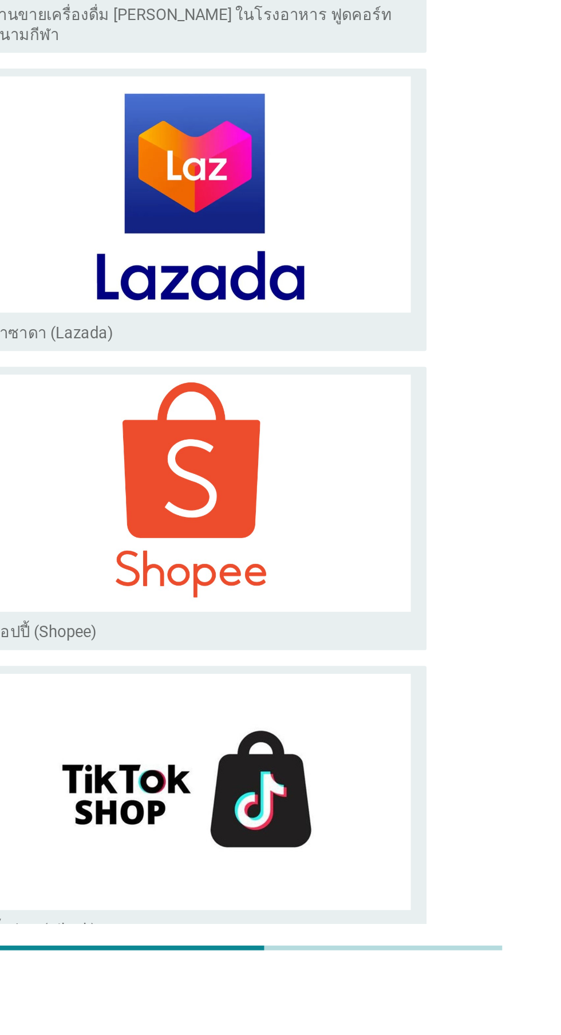
scroll to position [2348, 0]
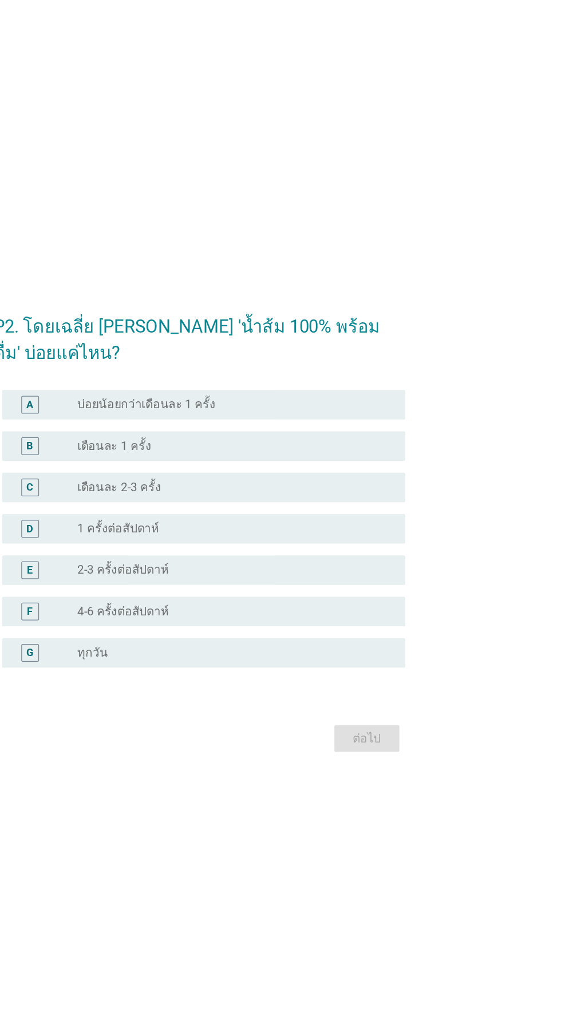
scroll to position [93, 0]
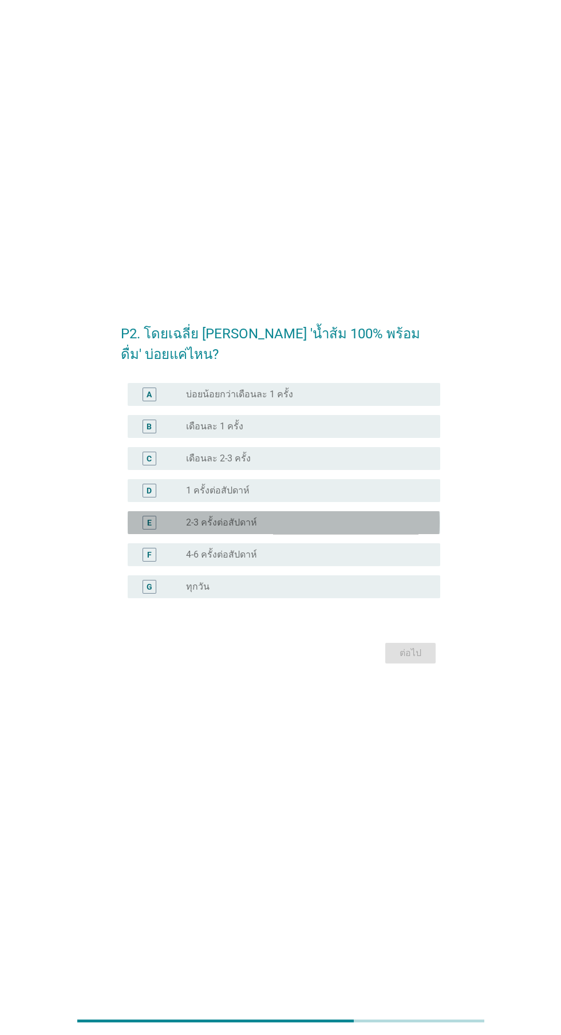
click at [347, 517] on div "radio_button_unchecked 2-3 ครั้งต่อสัปดาห์" at bounding box center [304, 522] width 236 height 11
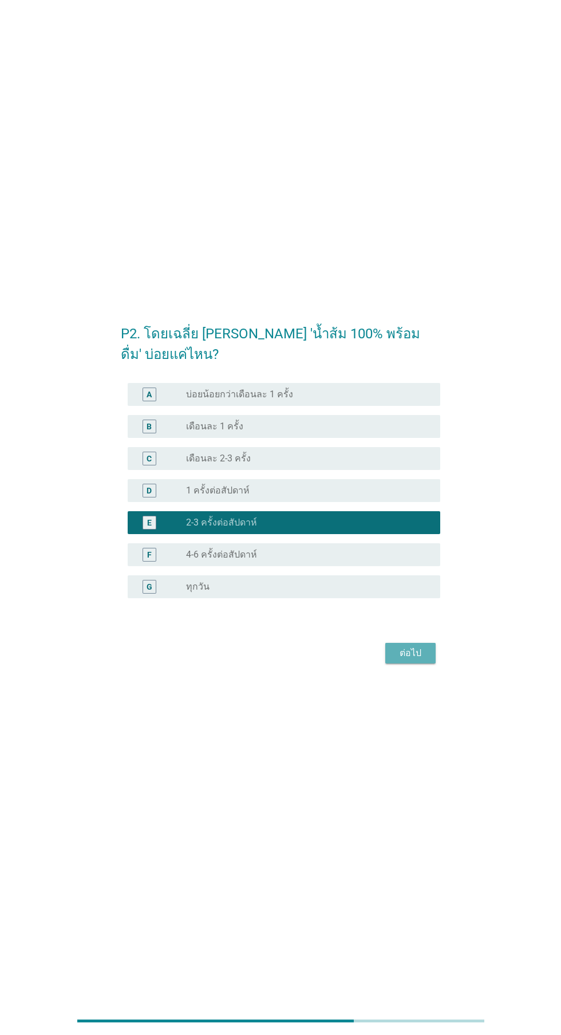
click at [402, 646] on div "ต่อไป" at bounding box center [410, 653] width 32 height 14
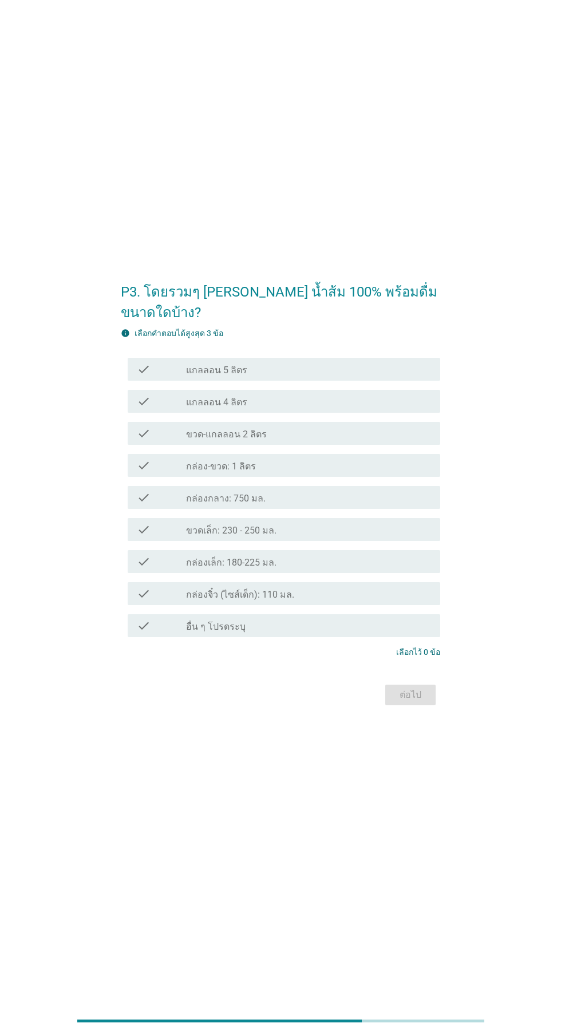
scroll to position [0, 0]
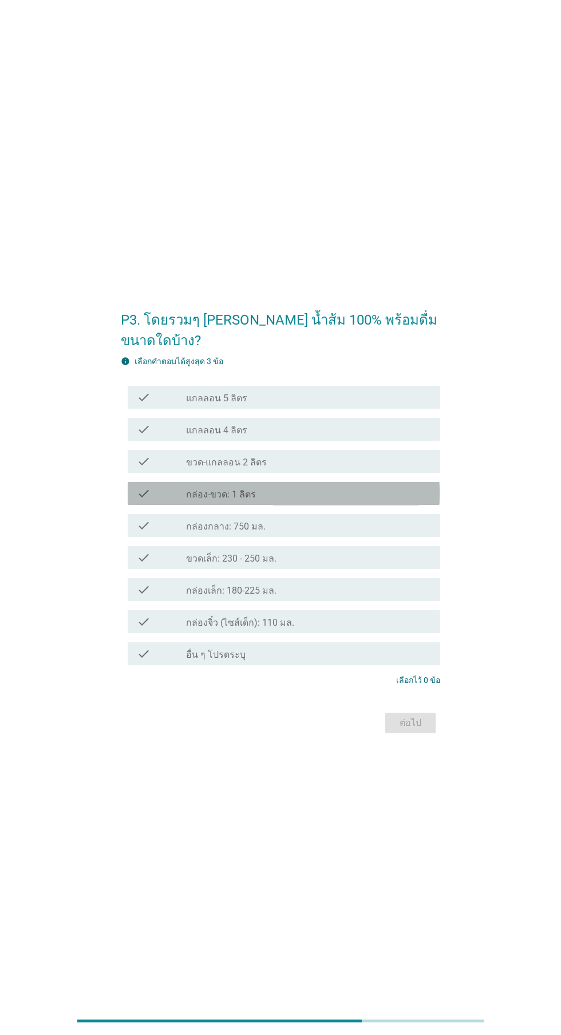
click at [350, 500] on div "check_box_outline_blank กล่อง-ขวด: 1 ลิตร" at bounding box center [308, 493] width 245 height 14
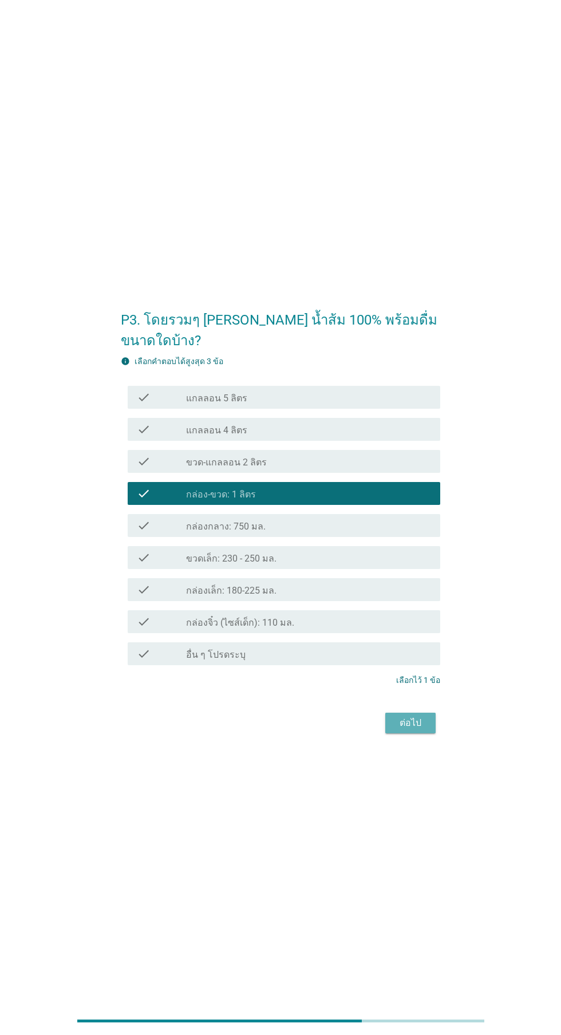
click at [400, 733] on button "ต่อไป" at bounding box center [410, 722] width 50 height 21
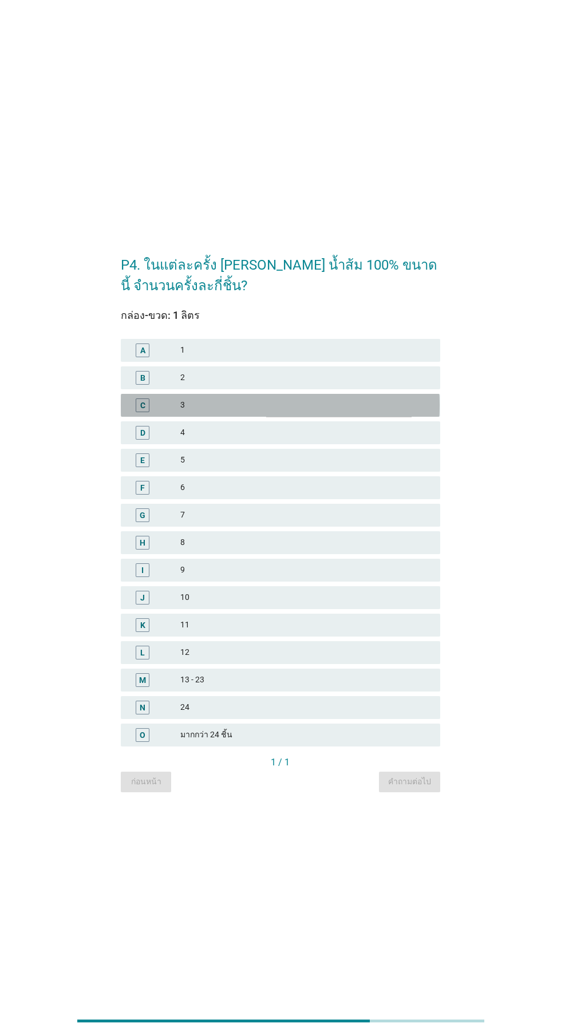
click at [340, 412] on div "3" at bounding box center [305, 405] width 251 height 14
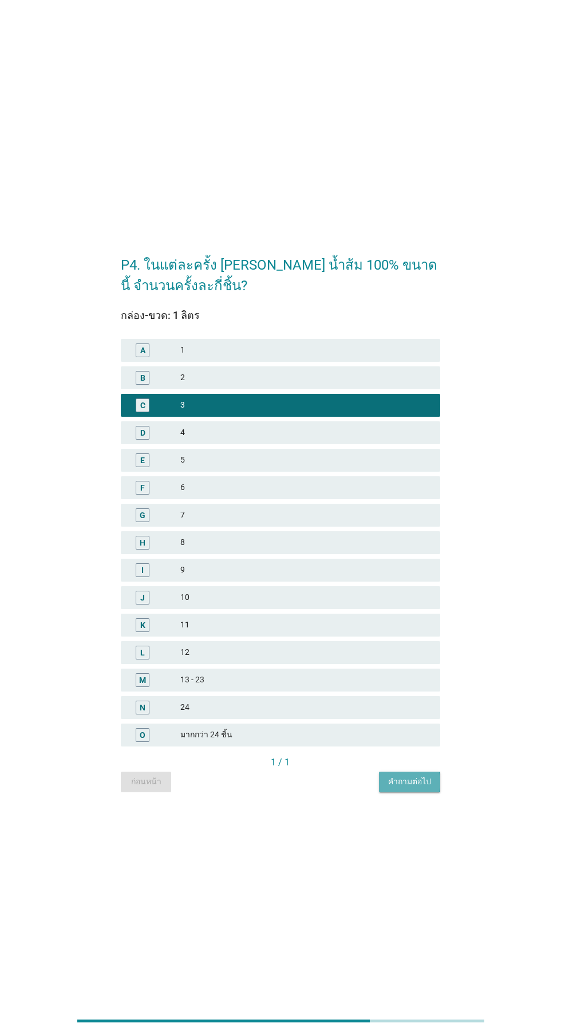
click at [401, 787] on div "คำถามต่อไป" at bounding box center [409, 781] width 43 height 12
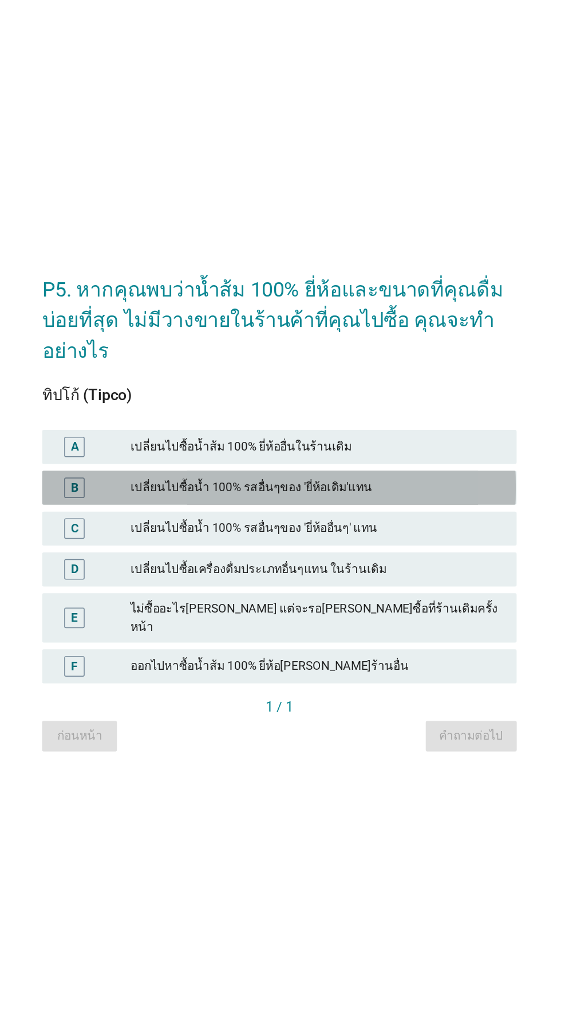
click at [383, 518] on div "B เปลี่ยนไปซื้อน้ำ 100% รสอื่นๆของ 'ยี่ห้อเดิม'แทน" at bounding box center [280, 506] width 319 height 23
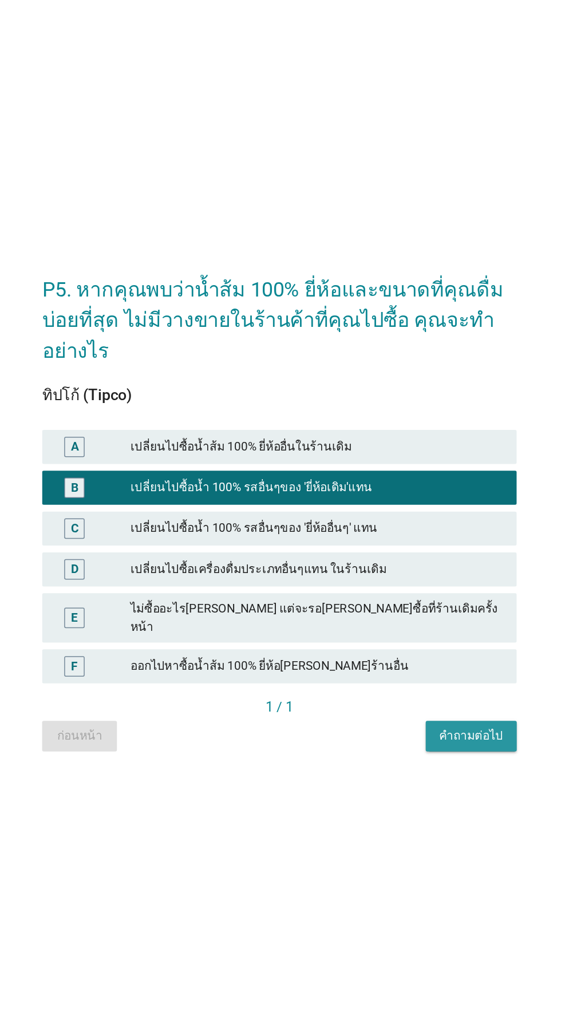
click at [398, 679] on div "คำถามต่อไป" at bounding box center [409, 673] width 43 height 12
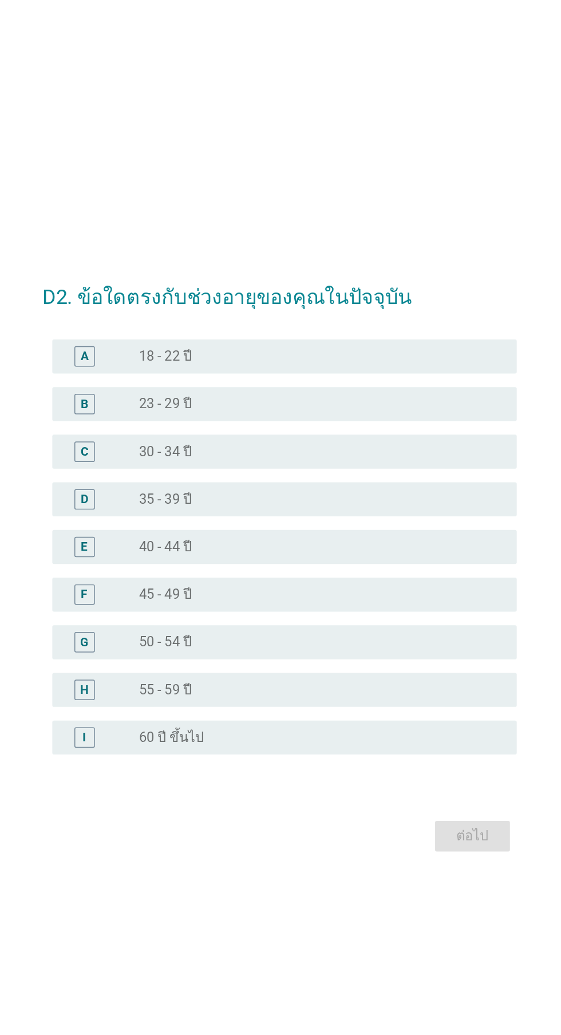
click at [345, 482] on div "radio_button_unchecked 35 - 39 ปี" at bounding box center [304, 475] width 236 height 11
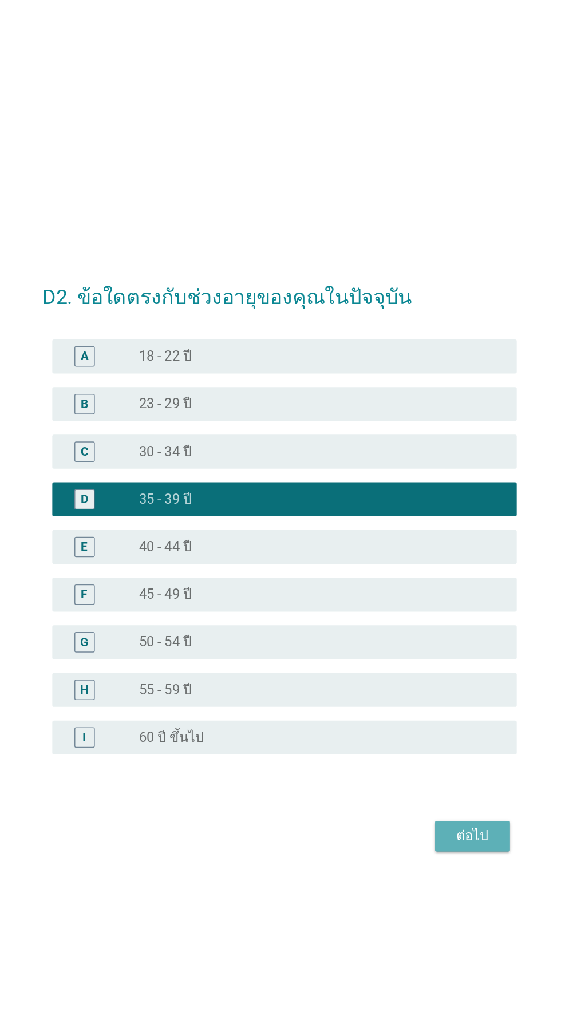
click at [411, 710] on div "ต่อไป" at bounding box center [410, 703] width 32 height 14
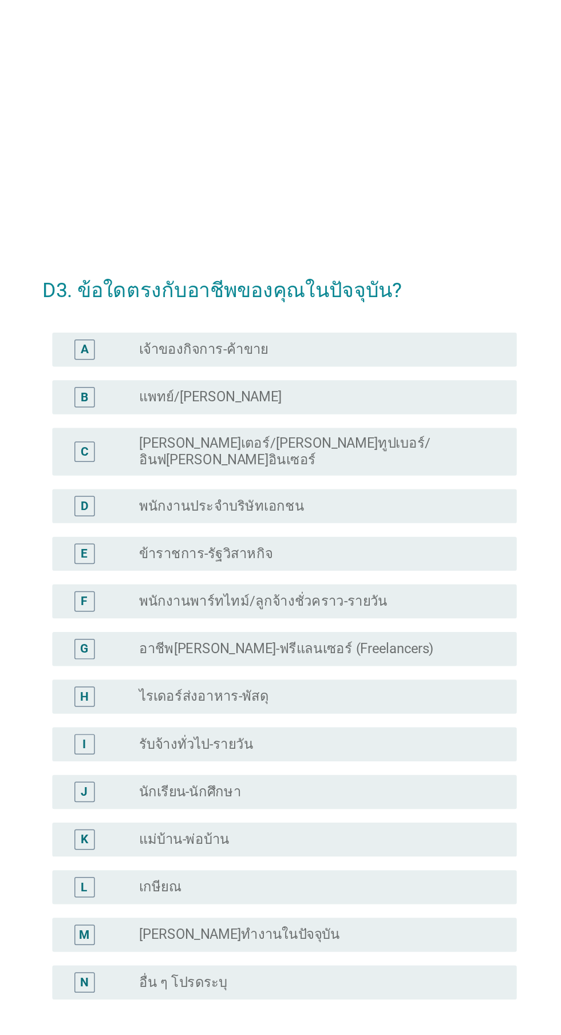
click at [205, 406] on label "พนักงานประจำบริษัทเอกชน" at bounding box center [241, 400] width 111 height 11
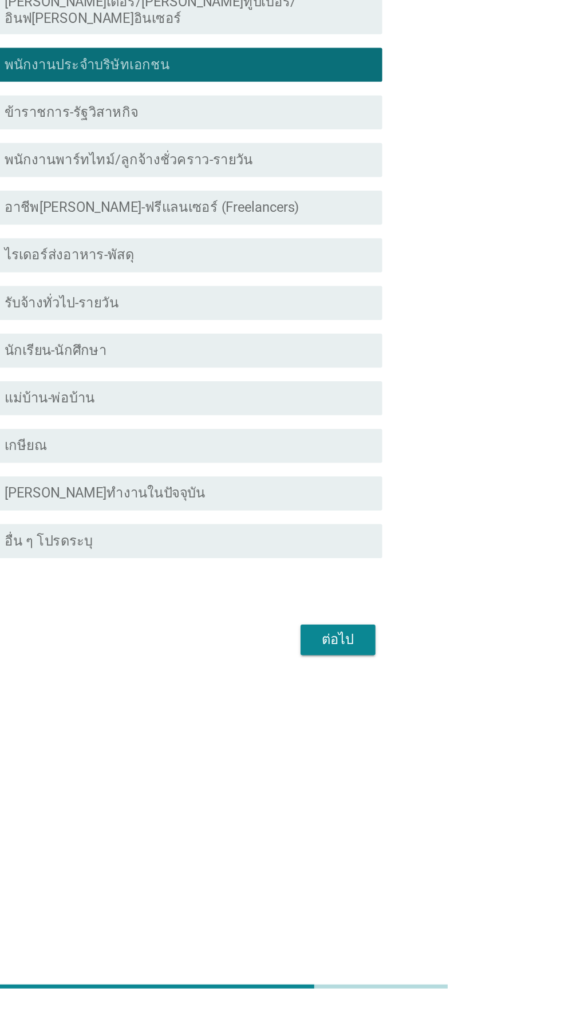
scroll to position [27, 0]
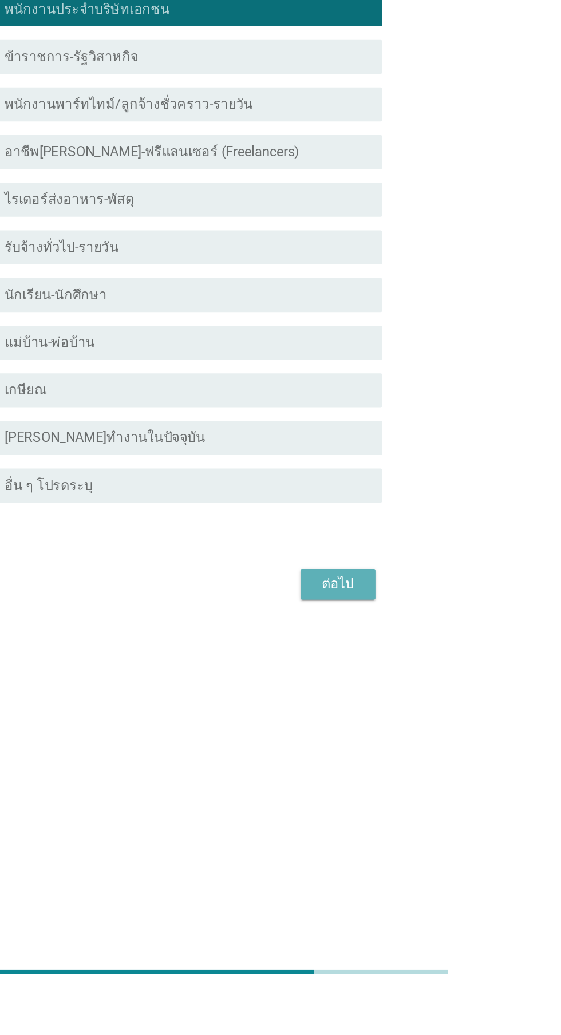
click at [401, 770] on button "ต่อไป" at bounding box center [410, 760] width 50 height 21
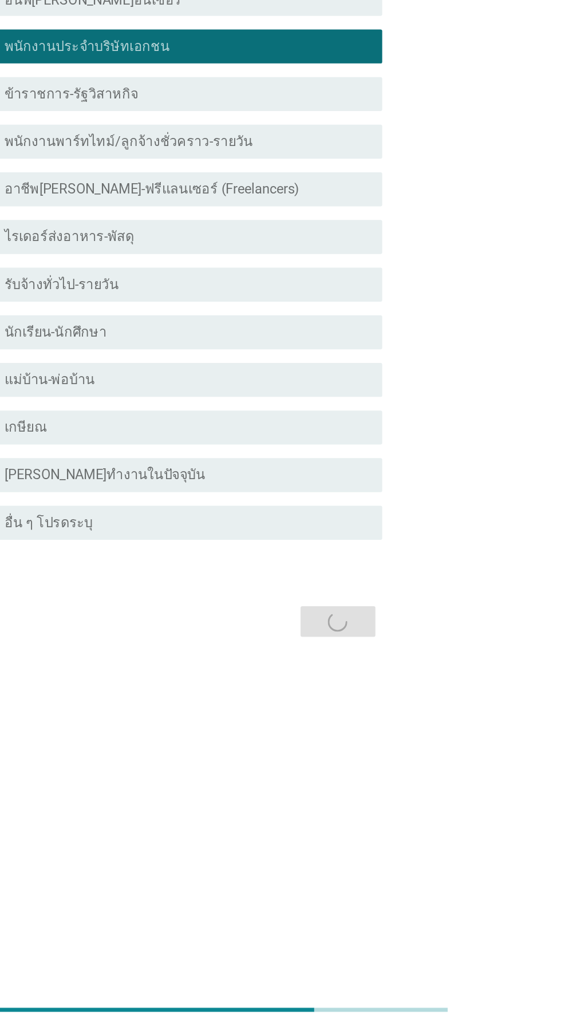
scroll to position [0, 0]
